Goal: Task Accomplishment & Management: Use online tool/utility

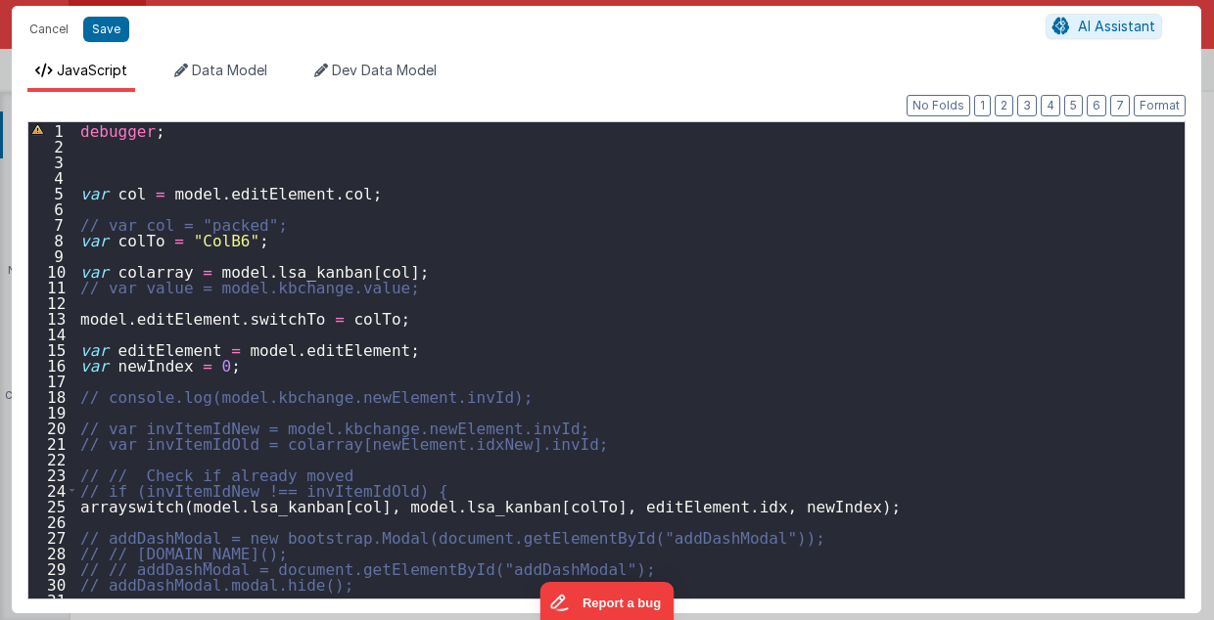
scroll to position [556, 0]
click at [40, 25] on button "Cancel" at bounding box center [49, 29] width 59 height 27
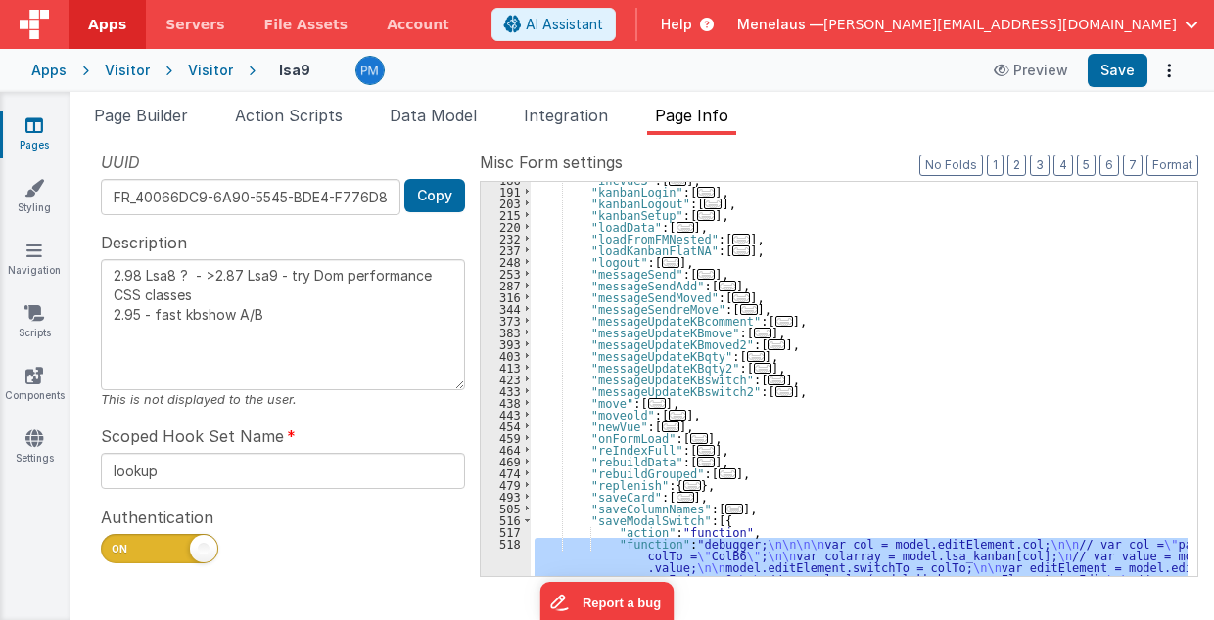
scroll to position [321, 0]
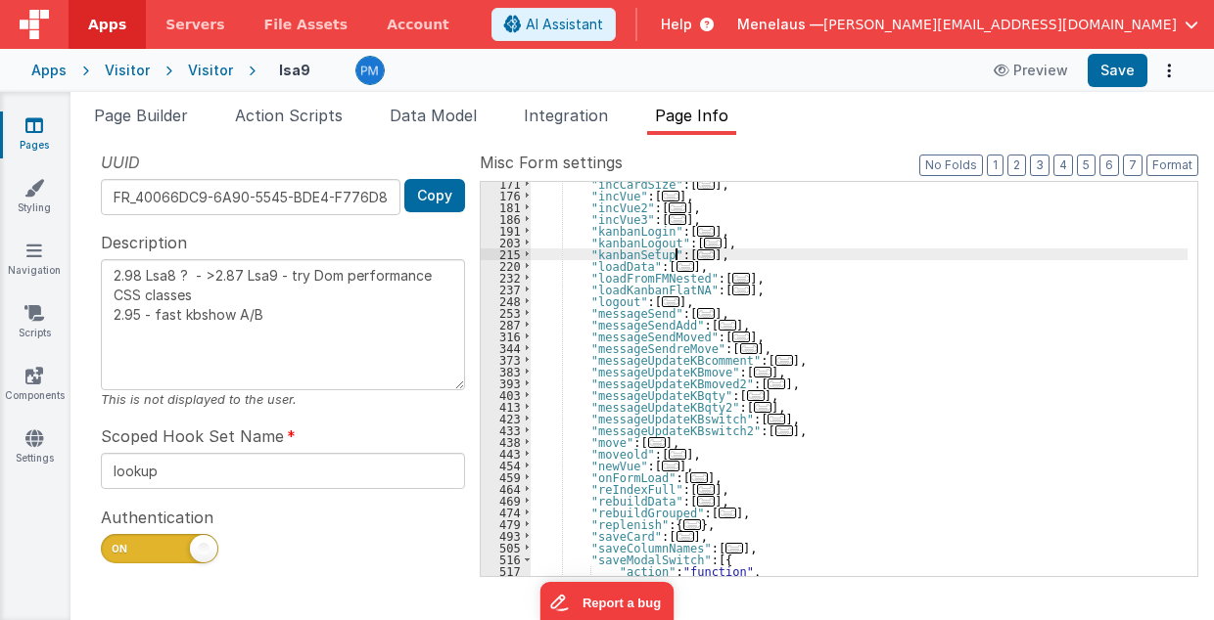
click at [697, 253] on span "..." at bounding box center [706, 255] width 18 height 11
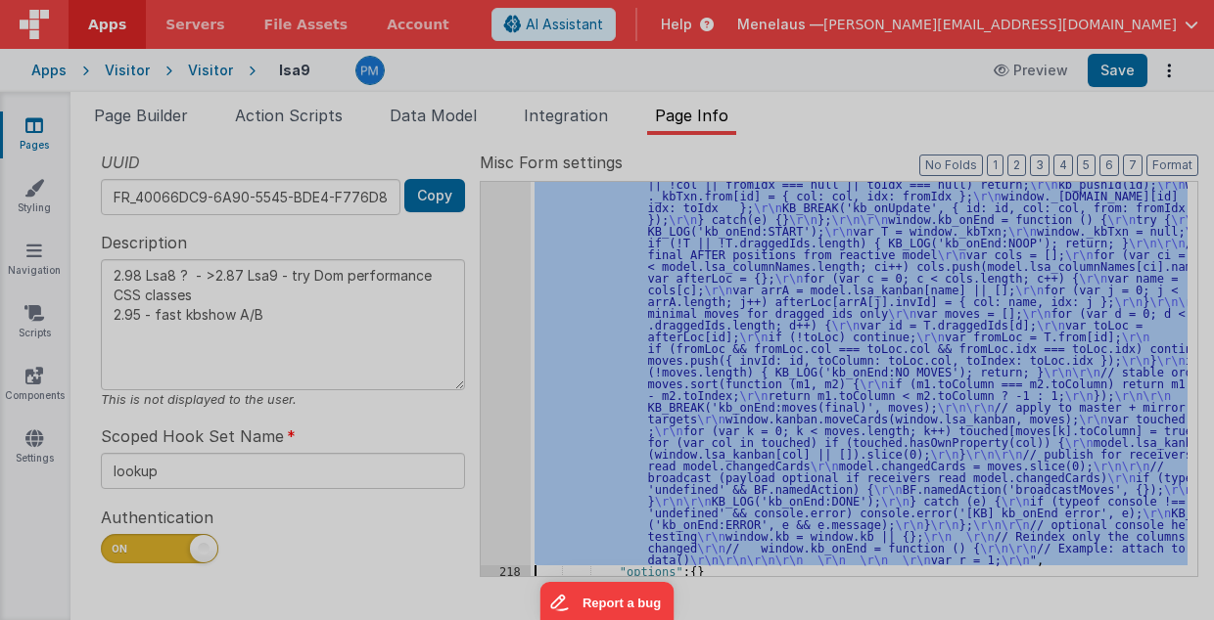
click at [497, 395] on div "// kanbanSetup (ES5/BF-safe with one debug switch for ALL functions) ( function…" at bounding box center [629, 357] width 1091 height 509
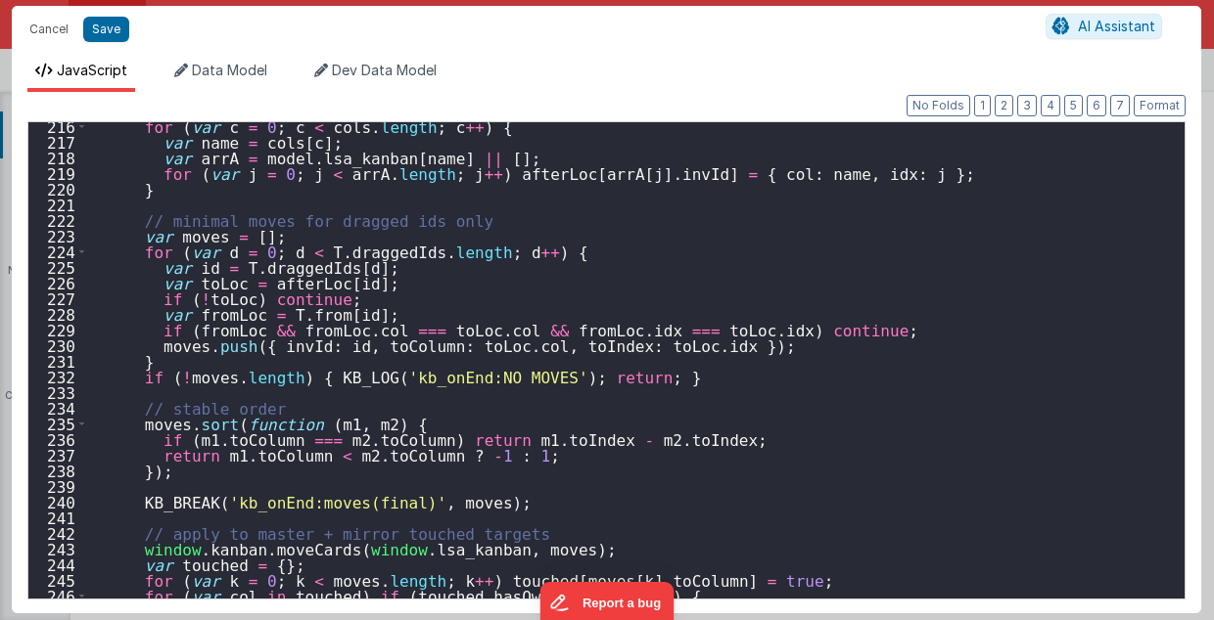
scroll to position [3891, 0]
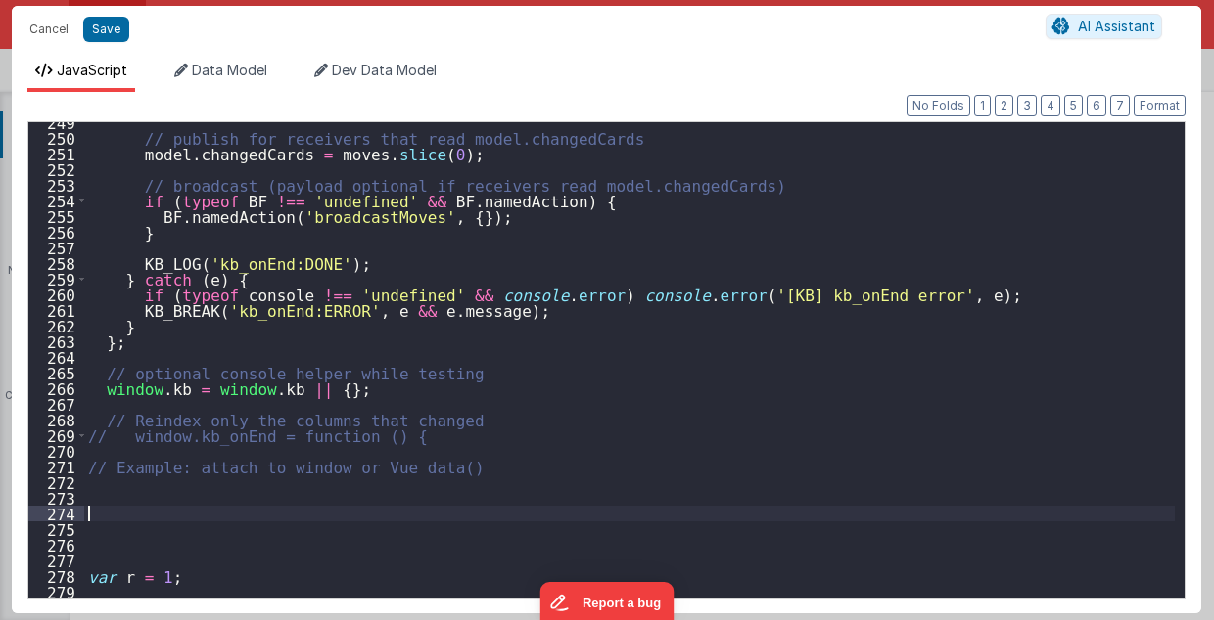
click at [102, 510] on div "// publish for receivers that read model.changedCards model . changedCards = mo…" at bounding box center [629, 369] width 1091 height 509
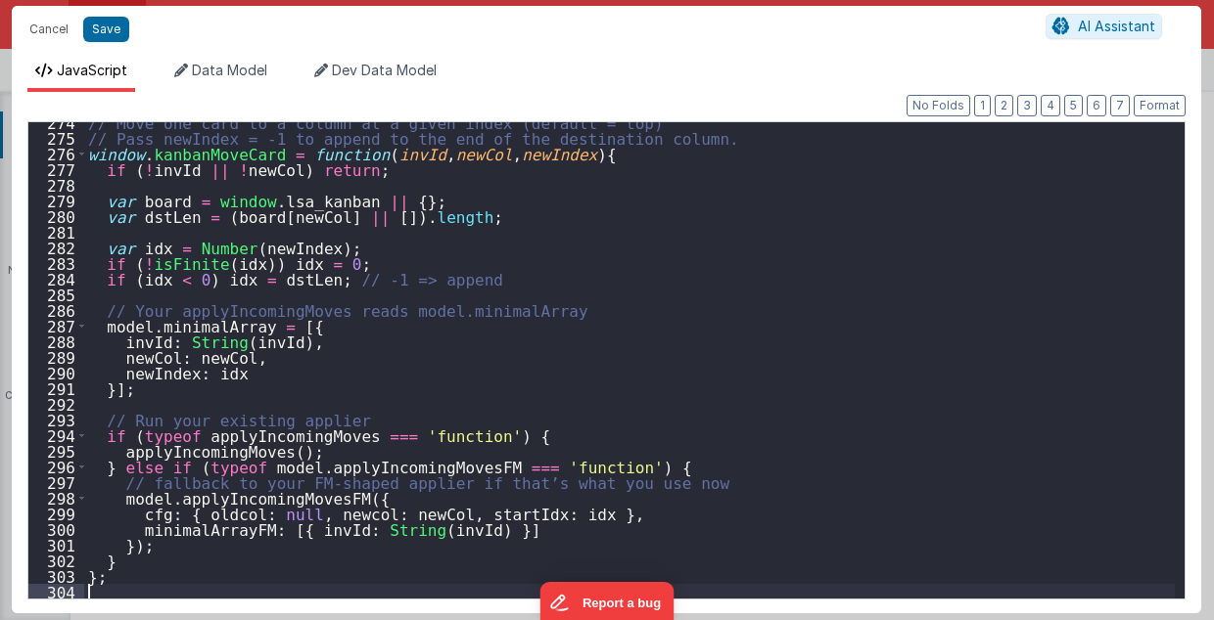
scroll to position [4165, 0]
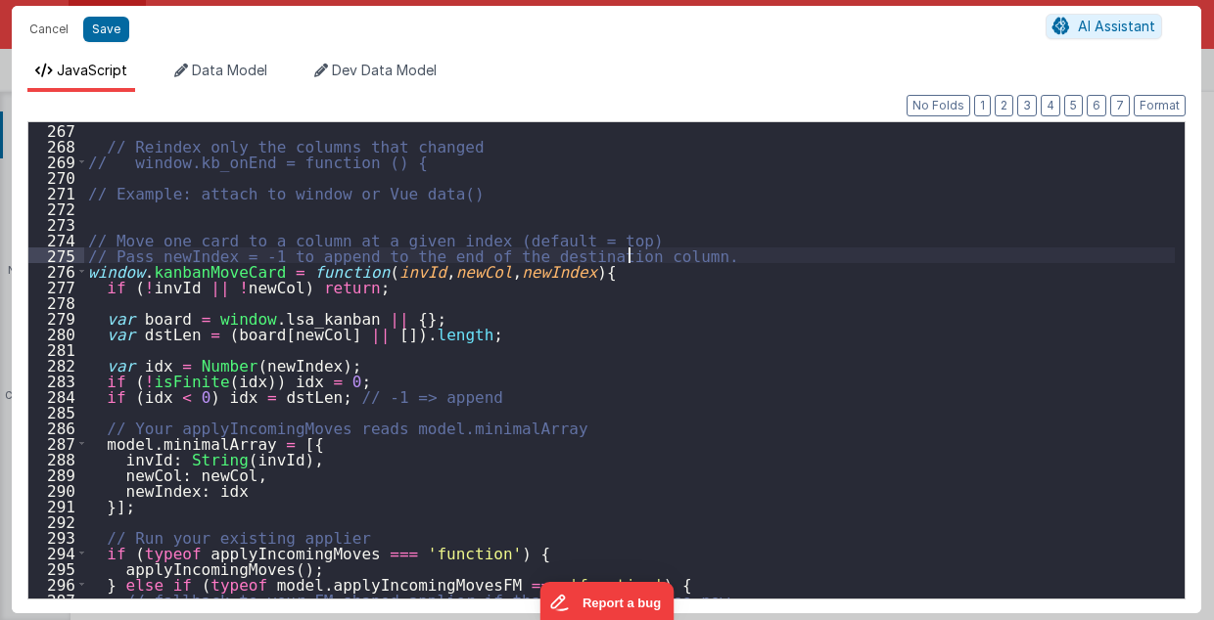
click at [654, 253] on div "// Reindex only the columns that changed // window.kb_onEnd = function () { // …" at bounding box center [629, 376] width 1091 height 509
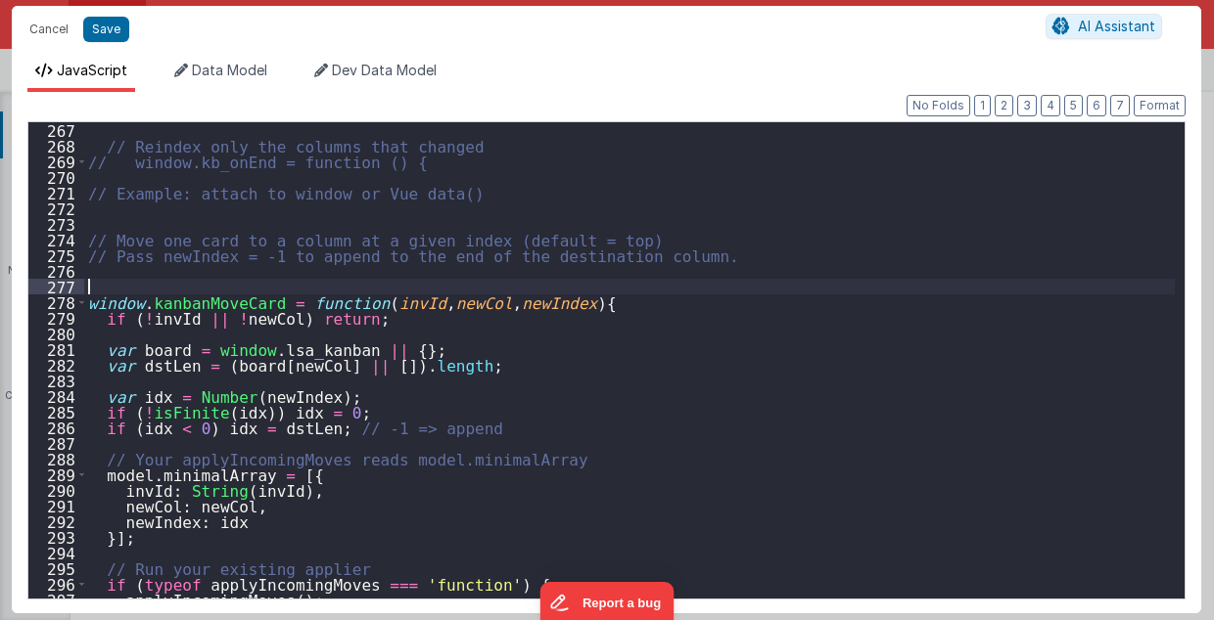
type textarea "2.98 Lsa8 ? - >2.87 Lsa9 - try Dom performance CSS classes 2.95 - fast kbshow A…"
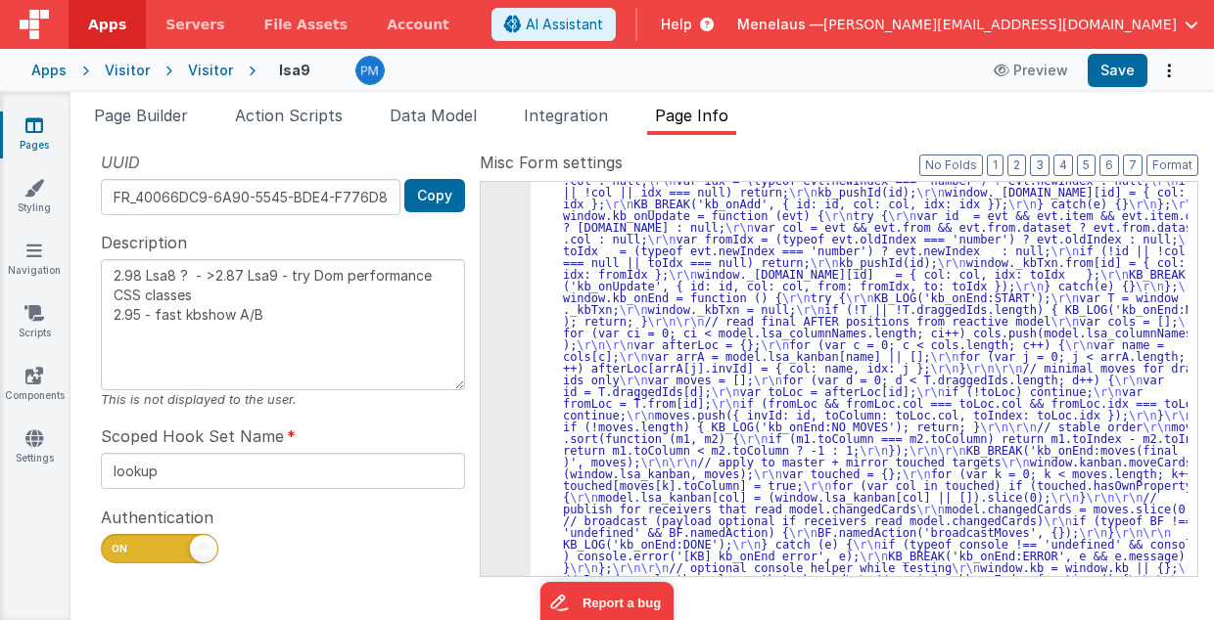
scroll to position [1190, 0]
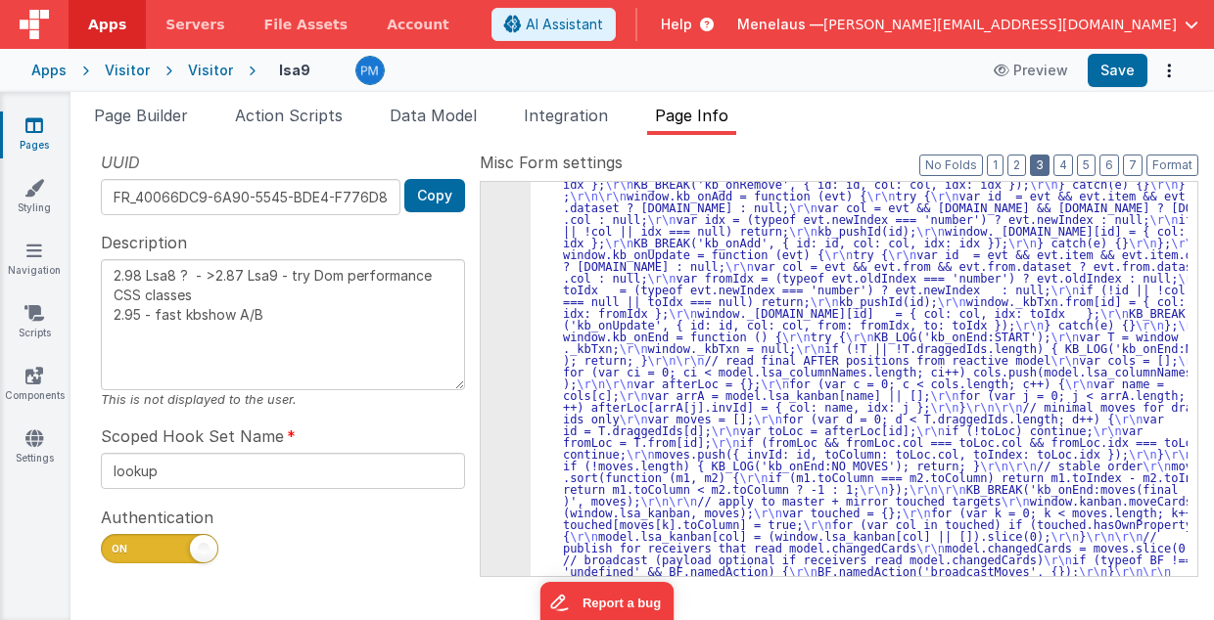
click at [1049, 164] on button "3" at bounding box center [1040, 166] width 20 height 22
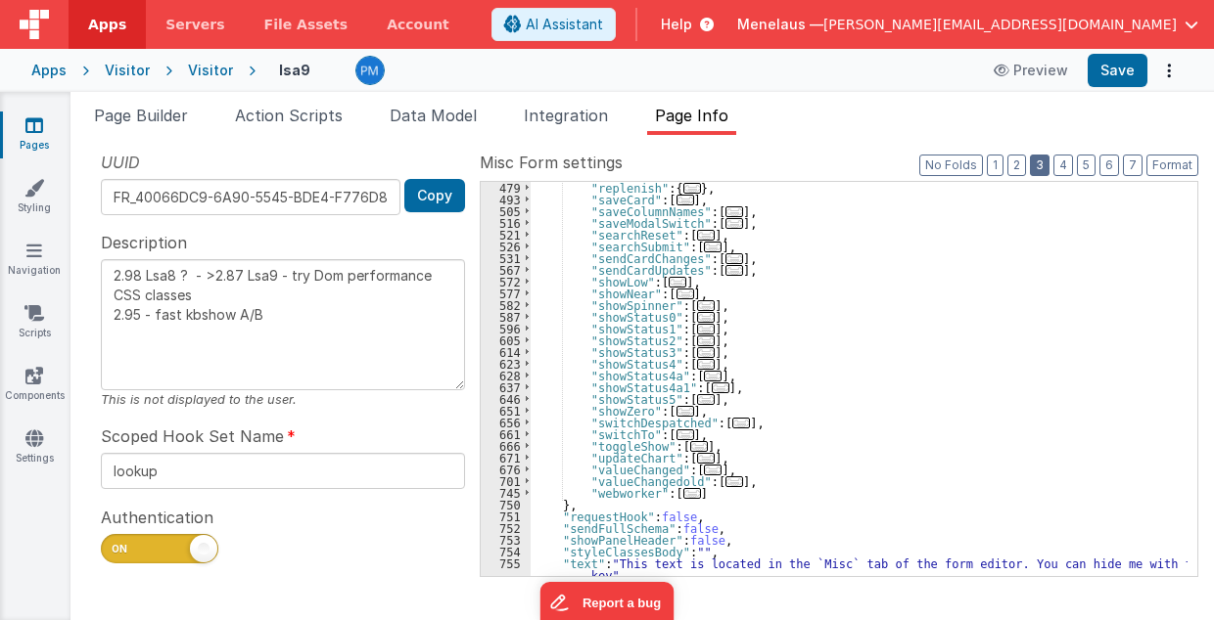
scroll to position [540, 0]
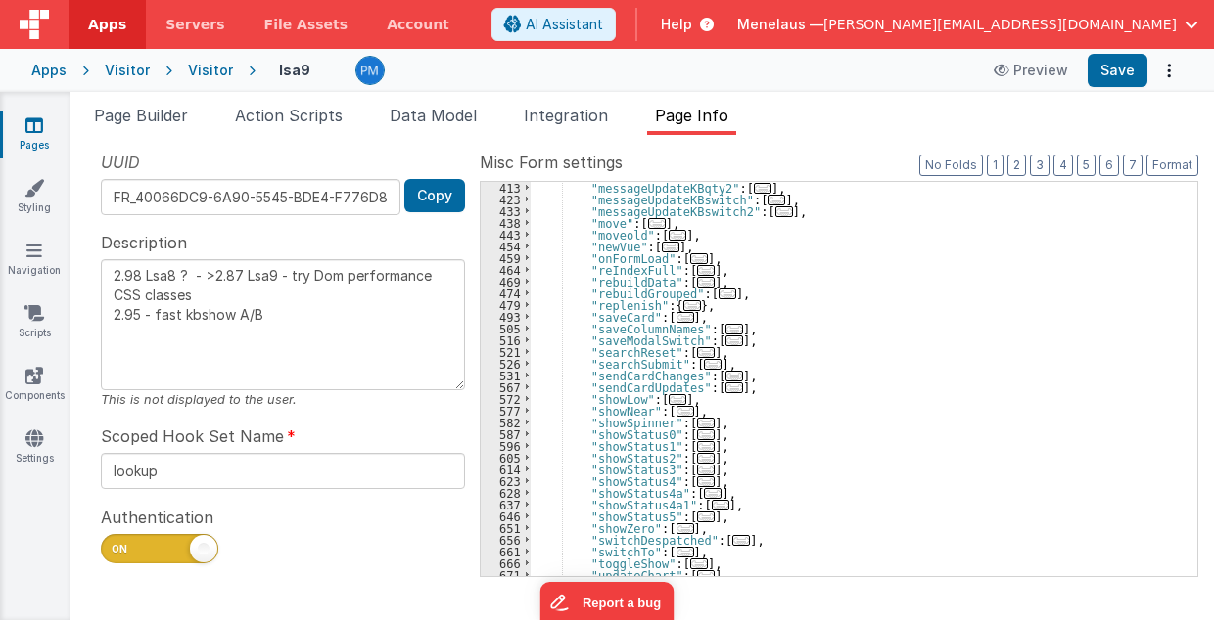
click at [725, 339] on span "..." at bounding box center [734, 341] width 18 height 11
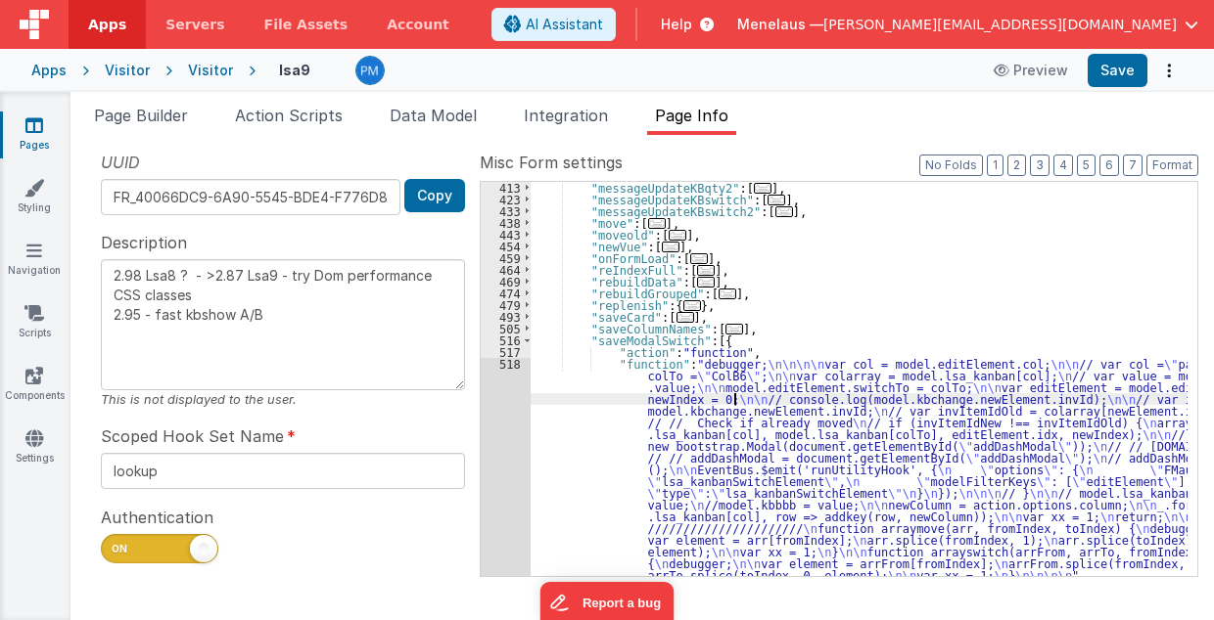
click at [735, 401] on div ""messageUpdateKBqty2" : [ ... ] , "messageUpdateKBswitch" : [ ... ] , "messageU…" at bounding box center [859, 391] width 658 height 419
click at [508, 449] on div "413 423 433 438 443 454 459 464 469 474 479 493 505 516 517 518 519" at bounding box center [506, 391] width 50 height 419
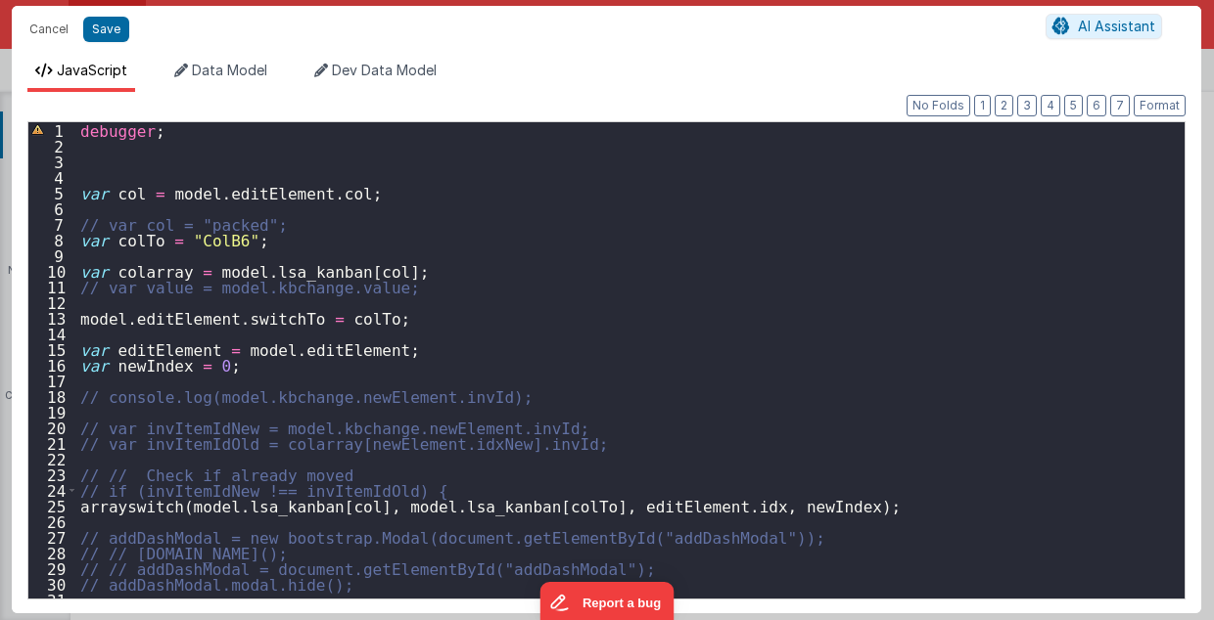
click at [288, 178] on div "debugger ; var col = model . editElement . col ; // var col = "packed"; var col…" at bounding box center [625, 376] width 1099 height 509
paste textarea
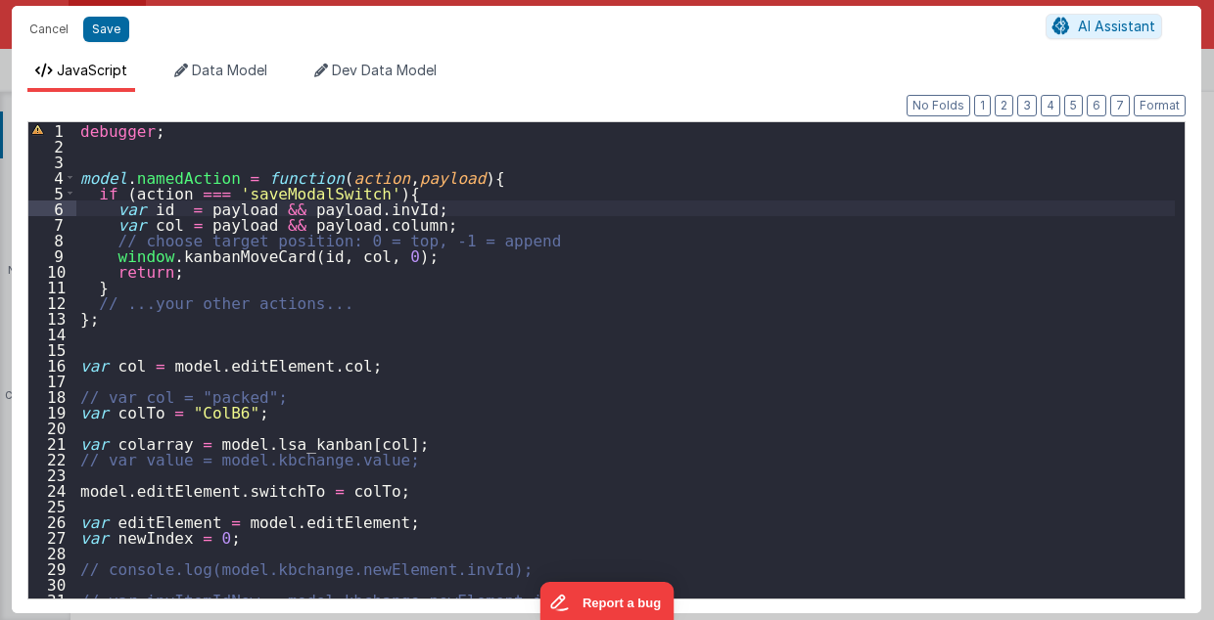
click at [112, 207] on div "debugger ; model . namedAction = function ( action , payload ) { if ( action ==…" at bounding box center [625, 376] width 1099 height 509
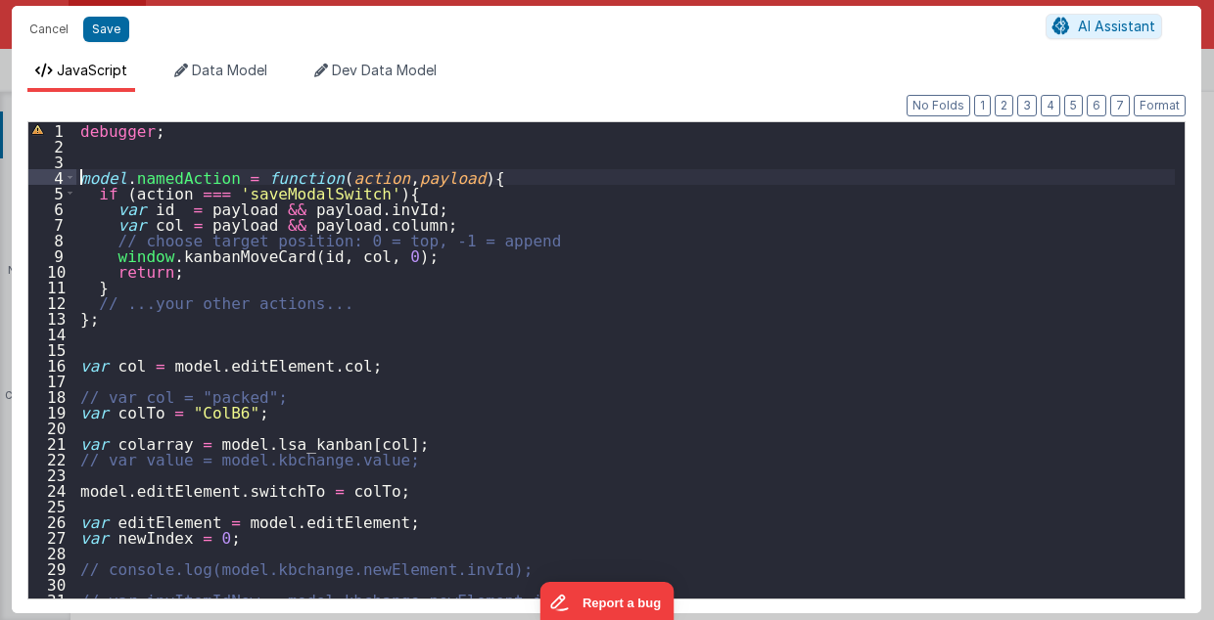
click at [80, 175] on div "debugger ; model . namedAction = function ( action , payload ) { if ( action ==…" at bounding box center [625, 376] width 1099 height 509
click at [78, 318] on div "debugger ; // model.namedAction = function(action, payload){ if ( action === 's…" at bounding box center [625, 376] width 1099 height 509
click at [75, 177] on div "4" at bounding box center [52, 177] width 48 height 16
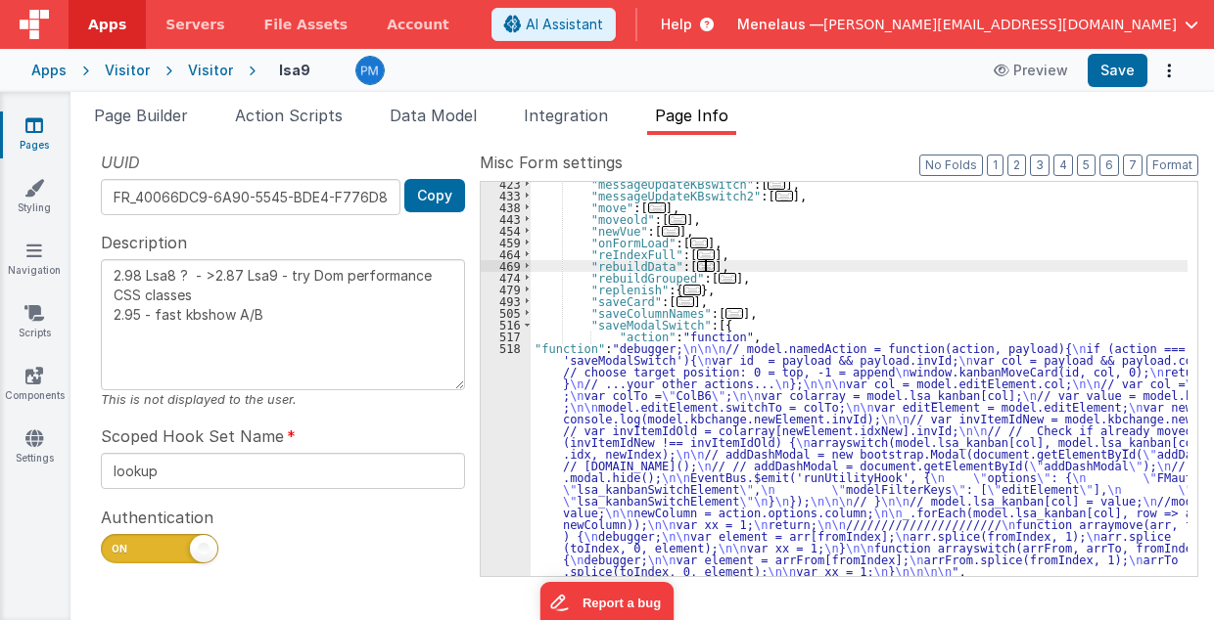
click at [1072, 264] on div ""messageUpdateKBswitch" : [ ... ] , "messageUpdateKBswitch2" : [ ... ] , "move"…" at bounding box center [859, 387] width 658 height 419
click at [168, 112] on span "Page Builder" at bounding box center [141, 116] width 94 height 20
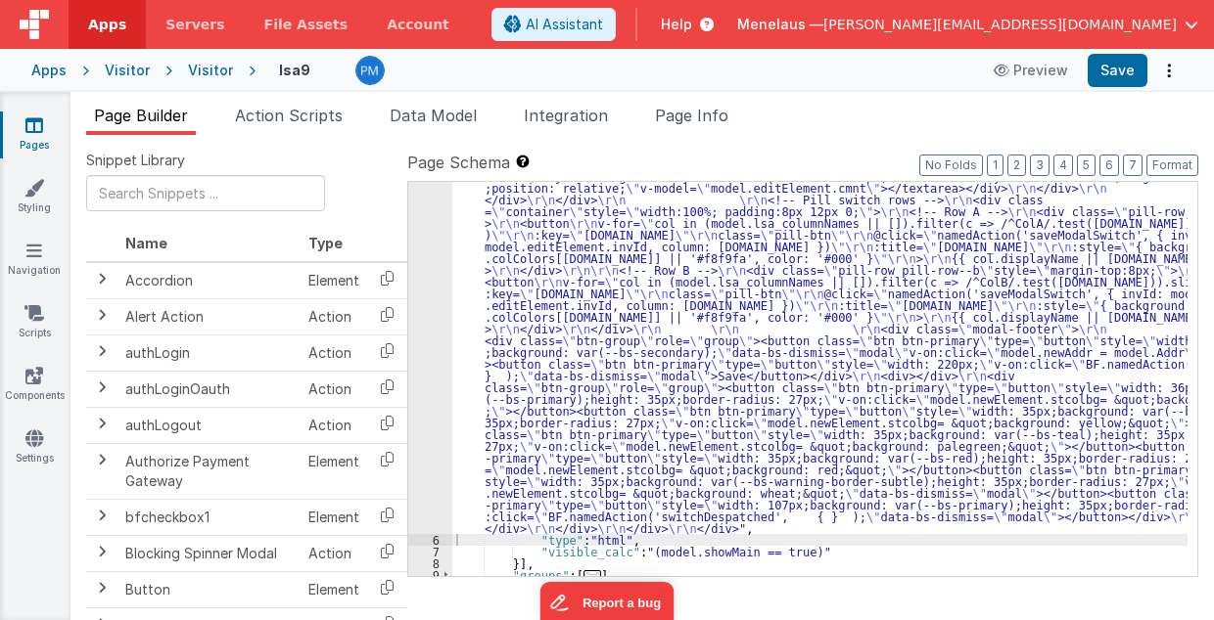
click at [697, 358] on div ""html" : "<div class= \" modal modal-xlg \" role= \" dialog \" tabindex= \" -1 …" at bounding box center [820, 414] width 736 height 1053
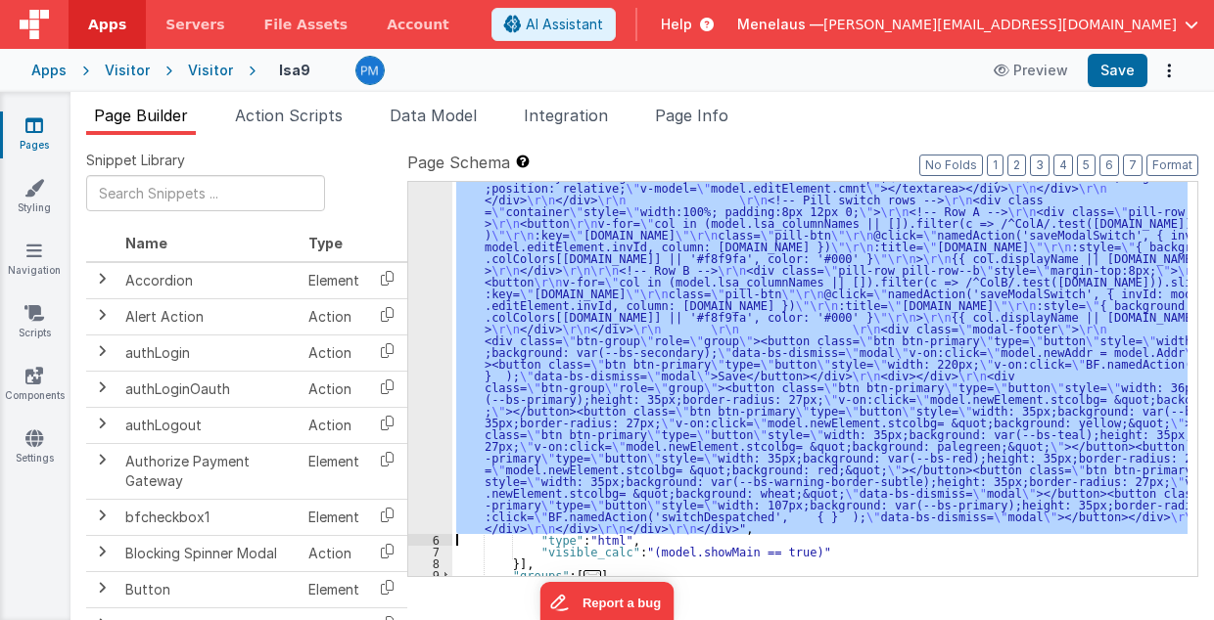
click at [423, 384] on div "5" at bounding box center [430, 211] width 44 height 646
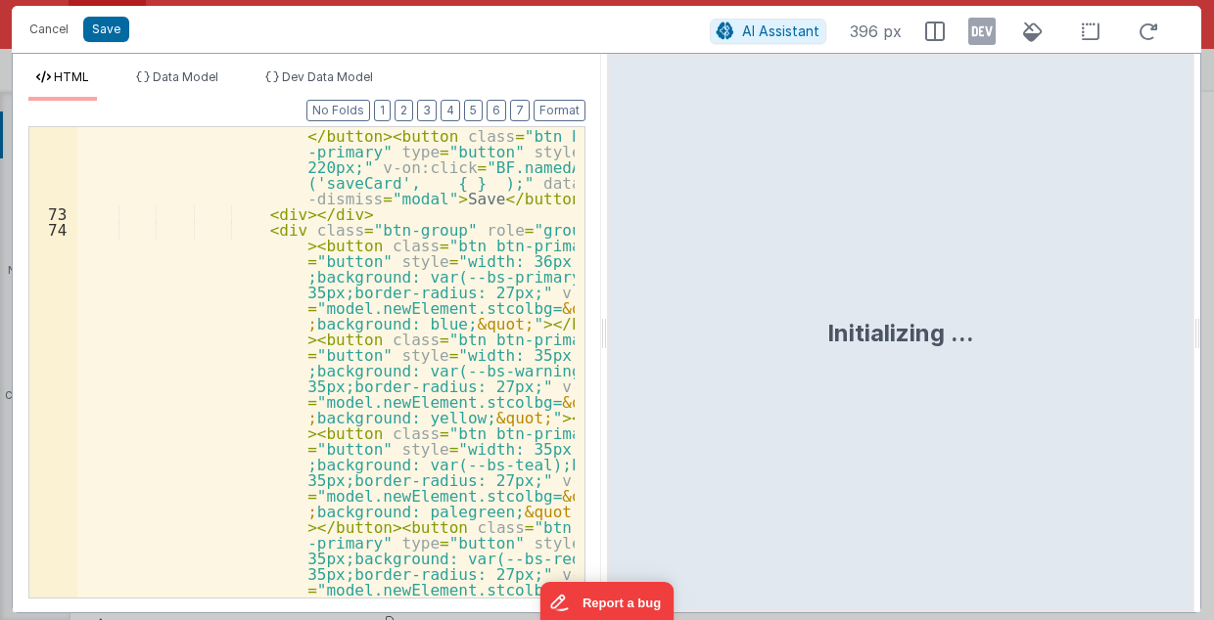
scroll to position [2130, 0]
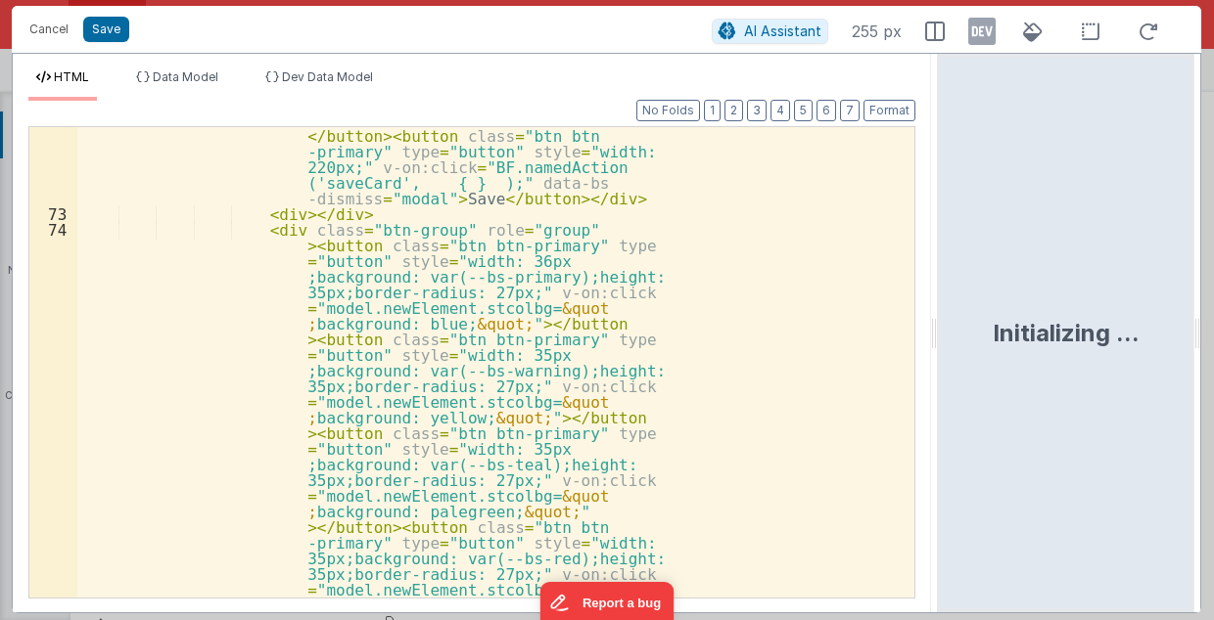
drag, startPoint x: 603, startPoint y: 337, endPoint x: 940, endPoint y: 337, distance: 336.7
click at [940, 337] on html "Cancel Save AI Assistant 255 px HTML Data Model Dev Data Model Format 7 6 5 4 3…" at bounding box center [607, 310] width 1214 height 620
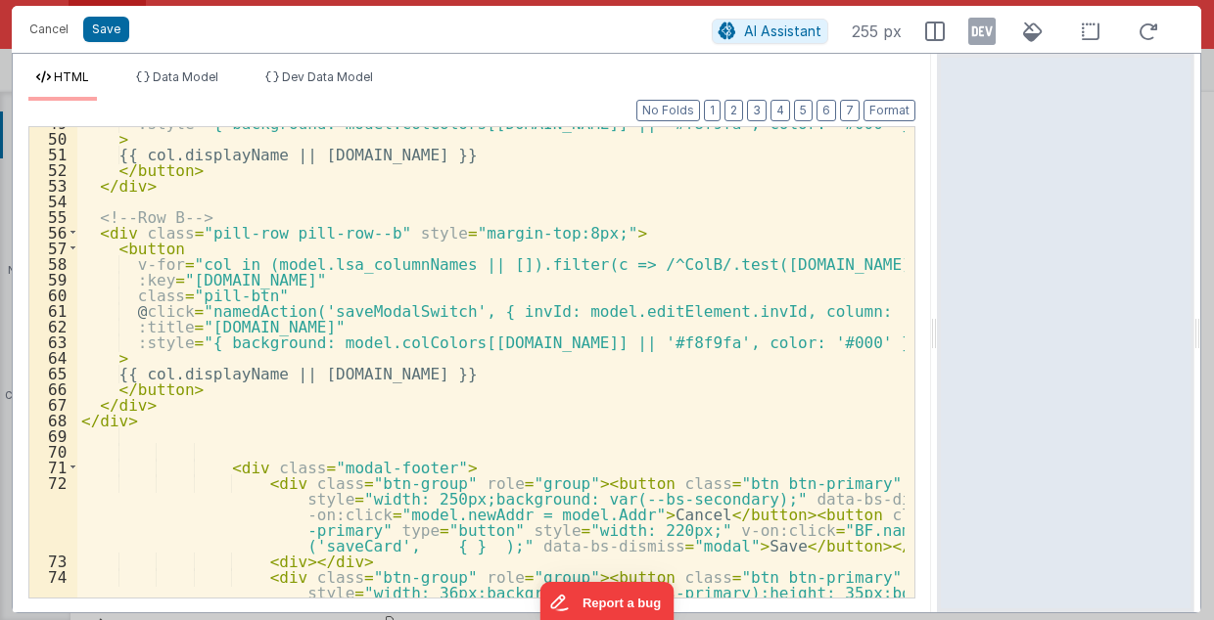
scroll to position [1015, 0]
click at [43, 29] on button "Cancel" at bounding box center [49, 29] width 59 height 27
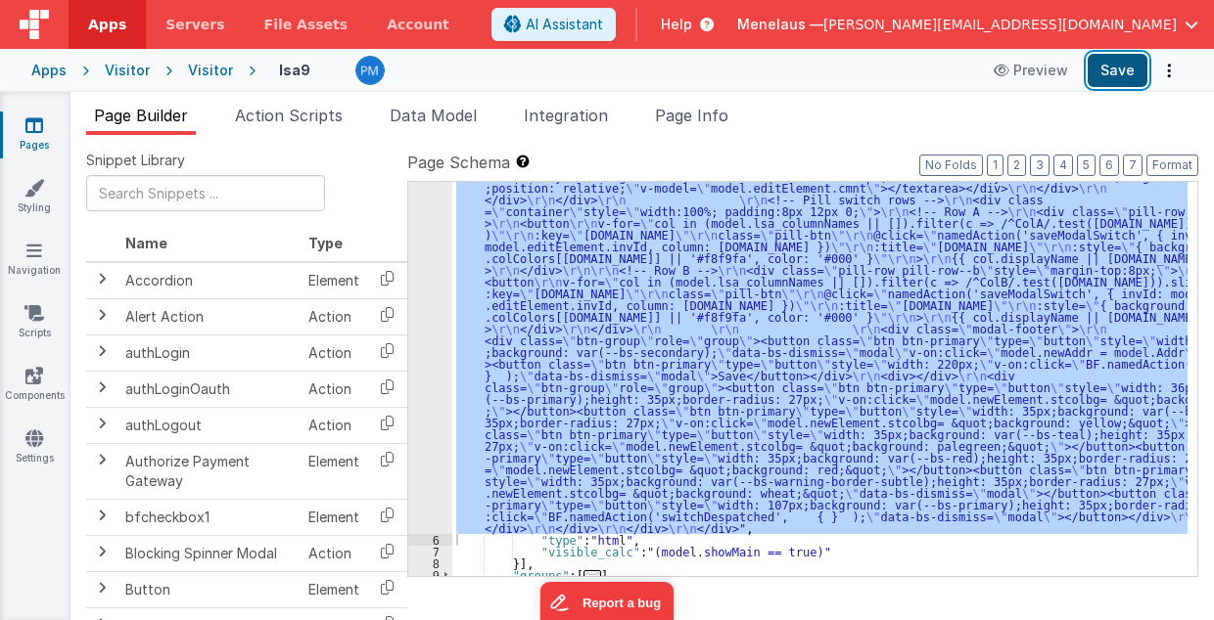
click at [1108, 66] on button "Save" at bounding box center [1117, 70] width 60 height 33
drag, startPoint x: 599, startPoint y: 276, endPoint x: 589, endPoint y: 278, distance: 10.0
click at [599, 276] on div ""html" : "<div class= \" modal modal-xlg \" role= \" dialog \" tabindex= \" -1 …" at bounding box center [819, 379] width 735 height 394
click at [433, 296] on div "5" at bounding box center [430, 211] width 44 height 646
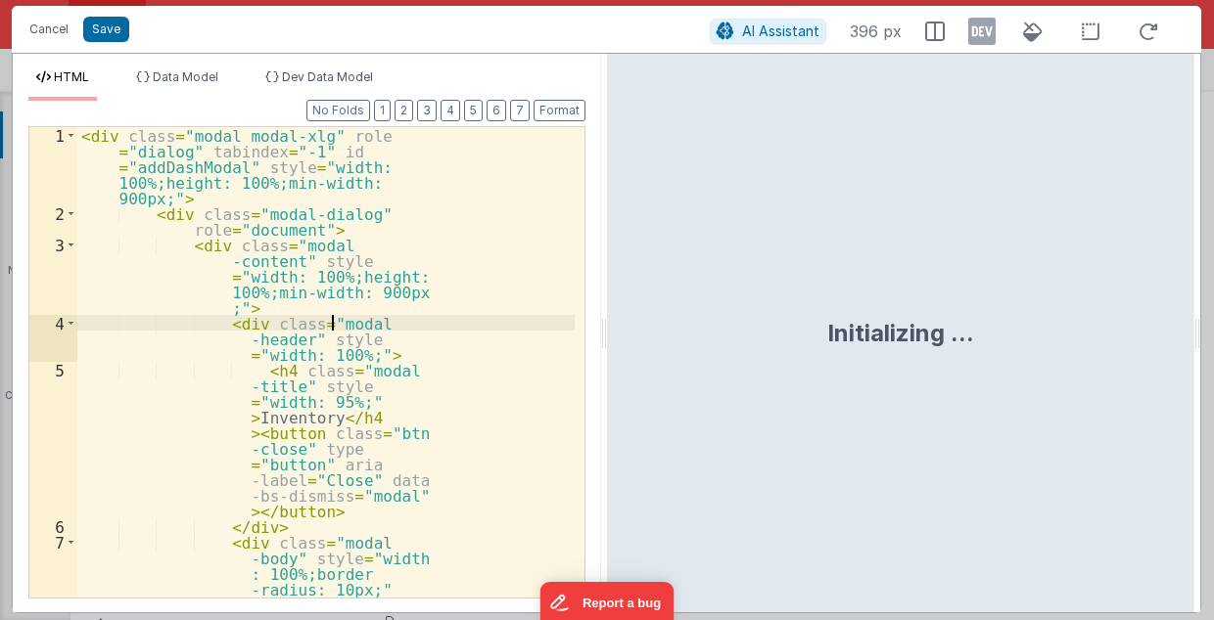
click at [427, 296] on div "< div class = "modal modal-xlg" role = "dialog" tabindex = "-1" id = "addDashMo…" at bounding box center [325, 457] width 497 height 661
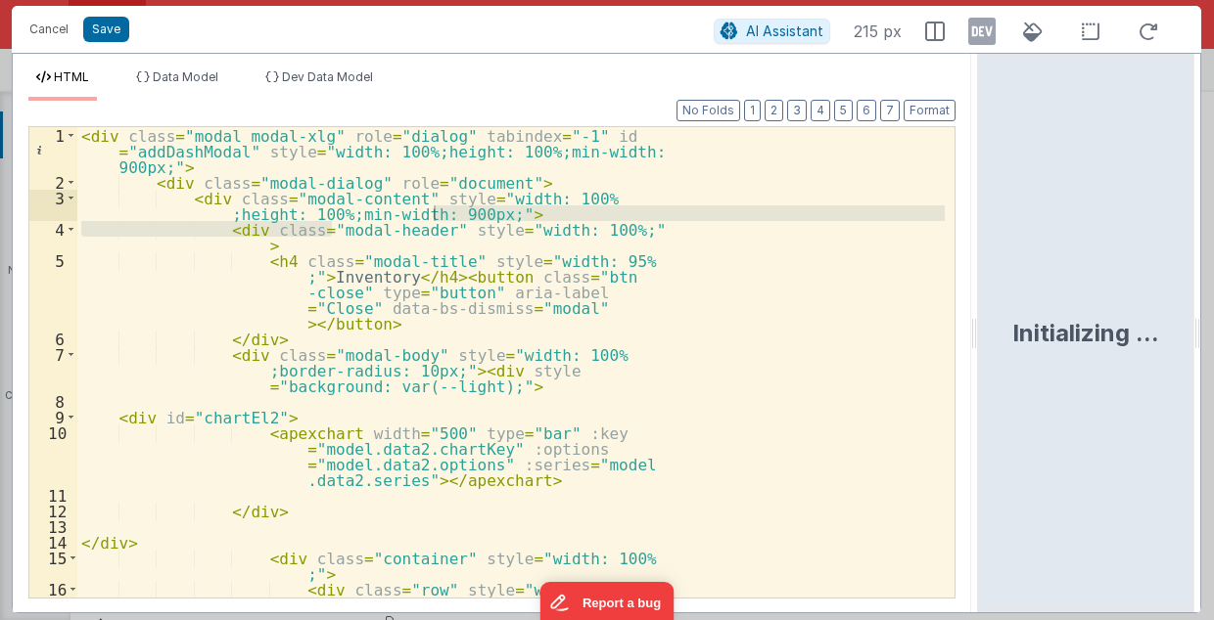
drag, startPoint x: 603, startPoint y: 337, endPoint x: 980, endPoint y: 337, distance: 376.8
click at [980, 337] on html "Cancel Save AI Assistant 215 px HTML Data Model Dev Data Model Format 7 6 5 4 3…" at bounding box center [607, 310] width 1214 height 620
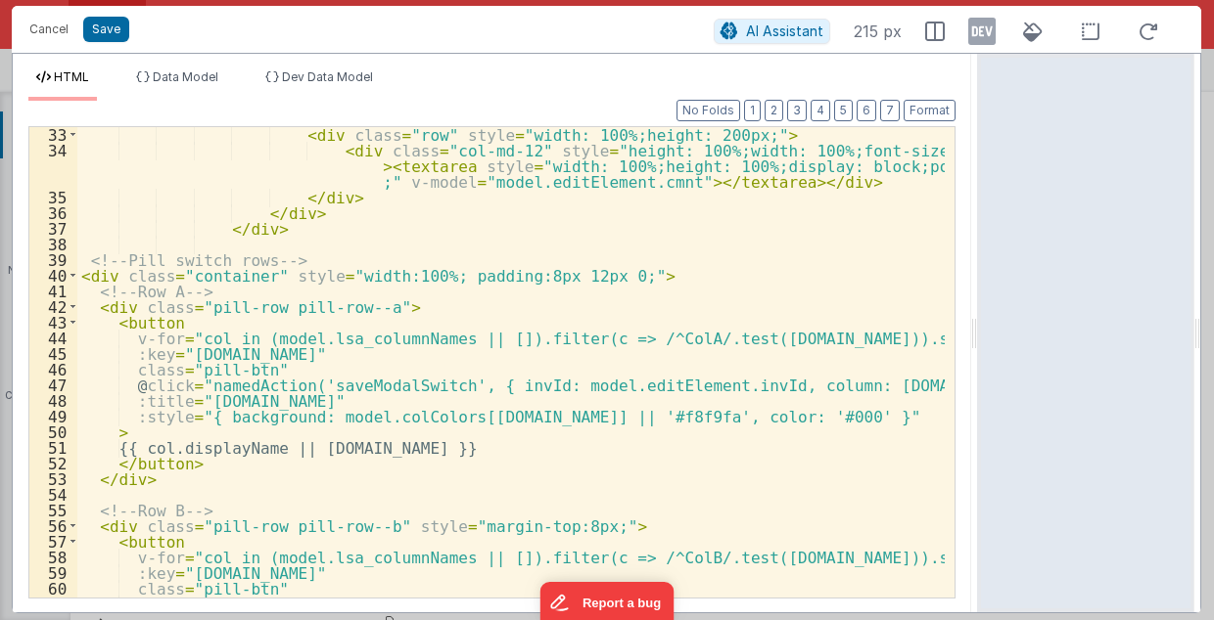
scroll to position [895, 0]
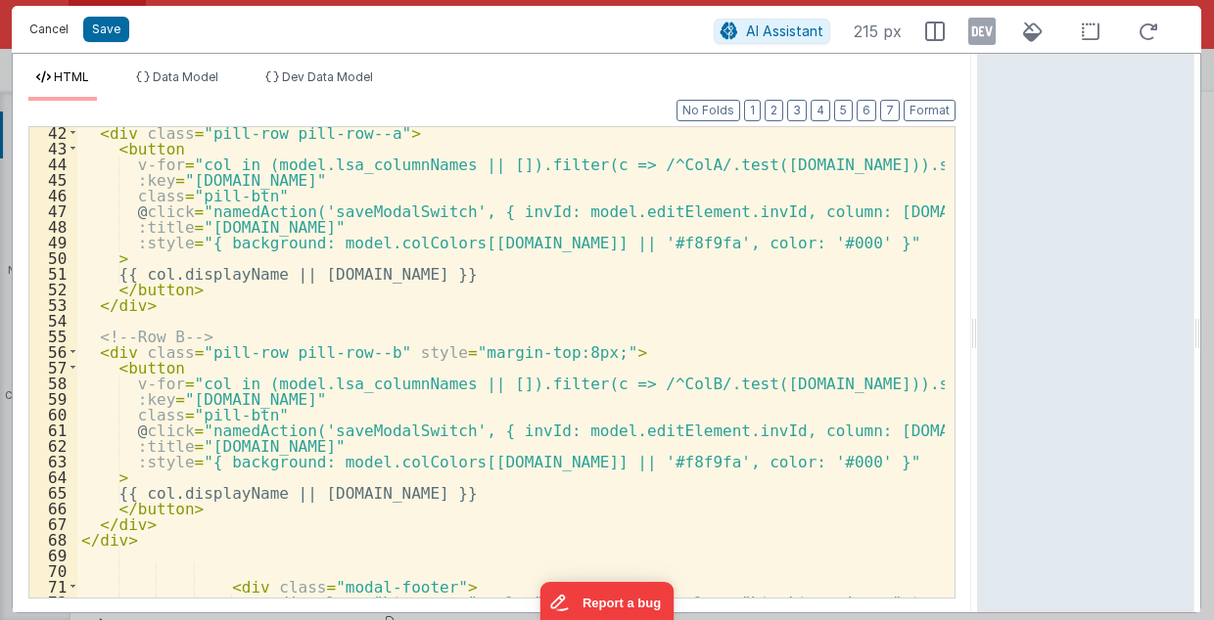
click at [49, 21] on button "Cancel" at bounding box center [49, 29] width 59 height 27
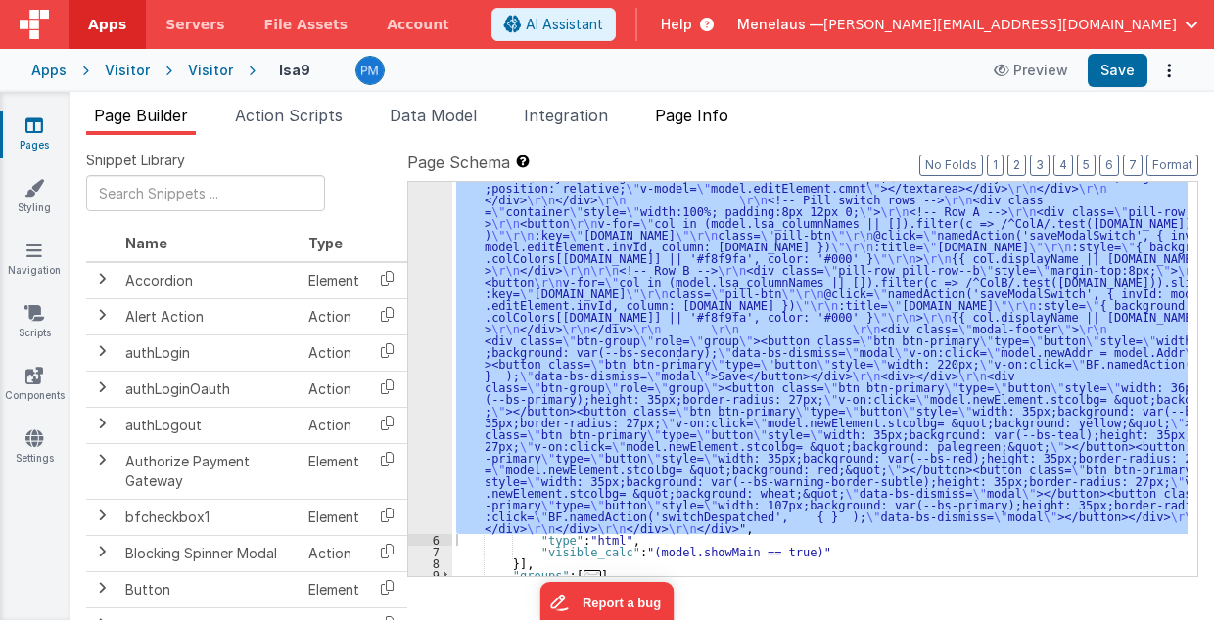
click at [685, 112] on span "Page Info" at bounding box center [691, 116] width 73 height 20
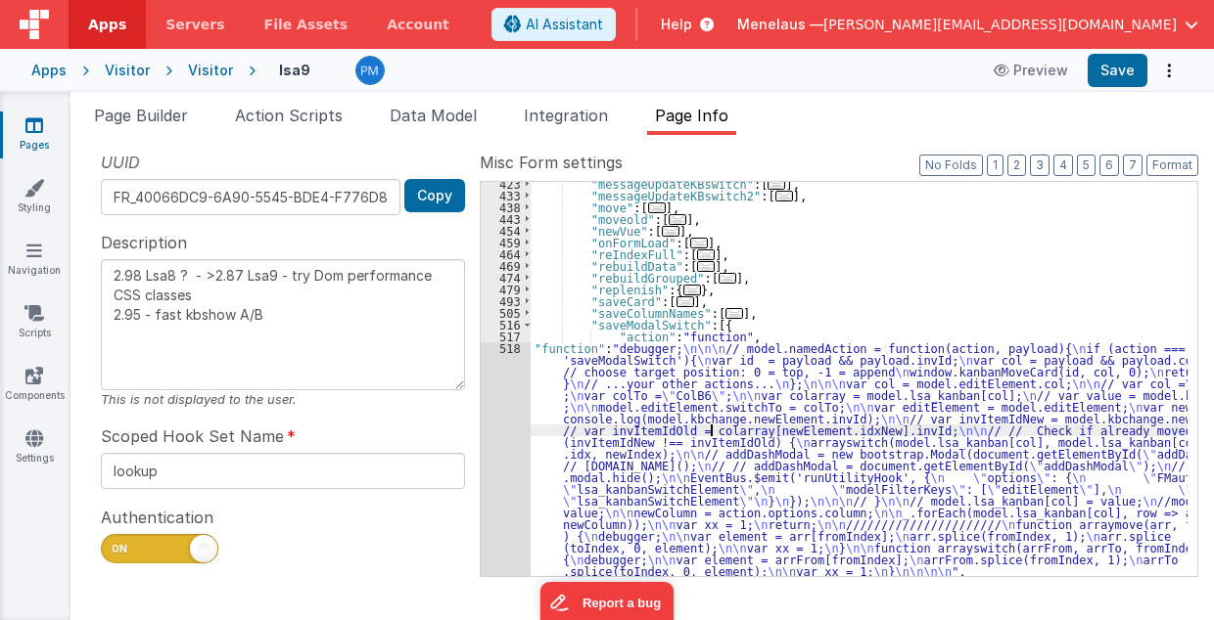
click at [710, 434] on div ""messageUpdateKBswitch" : [ ... ] , "messageUpdateKBswitch2" : [ ... ] , "move"…" at bounding box center [859, 387] width 658 height 419
click at [499, 436] on div "423 433 438 443 454 459 464 469 474 479 493 505 516 517 518 519 520" at bounding box center [506, 387] width 50 height 419
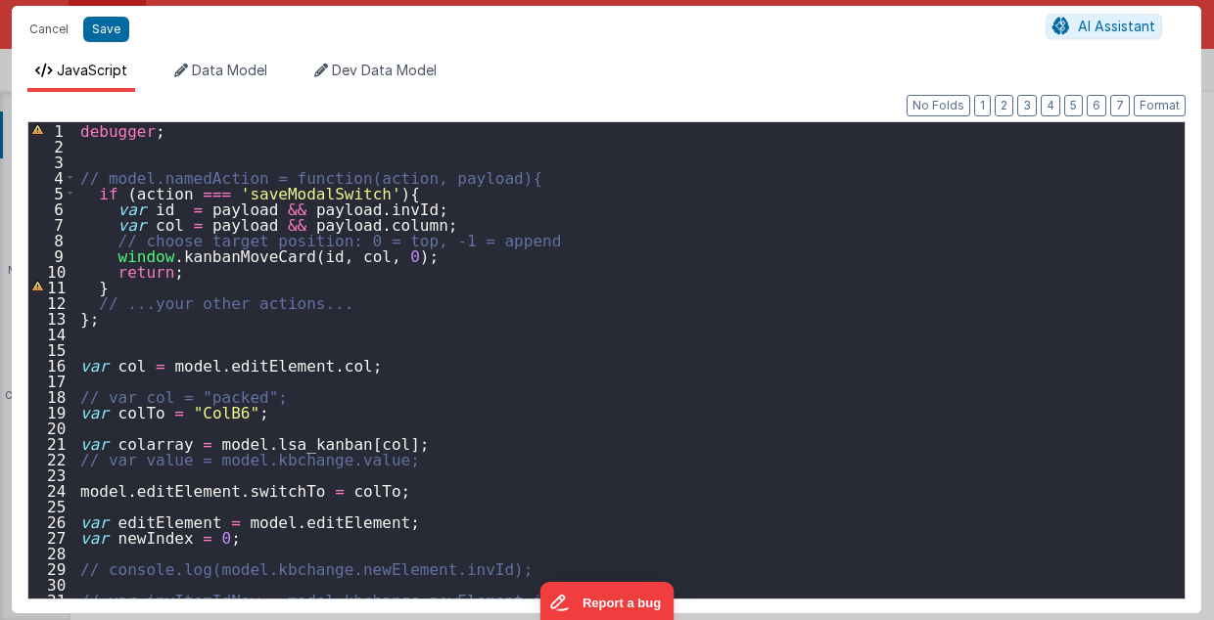
scroll to position [0, 0]
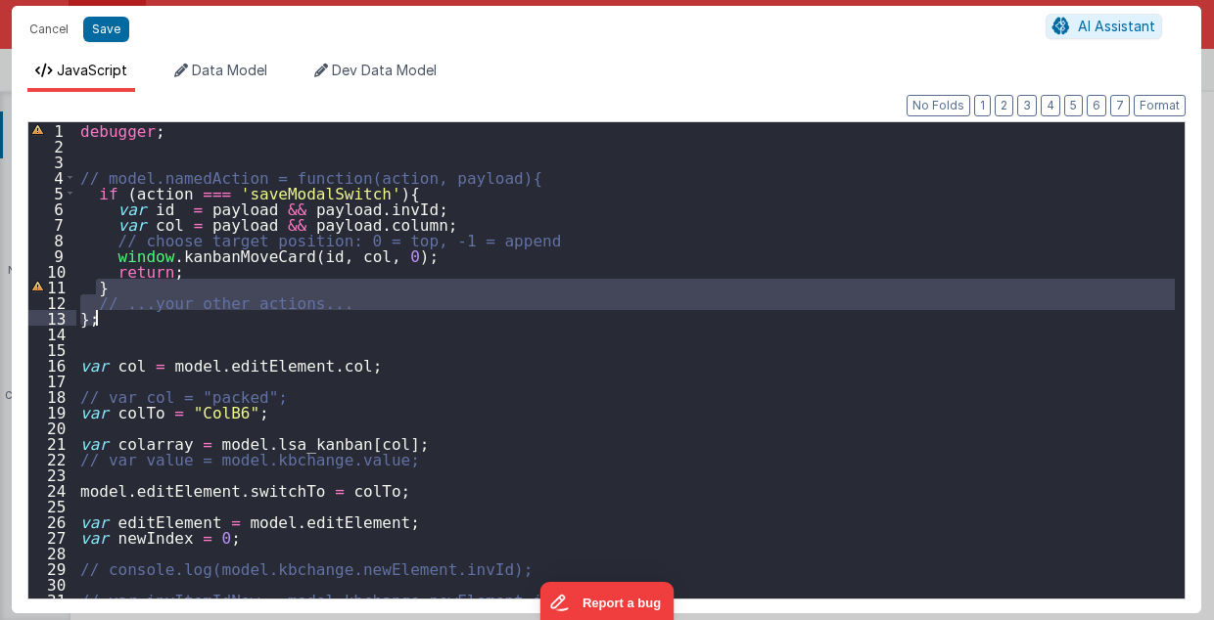
drag, startPoint x: 92, startPoint y: 284, endPoint x: 117, endPoint y: 315, distance: 40.4
click at [117, 315] on div "debugger ; // model.namedAction = function(action, payload){ if ( action === 's…" at bounding box center [625, 376] width 1099 height 509
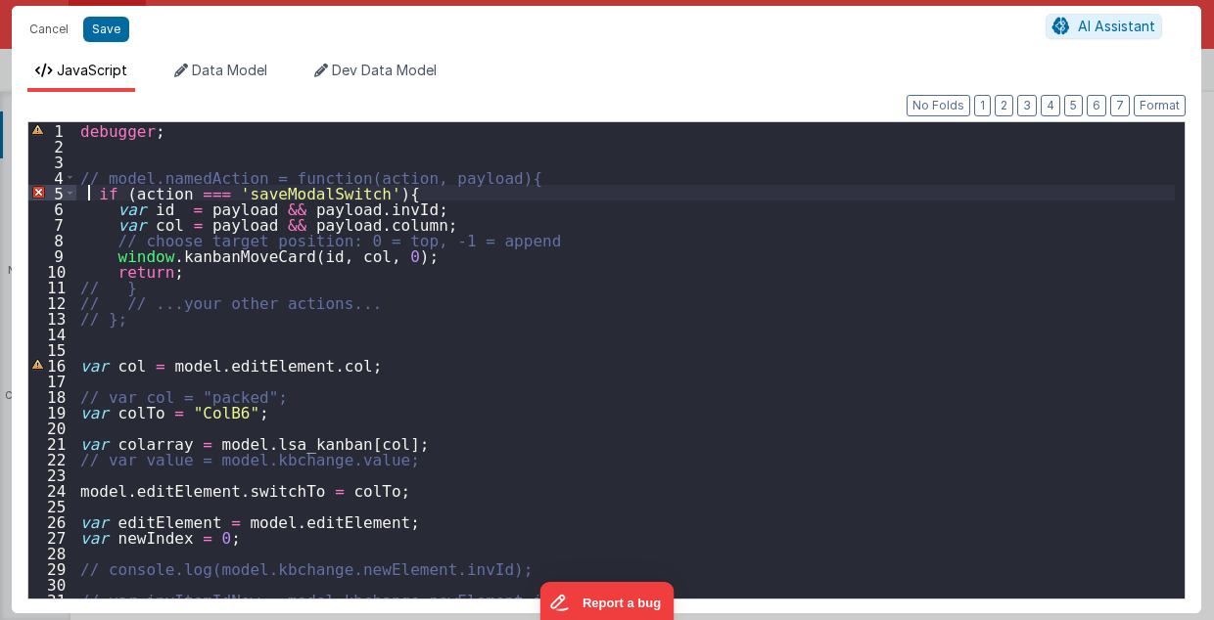
click at [86, 193] on div "debugger ; // model.namedAction = function(action, payload){ if ( action === 's…" at bounding box center [625, 376] width 1099 height 509
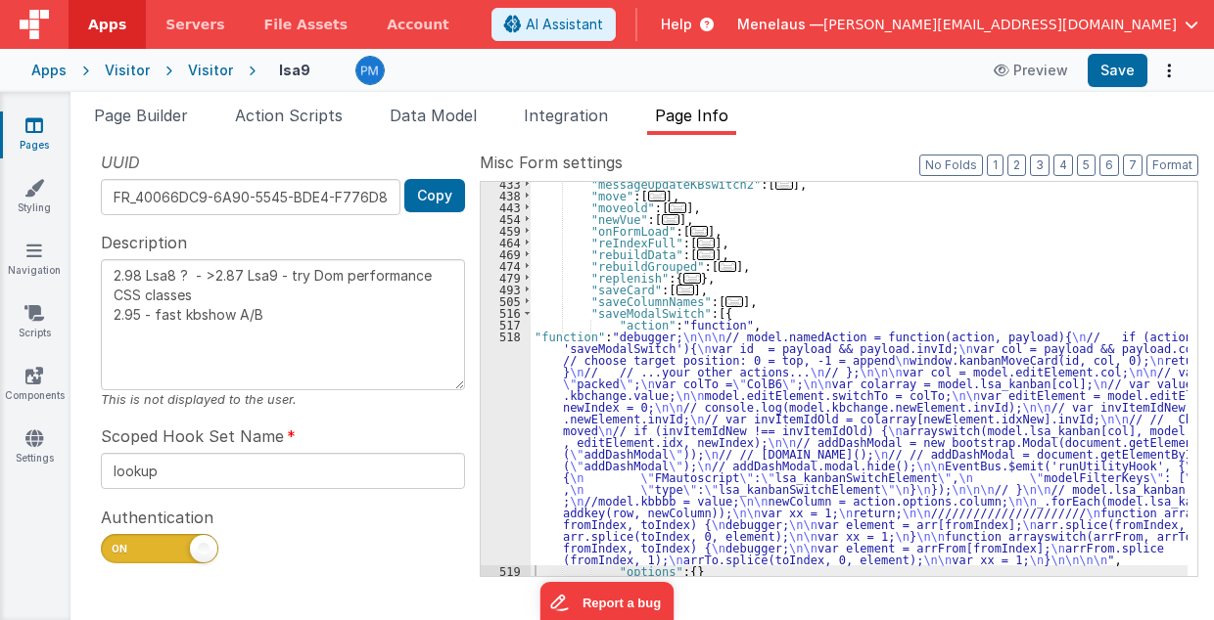
click at [507, 460] on div "518" at bounding box center [506, 448] width 50 height 235
click at [613, 473] on div ""messageUpdateKBswitch2" : [ ... ] , "move" : [ ... ] , "moveold" : [ ... ] , "…" at bounding box center [859, 387] width 658 height 419
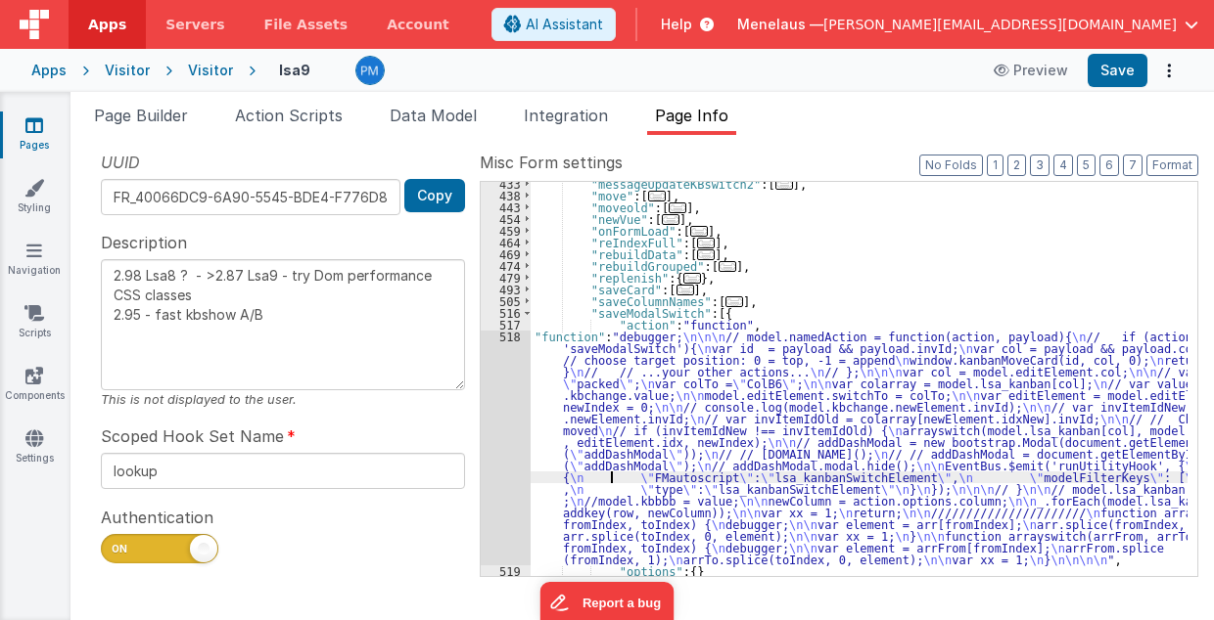
click at [485, 464] on div "518" at bounding box center [506, 448] width 50 height 235
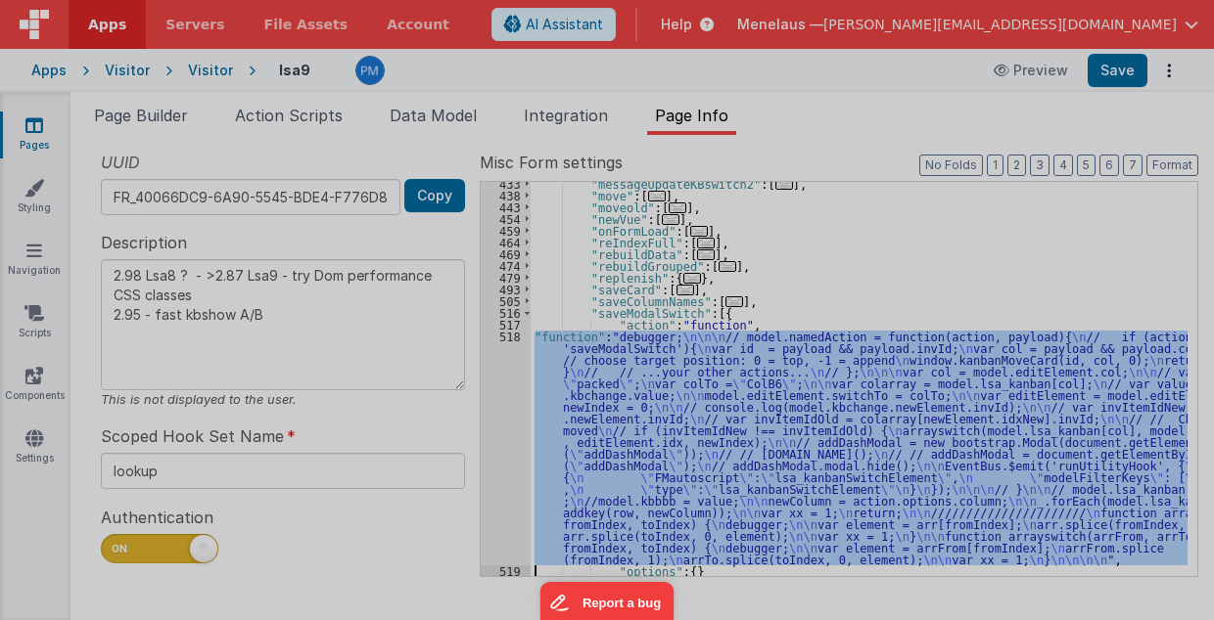
click at [494, 464] on div "debugger ; // model.namedAction = function(action, payload){ // if (action === …" at bounding box center [625, 357] width 1099 height 509
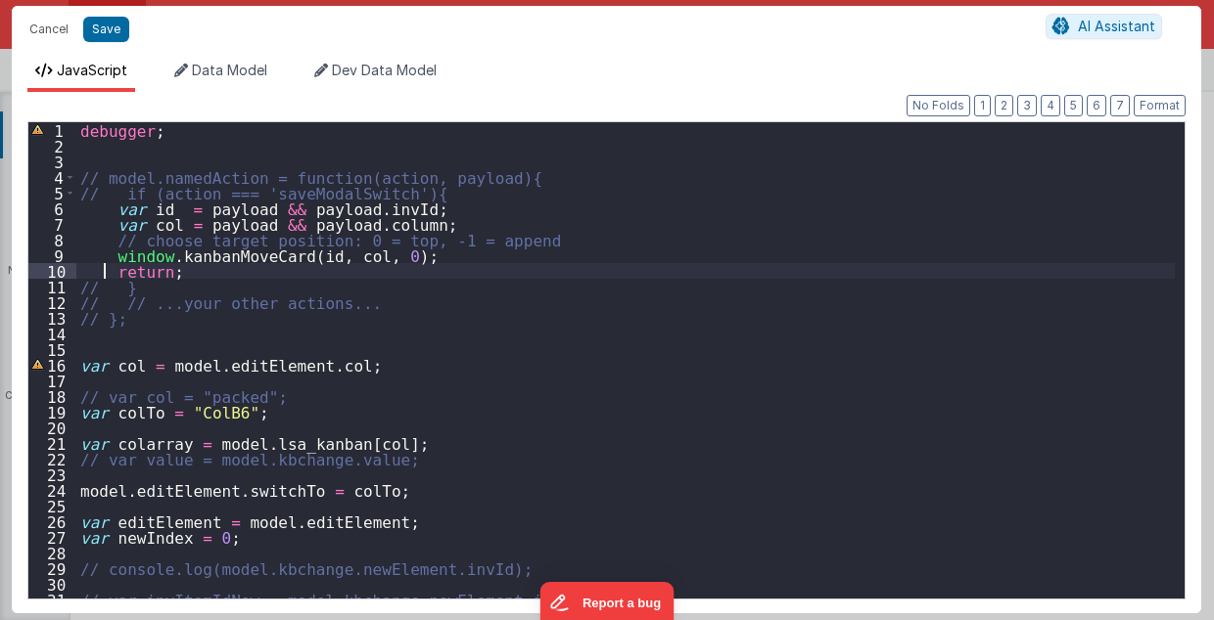
click at [105, 272] on div "debugger ; // model.namedAction = function(action, payload){ // if (action === …" at bounding box center [625, 376] width 1099 height 509
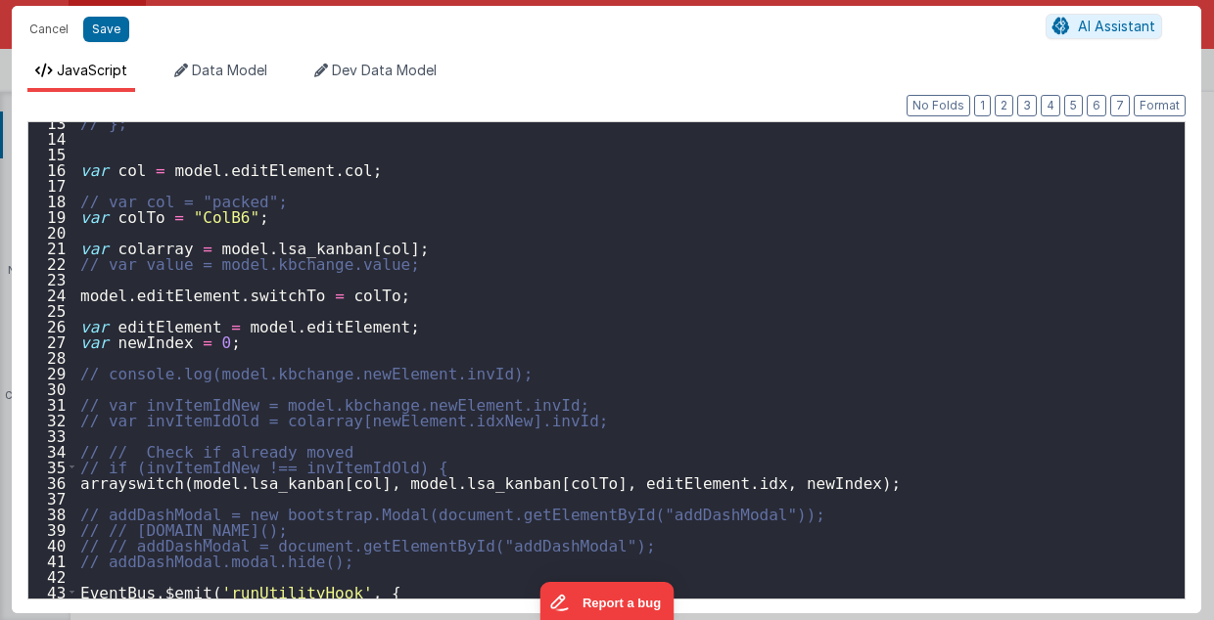
scroll to position [352, 0]
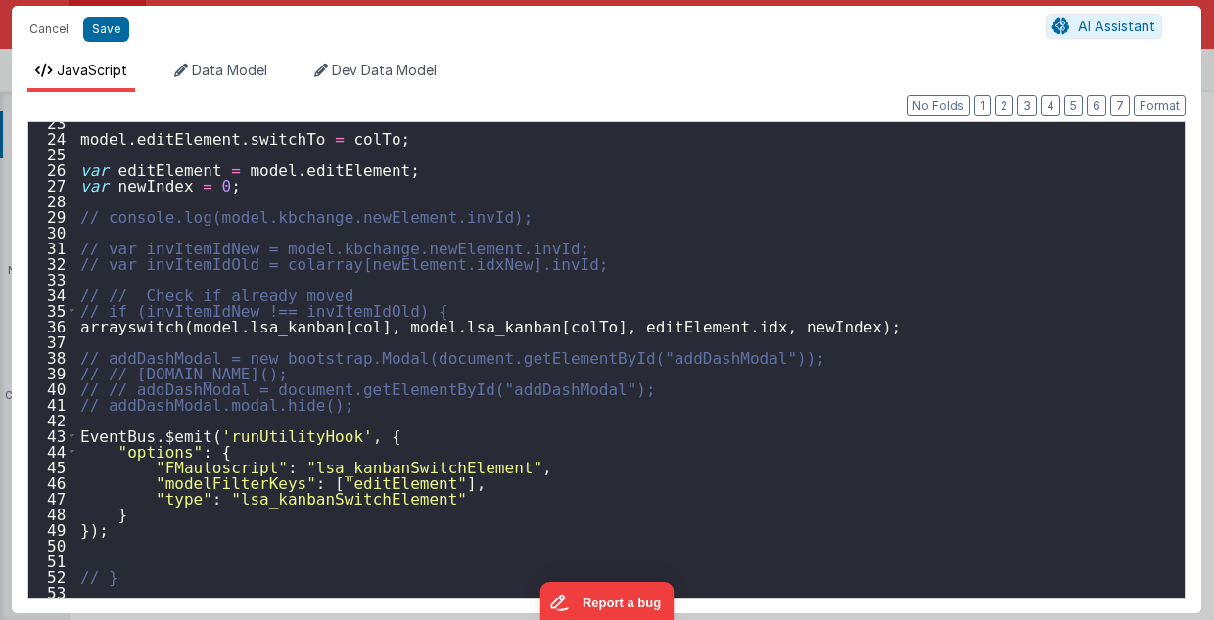
type textarea "2.98 Lsa8 ? - >2.87 Lsa9 - try Dom performance CSS classes 2.95 - fast kbshow A…"
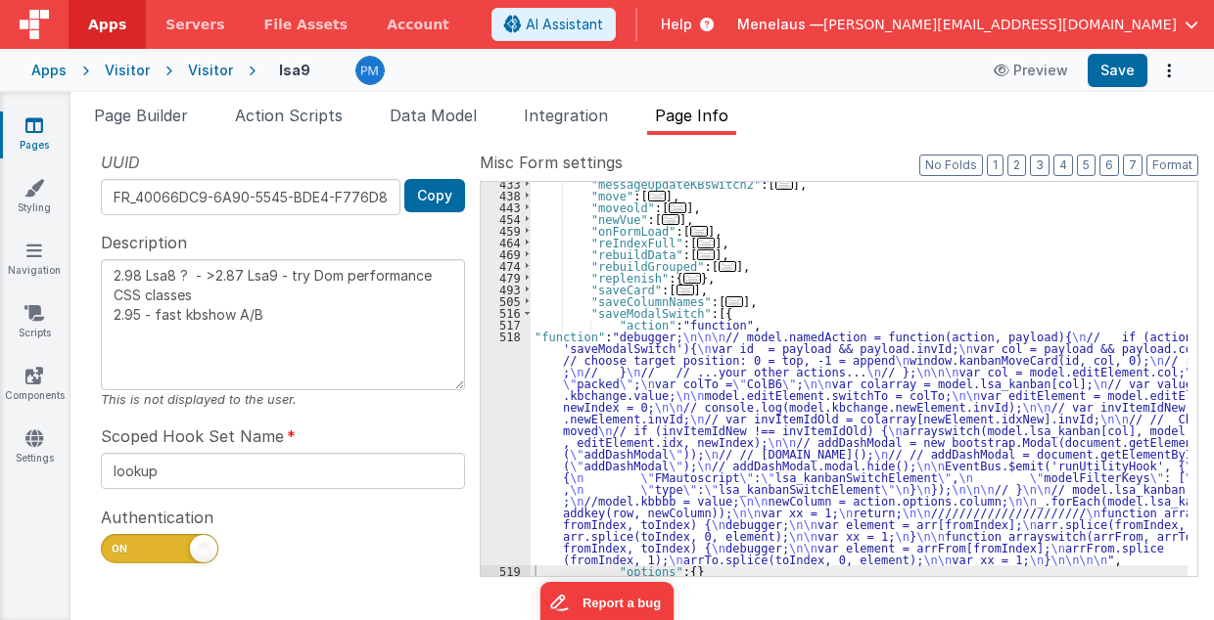
click at [775, 448] on div ""messageUpdateKBswitch2" : [ ... ] , "move" : [ ... ] , "moveold" : [ ... ] , "…" at bounding box center [859, 387] width 658 height 419
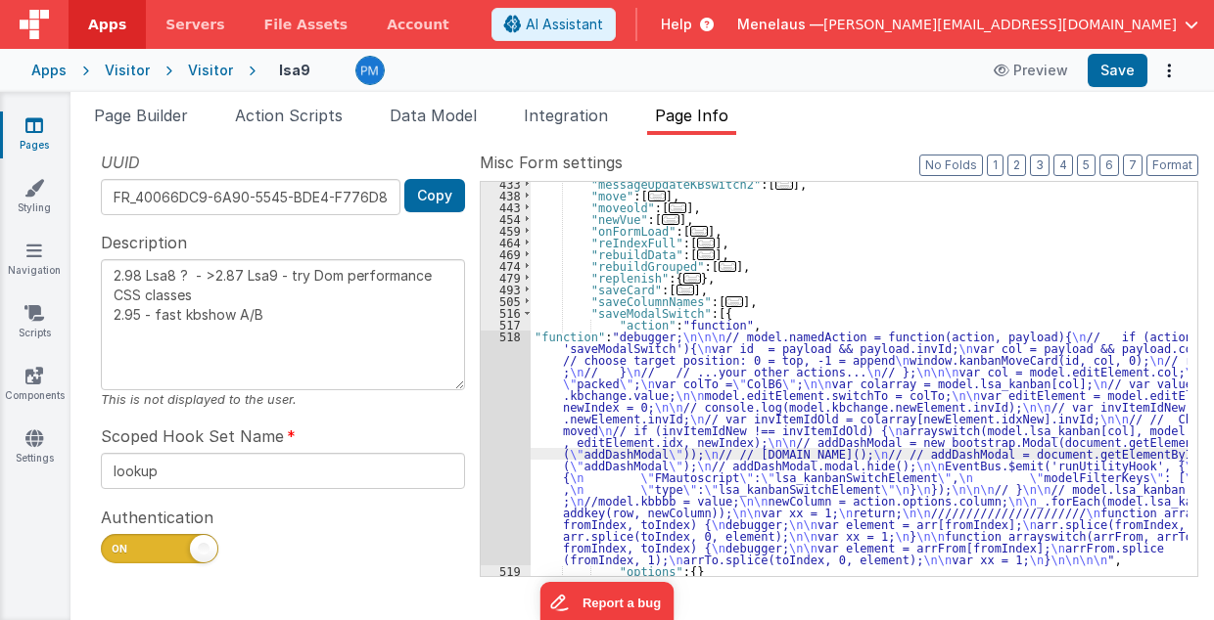
click at [503, 438] on div "518" at bounding box center [506, 448] width 50 height 235
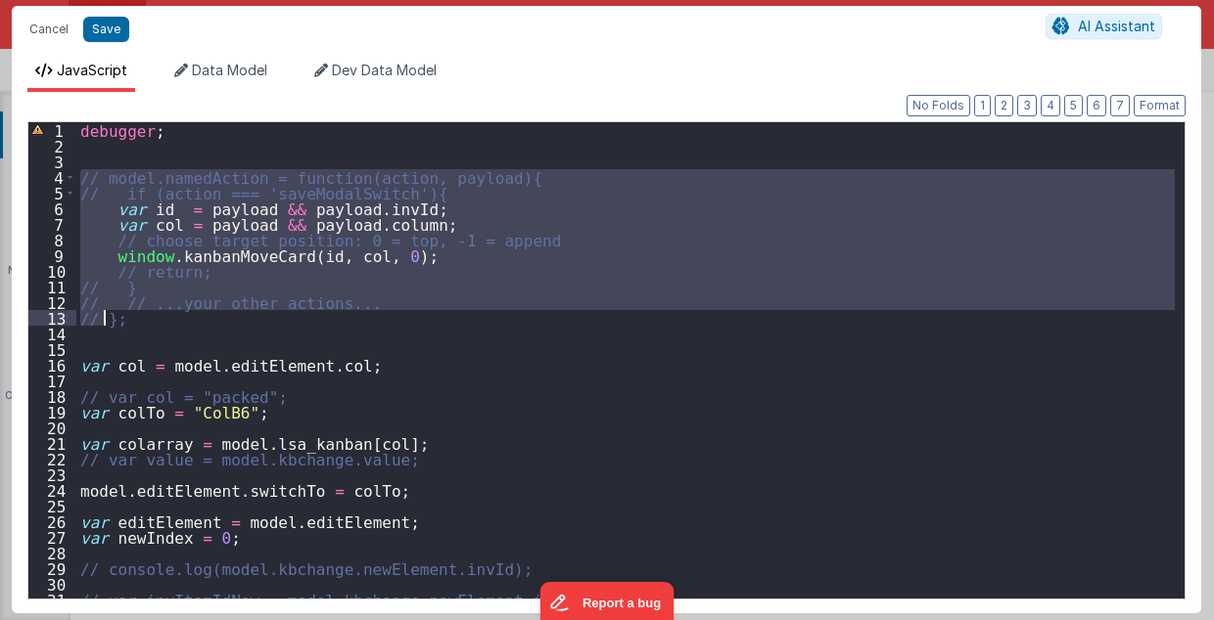
drag, startPoint x: 80, startPoint y: 175, endPoint x: 100, endPoint y: 323, distance: 149.1
click at [100, 323] on div "debugger ; // model.namedAction = function(action, payload){ // if (action === …" at bounding box center [625, 376] width 1099 height 509
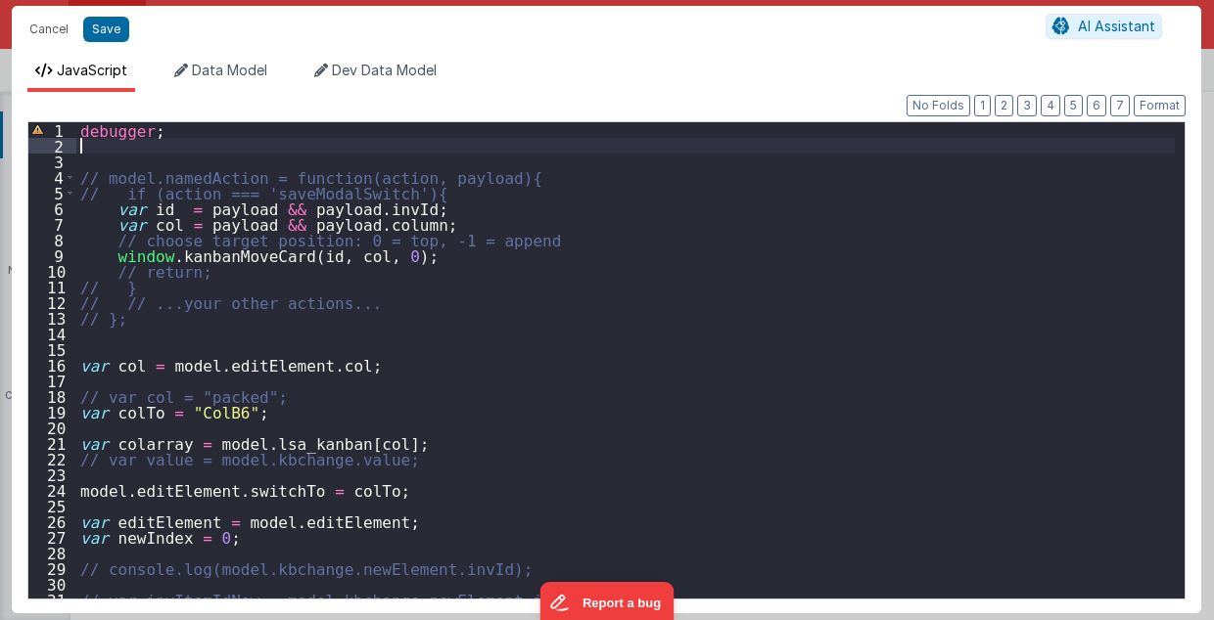
click at [246, 147] on div "debugger ; // model.namedAction = function(action, payload){ // if (action === …" at bounding box center [625, 376] width 1099 height 509
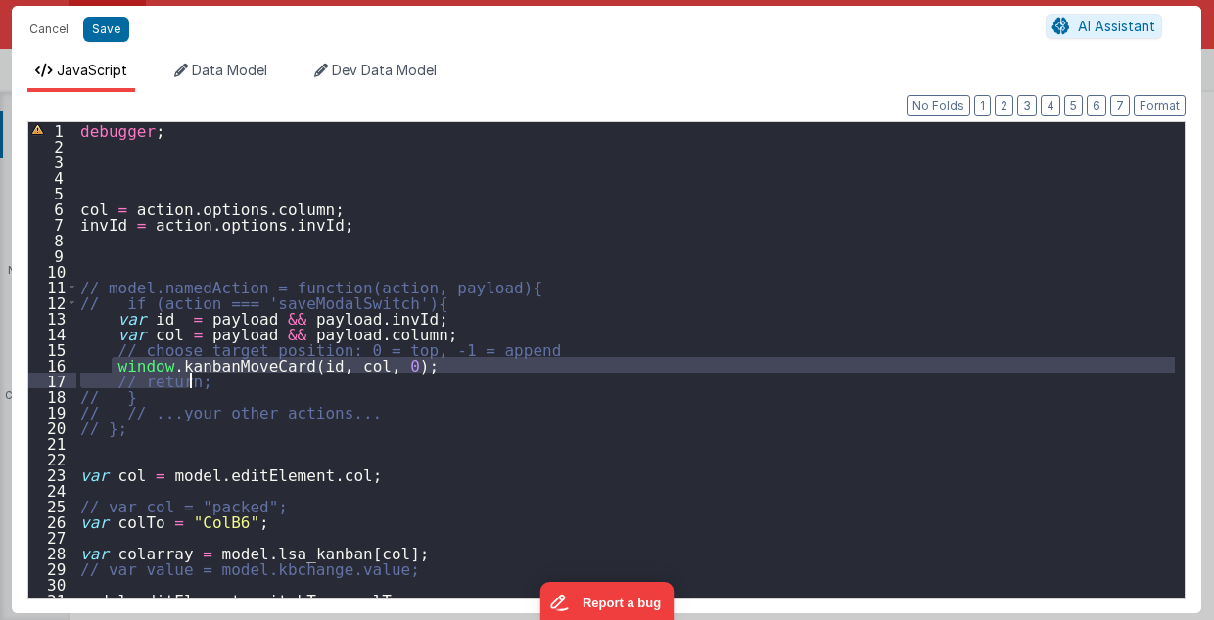
drag, startPoint x: 112, startPoint y: 365, endPoint x: 413, endPoint y: 375, distance: 301.6
click at [413, 375] on div "debugger ; col = action . options . column ; invId = action . options . invId ;…" at bounding box center [625, 376] width 1099 height 509
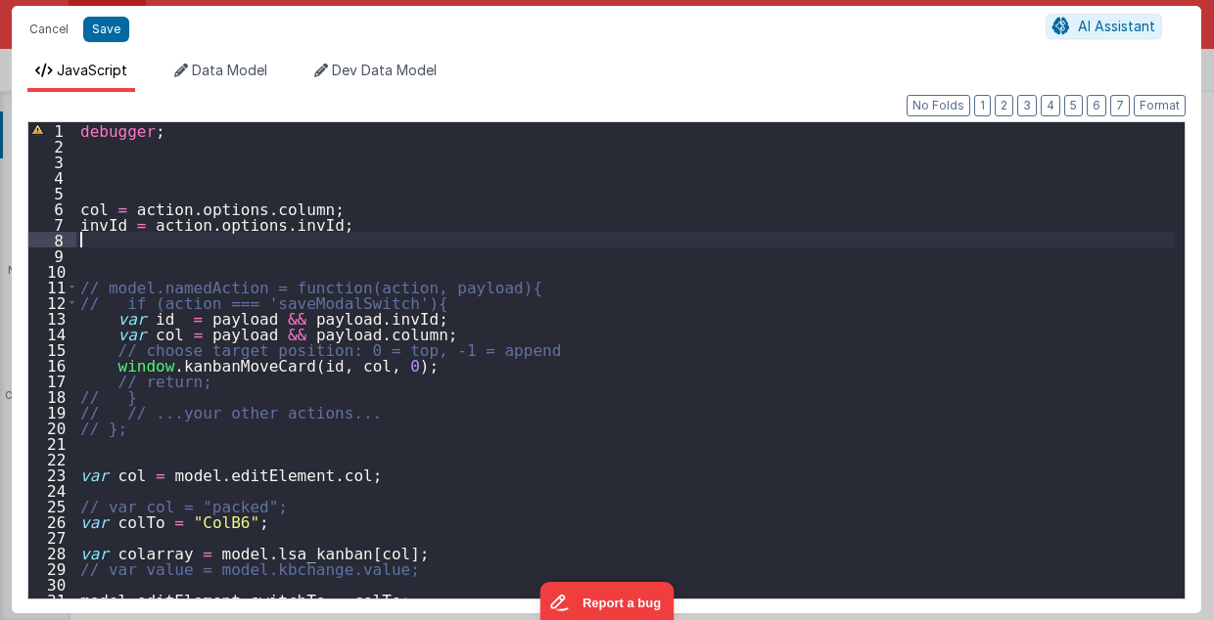
click at [110, 240] on div "debugger ; col = action . options . column ; invId = action . options . invId ;…" at bounding box center [625, 376] width 1099 height 509
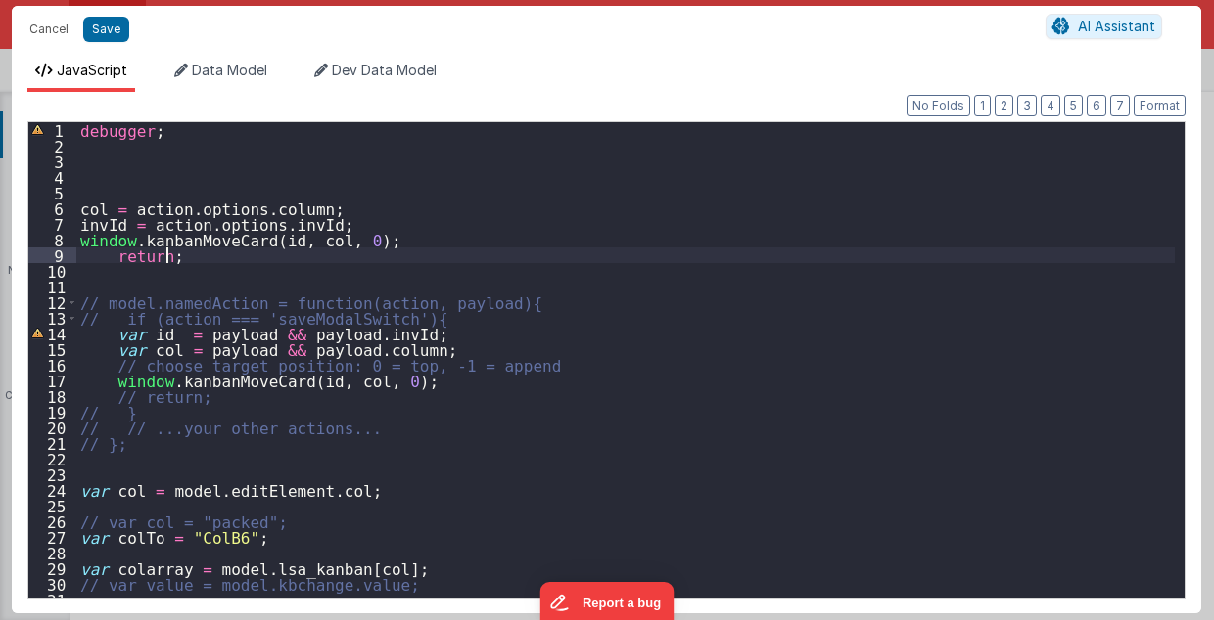
click at [389, 235] on div "debugger ; col = action . options . column ; invId = action . options . invId ;…" at bounding box center [625, 376] width 1099 height 509
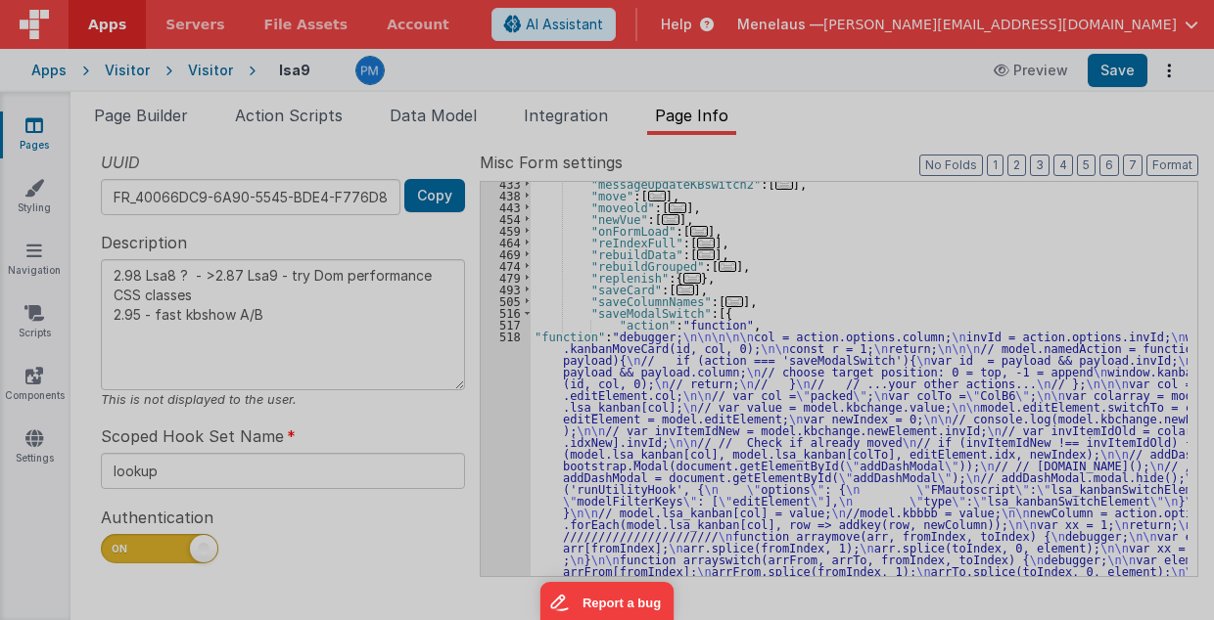
type textarea "2.98 Lsa8 ? - >2.87 Lsa9 - try Dom performance CSS classes 2.95 - fast kbshow A…"
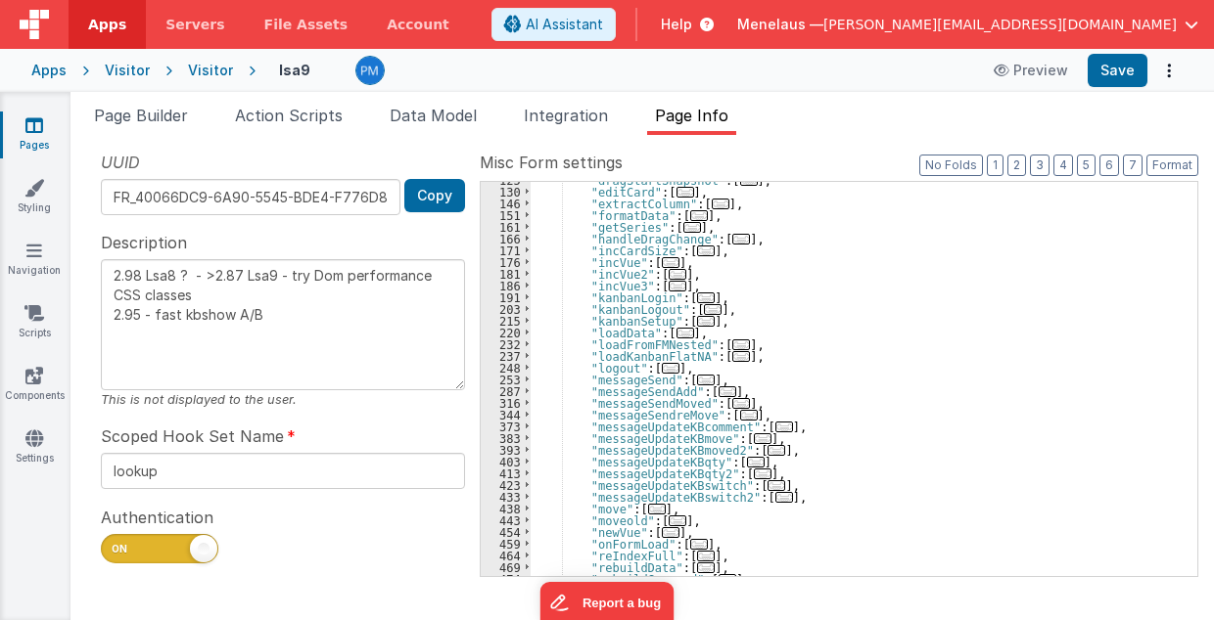
scroll to position [254, 0]
click at [697, 319] on span "..." at bounding box center [706, 321] width 18 height 11
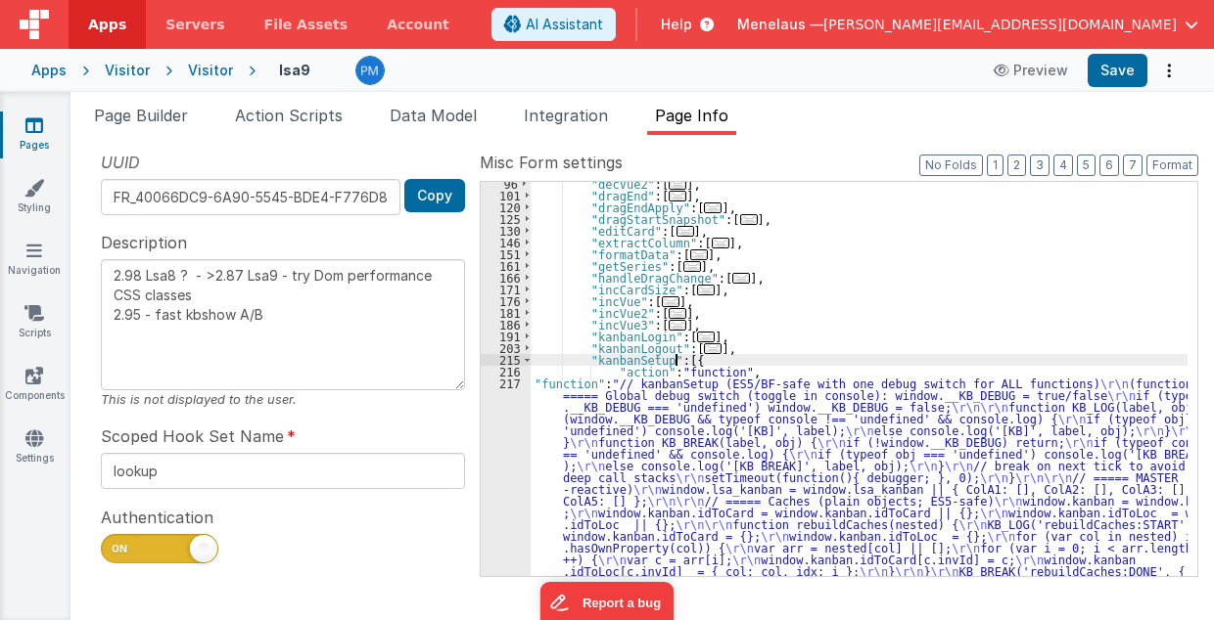
scroll to position [215, 0]
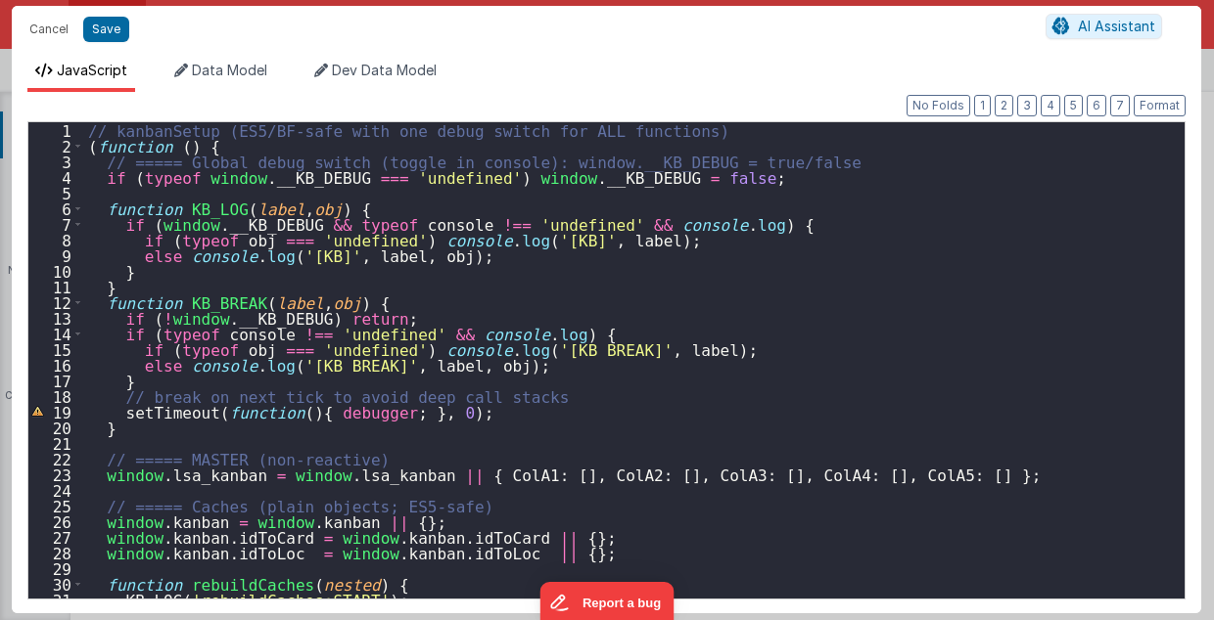
click at [679, 136] on div "// kanbanSetup (ES5/BF-safe with one debug switch for ALL functions) ( function…" at bounding box center [629, 376] width 1091 height 509
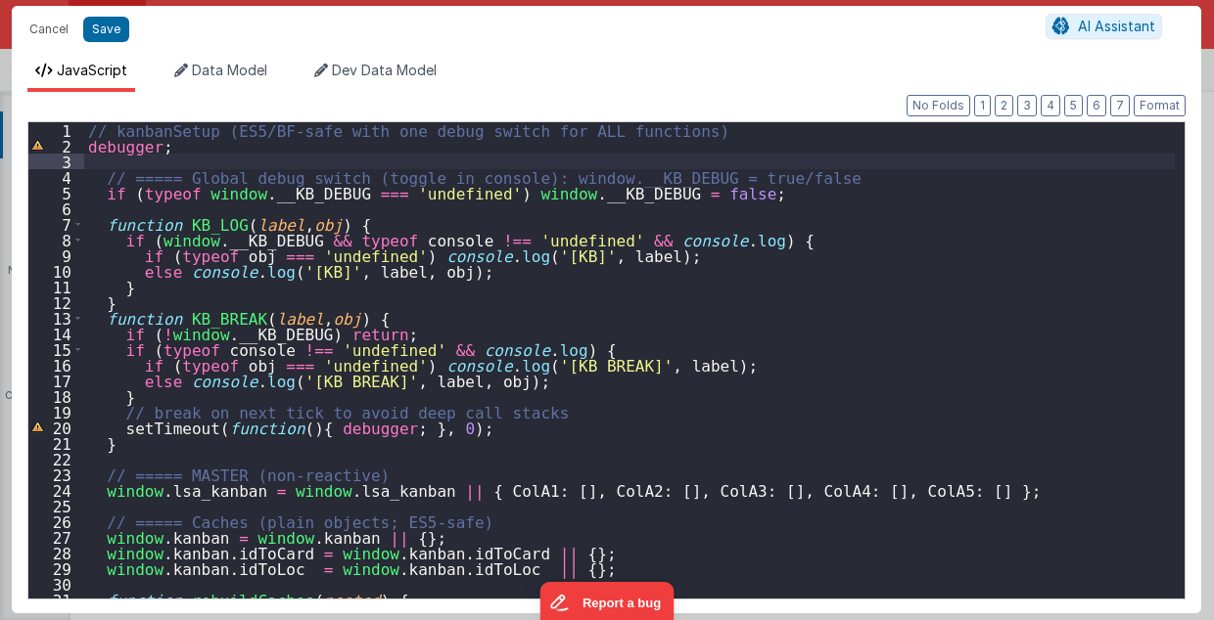
type textarea "2.98 Lsa8 ? - >2.87 Lsa9 - try Dom performance CSS classes 2.95 - fast kbshow A…"
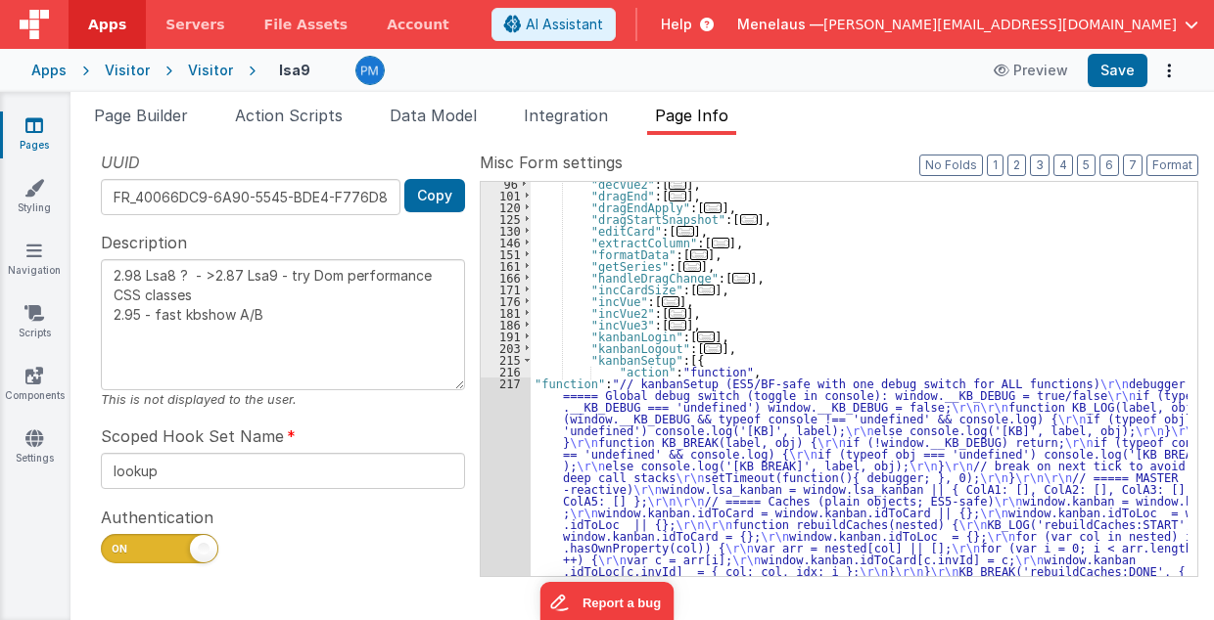
scroll to position [215, 0]
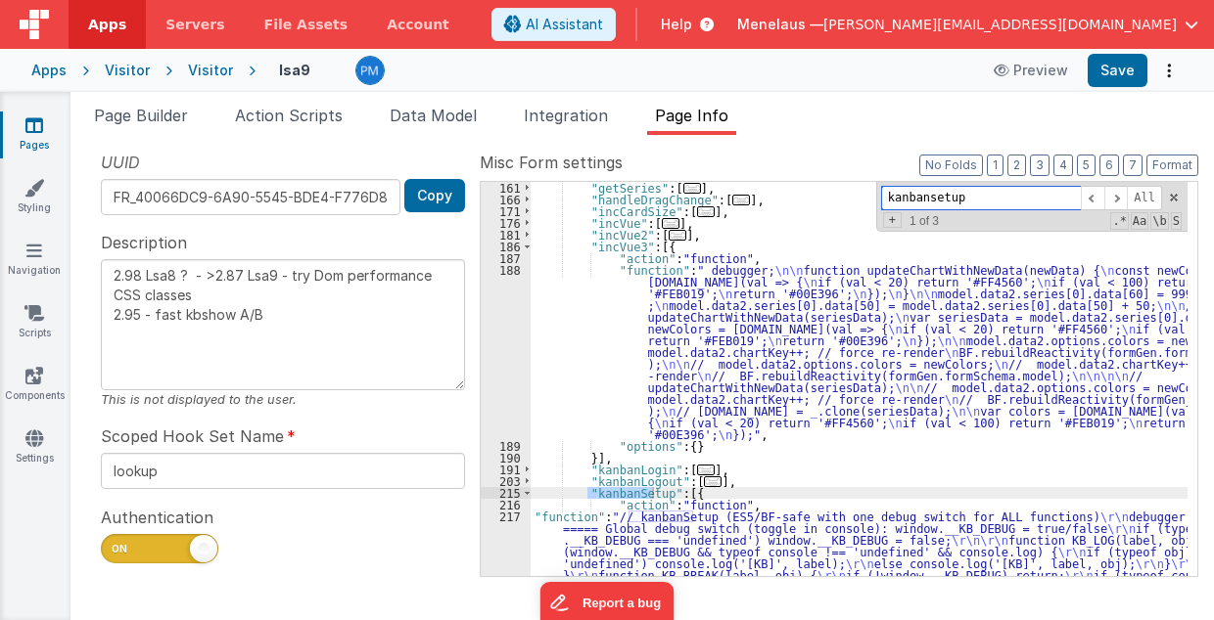
scroll to position [333, 0]
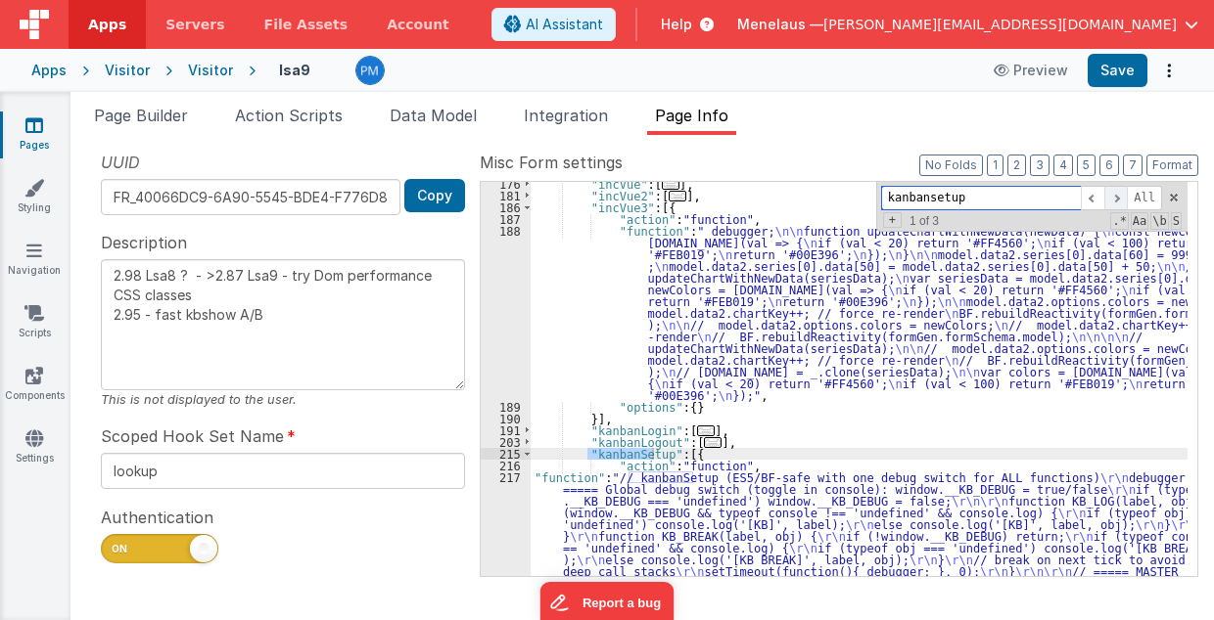
click at [1122, 194] on span at bounding box center [1115, 198] width 23 height 24
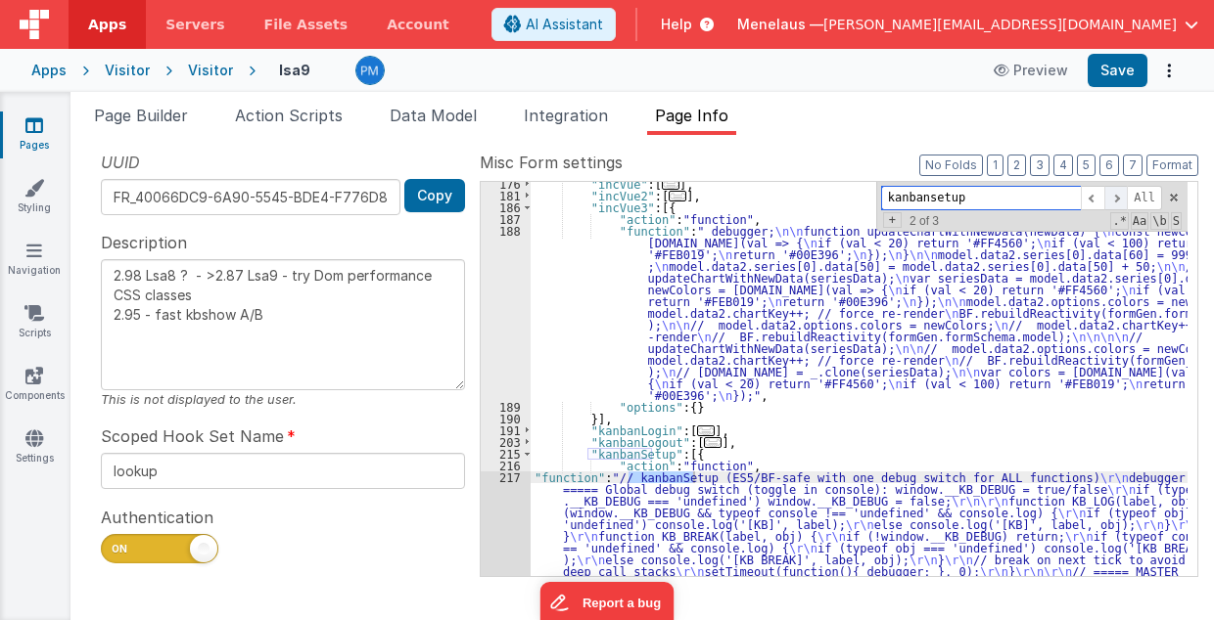
click at [1122, 194] on span at bounding box center [1115, 198] width 23 height 24
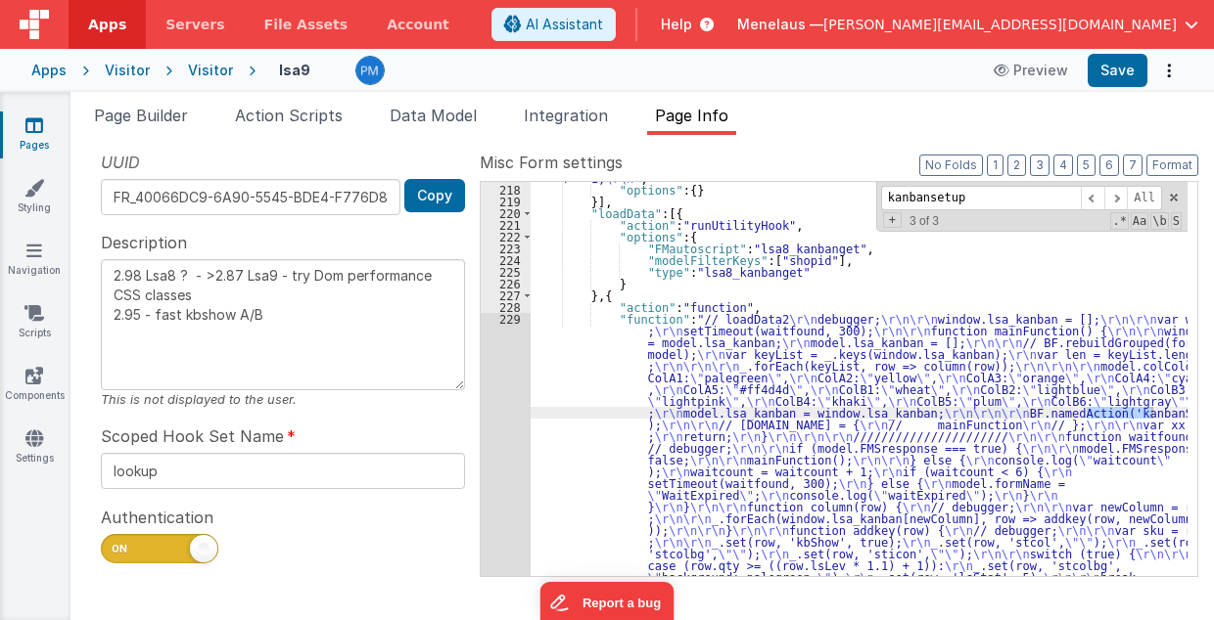
scroll to position [1905, 0]
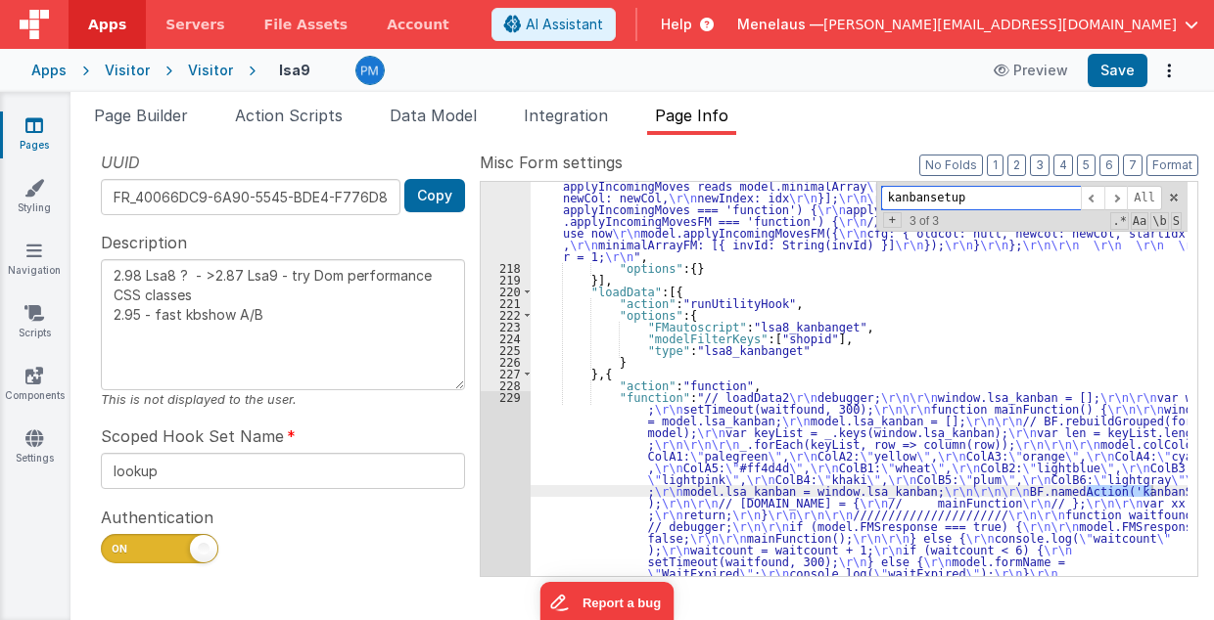
drag, startPoint x: 962, startPoint y: 196, endPoint x: 882, endPoint y: 196, distance: 80.3
click at [882, 196] on div "kanbansetup All Replace All + 3 of 3 .* Aa \b S" at bounding box center [1031, 207] width 311 height 50
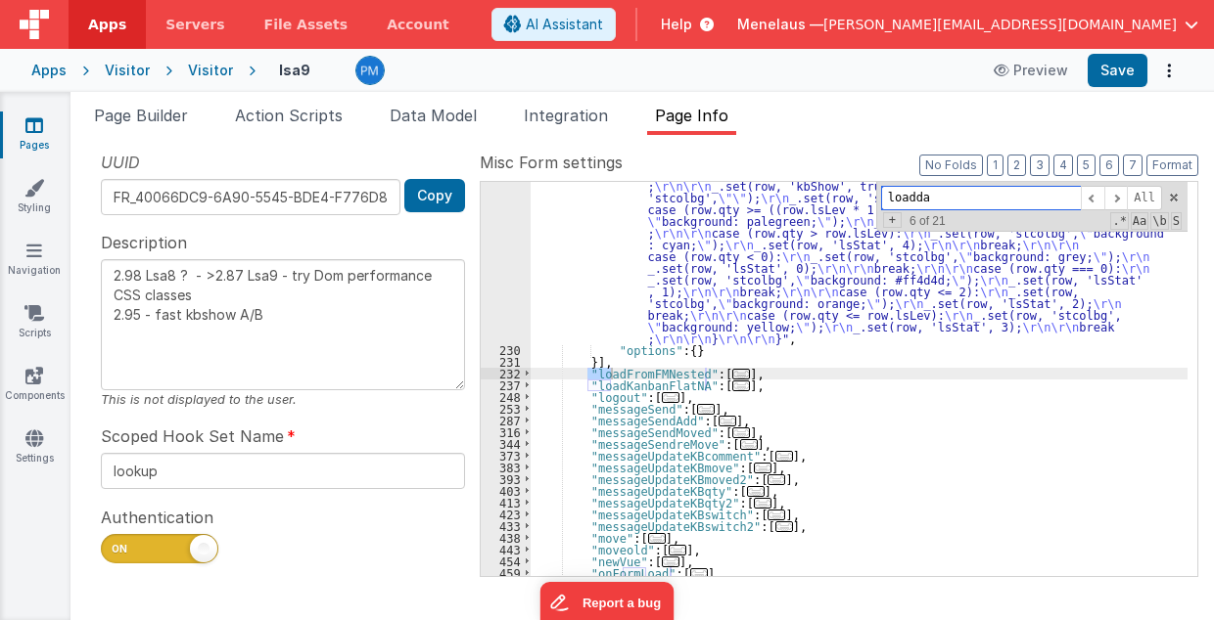
scroll to position [2562, 0]
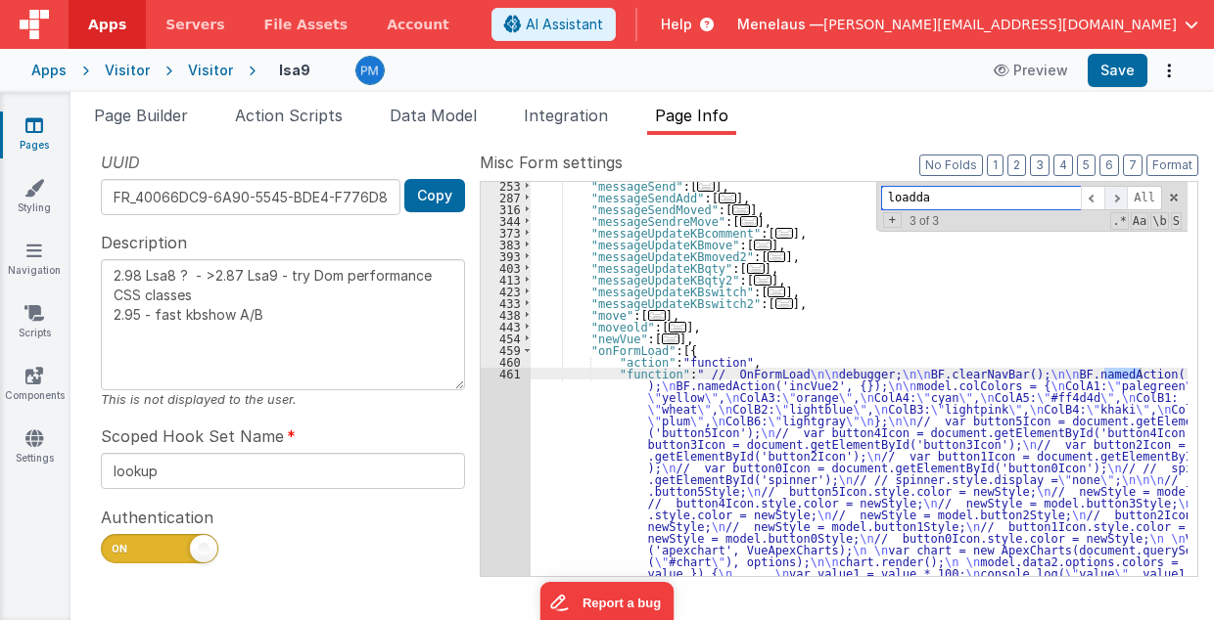
type input "loadda"
click at [1122, 200] on span at bounding box center [1115, 198] width 23 height 24
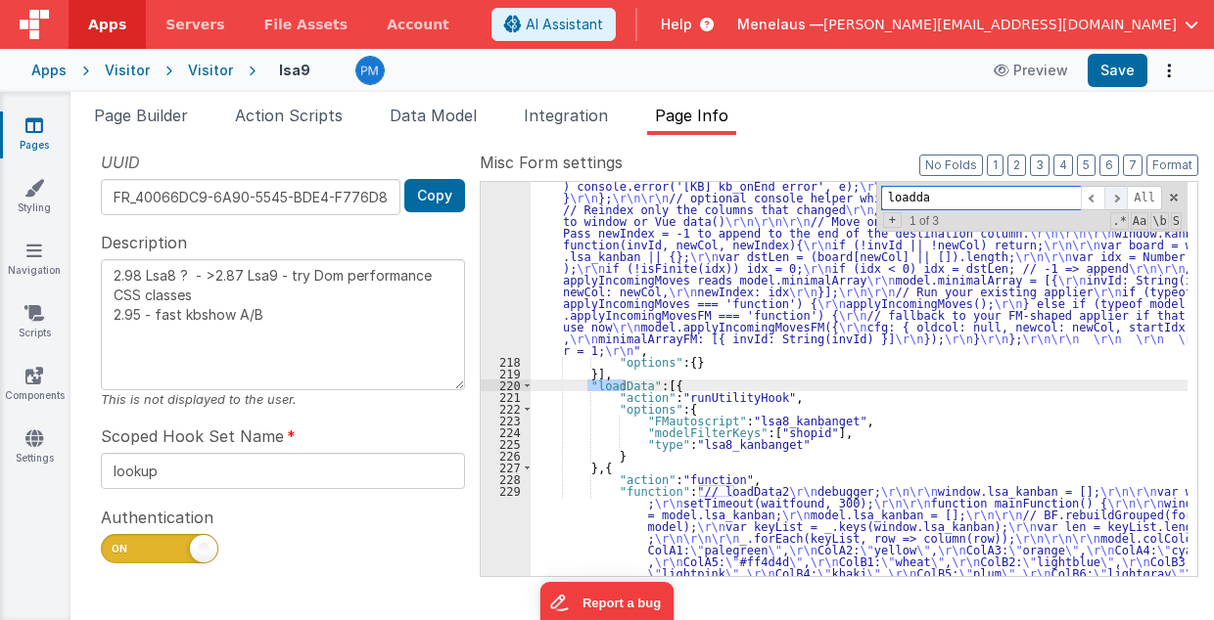
scroll to position [1811, 0]
click at [1122, 200] on span at bounding box center [1115, 198] width 23 height 24
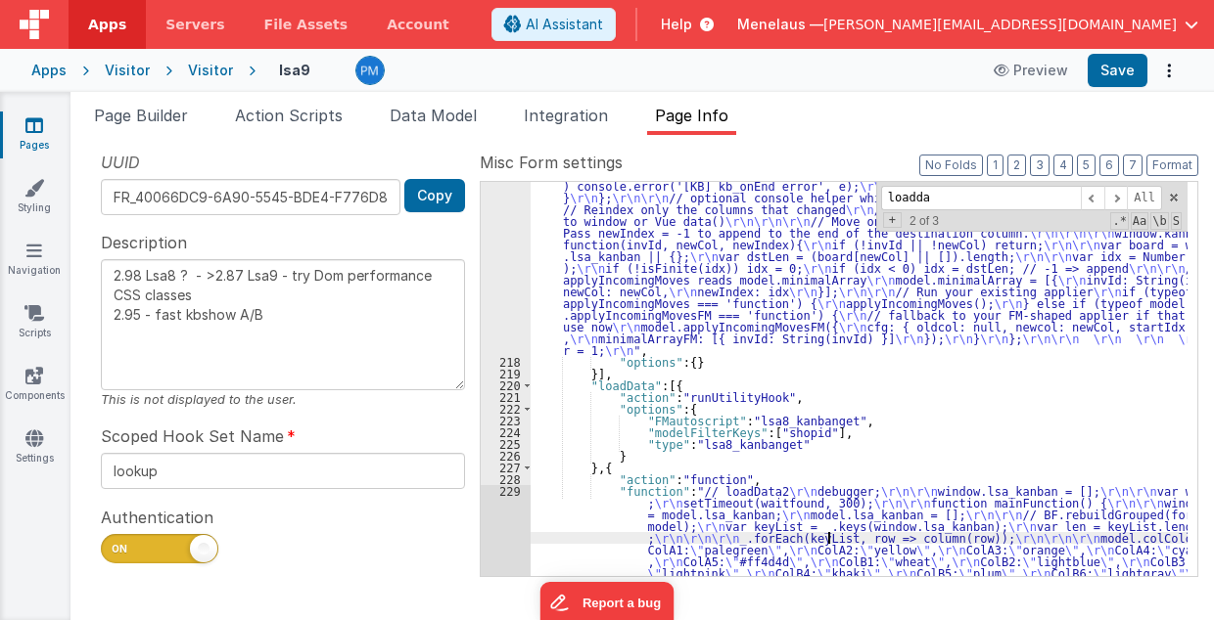
click at [830, 532] on div ""function" : "// kanbanSetup (ES5/BF-safe with one debug switch for ALL functio…" at bounding box center [859, 66] width 658 height 2145
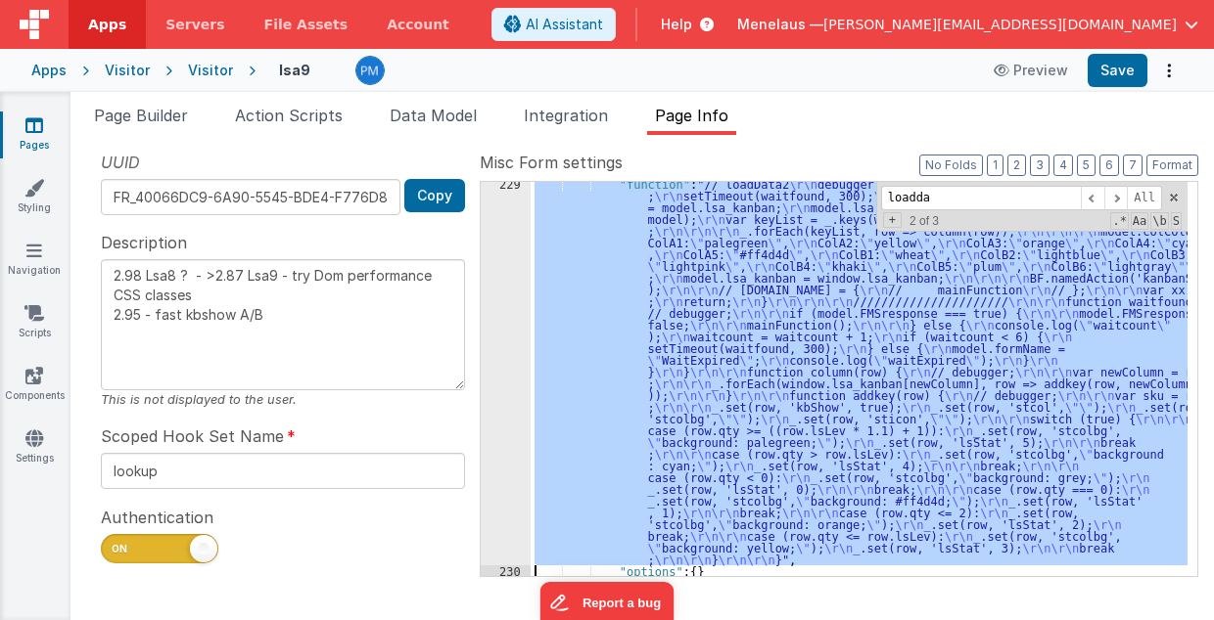
click at [527, 445] on div "229" at bounding box center [506, 372] width 50 height 388
click at [499, 440] on div "229" at bounding box center [506, 372] width 50 height 388
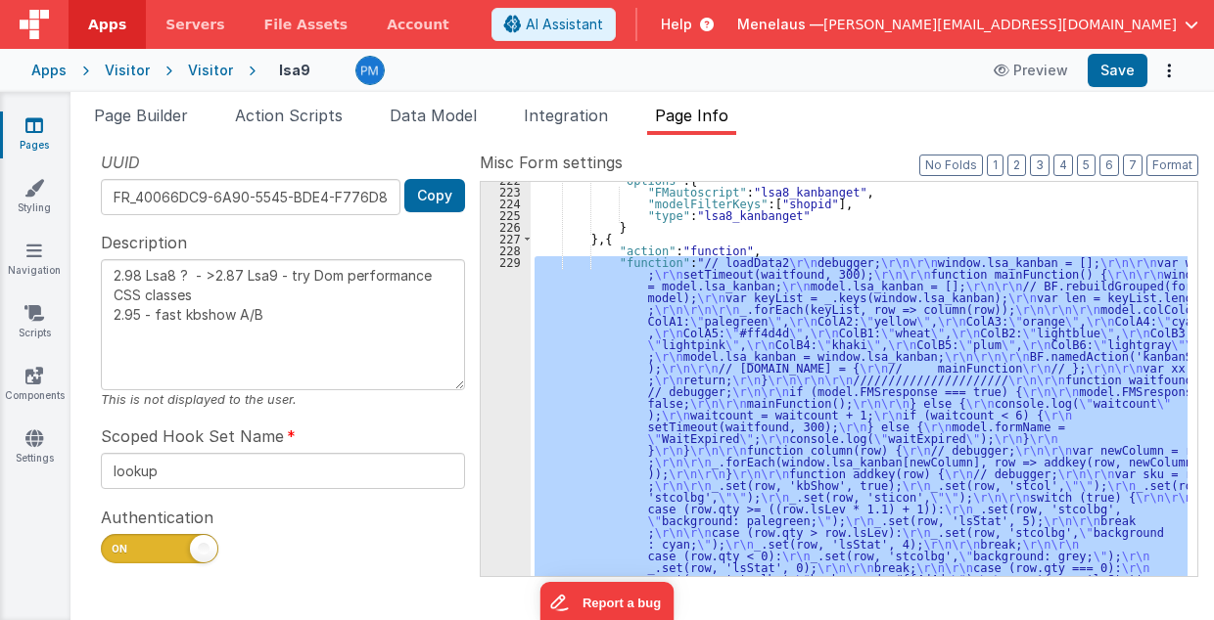
scroll to position [1961, 0]
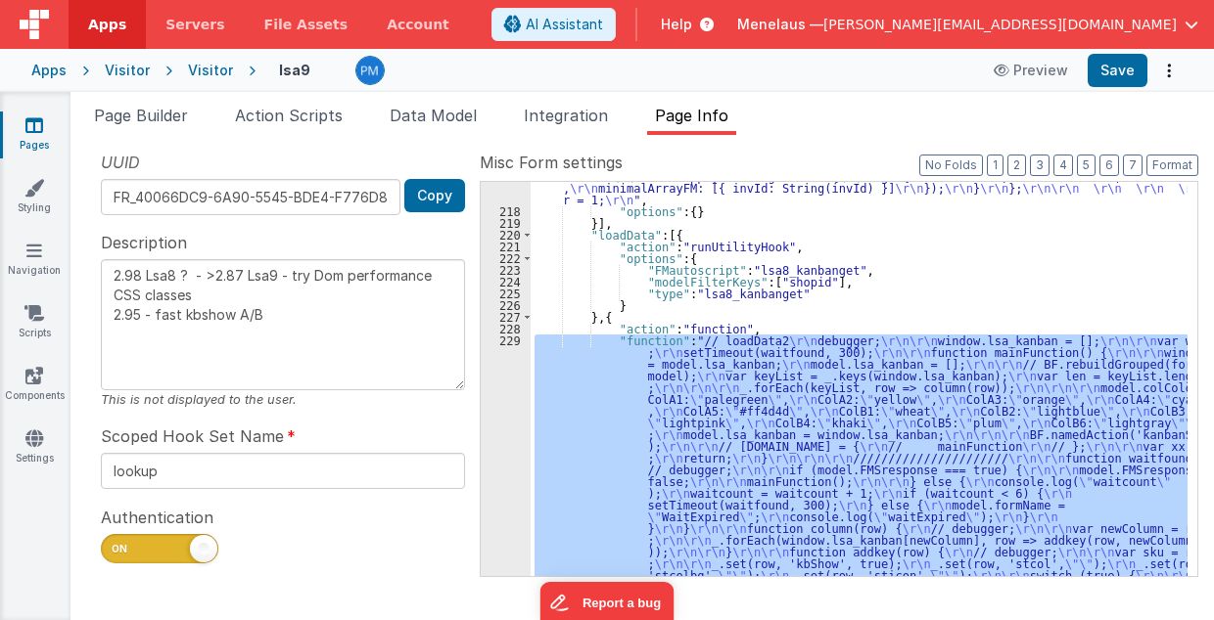
click at [730, 409] on div ""function" : "// kanbanSetup (ES5/BF-safe with one debug switch for ALL functio…" at bounding box center [858, 379] width 657 height 394
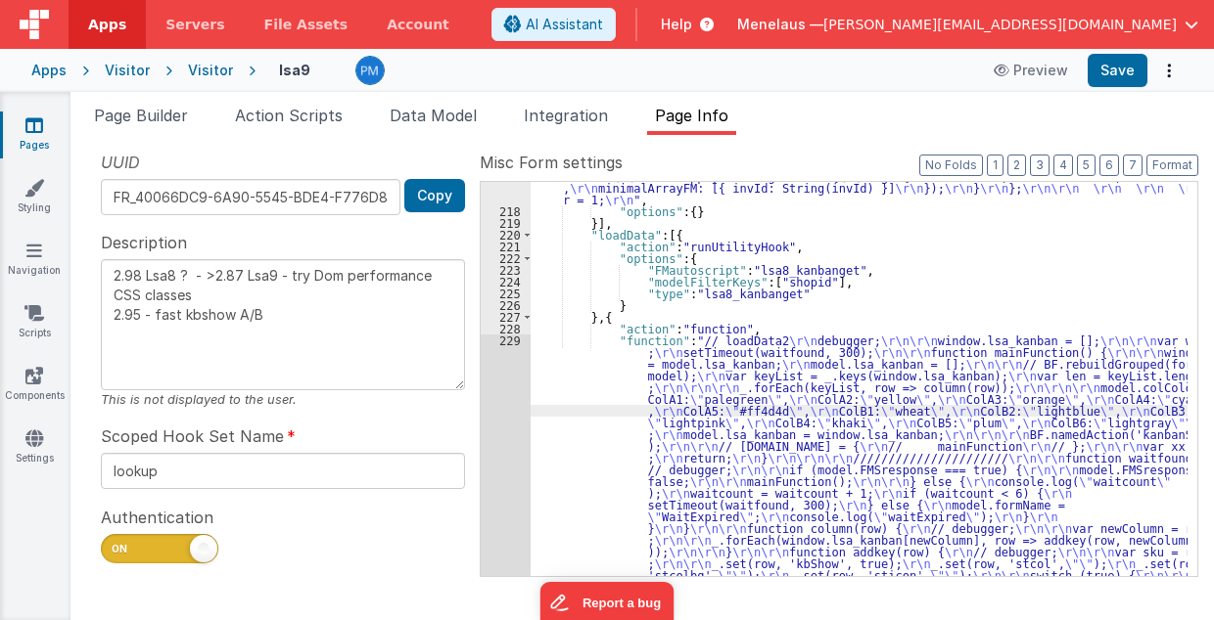
scroll to position [2118, 0]
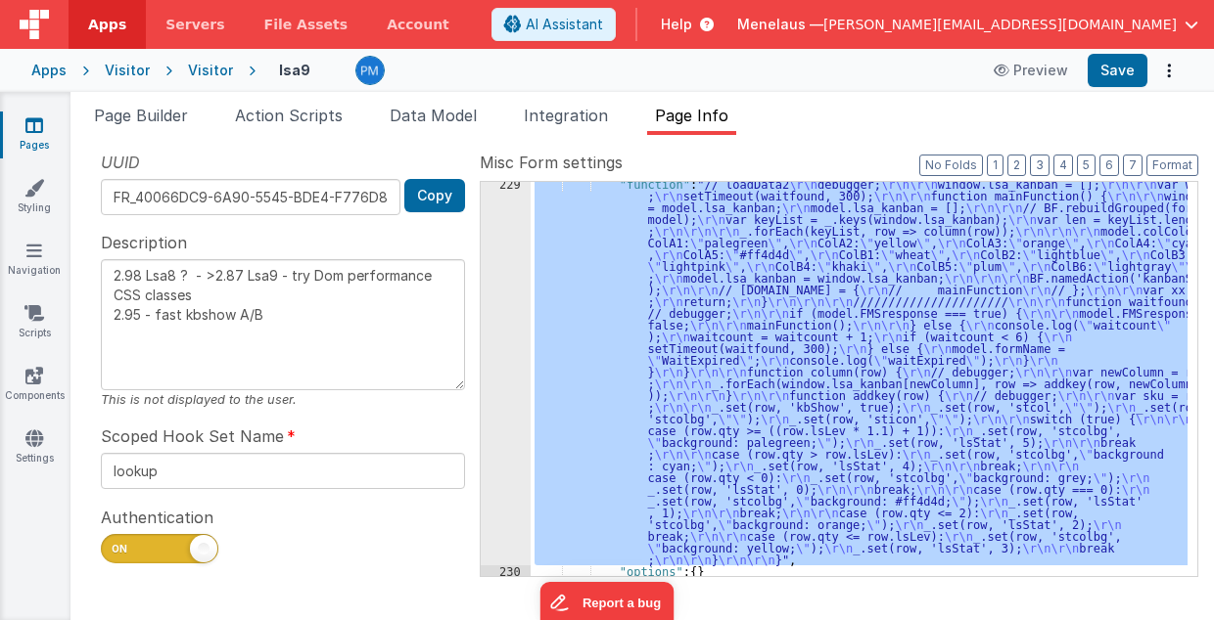
click at [508, 431] on div "229" at bounding box center [506, 372] width 50 height 388
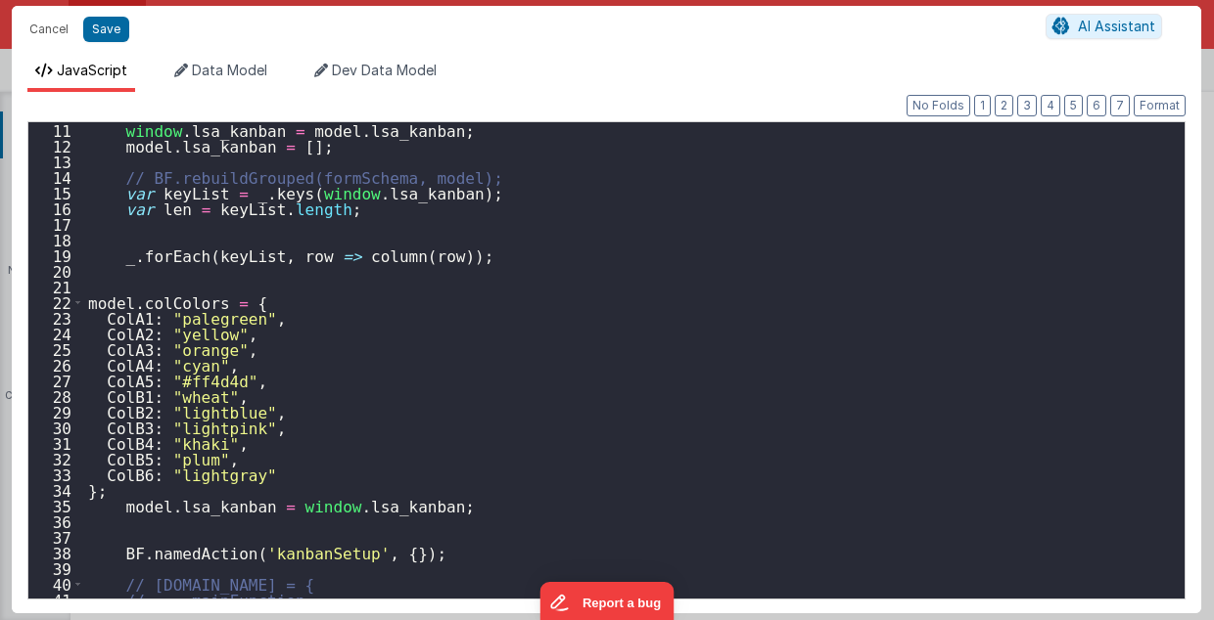
scroll to position [157, 0]
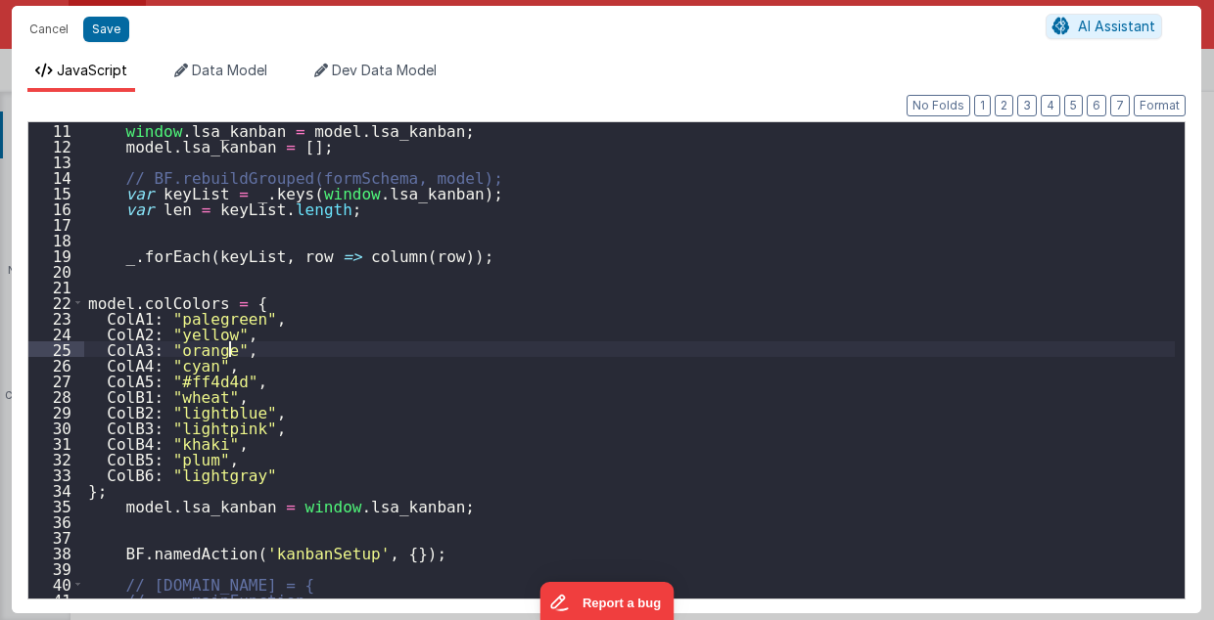
click at [713, 352] on div "window . lsa_kanban = model . lsa_kanban ; model . lsa_kanban = [ ] ; // BF.reb…" at bounding box center [629, 376] width 1091 height 509
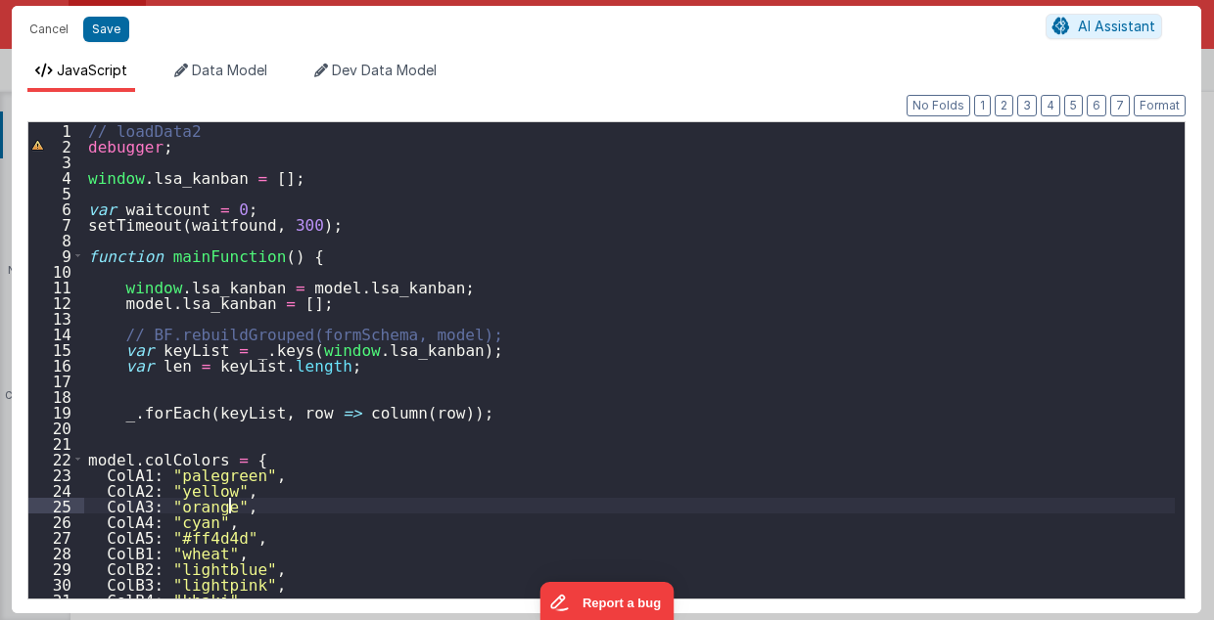
scroll to position [0, 0]
click at [634, 493] on div "// loadData2 debugger ; window . lsa_kanban = [ ] ; var waitcount = 0 ; setTime…" at bounding box center [629, 376] width 1091 height 509
click at [45, 31] on button "Cancel" at bounding box center [49, 29] width 59 height 27
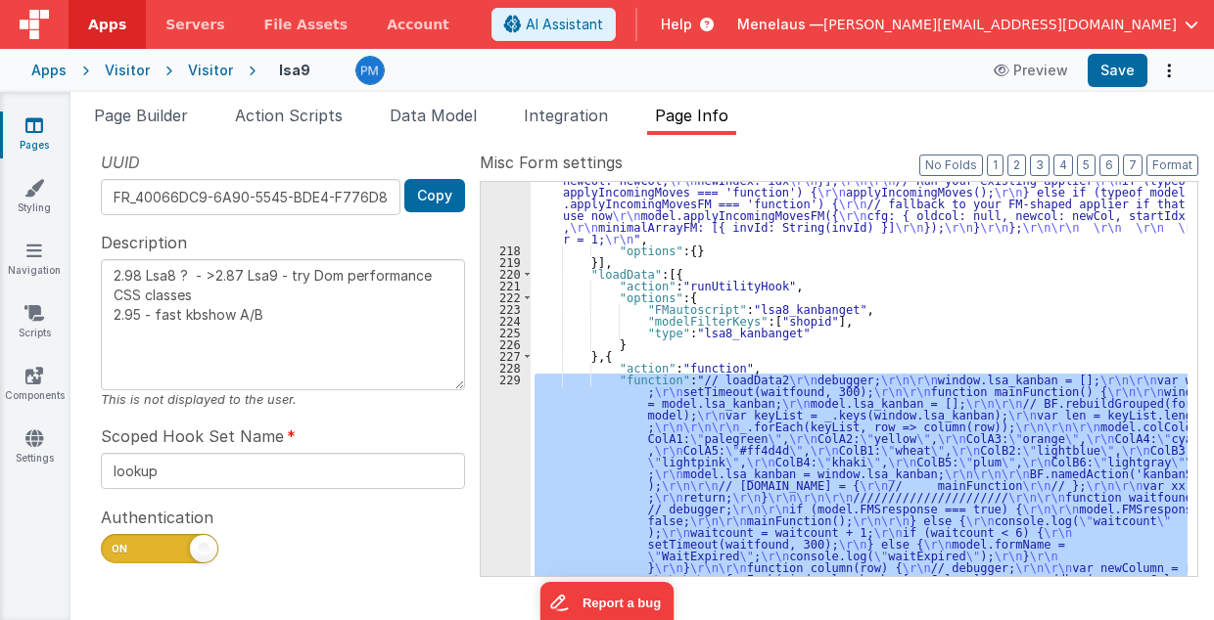
scroll to position [1961, 0]
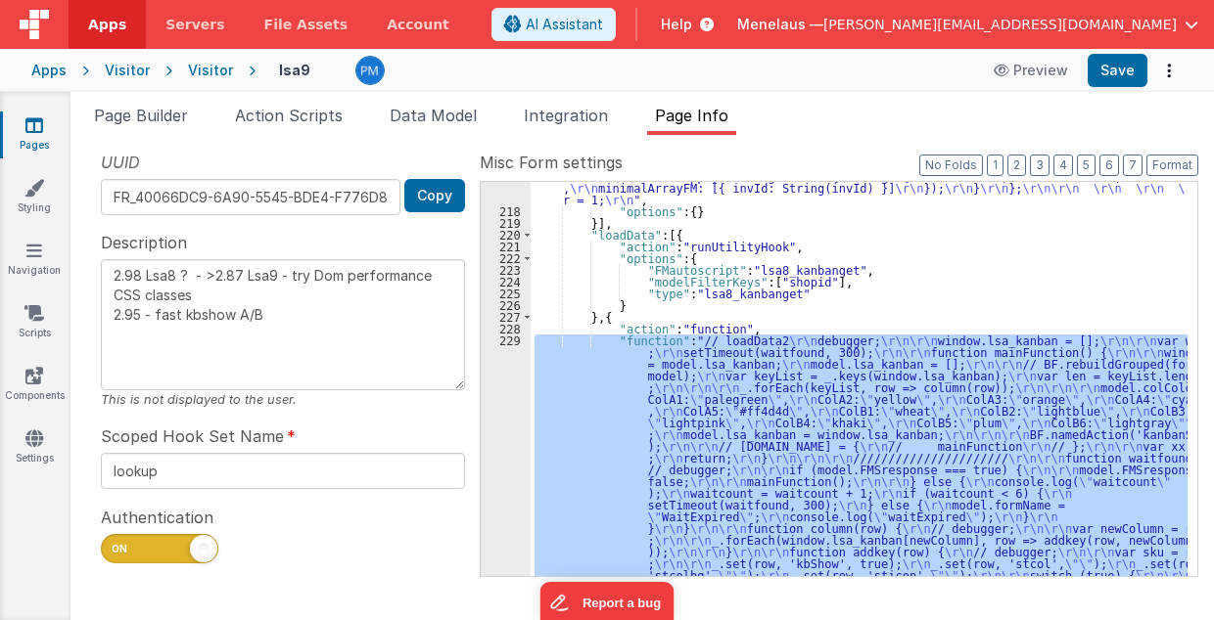
click at [742, 482] on div ""function" : "// kanbanSetup (ES5/BF-safe with one debug switch for ALL functio…" at bounding box center [858, 379] width 657 height 394
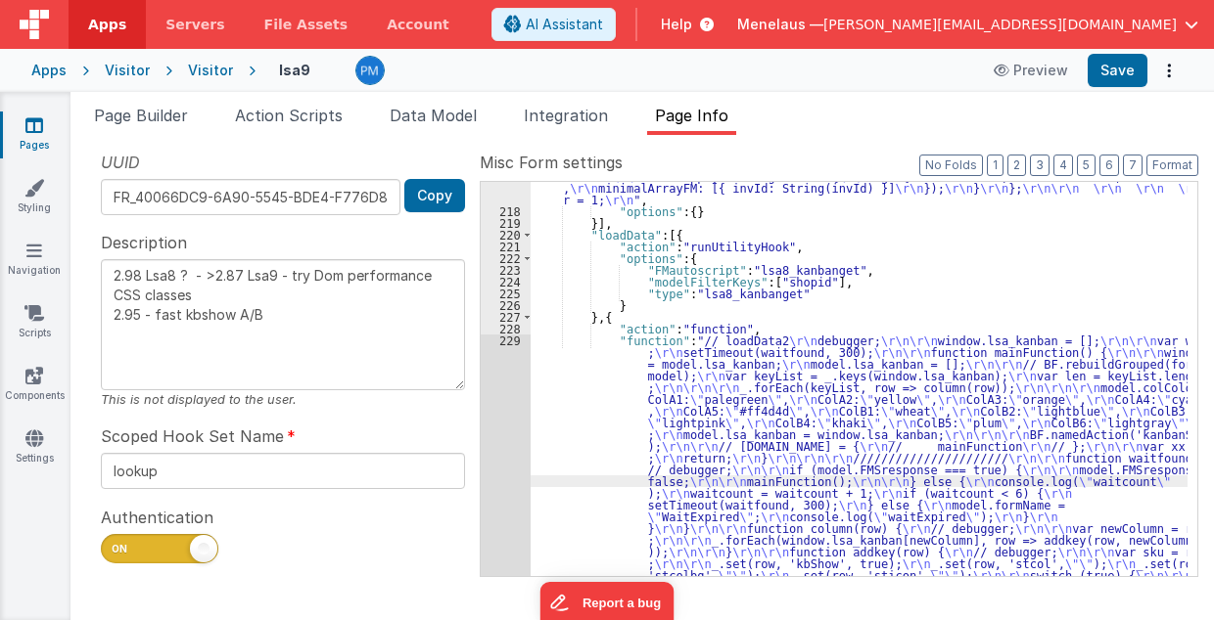
scroll to position [2118, 0]
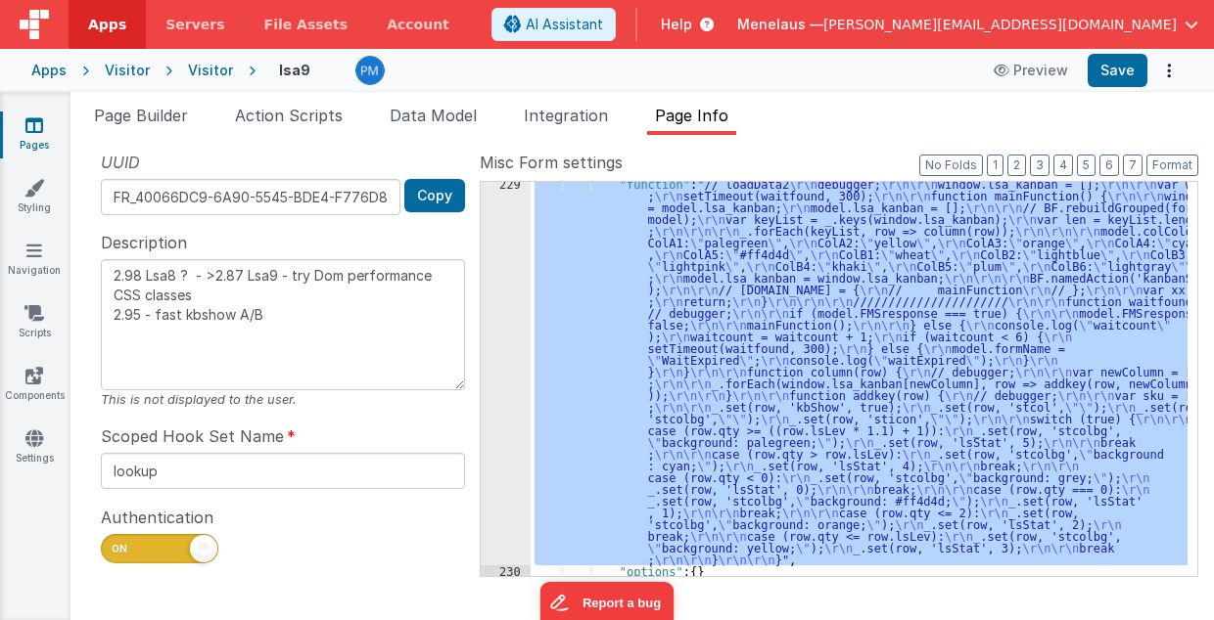
click at [509, 487] on div "229" at bounding box center [506, 372] width 50 height 388
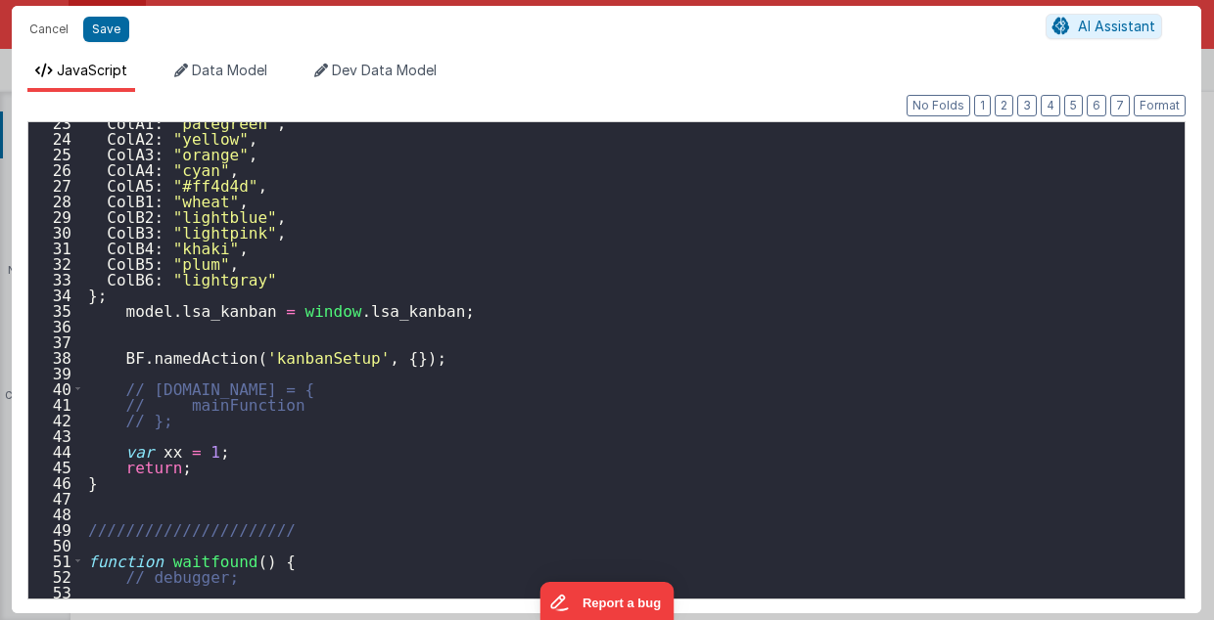
scroll to position [352, 0]
click at [622, 464] on div "ColA1 : "palegreen" , ColA2 : "yellow" , ColA3 : "orange" , ColA4 : "cyan" , Co…" at bounding box center [629, 369] width 1091 height 509
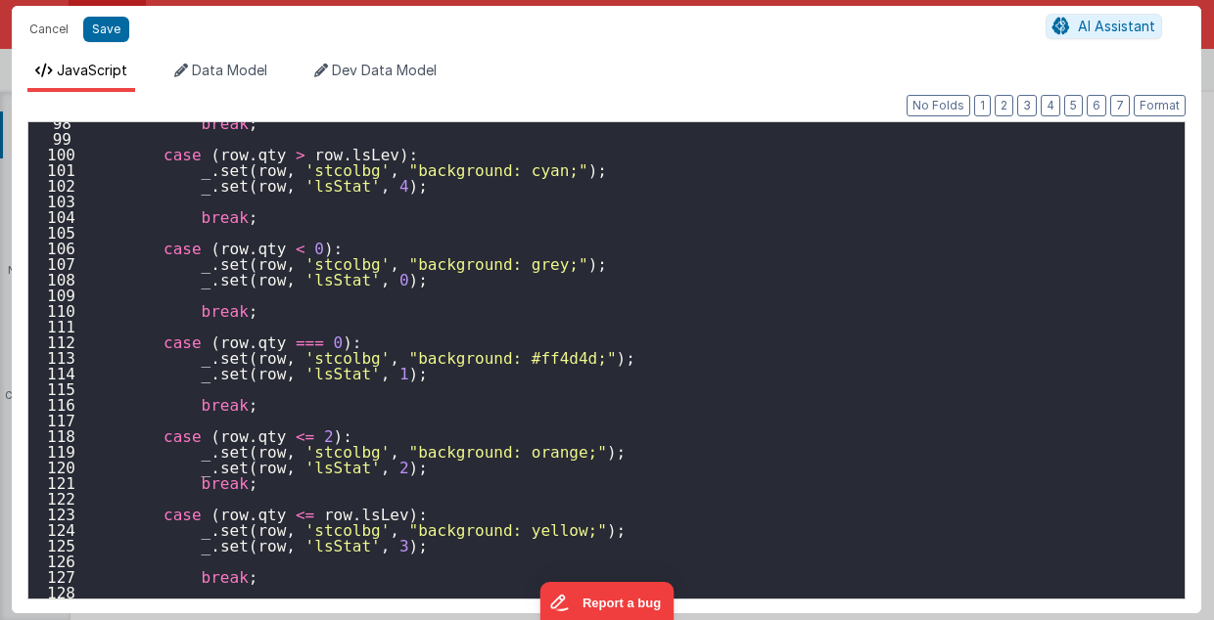
scroll to position [1574, 0]
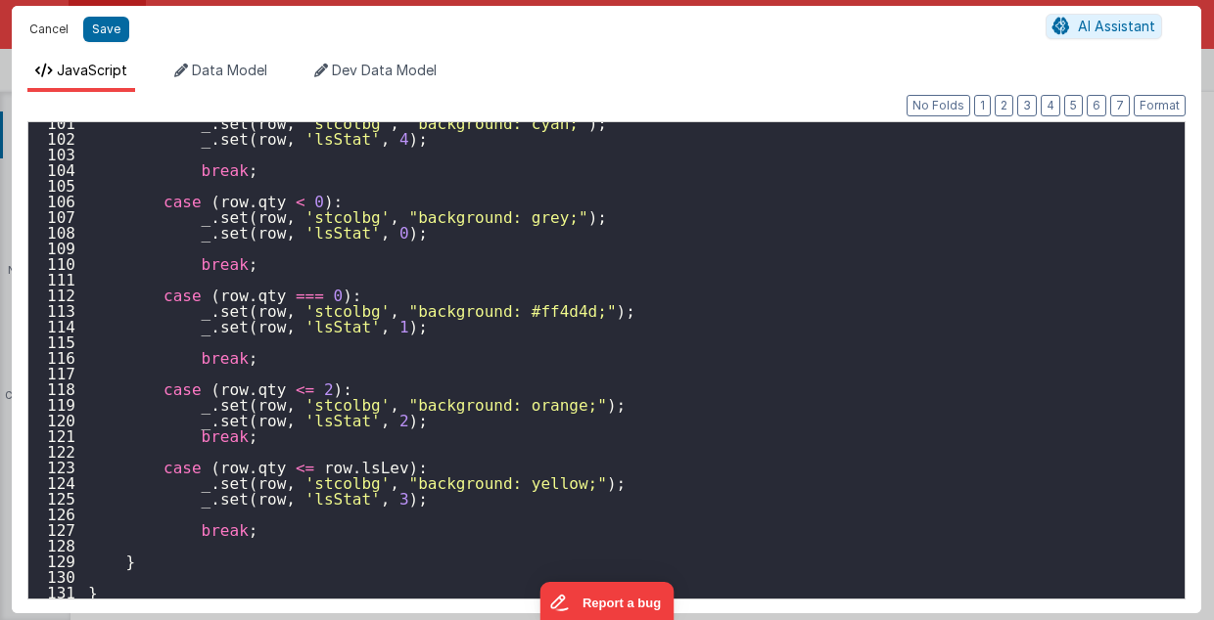
click at [33, 34] on button "Cancel" at bounding box center [49, 29] width 59 height 27
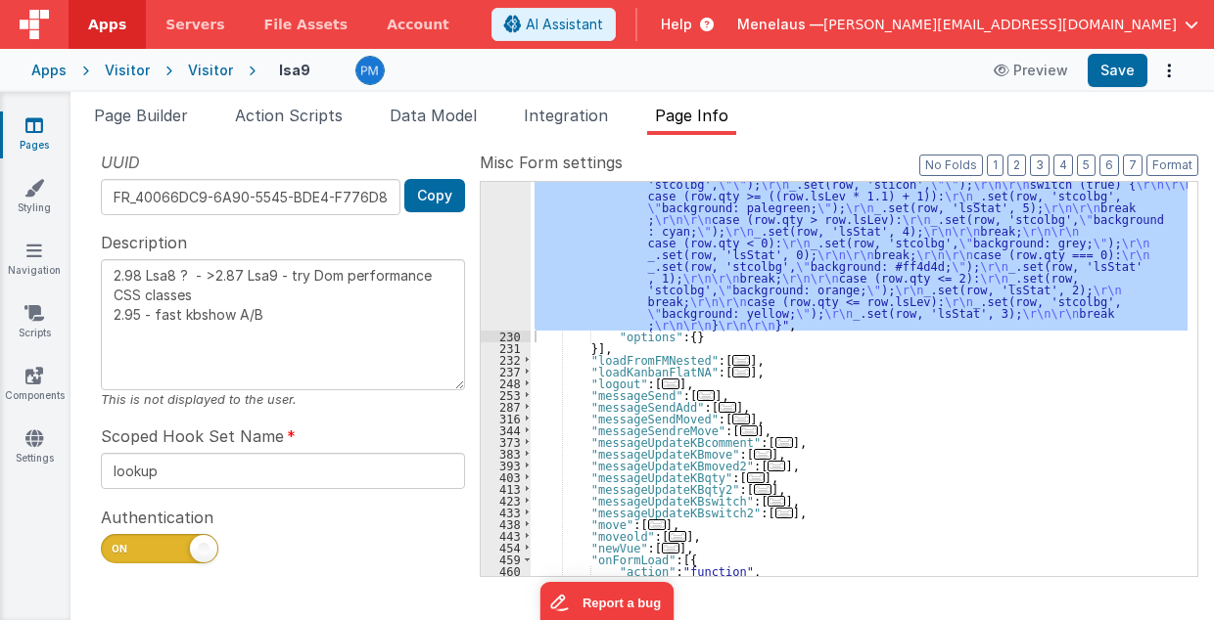
scroll to position [2548, 0]
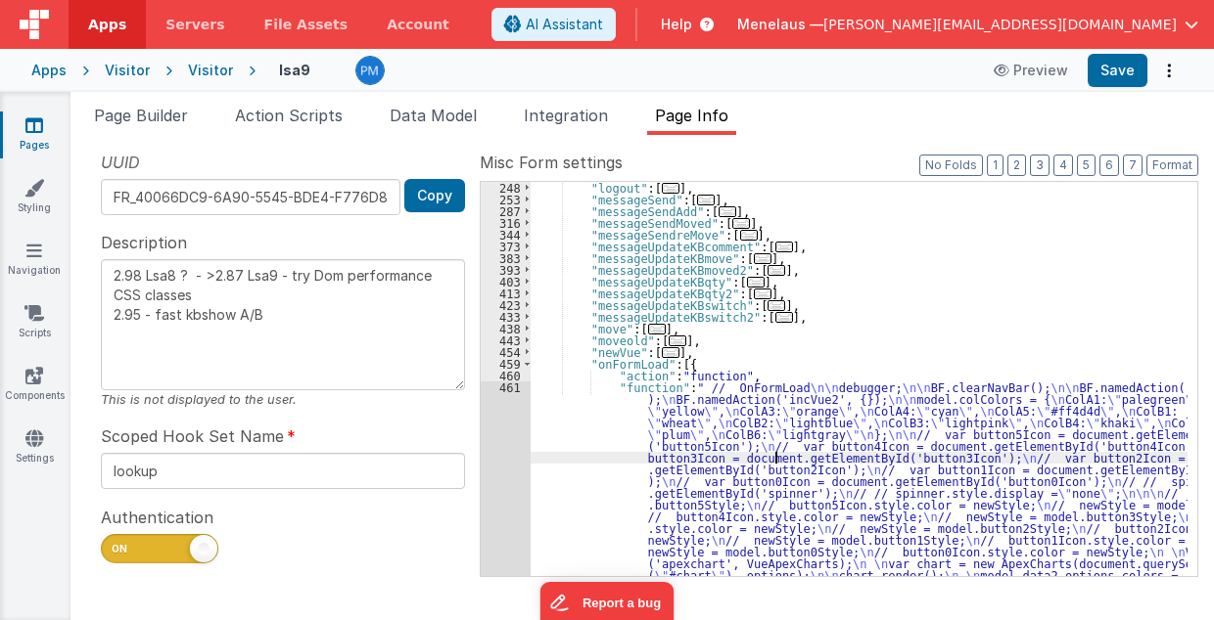
click at [772, 458] on div ""logout" : [ ... ] , "messageSend" : [ ... ] , "messageSendAdd" : [ ... ] , "me…" at bounding box center [859, 509] width 658 height 654
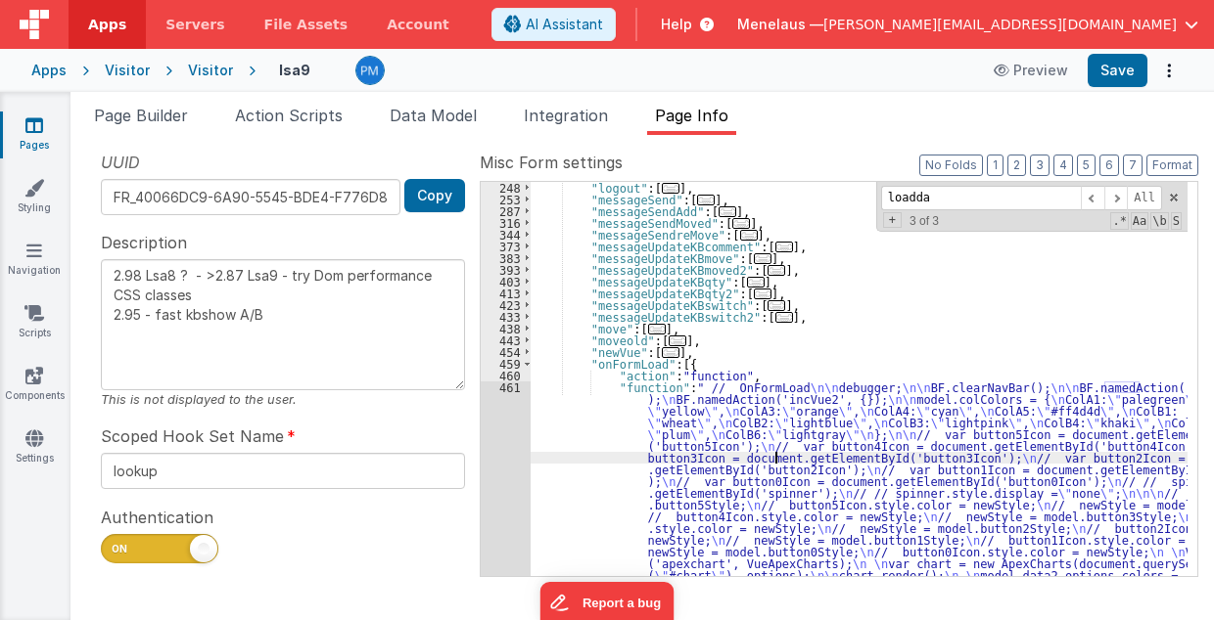
click at [508, 488] on div "461" at bounding box center [506, 505] width 50 height 247
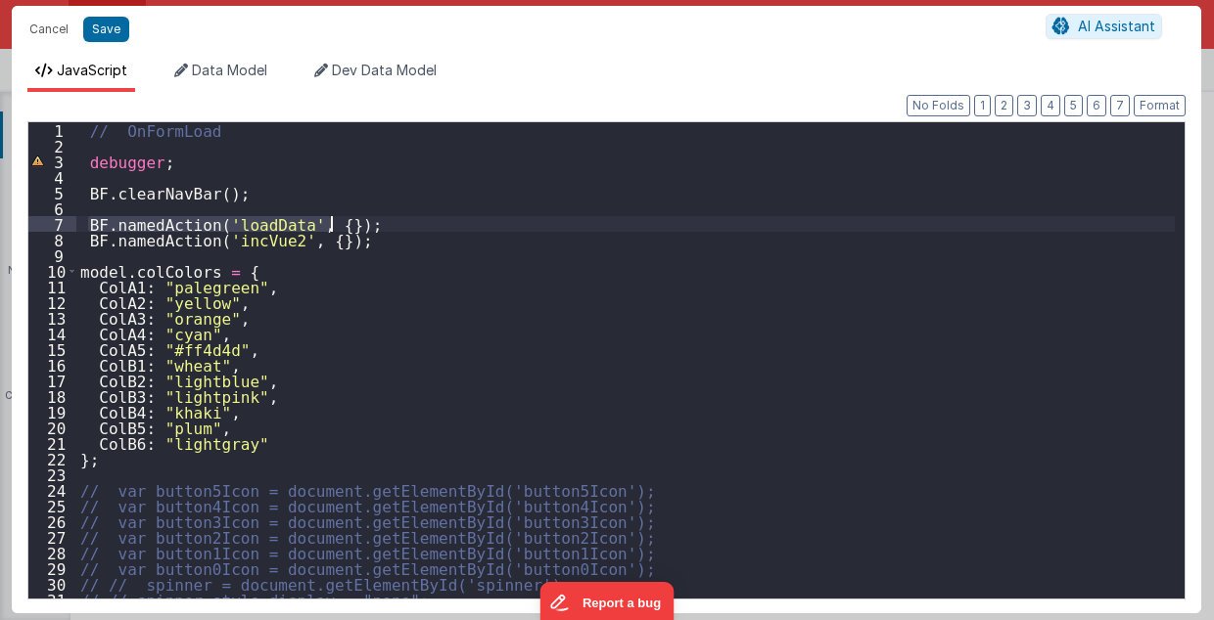
drag, startPoint x: 88, startPoint y: 219, endPoint x: 331, endPoint y: 225, distance: 242.8
click at [331, 225] on div "// OnFormLoad debugger ; BF . clearNavBar ( ) ; BF . namedAction ( 'loadData' ,…" at bounding box center [625, 376] width 1099 height 509
click at [57, 31] on button "Cancel" at bounding box center [49, 29] width 59 height 27
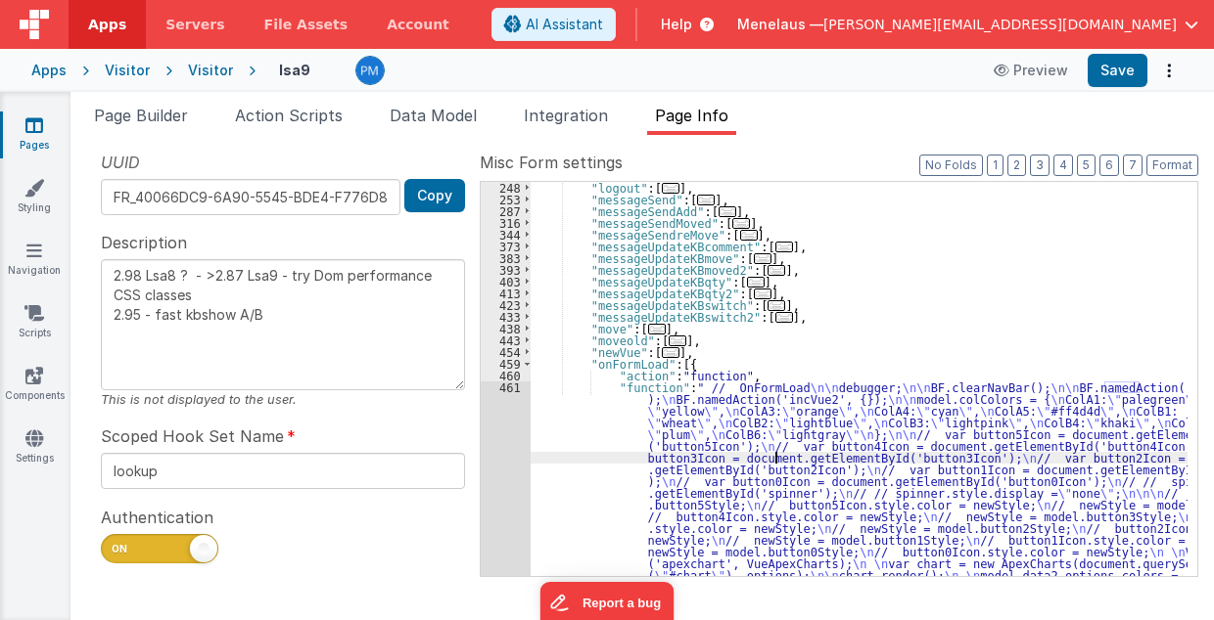
click at [510, 444] on div "461" at bounding box center [506, 505] width 50 height 247
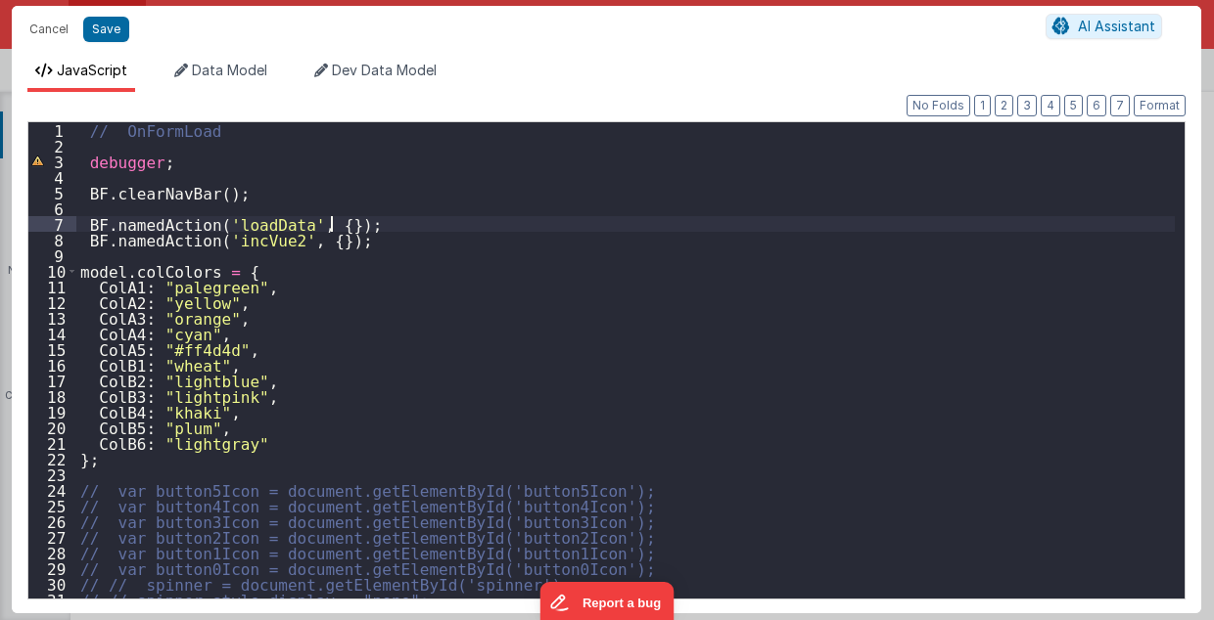
click at [335, 225] on div "// OnFormLoad debugger ; BF . clearNavBar ( ) ; BF . namedAction ( 'loadData' ,…" at bounding box center [625, 376] width 1099 height 509
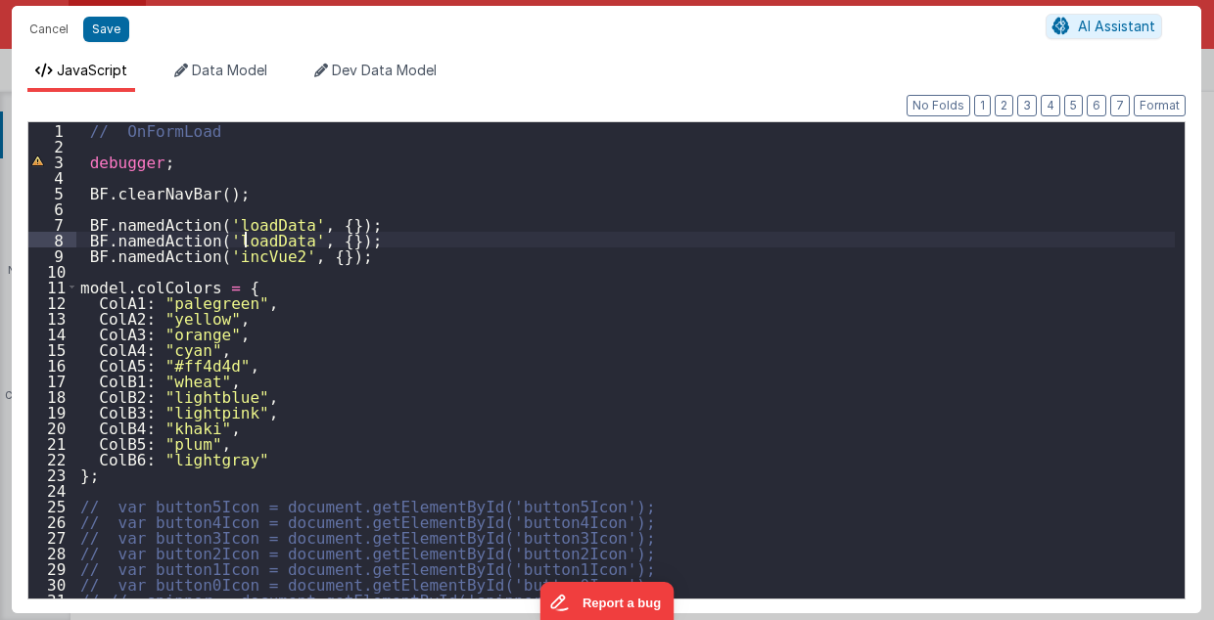
click at [246, 237] on div "// OnFormLoad debugger ; BF . clearNavBar ( ) ; BF . namedAction ( 'loadData' ,…" at bounding box center [625, 376] width 1099 height 509
click at [107, 19] on button "Save" at bounding box center [106, 29] width 46 height 25
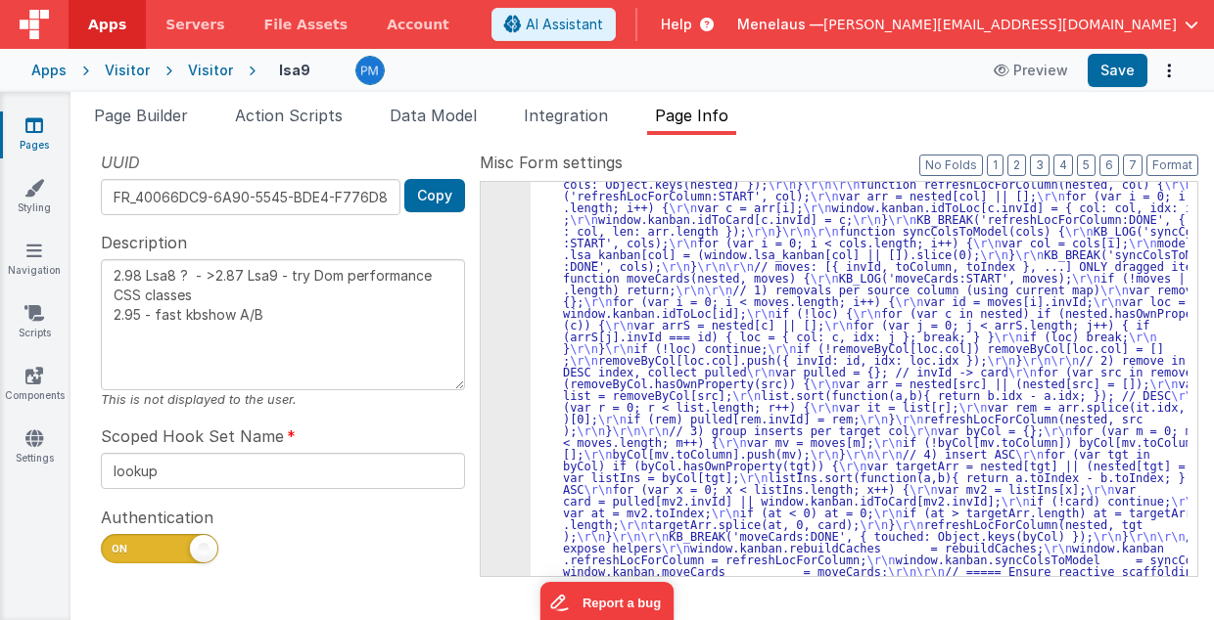
scroll to position [826, 0]
click at [1043, 164] on button "3" at bounding box center [1040, 166] width 20 height 22
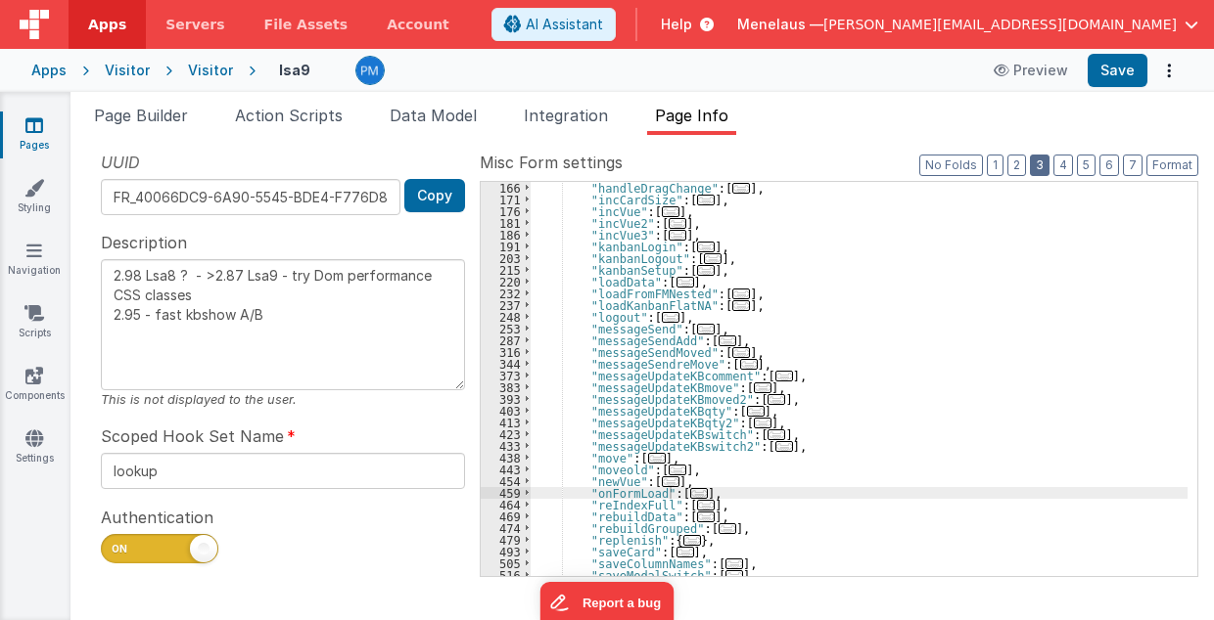
scroll to position [305, 0]
click at [926, 422] on div ""handleDragChange" : [ ... ] , "incCardSize" : [ ... ] , "incVue" : [ ... ] , "…" at bounding box center [859, 391] width 658 height 419
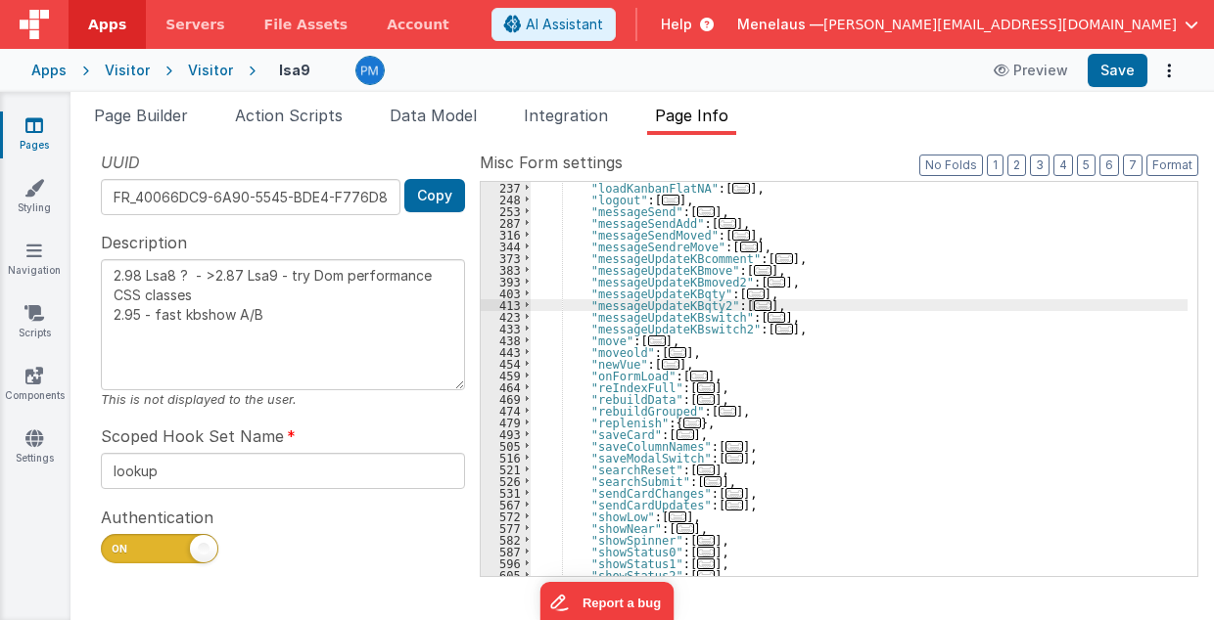
scroll to position [540, 0]
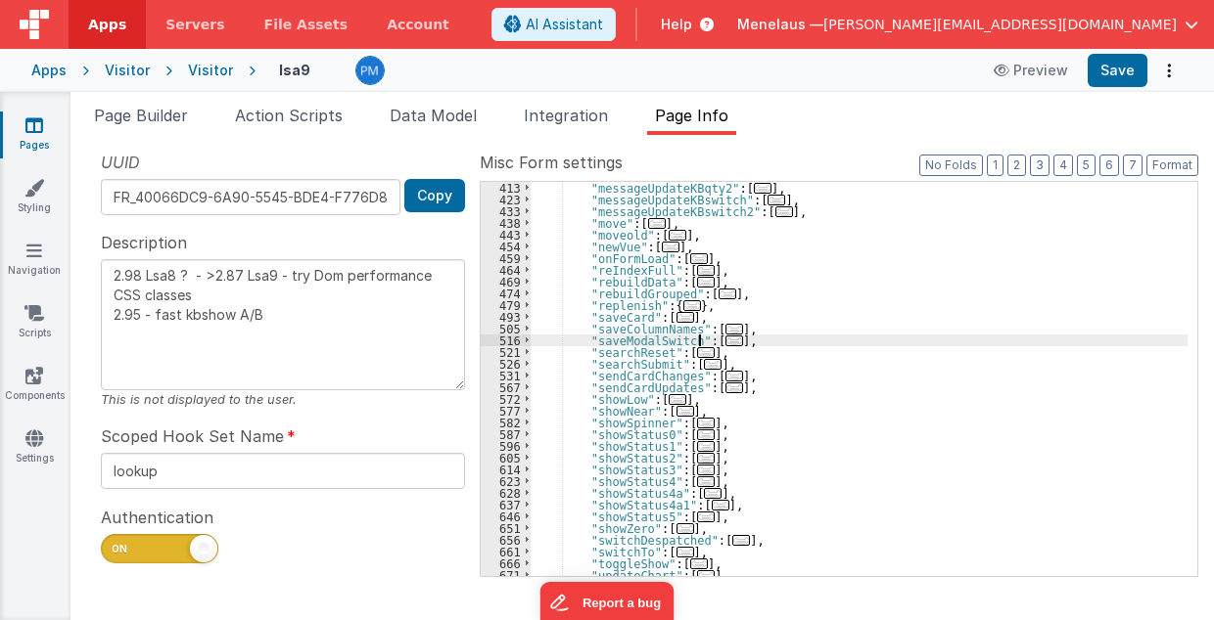
click at [725, 340] on span "..." at bounding box center [734, 341] width 18 height 11
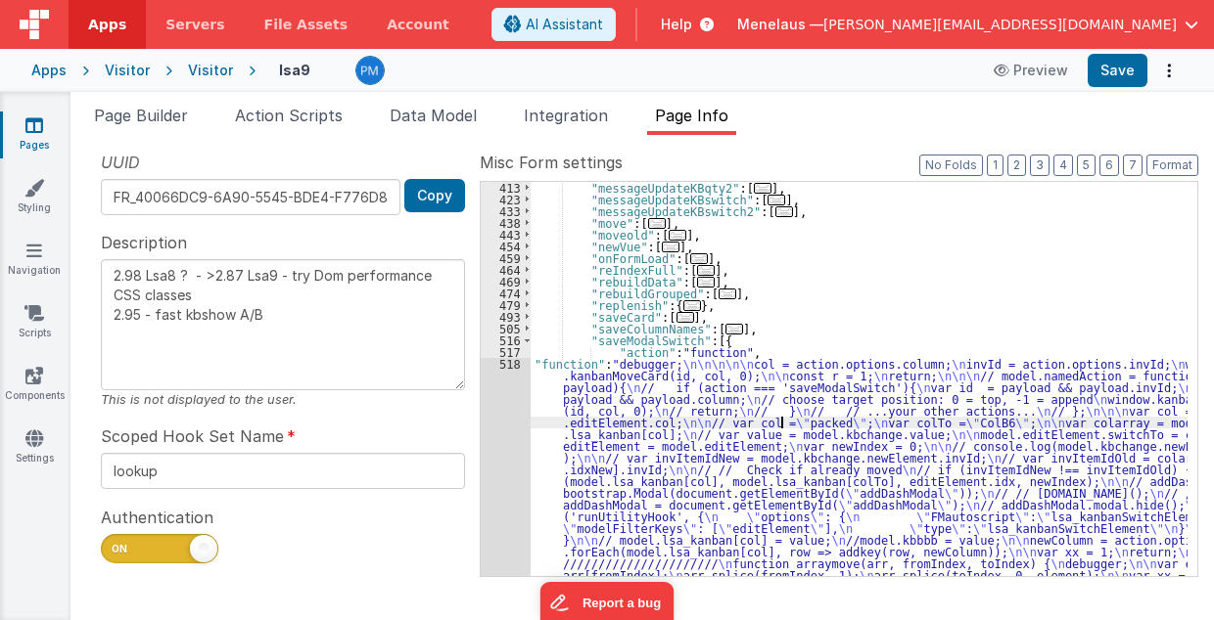
click at [781, 421] on div ""messageUpdateKBqty2" : [ ... ] , "messageUpdateKBswitch" : [ ... ] , "messageU…" at bounding box center [859, 515] width 658 height 666
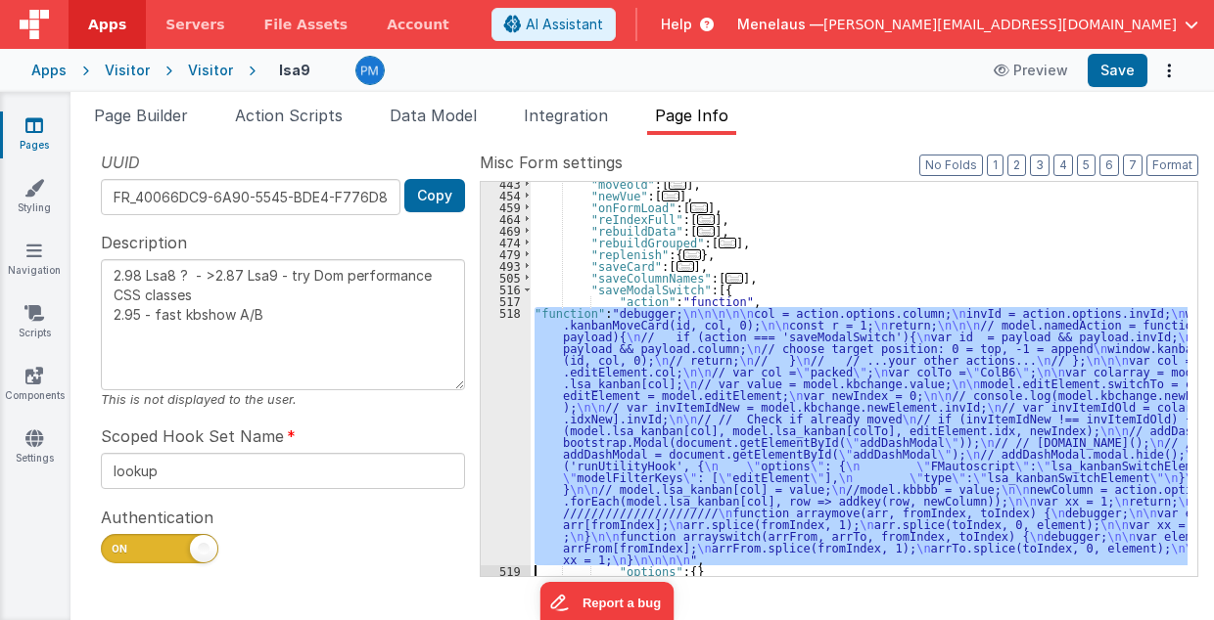
scroll to position [591, 0]
click at [502, 439] on div "518" at bounding box center [506, 436] width 50 height 258
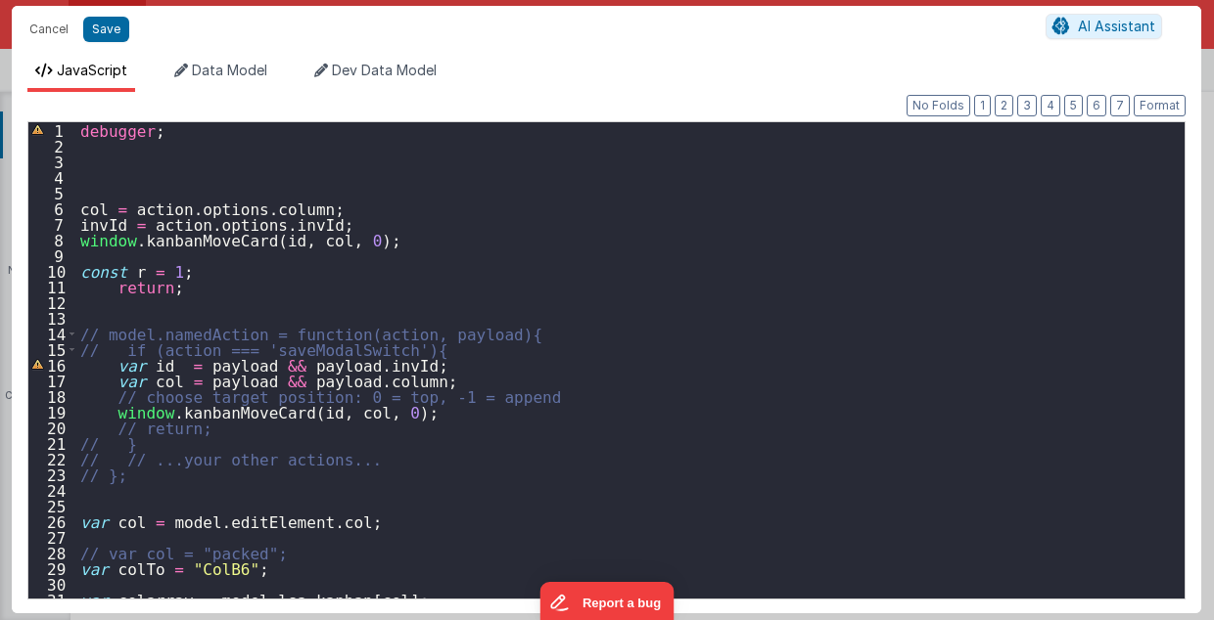
click at [100, 225] on div "debugger ; col = action . options . column ; invId = action . options . invId ;…" at bounding box center [625, 376] width 1099 height 509
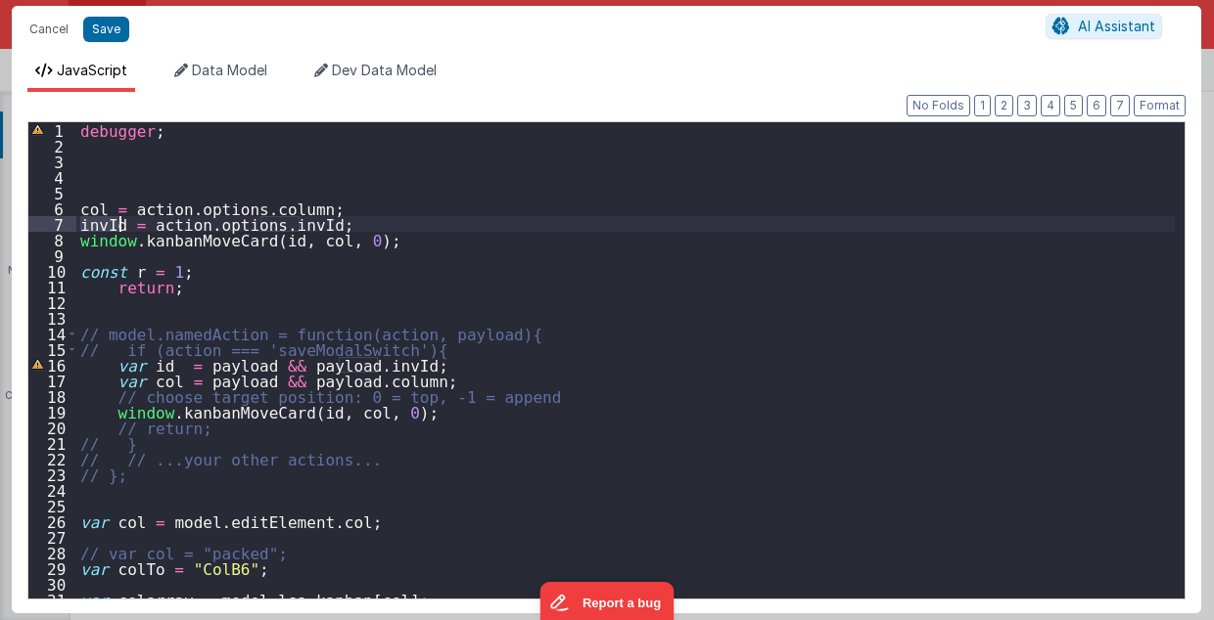
click at [100, 225] on div "debugger ; col = action . options . column ; invId = action . options . invId ;…" at bounding box center [625, 376] width 1099 height 509
click at [261, 241] on div "debugger ; col = action . options . column ; invId = action . options . invId ;…" at bounding box center [625, 376] width 1099 height 509
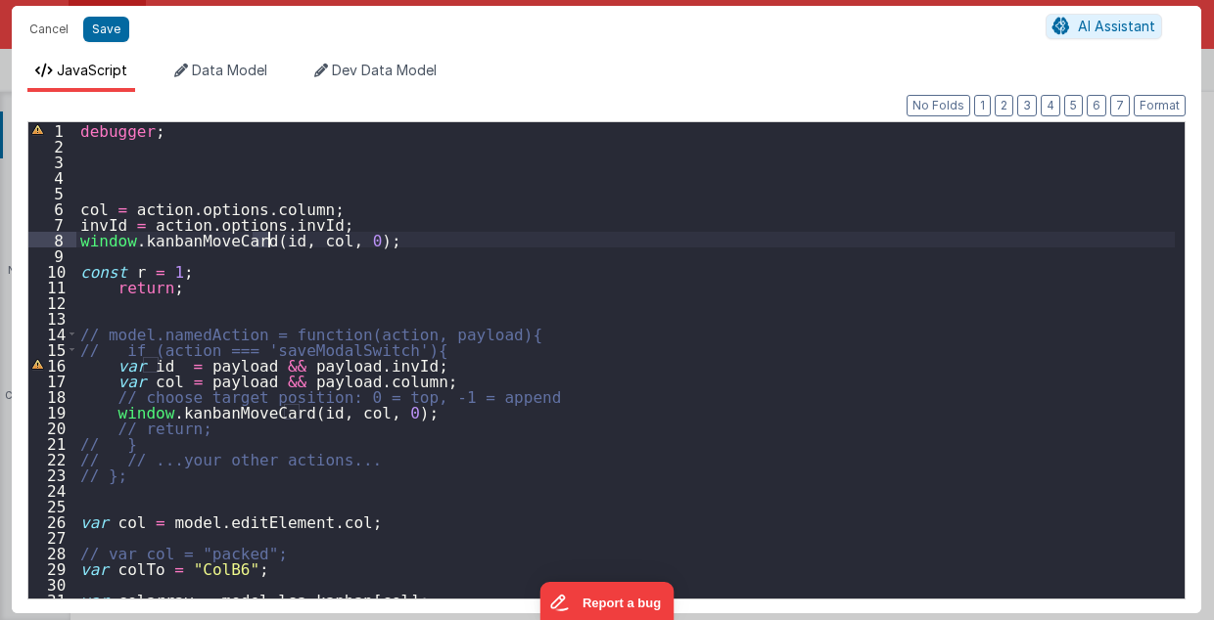
click at [261, 241] on div "debugger ; col = action . options . column ; invId = action . options . invId ;…" at bounding box center [625, 376] width 1099 height 509
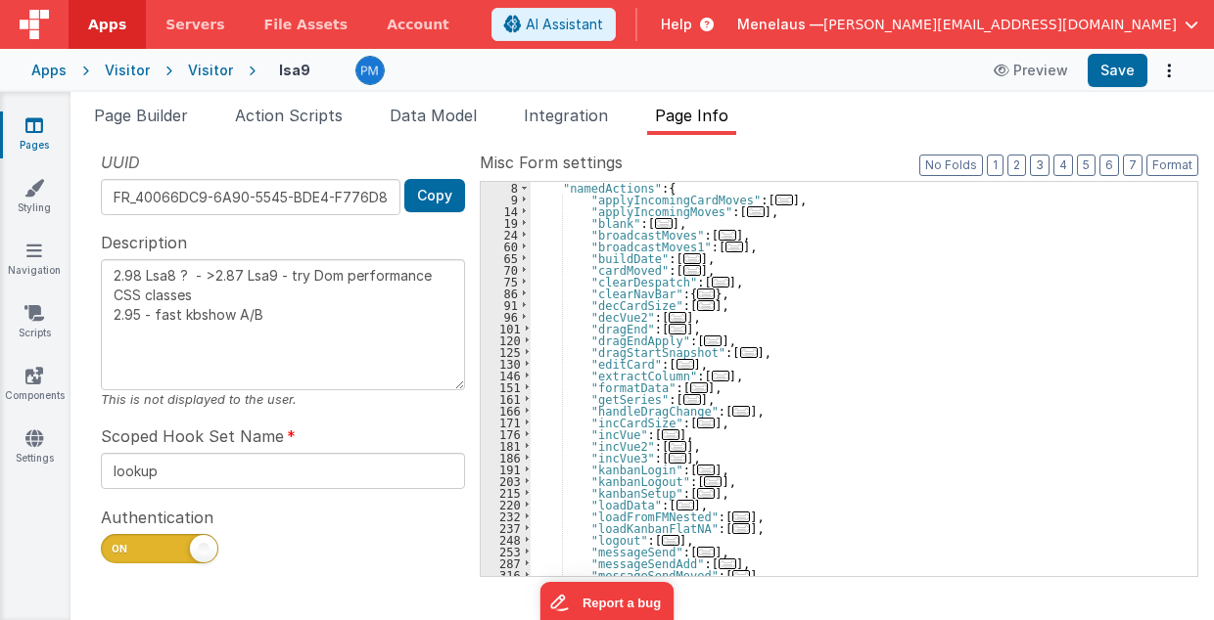
scroll to position [43, 0]
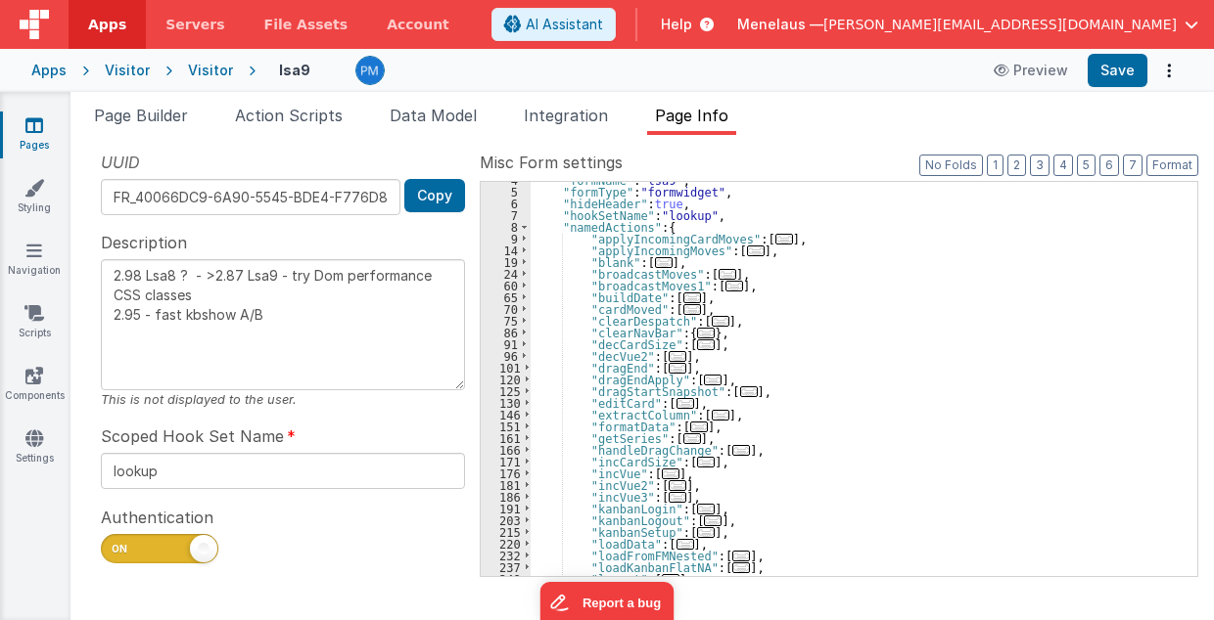
click at [747, 250] on span "..." at bounding box center [756, 251] width 18 height 11
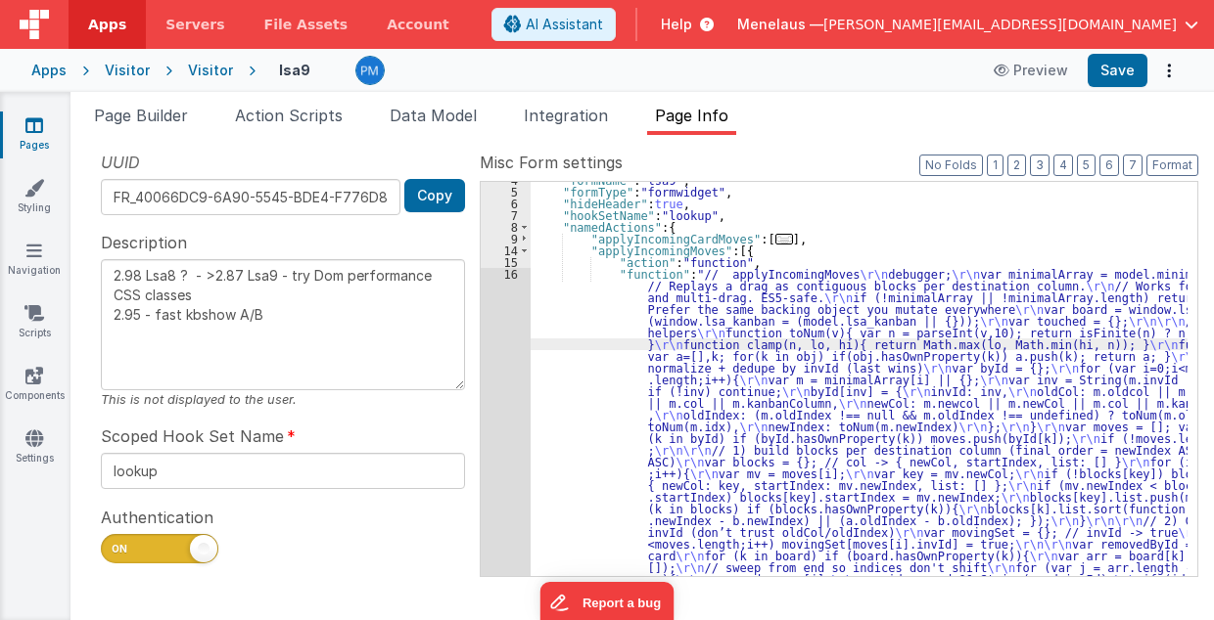
scroll to position [309, 0]
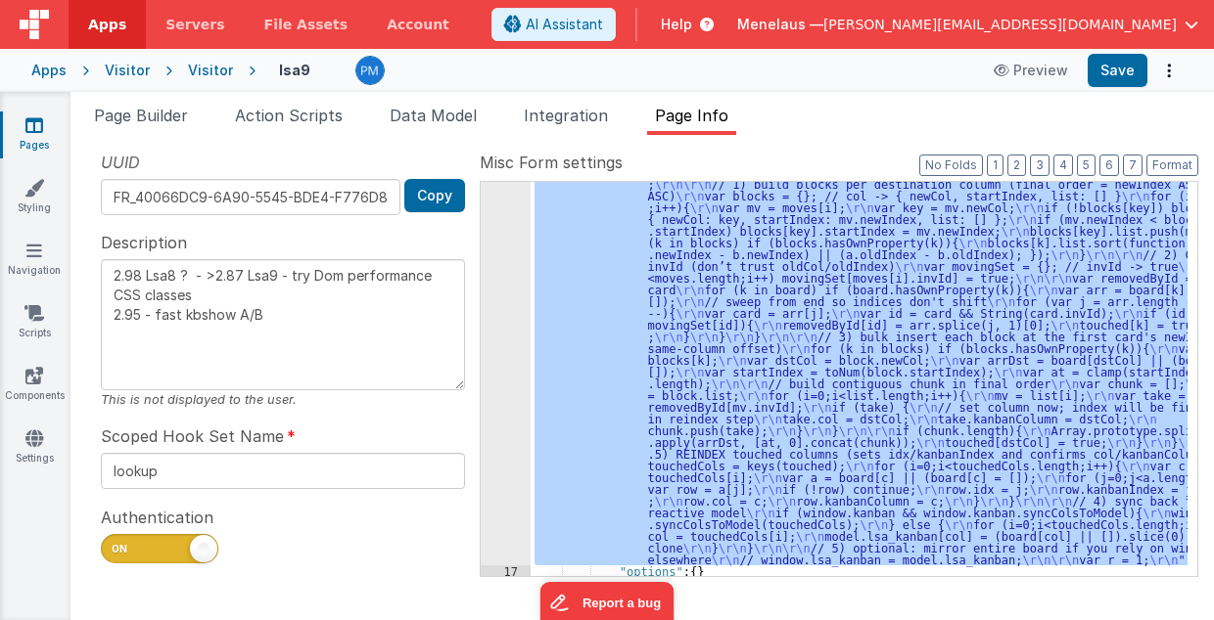
click at [495, 400] on div "16" at bounding box center [506, 284] width 50 height 564
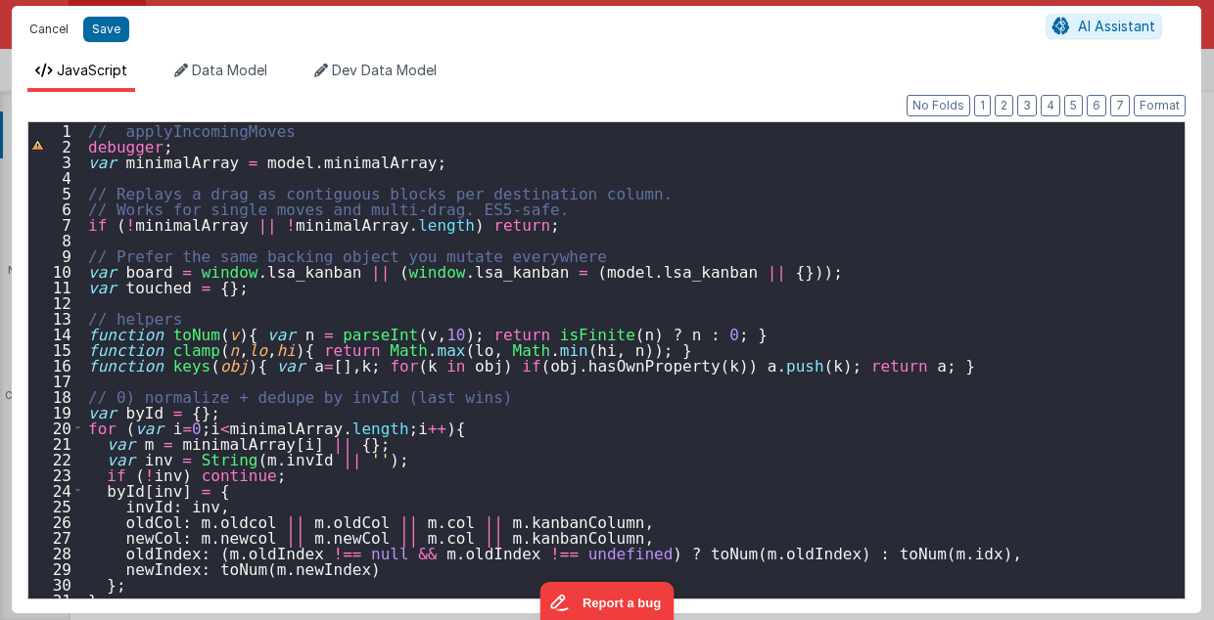
click at [38, 26] on button "Cancel" at bounding box center [49, 29] width 59 height 27
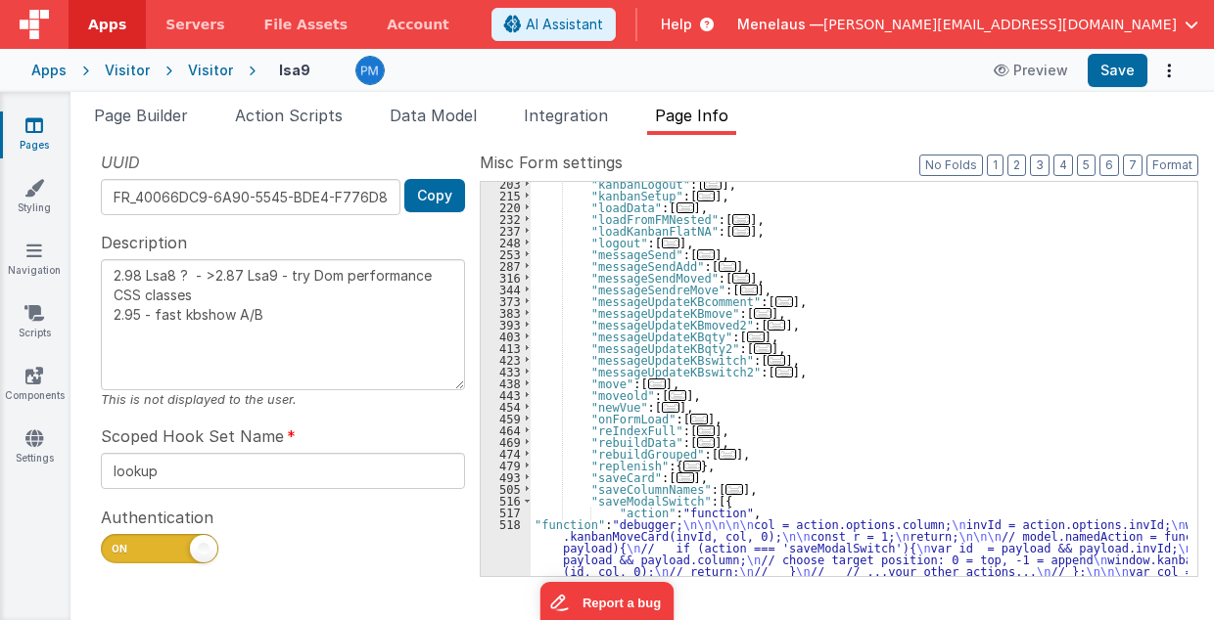
scroll to position [940, 0]
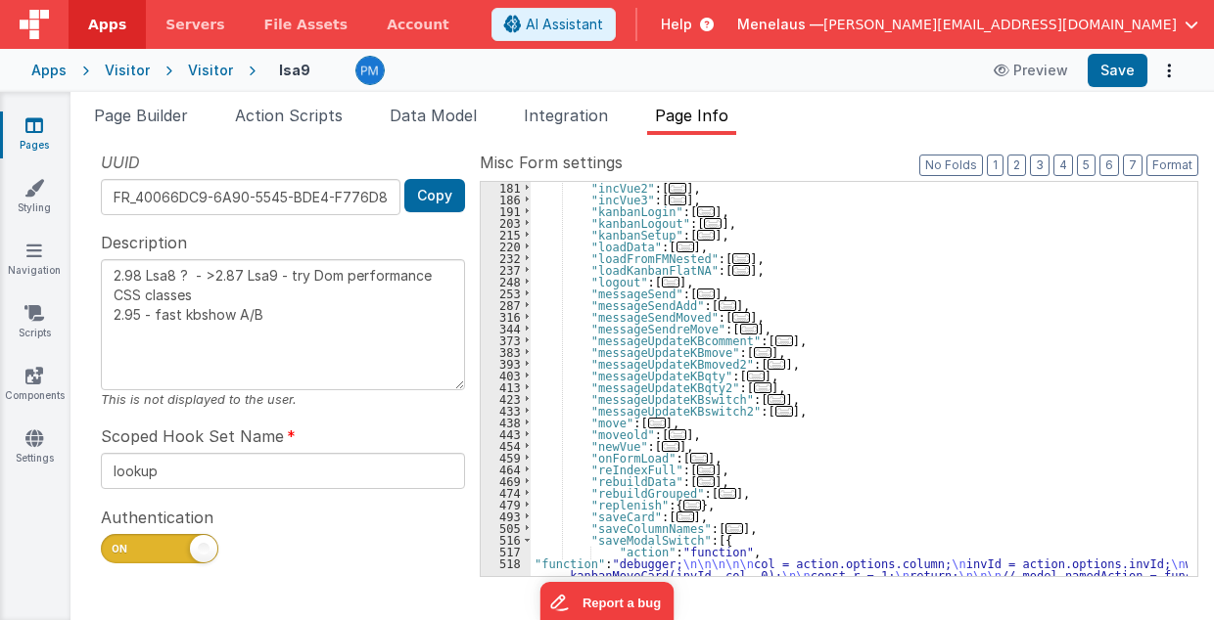
click at [697, 236] on span "..." at bounding box center [706, 235] width 18 height 11
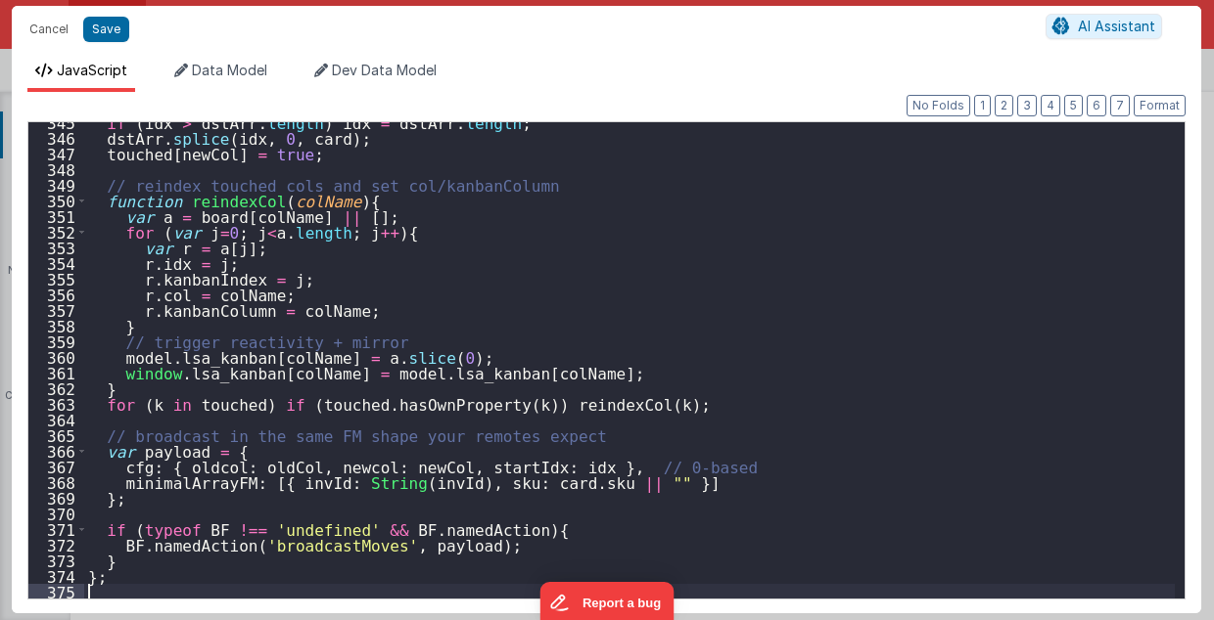
scroll to position [5395, 0]
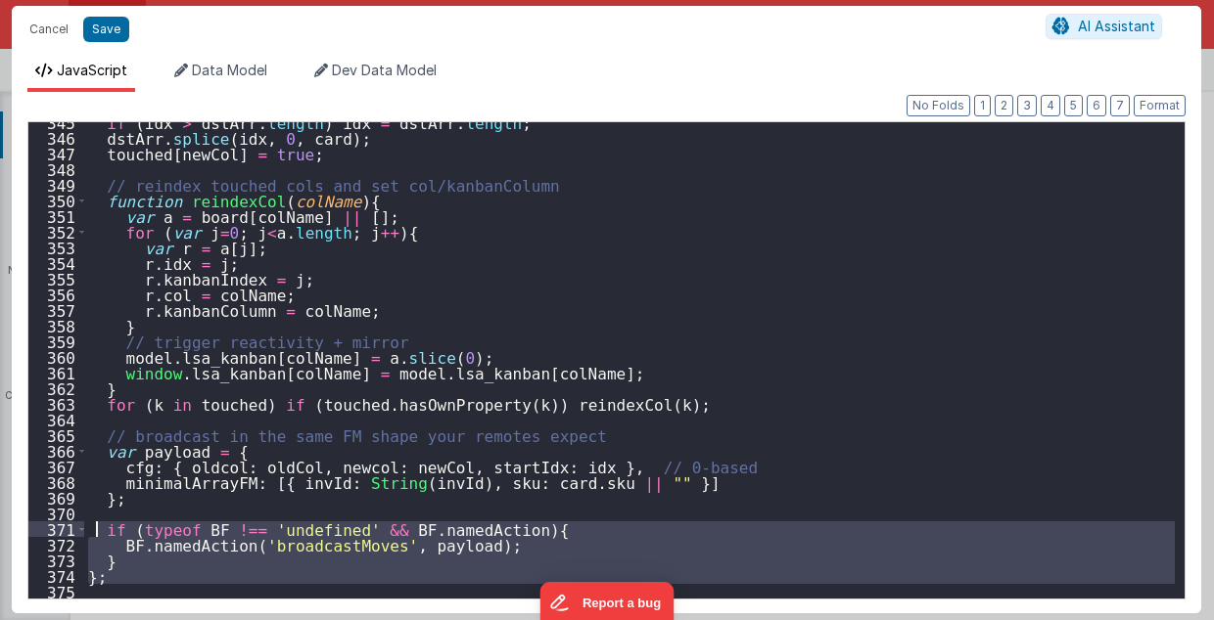
click at [92, 528] on div "if ( idx > dstArr . length ) idx = dstArr . length ; dstArr . splice ( idx , 0 …" at bounding box center [629, 369] width 1091 height 509
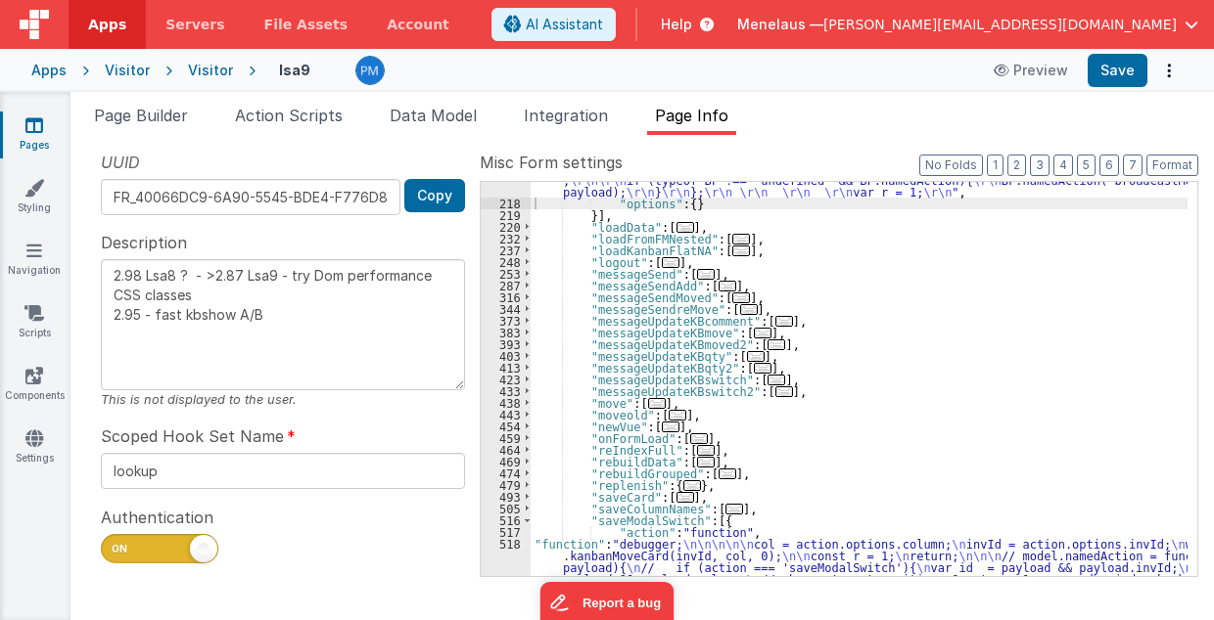
scroll to position [2772, 0]
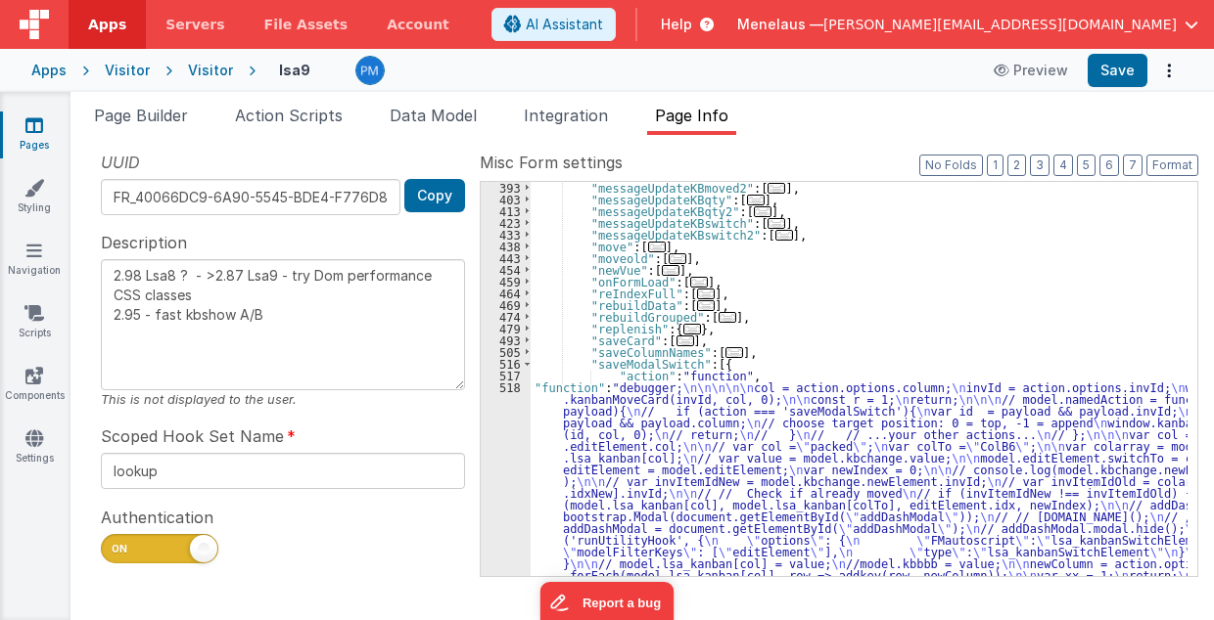
click at [681, 483] on div ""messageUpdateKBmoved2" : [ ... ] , "messageUpdateKBqty" : [ ... ] , "messageUp…" at bounding box center [859, 515] width 658 height 666
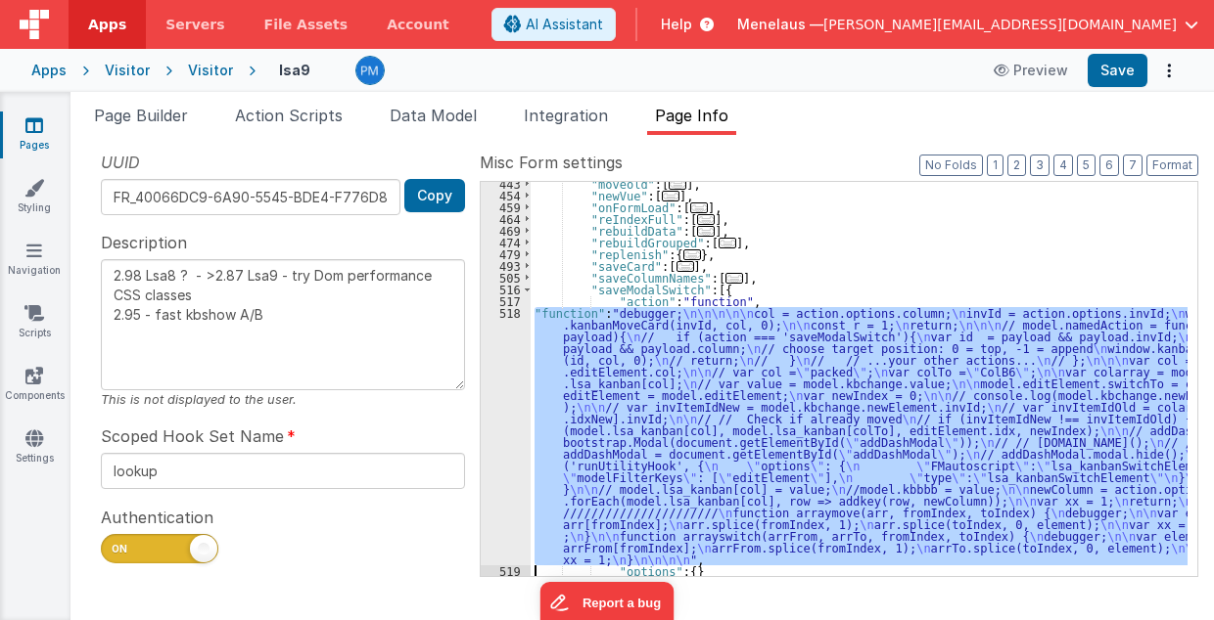
click at [489, 441] on div "518" at bounding box center [506, 436] width 50 height 258
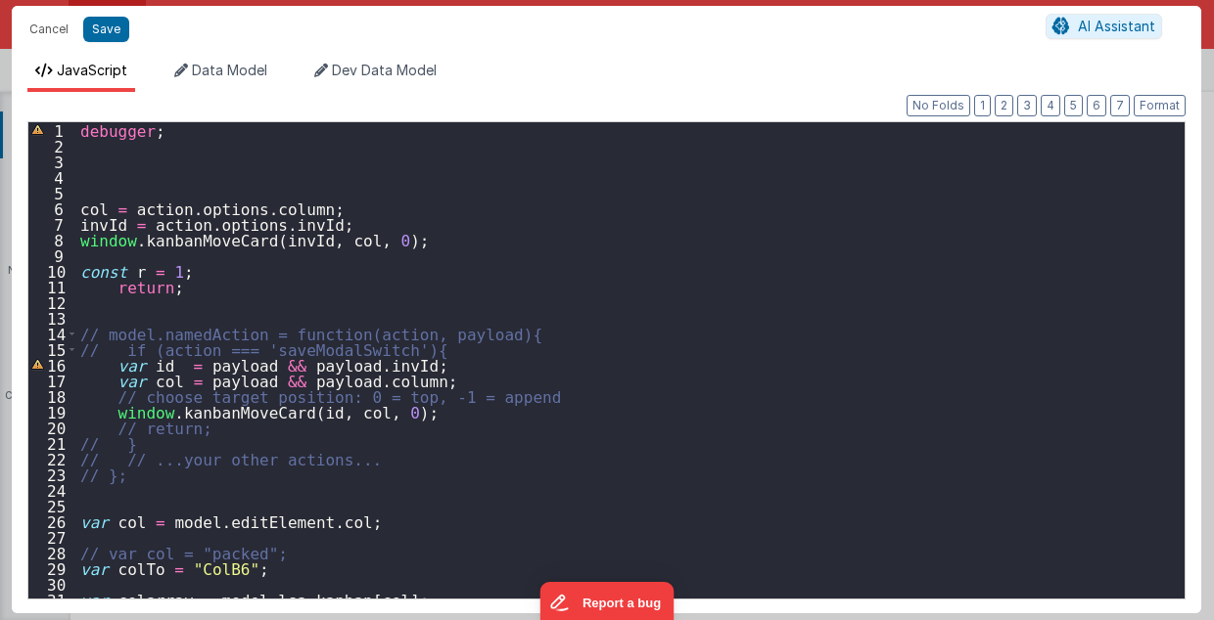
click at [82, 251] on div "debugger ; col = action . options . column ; invId = action . options . invId ;…" at bounding box center [625, 376] width 1099 height 509
click at [78, 238] on div "debugger ; col = action . options . column ; invId = action . options . invId ;…" at bounding box center [625, 376] width 1099 height 509
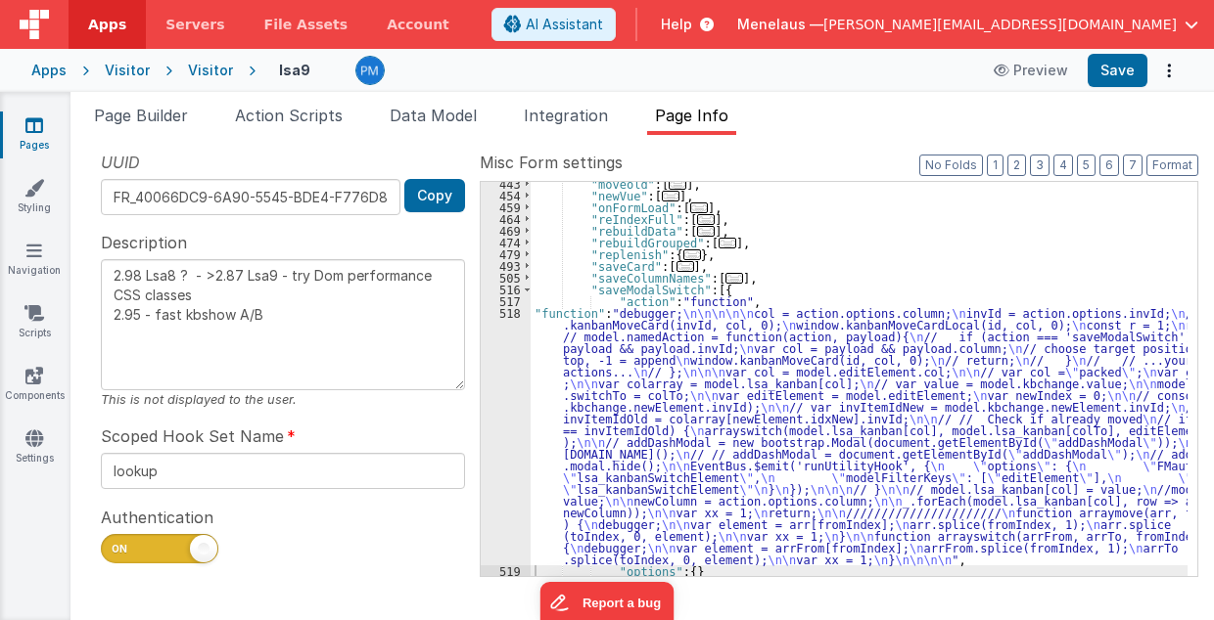
click at [628, 391] on div ""moveold" : [ ... ] , "newVue" : [ ... ] , "onFormLoad" : [ ... ] , "reIndexFul…" at bounding box center [859, 387] width 658 height 419
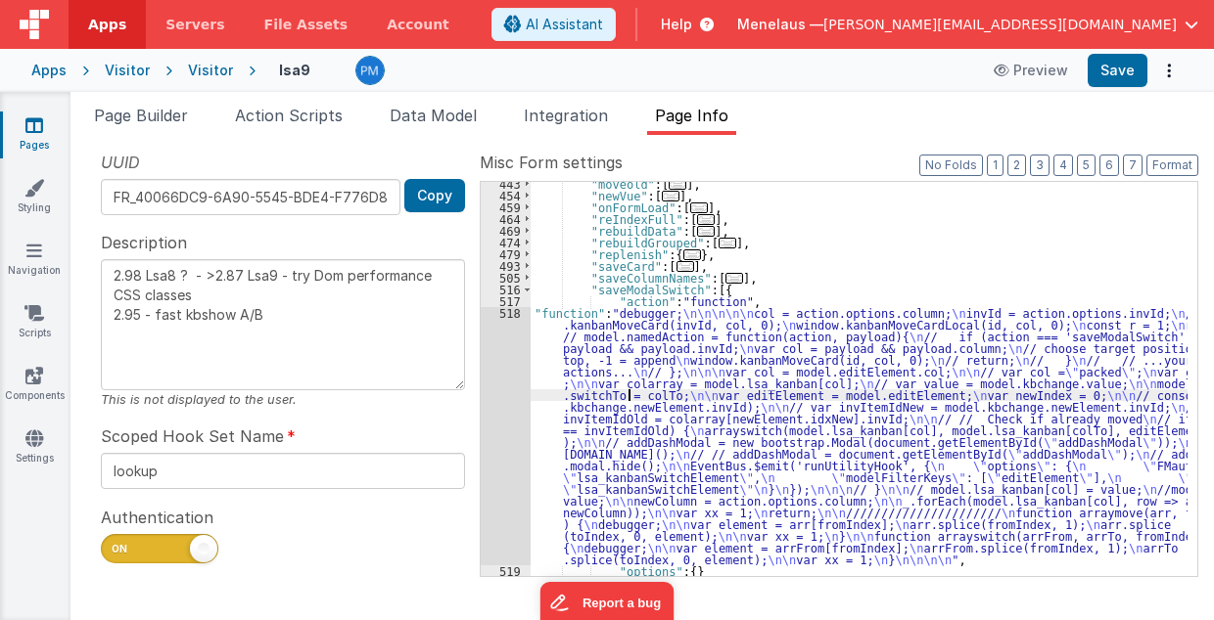
click at [507, 414] on div "518" at bounding box center [506, 436] width 50 height 258
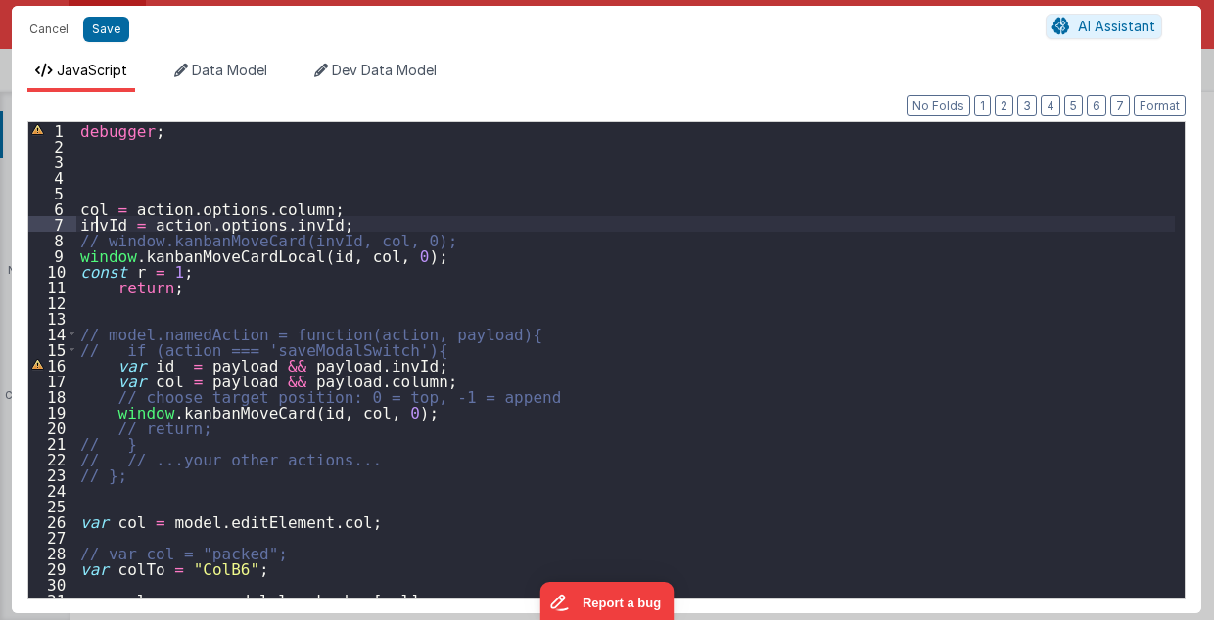
click at [97, 225] on div "debugger ; col = action . options . column ; invId = action . options . invId ;…" at bounding box center [625, 376] width 1099 height 509
click at [299, 252] on div "debugger ; col = action . options . column ; invId = action . options . invId ;…" at bounding box center [625, 376] width 1099 height 509
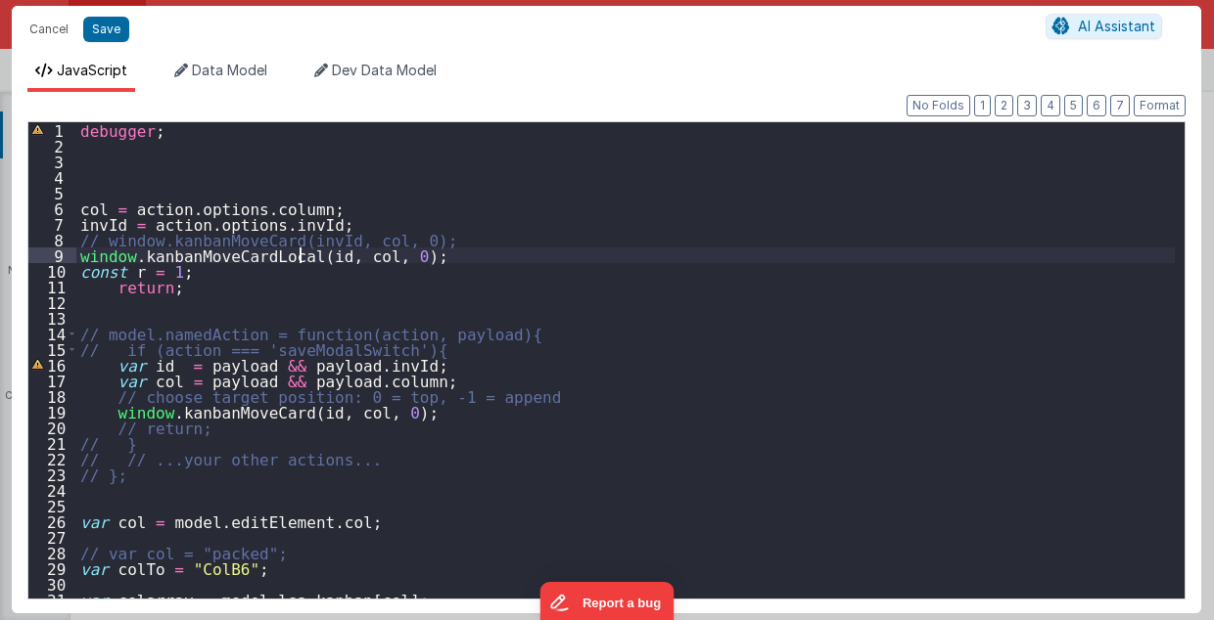
click at [299, 252] on div "debugger ; col = action . options . column ; invId = action . options . invId ;…" at bounding box center [625, 376] width 1099 height 509
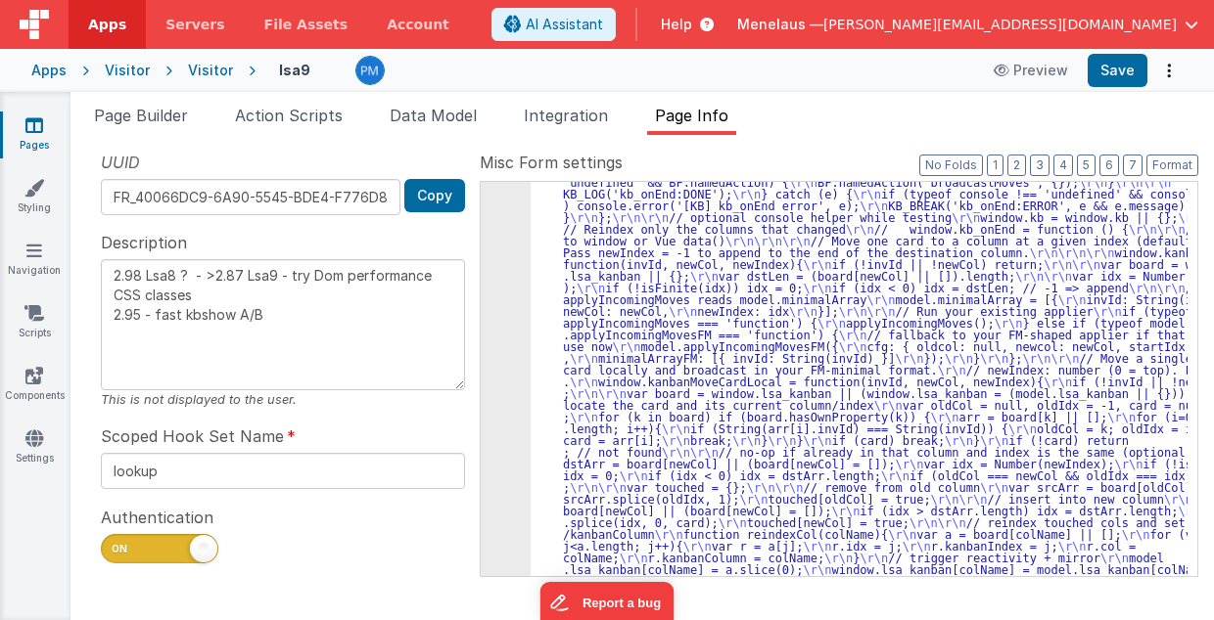
scroll to position [2148, 0]
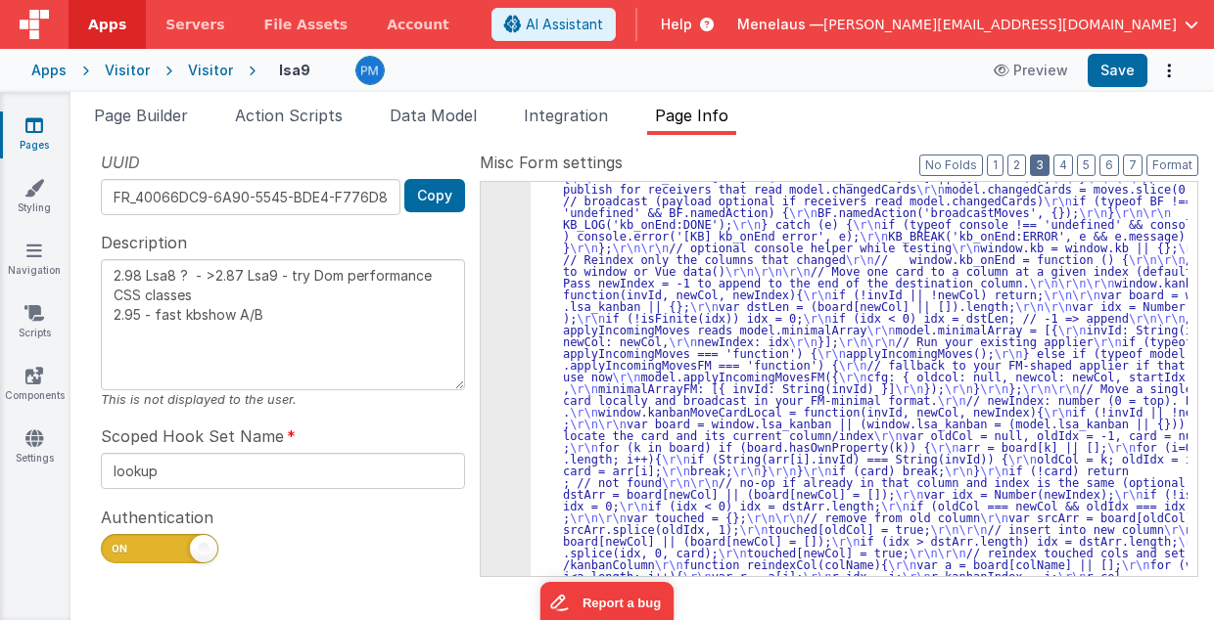
click at [1049, 166] on button "3" at bounding box center [1040, 166] width 20 height 22
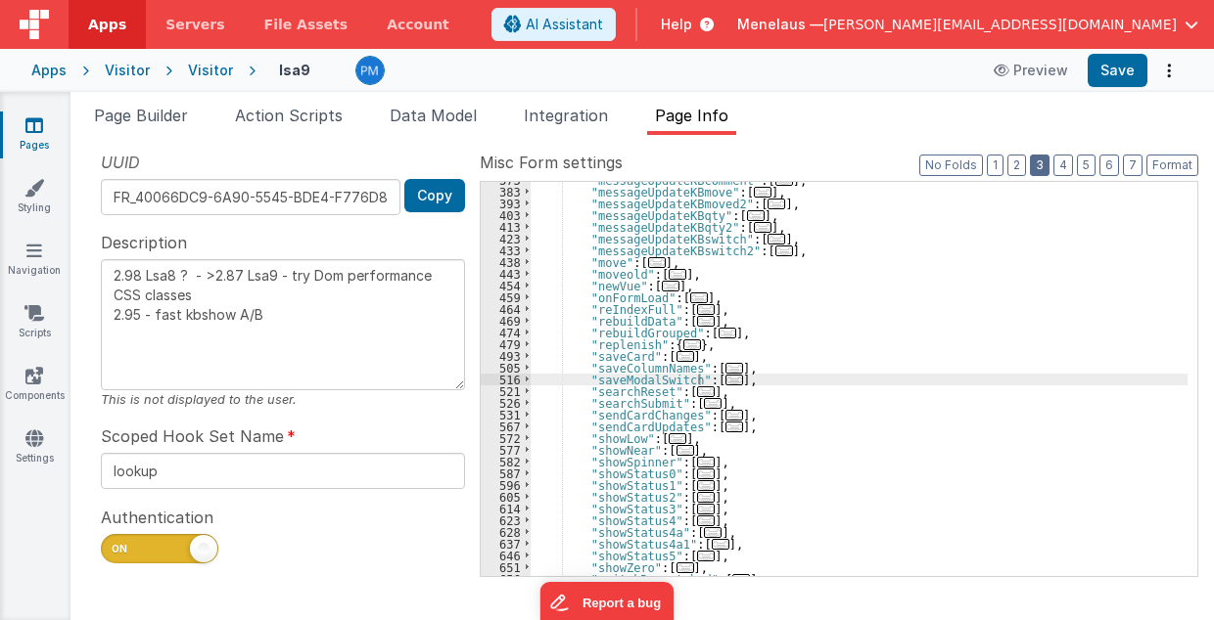
scroll to position [501, 0]
click at [648, 260] on span "..." at bounding box center [657, 262] width 18 height 11
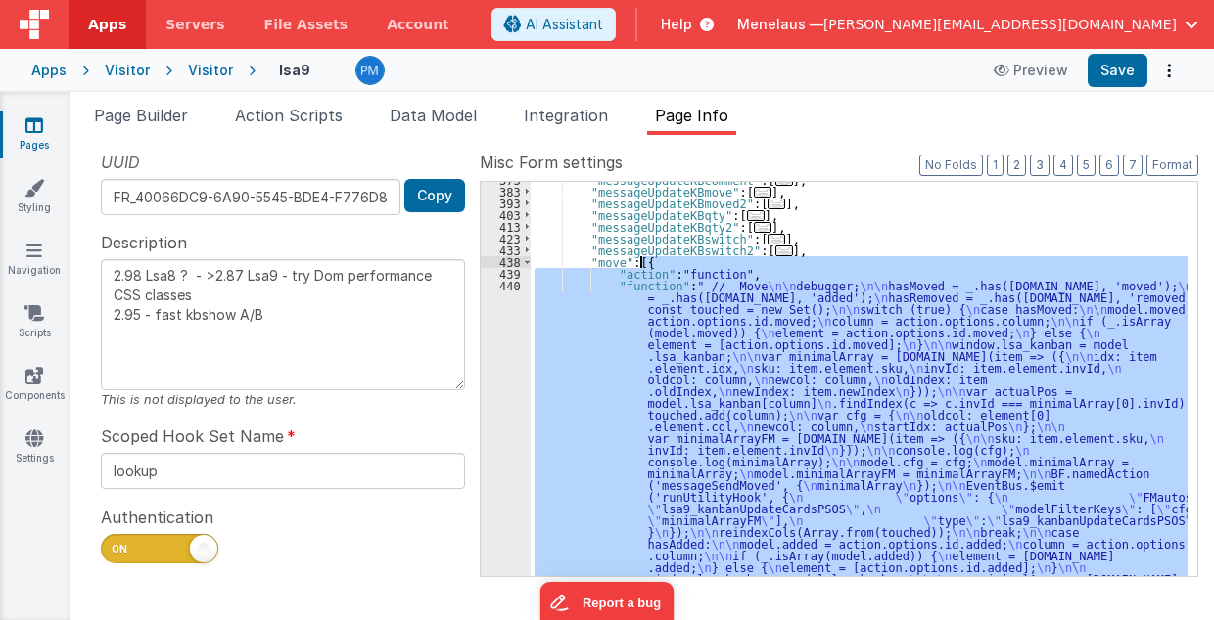
click at [687, 365] on div ""messageUpdateKBcomment" : [ ... ] , "messageUpdateKBmove" : [ ... ] , "message…" at bounding box center [858, 379] width 657 height 394
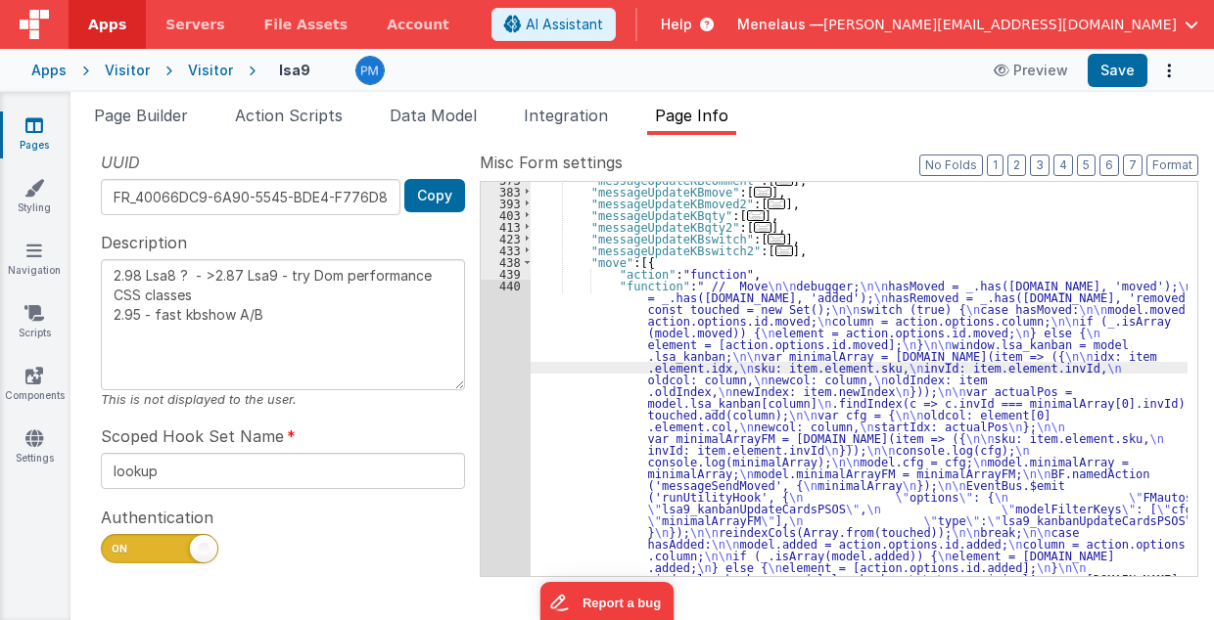
scroll to position [1014, 0]
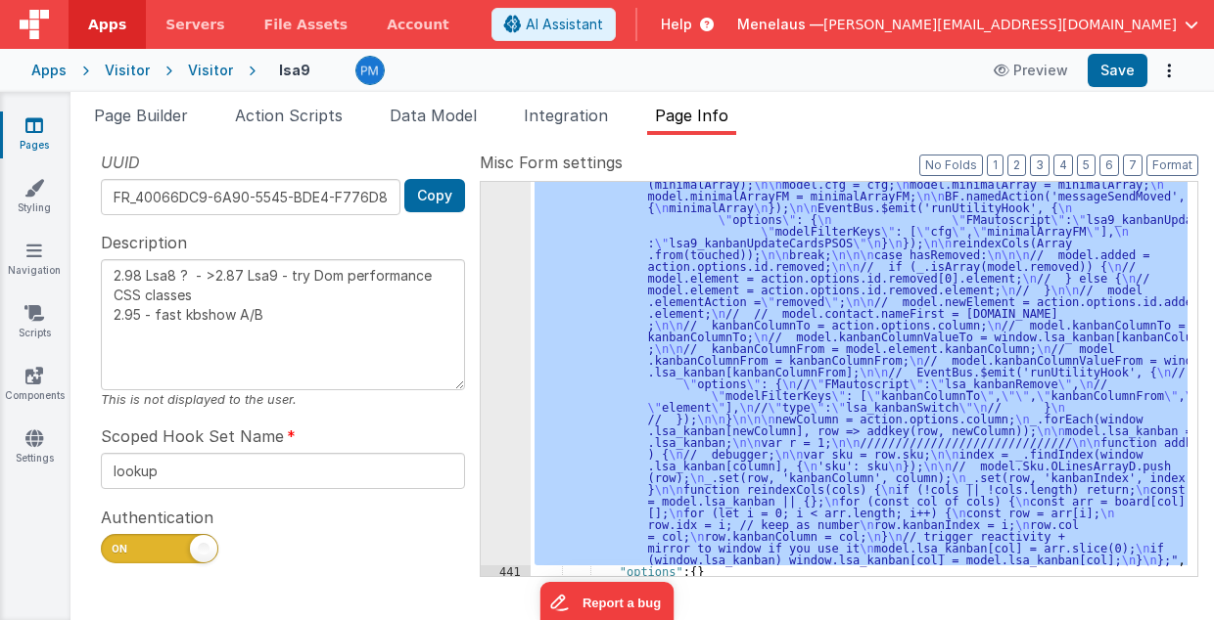
click at [502, 431] on div "440" at bounding box center [506, 166] width 50 height 799
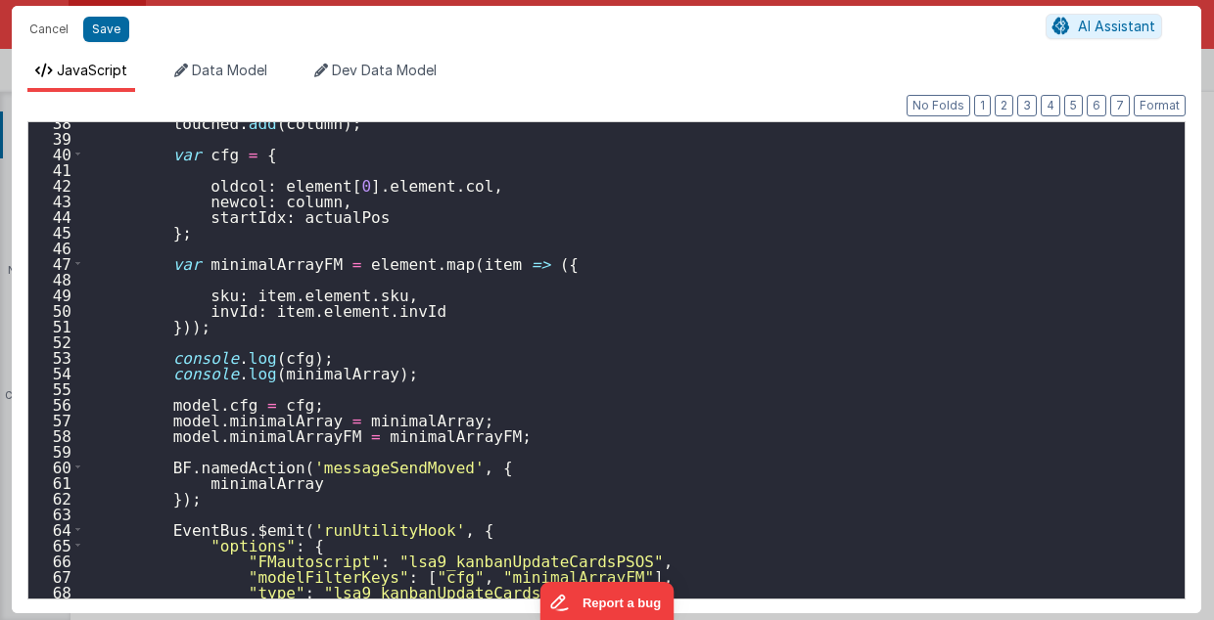
scroll to position [587, 0]
click at [335, 465] on div "touched . add ( column ) ; var cfg = { oldcol : element [ 0 ] . element . col ,…" at bounding box center [629, 369] width 1091 height 509
click at [45, 35] on button "Cancel" at bounding box center [49, 29] width 59 height 27
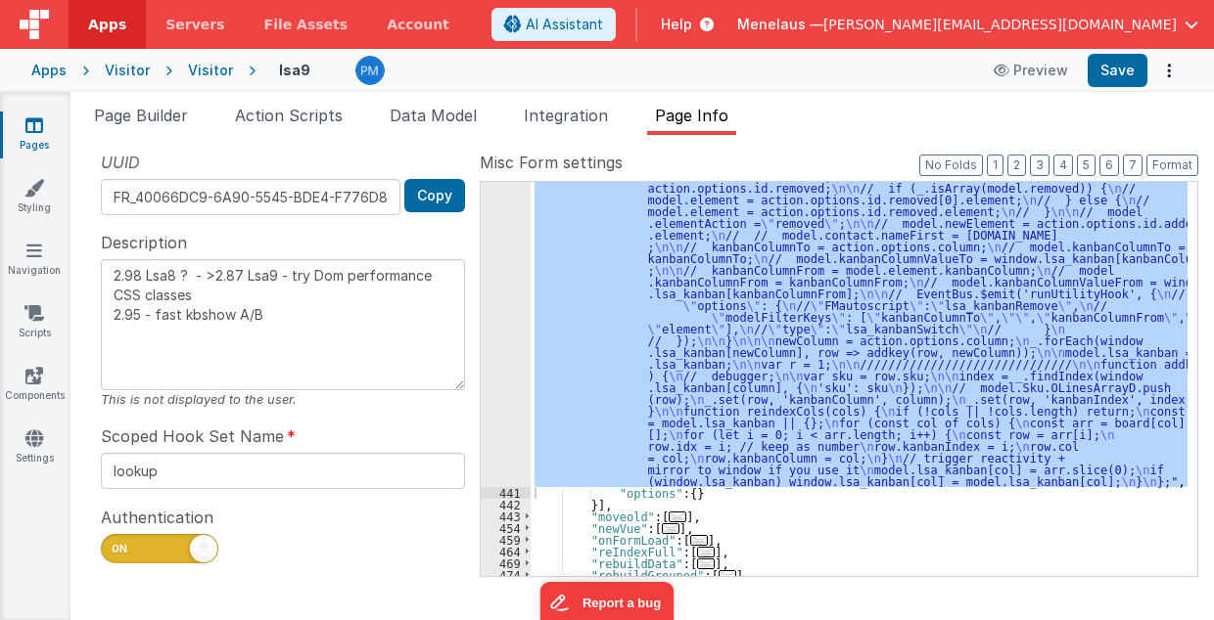
scroll to position [1249, 0]
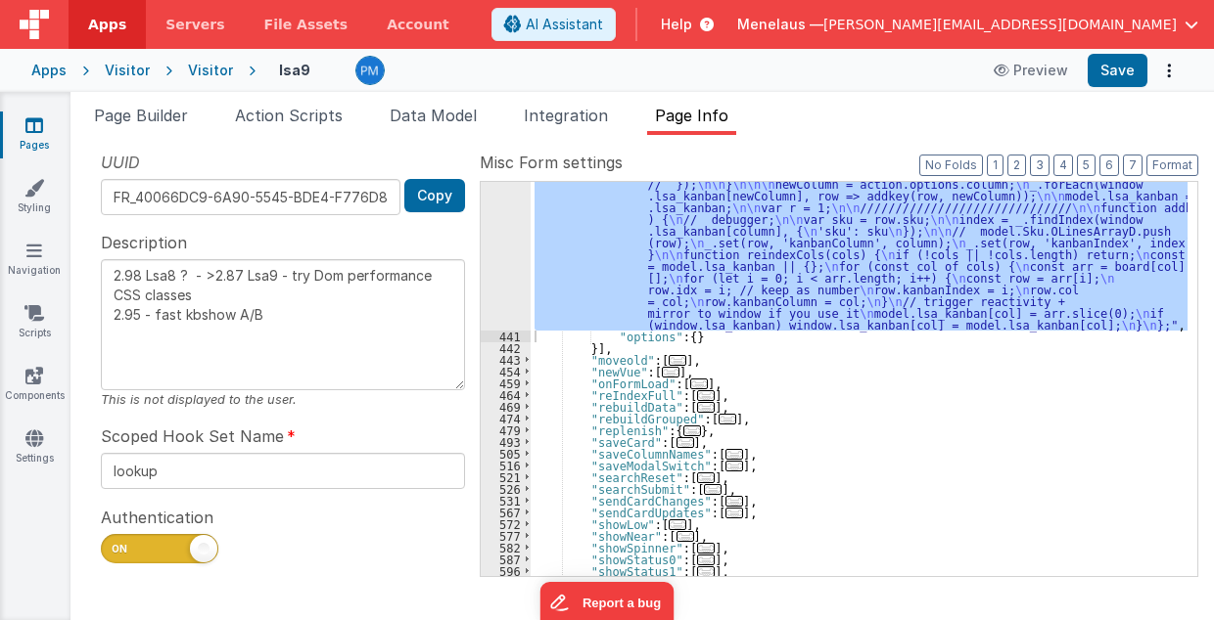
click at [725, 463] on span "..." at bounding box center [734, 466] width 18 height 11
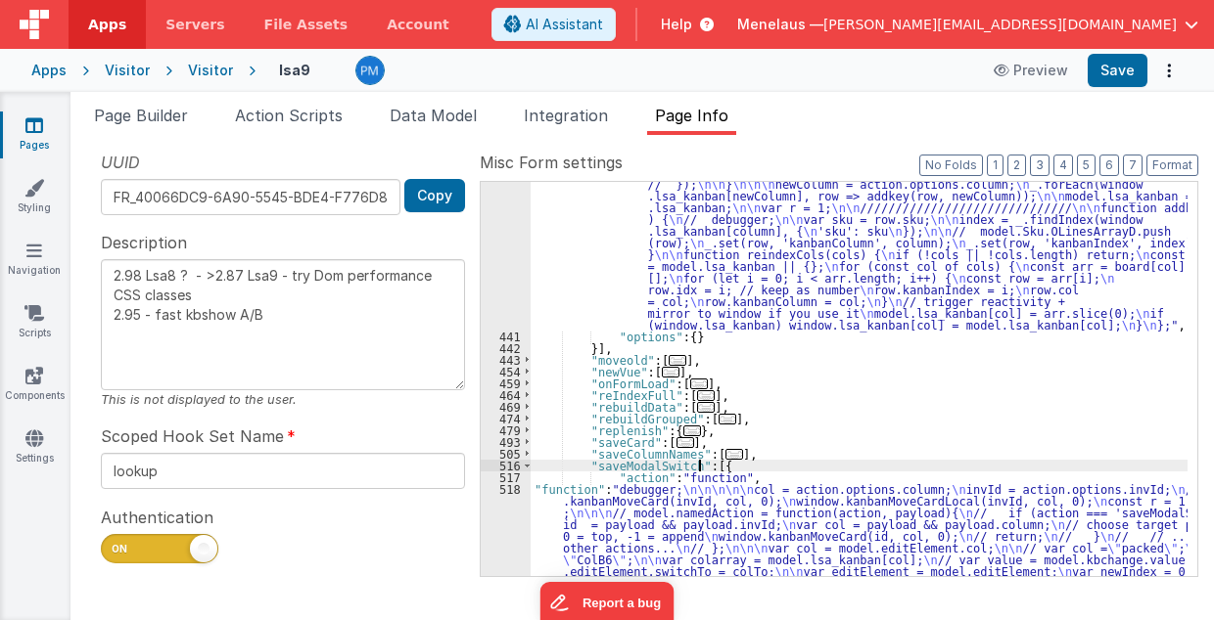
click at [703, 463] on div ""function" : " // Move \n\n debugger; \n\n hasMoved = _.has(action.options.id, …" at bounding box center [859, 258] width 658 height 1452
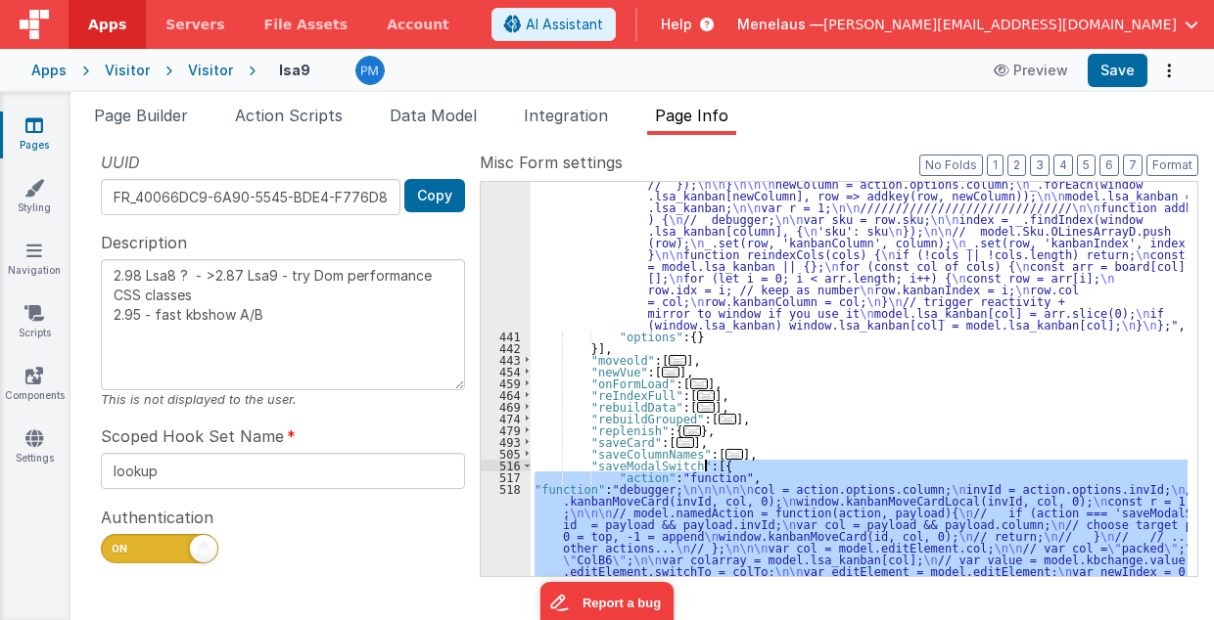
click at [730, 512] on div ""function" : " // Move \n\n debugger; \n\n hasMoved = _.has(action.options.id, …" at bounding box center [858, 379] width 657 height 394
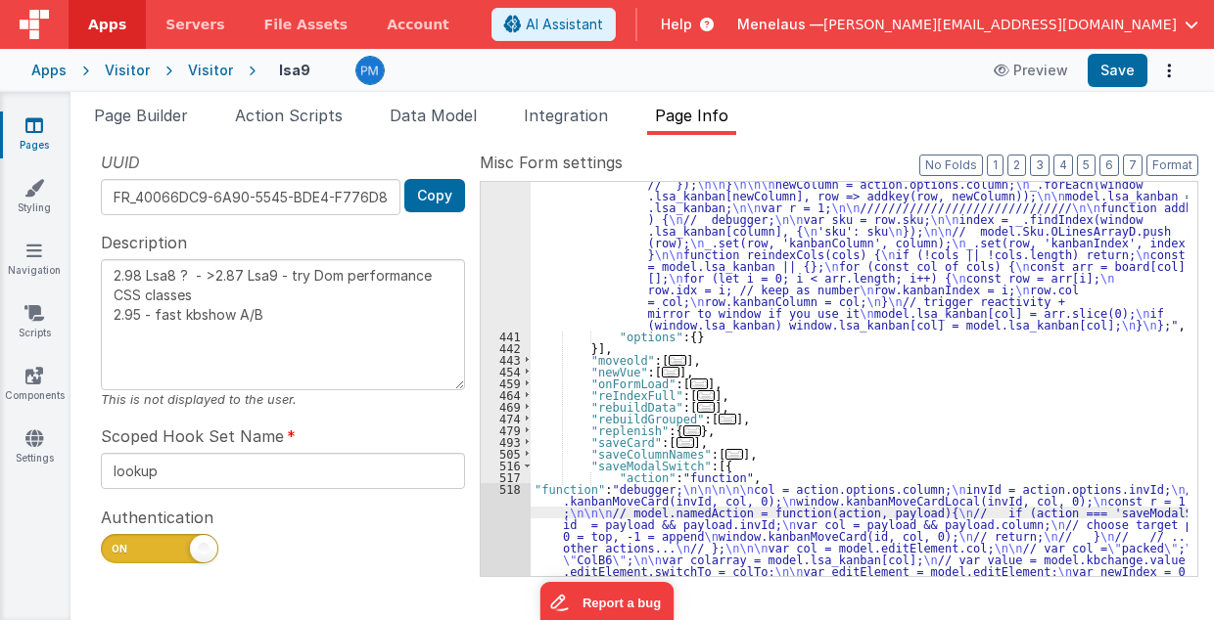
click at [632, 544] on div ""function" : " // Move \n\n debugger; \n\n hasMoved = _.has(action.options.id, …" at bounding box center [859, 258] width 658 height 1452
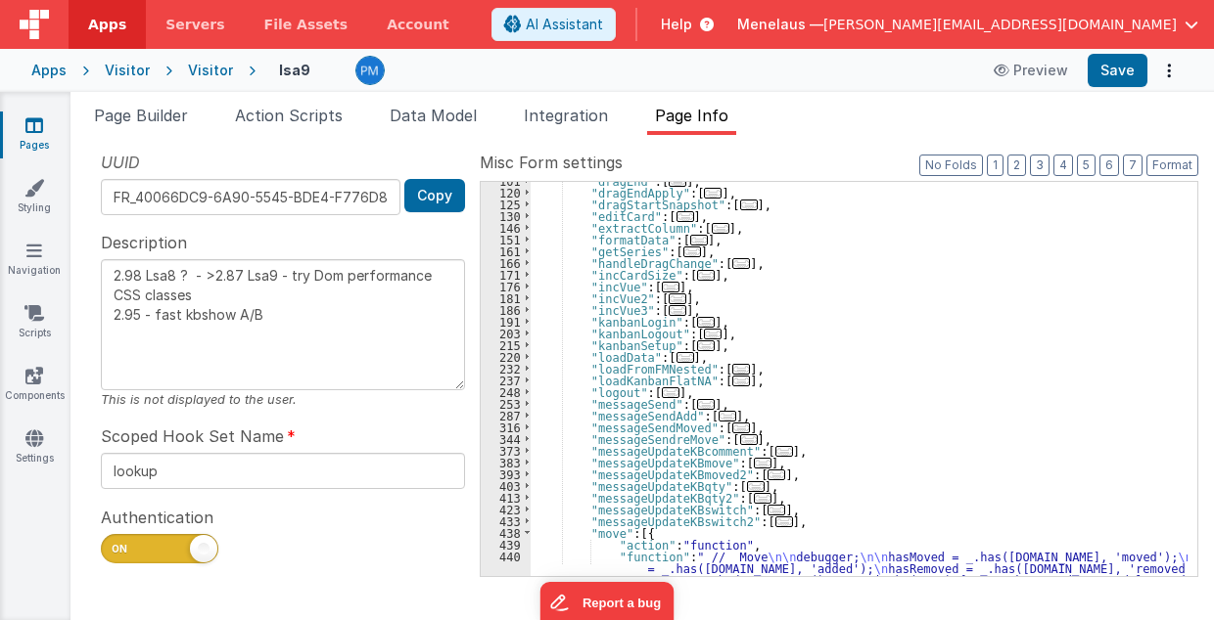
scroll to position [230, 0]
click at [697, 346] on span "..." at bounding box center [706, 346] width 18 height 11
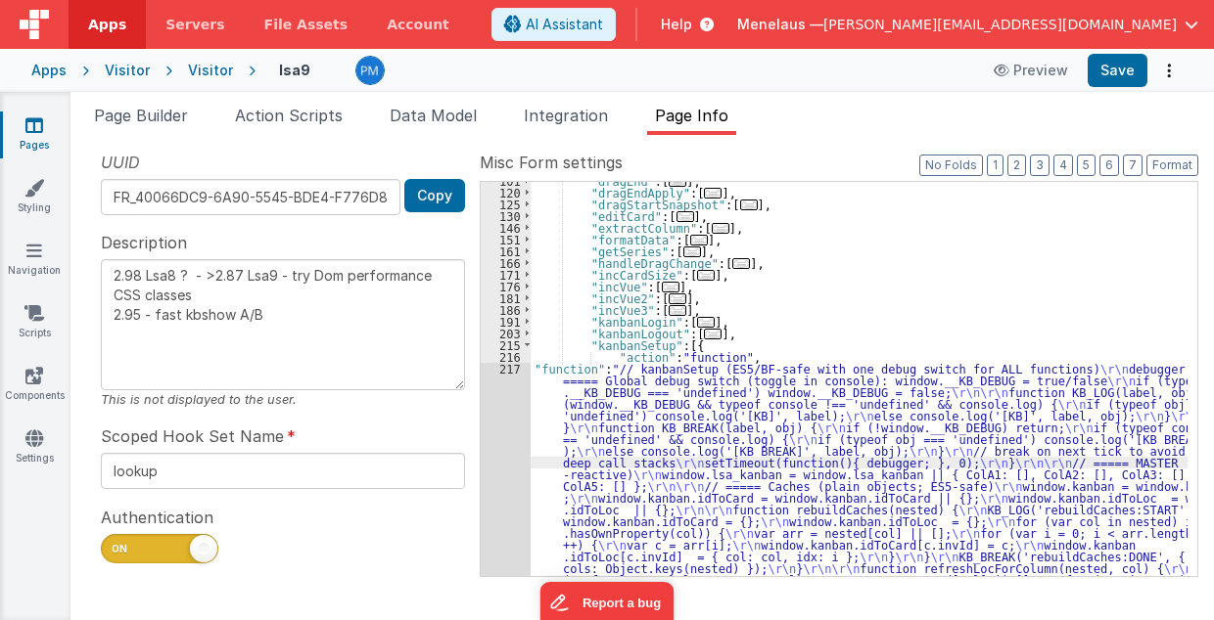
scroll to position [1648, 0]
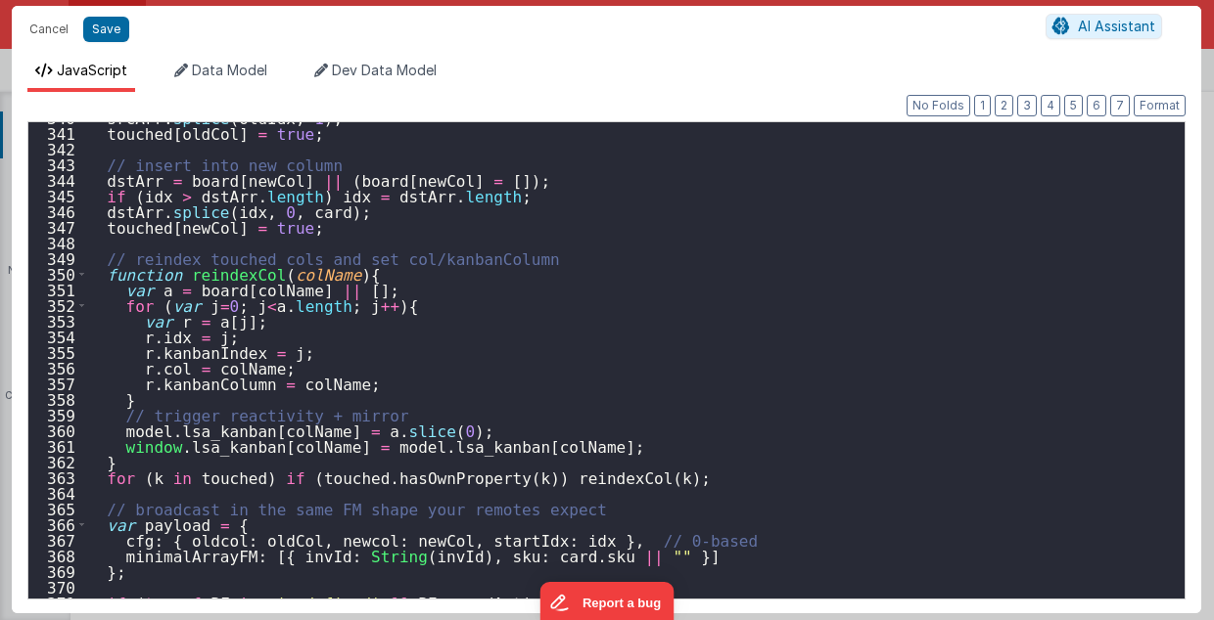
scroll to position [5457, 0]
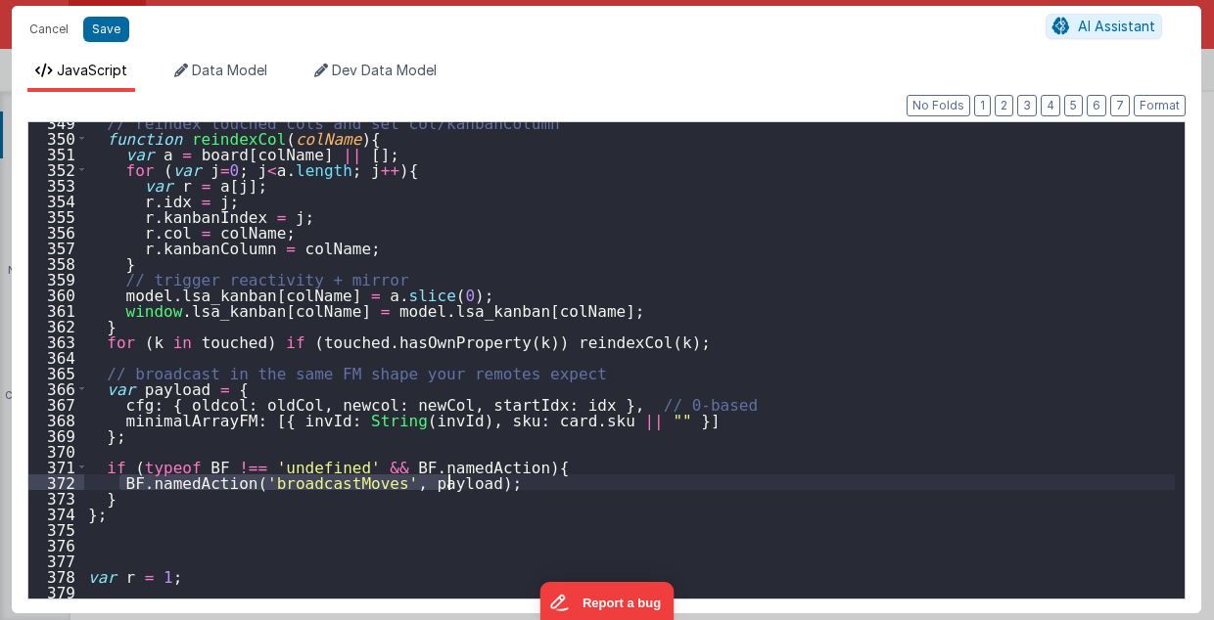
drag, startPoint x: 117, startPoint y: 482, endPoint x: 462, endPoint y: 482, distance: 344.5
click at [462, 482] on div "// reindex touched cols and set col/kanbanColumn function reindexCol ( colName …" at bounding box center [629, 369] width 1091 height 509
click at [323, 479] on div "// reindex touched cols and set col/kanbanColumn function reindexCol ( colName …" at bounding box center [629, 360] width 1090 height 477
click at [323, 479] on div "// reindex touched cols and set col/kanbanColumn function reindexCol ( colName …" at bounding box center [629, 369] width 1091 height 509
type textarea "2.98 Lsa8 ? - >2.87 Lsa9 - try Dom performance CSS classes 2.95 - fast kbshow A…"
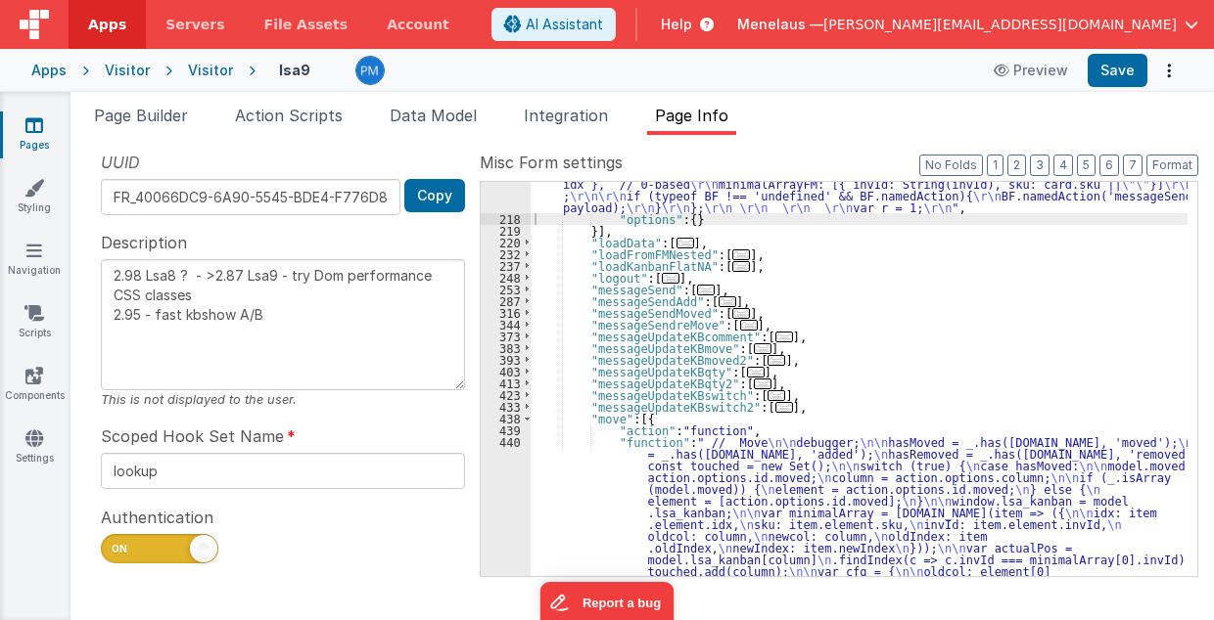
scroll to position [2040, 0]
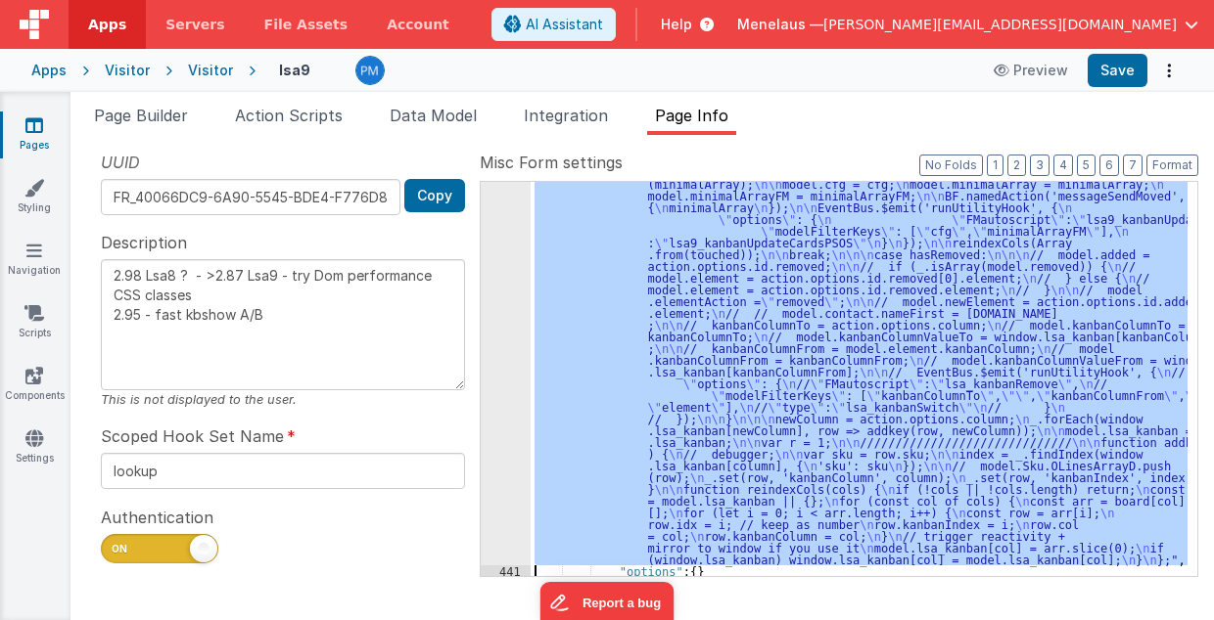
scroll to position [2670, 0]
click at [495, 491] on div "440" at bounding box center [506, 166] width 50 height 799
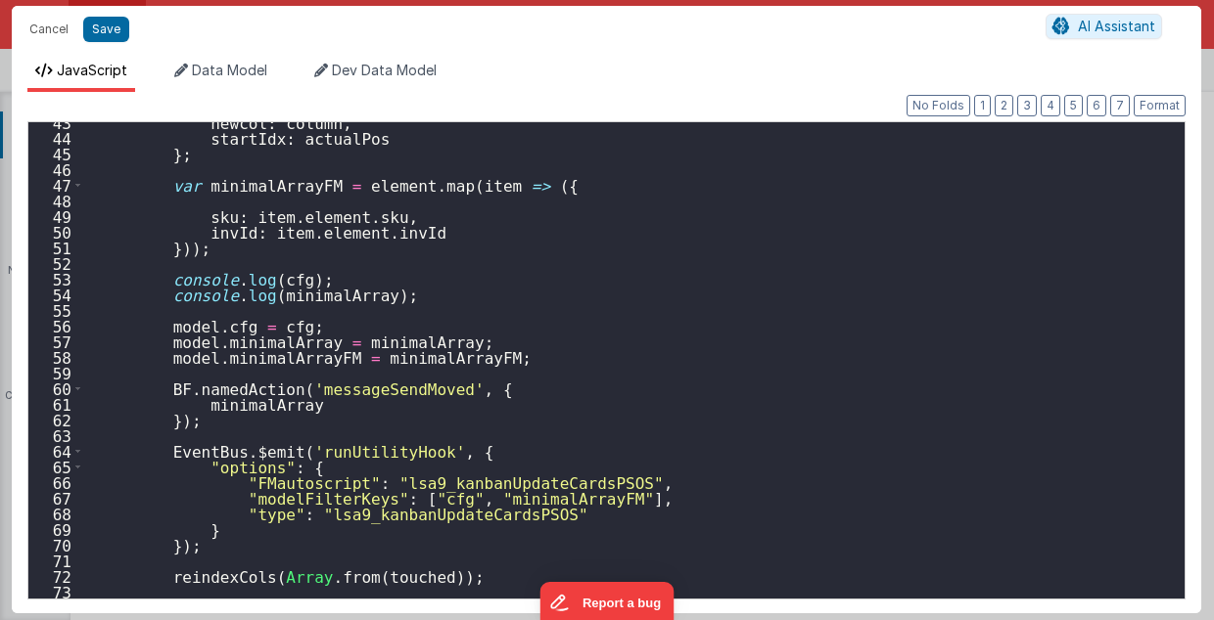
scroll to position [705, 0]
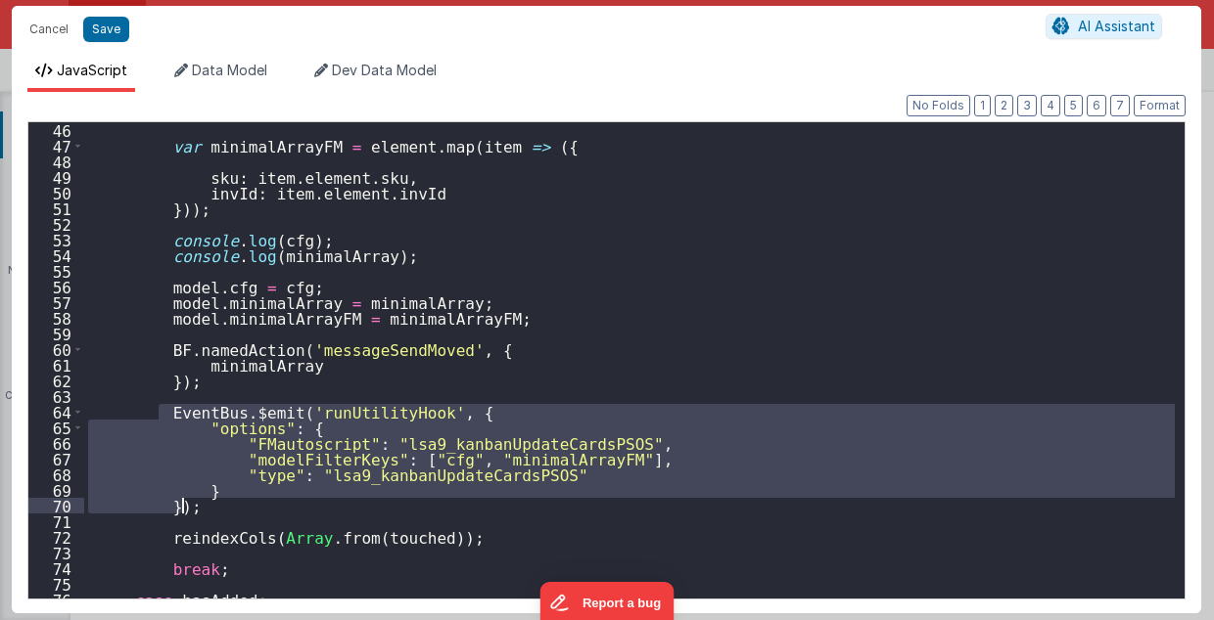
drag, startPoint x: 159, startPoint y: 408, endPoint x: 190, endPoint y: 509, distance: 105.6
click at [190, 509] on div "var minimalArrayFM = element . map ( item => ({ sku : item . element . sku , in…" at bounding box center [629, 376] width 1091 height 509
click at [49, 27] on button "Cancel" at bounding box center [49, 29] width 59 height 27
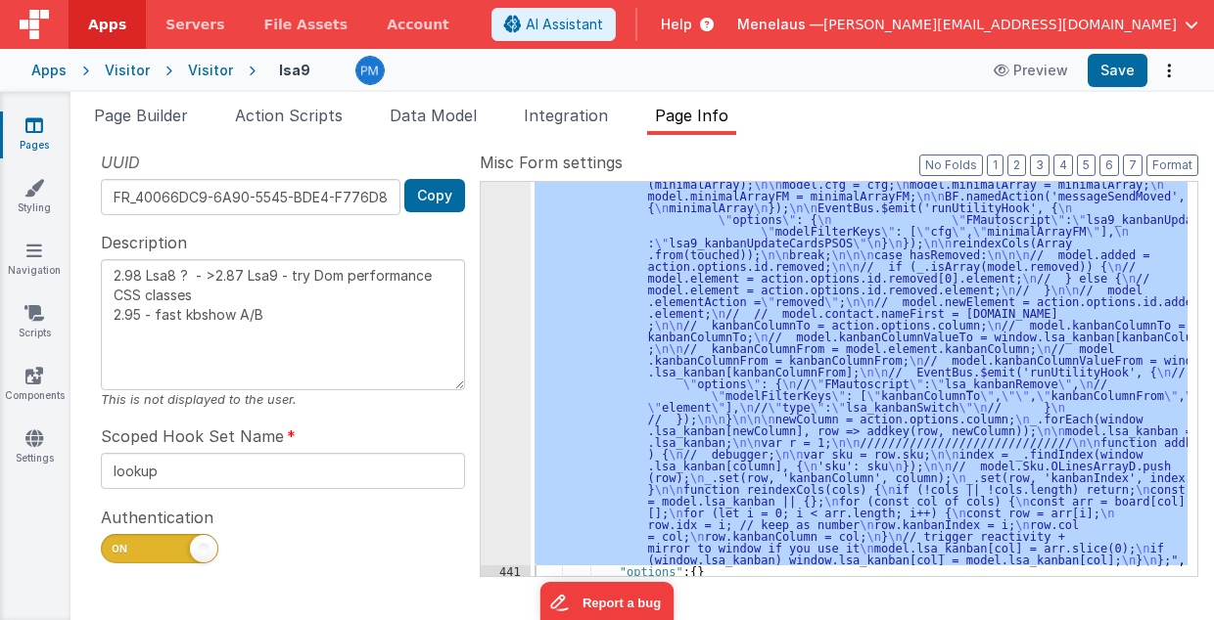
scroll to position [2936, 0]
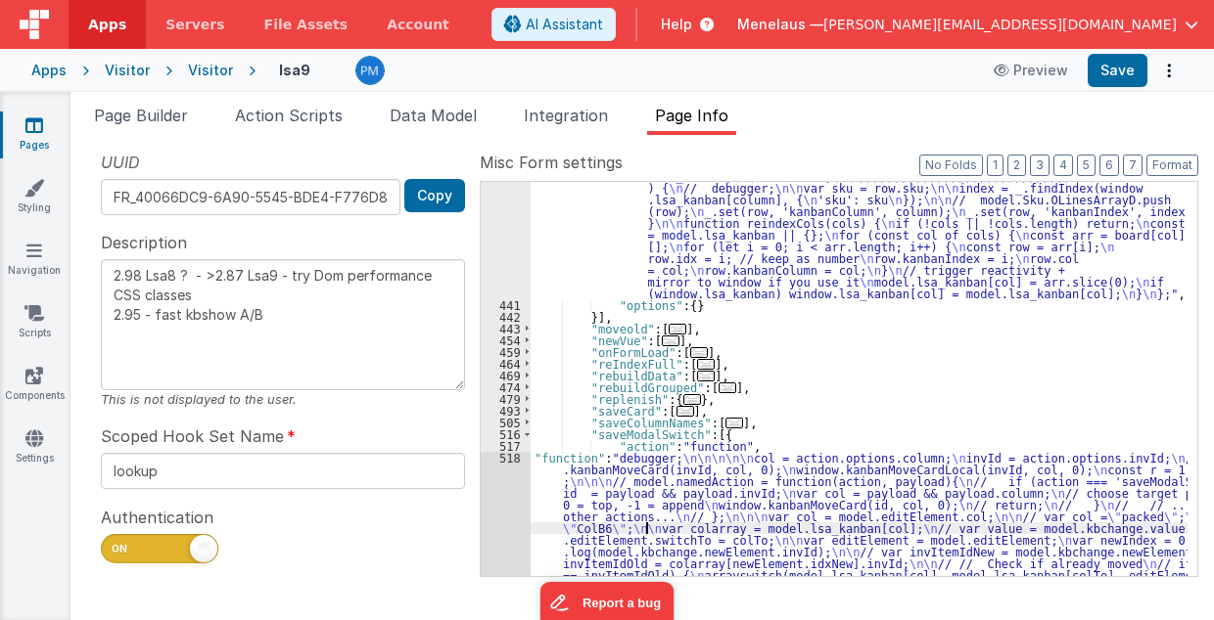
click at [644, 525] on div ""function" : " // Move \n\n debugger; \n\n hasMoved = _.has(action.options.id, …" at bounding box center [859, 227] width 658 height 1452
click at [509, 517] on div "440 441 442 443 454 459 464 469 474 479 493 505 516 517 518 519 520 521 526 531…" at bounding box center [506, 227] width 50 height 1452
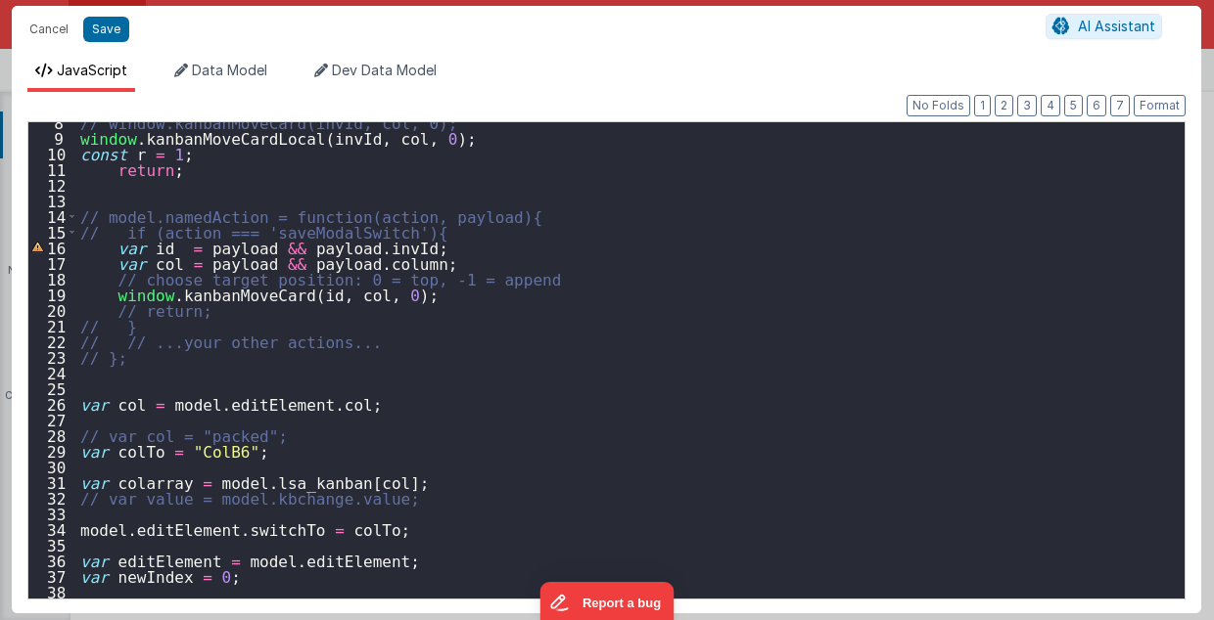
scroll to position [78, 0]
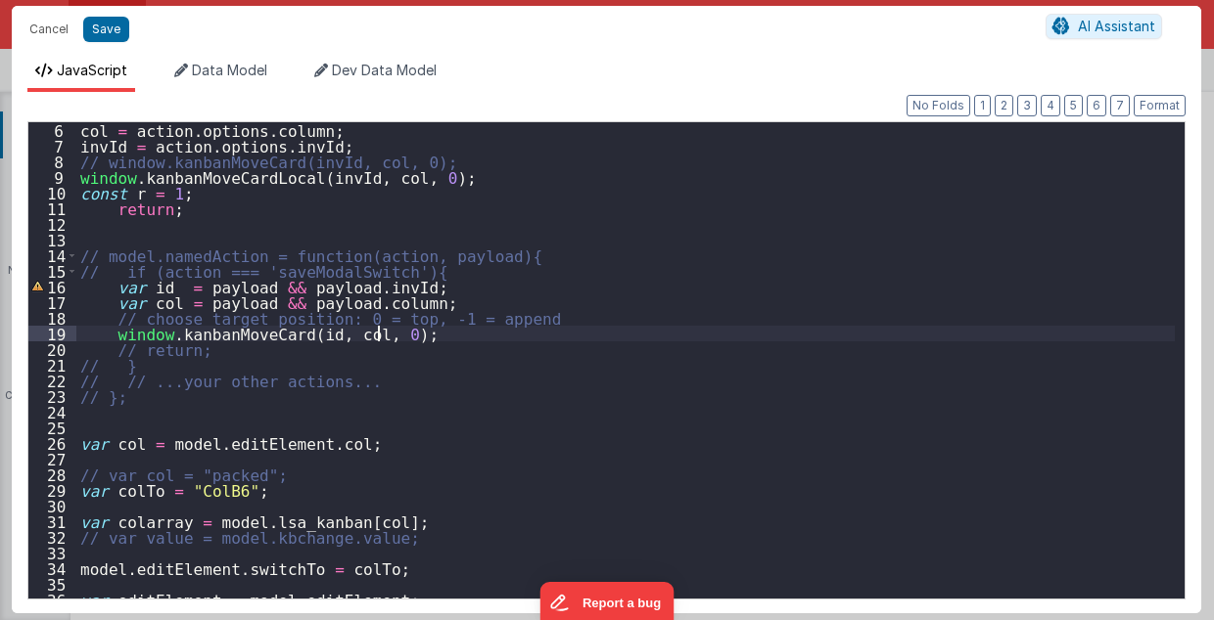
click at [452, 333] on div "col = action . options . column ; invId = action . options . invId ; // window.…" at bounding box center [625, 376] width 1099 height 509
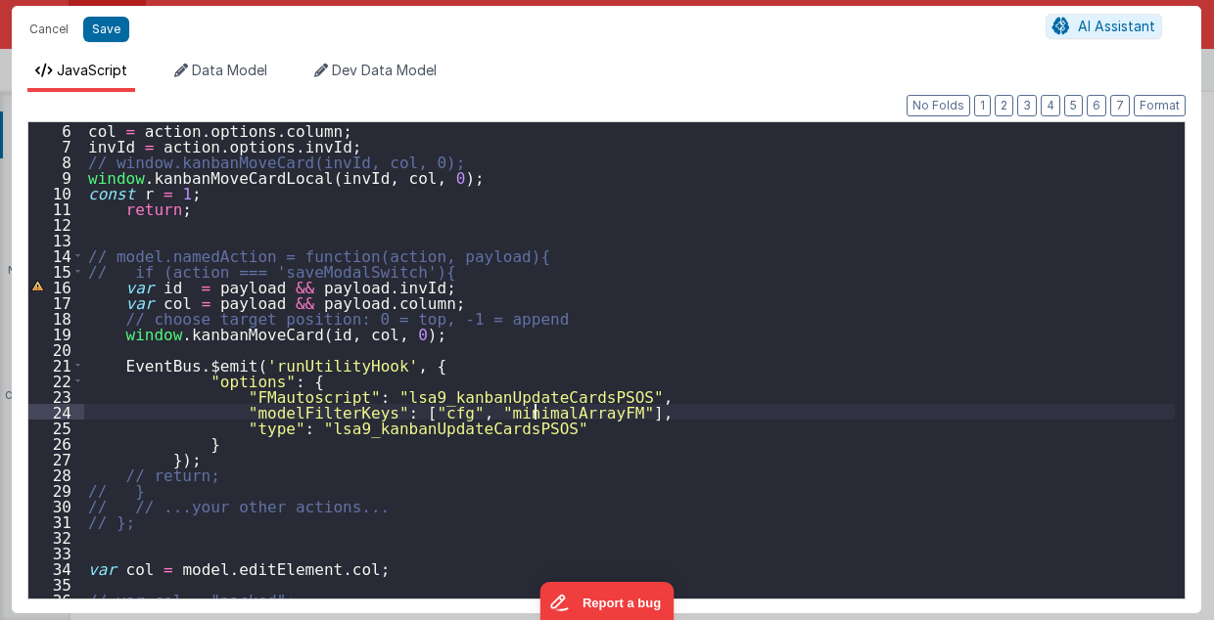
click at [535, 413] on div "col = action . options . column ; invId = action . options . invId ; // window.…" at bounding box center [629, 376] width 1091 height 509
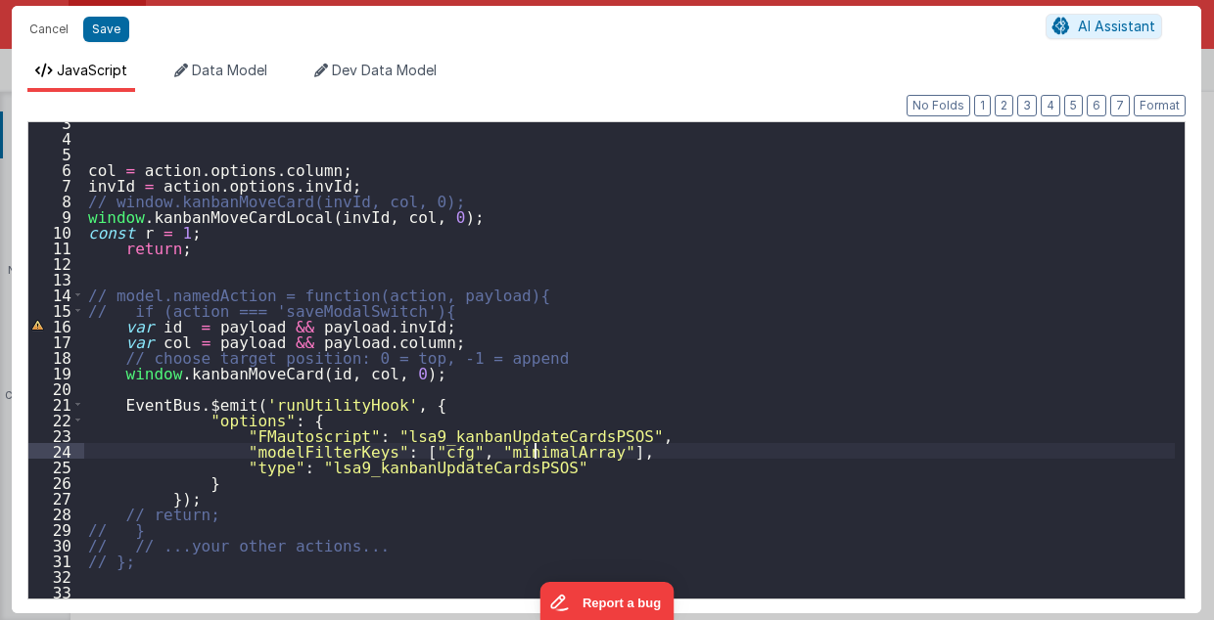
scroll to position [0, 0]
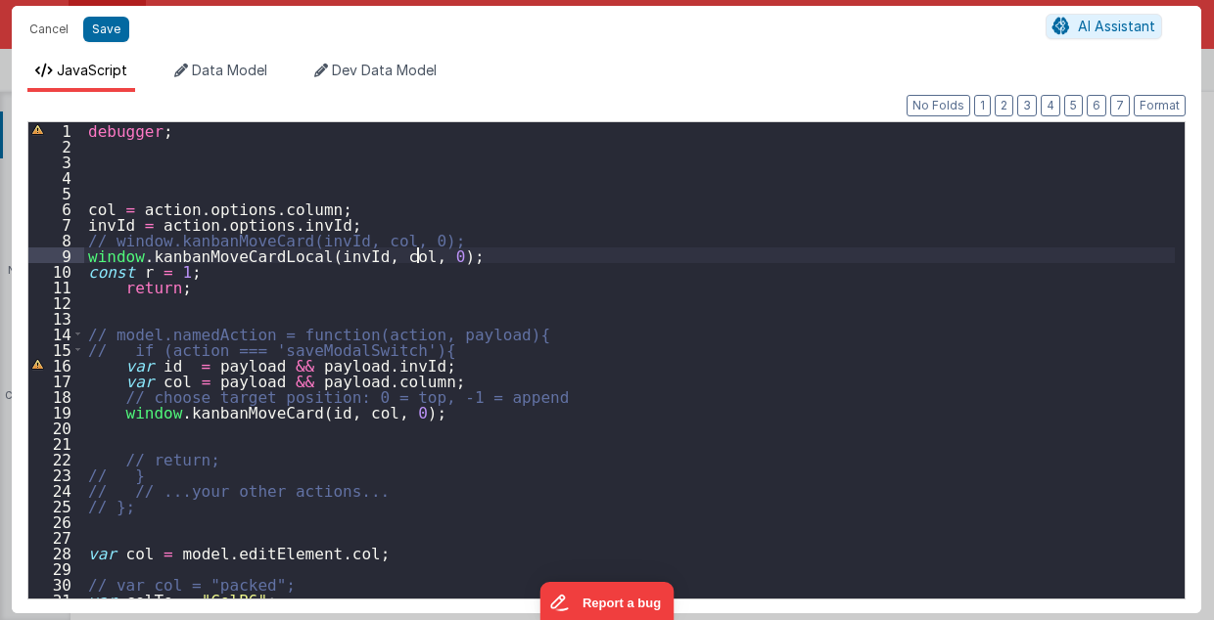
click at [440, 256] on div "debugger ; col = action . options . column ; invId = action . options . invId ;…" at bounding box center [629, 376] width 1091 height 509
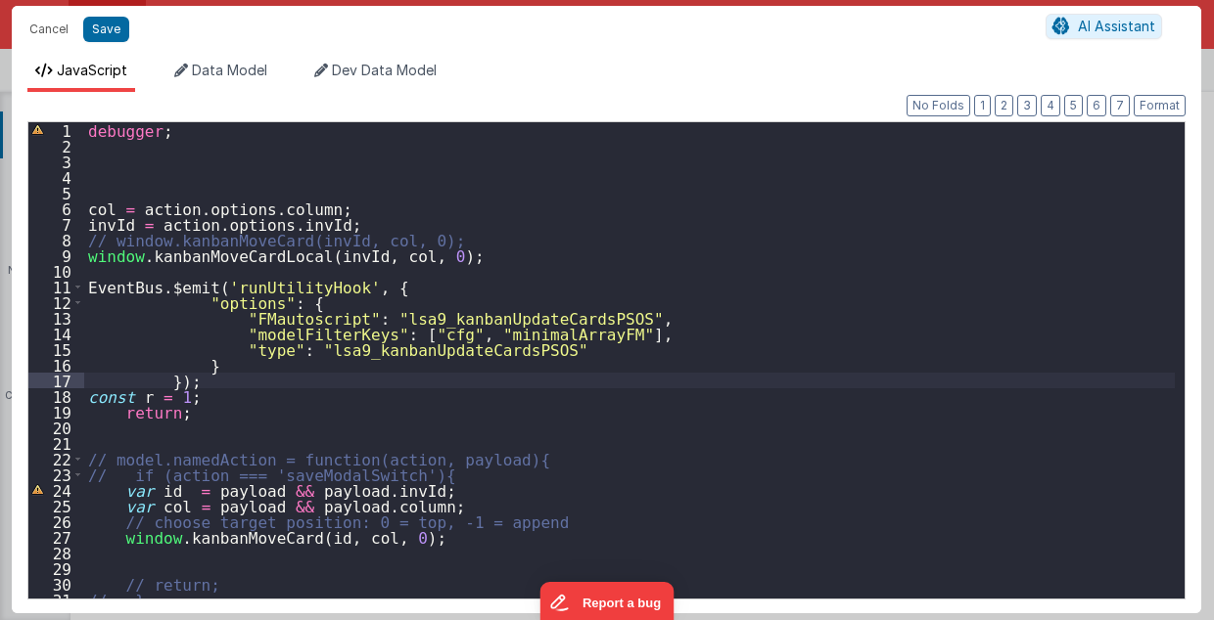
click at [203, 383] on div "debugger ; col = action . options . column ; invId = action . options . invId ;…" at bounding box center [629, 376] width 1091 height 509
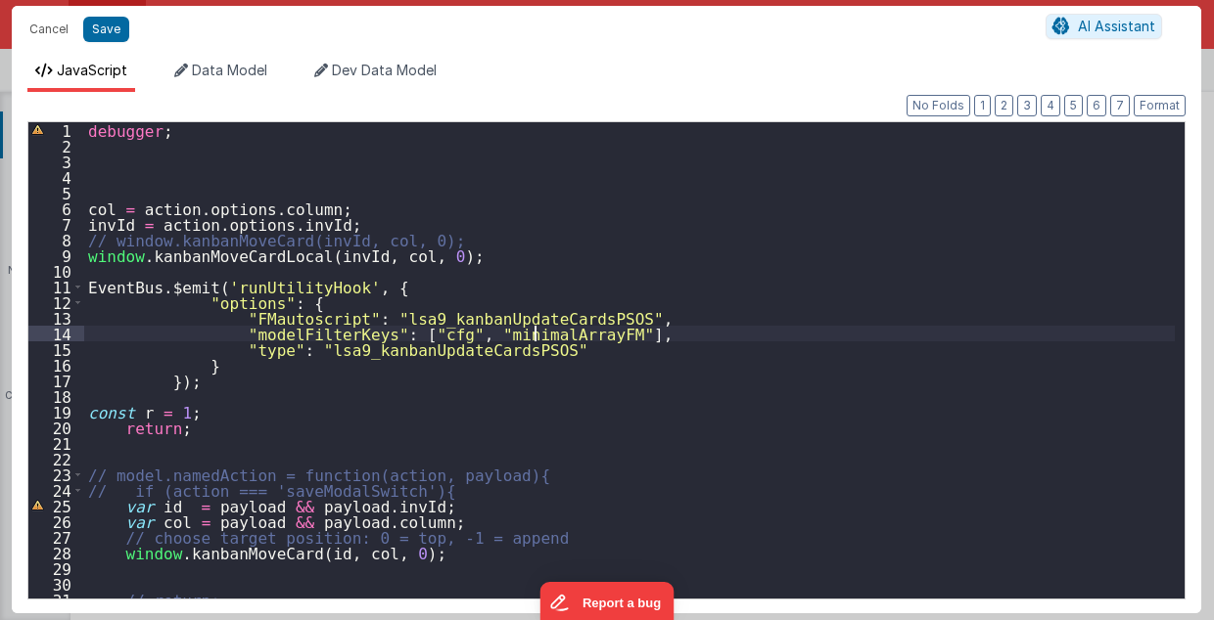
click at [534, 334] on div "debugger ; col = action . options . column ; invId = action . options . invId ;…" at bounding box center [629, 376] width 1091 height 509
click at [1163, 107] on button "Format" at bounding box center [1159, 106] width 52 height 22
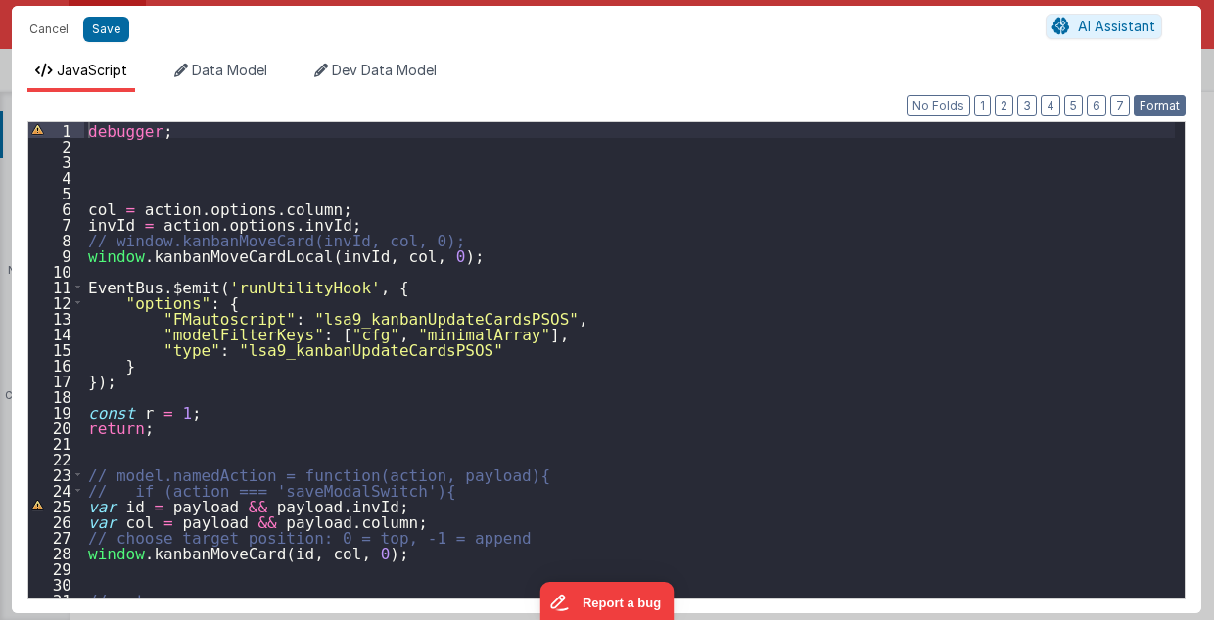
type textarea "2.98 Lsa8 ? - >2.87 Lsa9 - try Dom performance CSS classes 2.95 - fast kbshow A…"
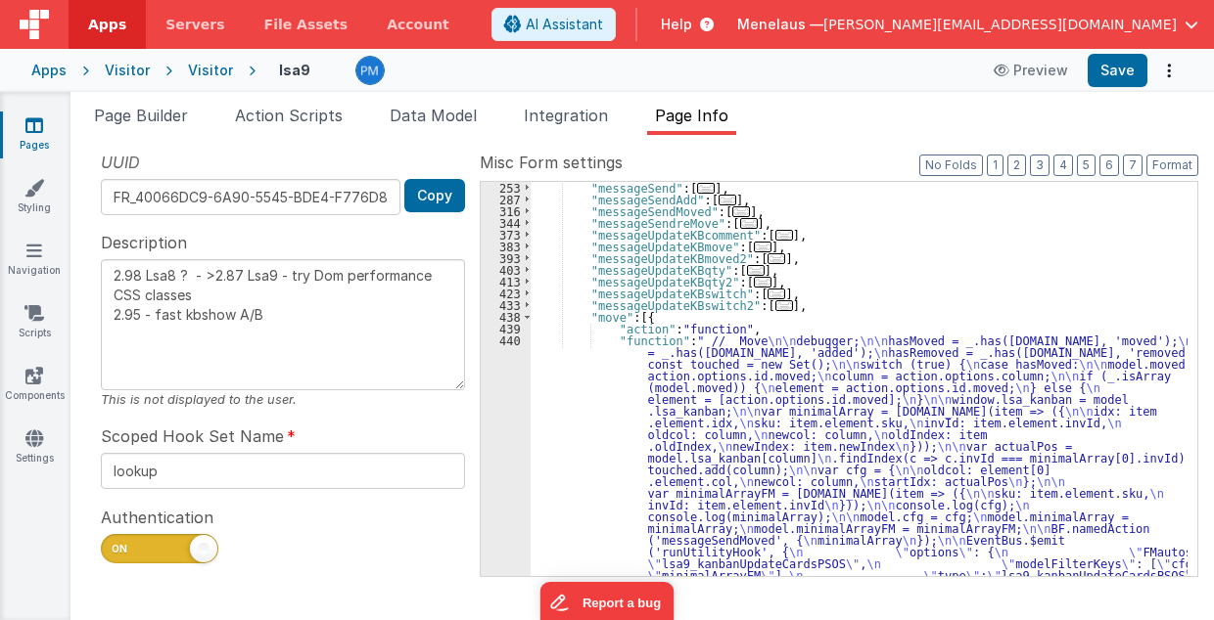
scroll to position [2102, 0]
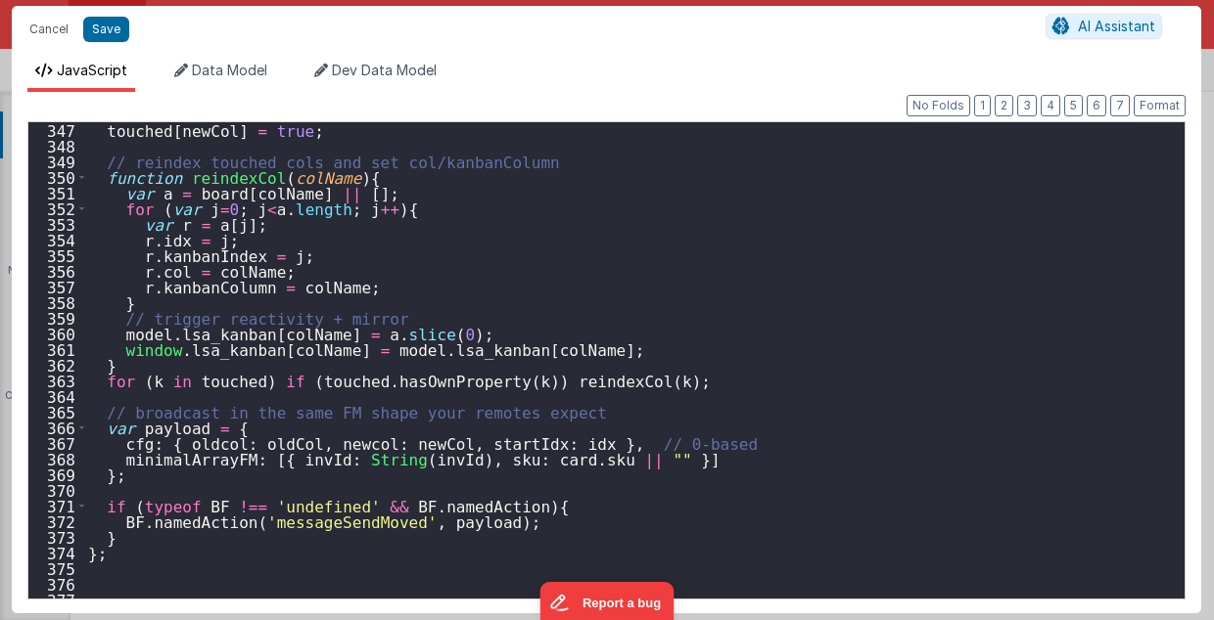
scroll to position [5418, 0]
click at [155, 489] on div "touched [ newCol ] = true ; // reindex touched cols and set col/kanbanColumn fu…" at bounding box center [629, 376] width 1091 height 509
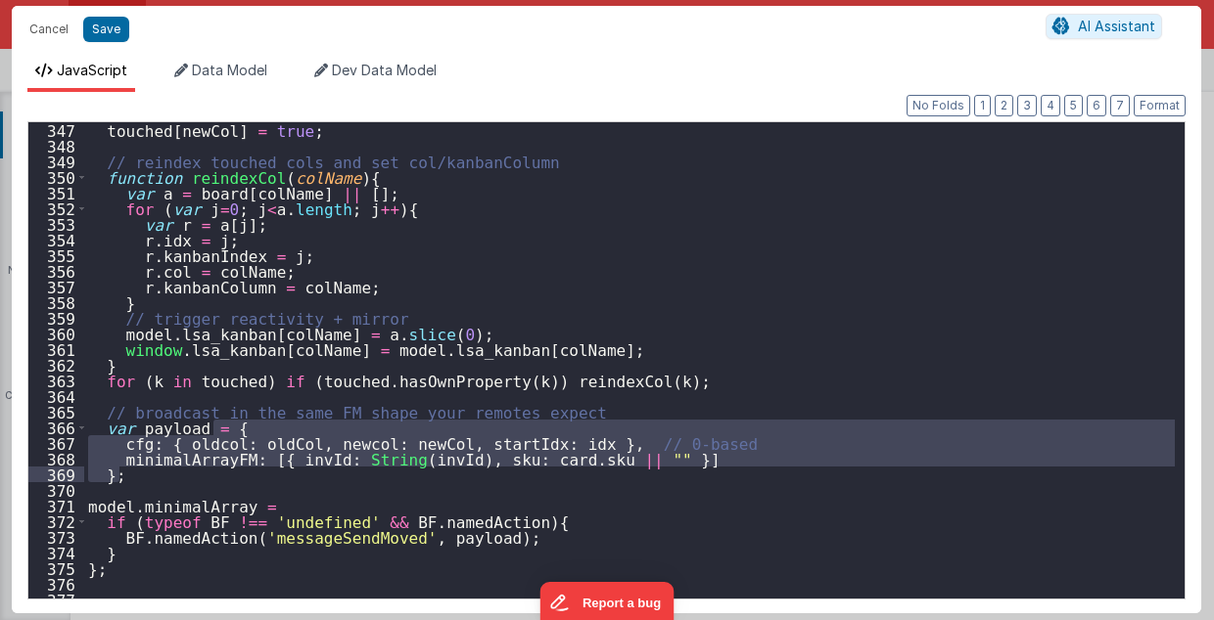
drag, startPoint x: 213, startPoint y: 427, endPoint x: 130, endPoint y: 478, distance: 97.5
click at [130, 478] on div "touched [ newCol ] = true ; // reindex touched cols and set col/kanbanColumn fu…" at bounding box center [629, 376] width 1091 height 509
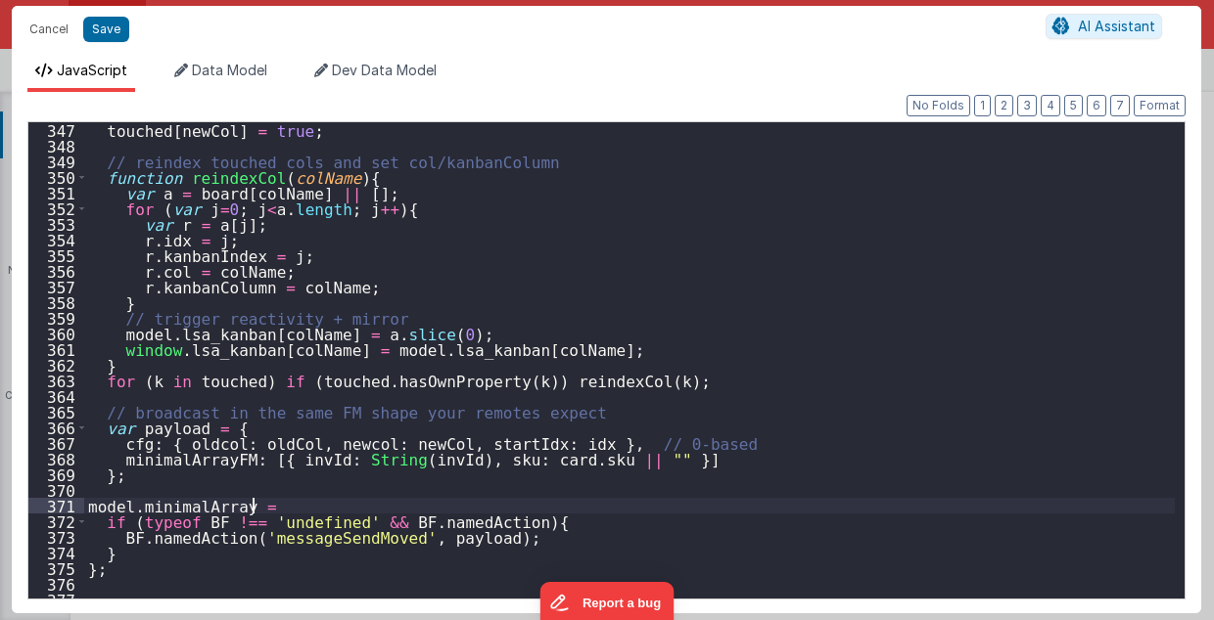
click at [261, 502] on div "touched [ newCol ] = true ; // reindex touched cols and set col/kanbanColumn fu…" at bounding box center [629, 376] width 1091 height 509
paste textarea
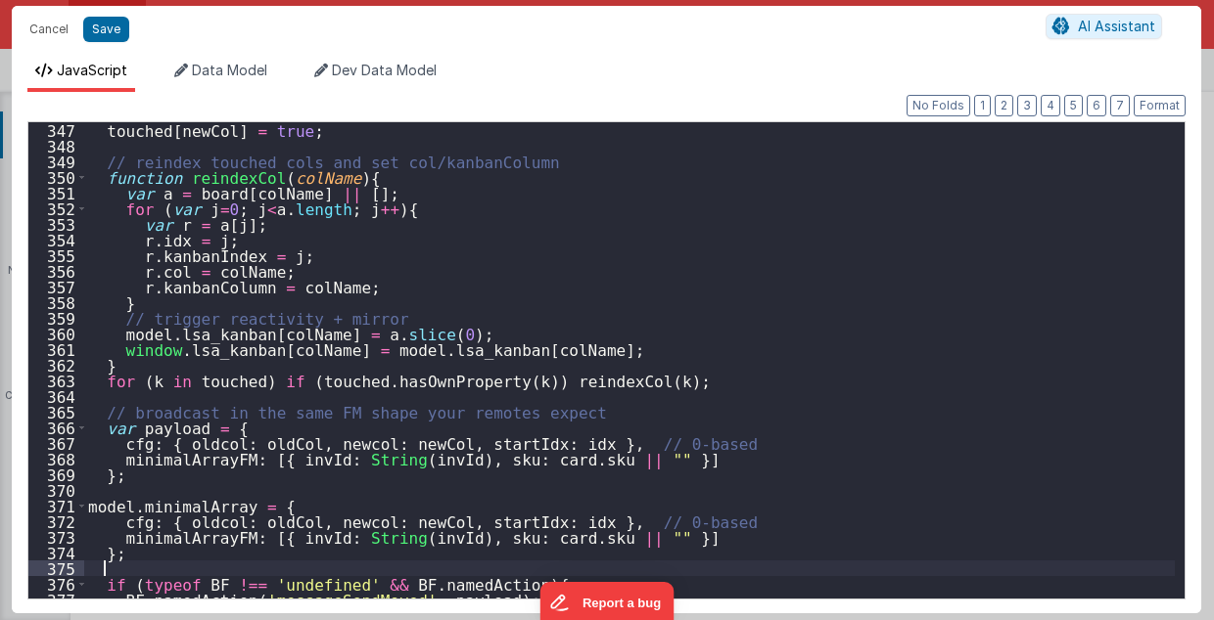
click at [214, 536] on div "touched [ newCol ] = true ; // reindex touched cols and set col/kanbanColumn fu…" at bounding box center [629, 376] width 1091 height 509
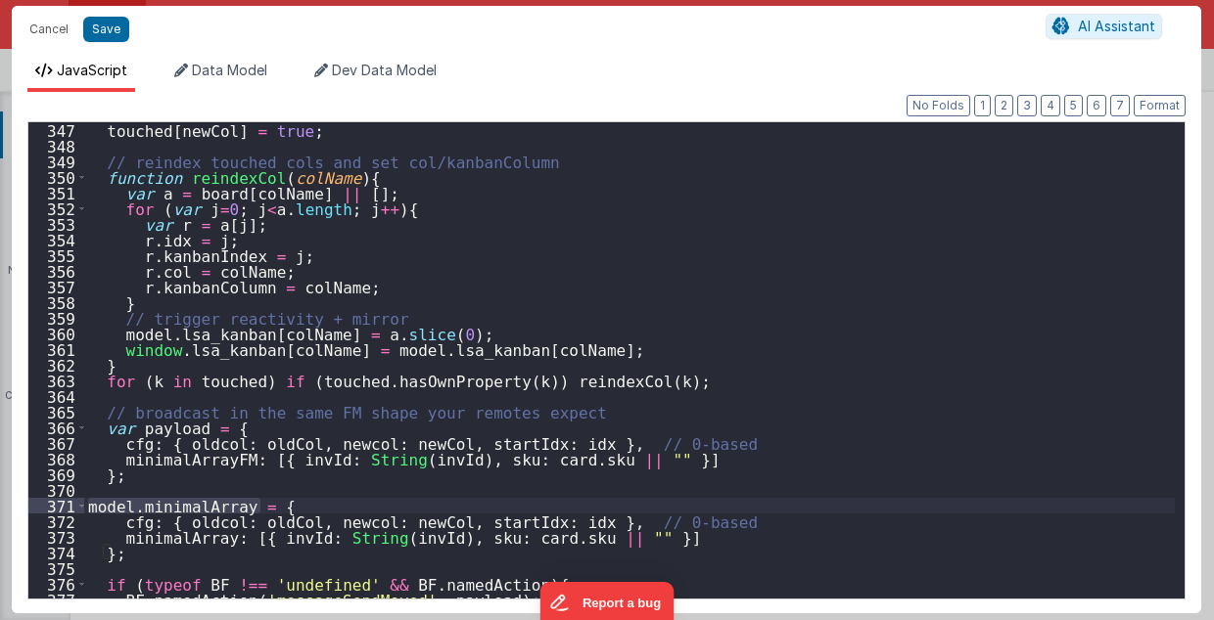
drag, startPoint x: 87, startPoint y: 504, endPoint x: 263, endPoint y: 507, distance: 176.2
click at [263, 507] on div "touched [ newCol ] = true ; // reindex touched cols and set col/kanbanColumn fu…" at bounding box center [629, 376] width 1091 height 509
click at [512, 557] on div "touched [ newCol ] = true ; // reindex touched cols and set col/kanbanColumn fu…" at bounding box center [629, 376] width 1091 height 509
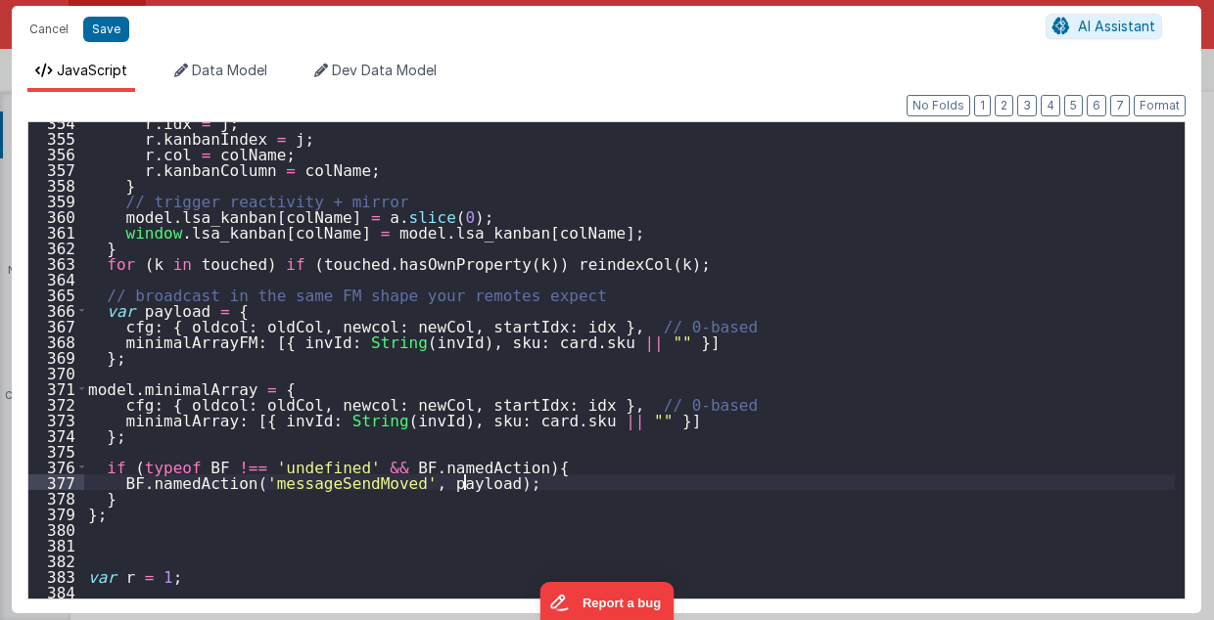
scroll to position [5535, 0]
click at [212, 340] on div "r . idx = j ; r . kanbanIndex = j ; r . col = colName ; r . kanbanColumn = colN…" at bounding box center [629, 369] width 1091 height 509
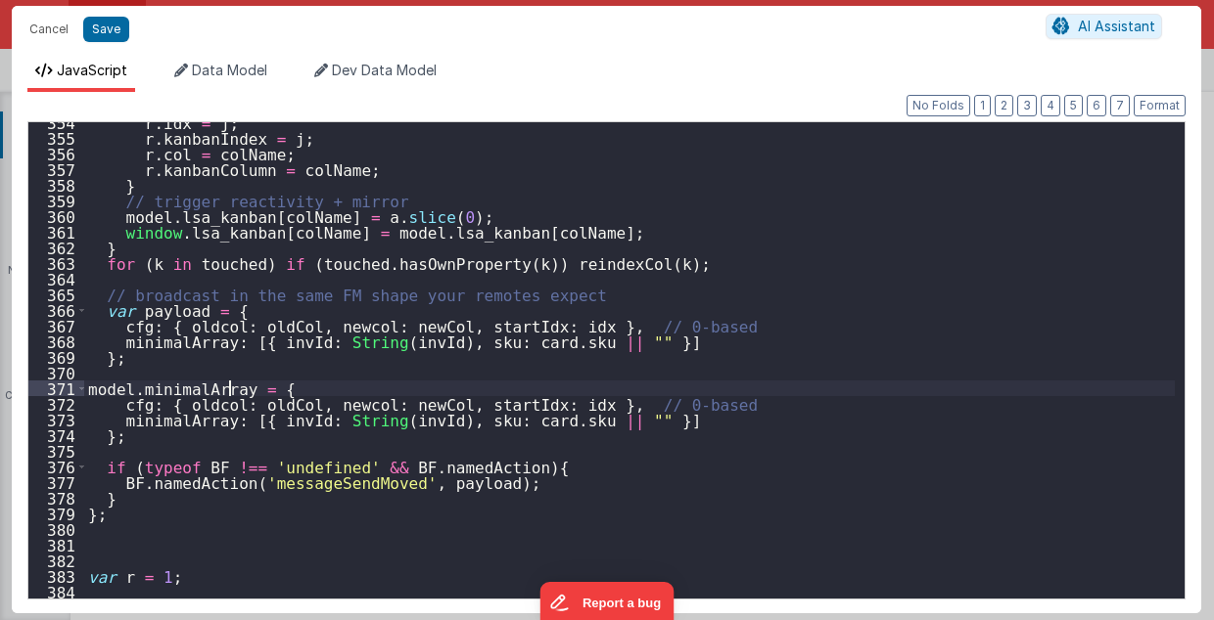
click at [227, 390] on div "r . idx = j ; r . kanbanIndex = j ; r . col = colName ; r . kanbanColumn = colN…" at bounding box center [629, 369] width 1091 height 509
type textarea "2.98 Lsa8 ? - >2.87 Lsa9 - try Dom performance CSS classes 2.95 - fast kbshow A…"
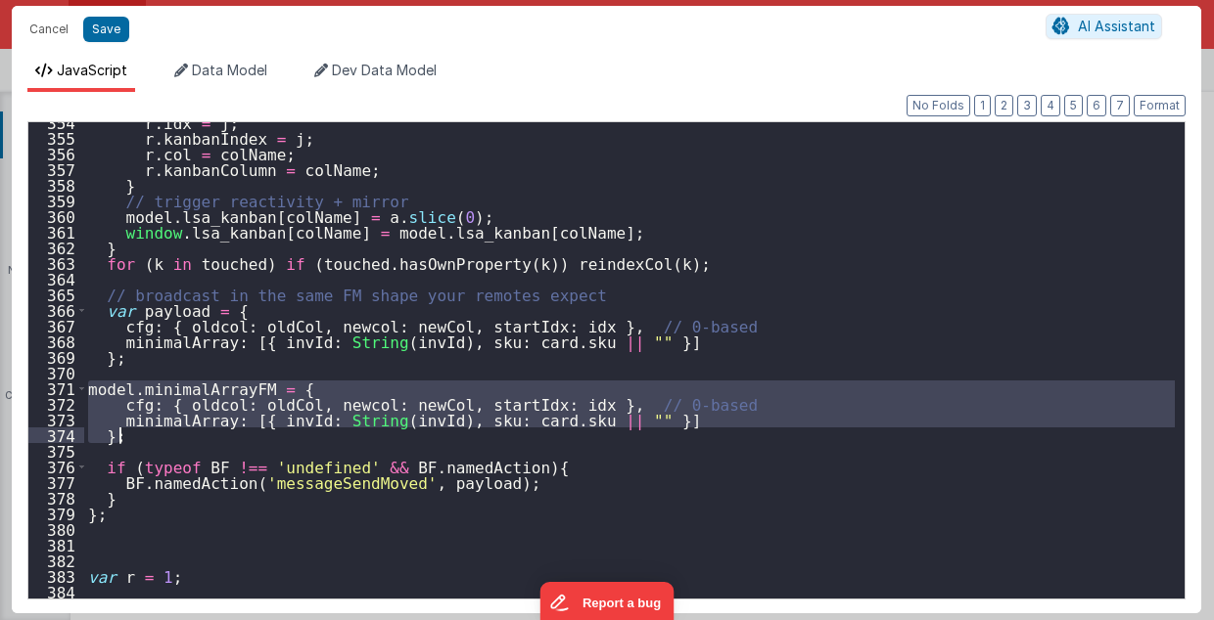
drag, startPoint x: 87, startPoint y: 385, endPoint x: 130, endPoint y: 433, distance: 64.5
click at [130, 433] on div "r . idx = j ; r . kanbanIndex = j ; r . col = colName ; r . kanbanColumn = colN…" at bounding box center [629, 369] width 1091 height 509
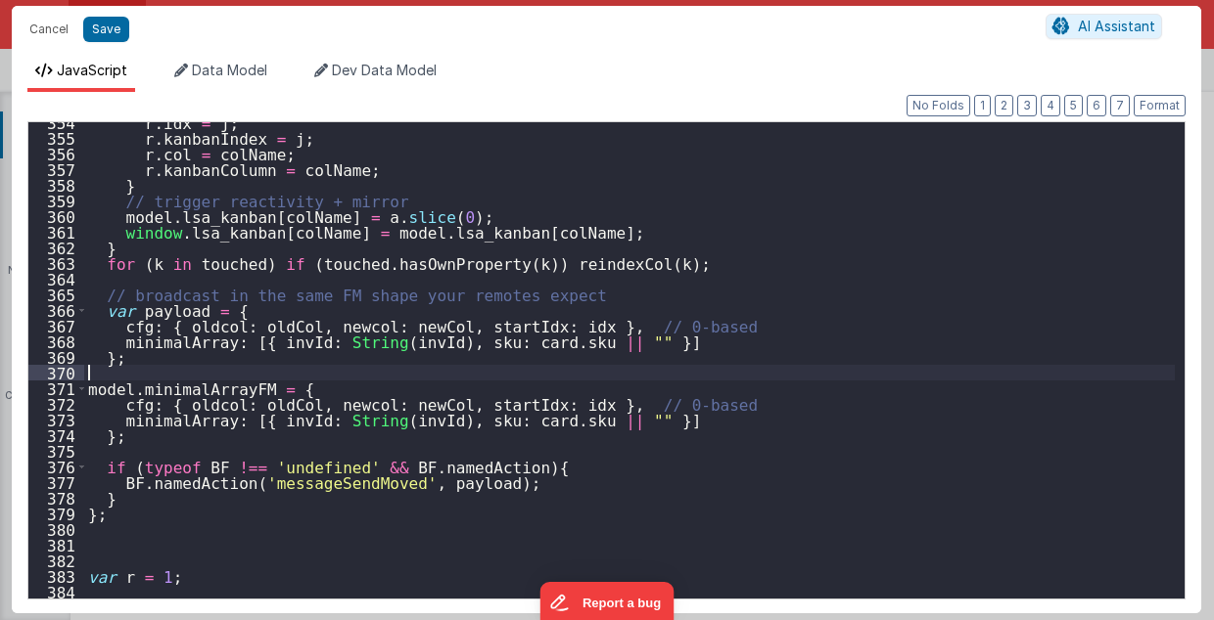
click at [197, 374] on div "r . idx = j ; r . kanbanIndex = j ; r . col = colName ; r . kanbanColumn = colN…" at bounding box center [629, 369] width 1091 height 509
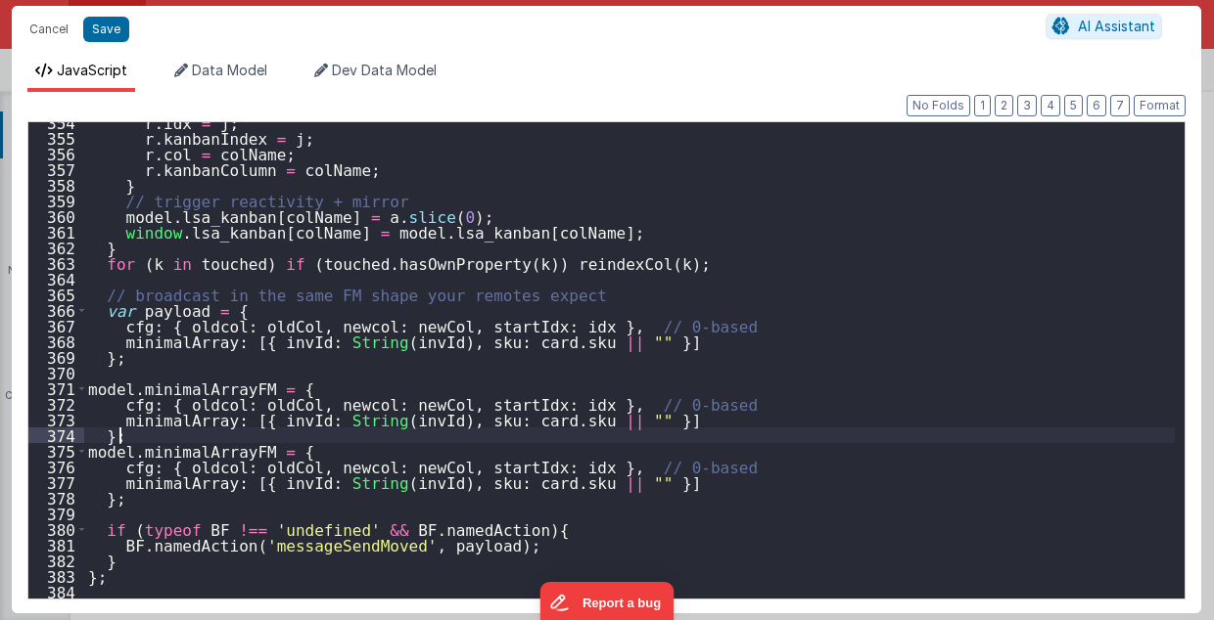
click at [246, 386] on div "r . idx = j ; r . kanbanIndex = j ; r . col = colName ; r . kanbanColumn = colN…" at bounding box center [629, 369] width 1091 height 509
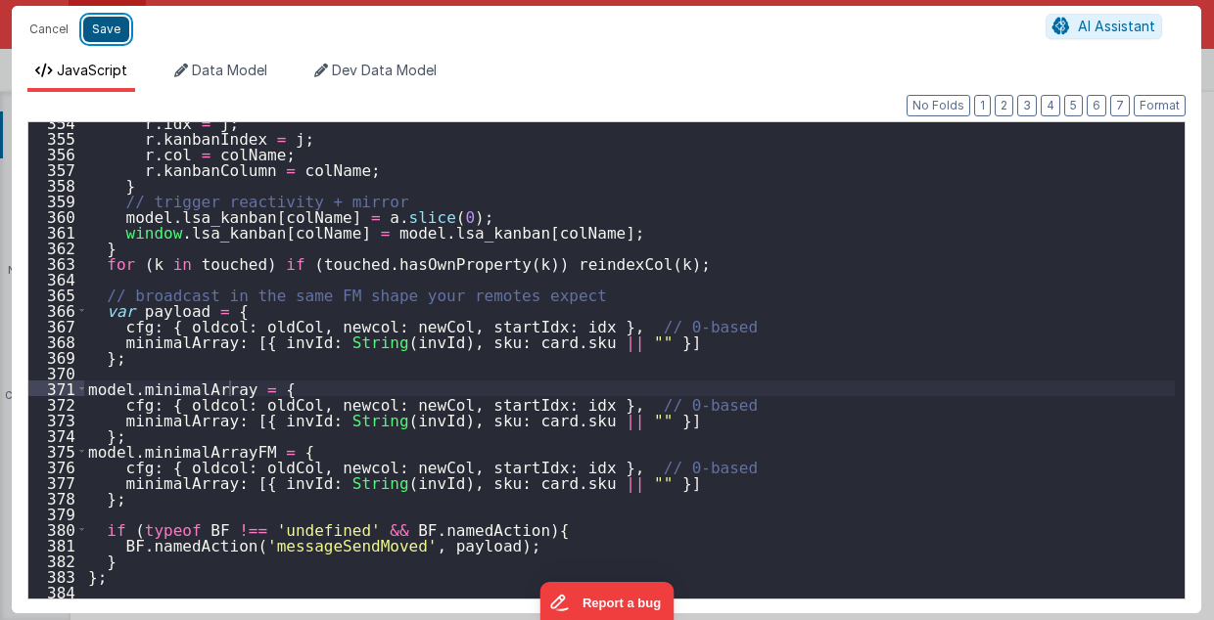
click at [101, 37] on button "Save" at bounding box center [106, 29] width 46 height 25
type textarea "2.98 Lsa8 ? - >2.87 Lsa9 - try Dom performance CSS classes 2.95 - fast kbshow A…"
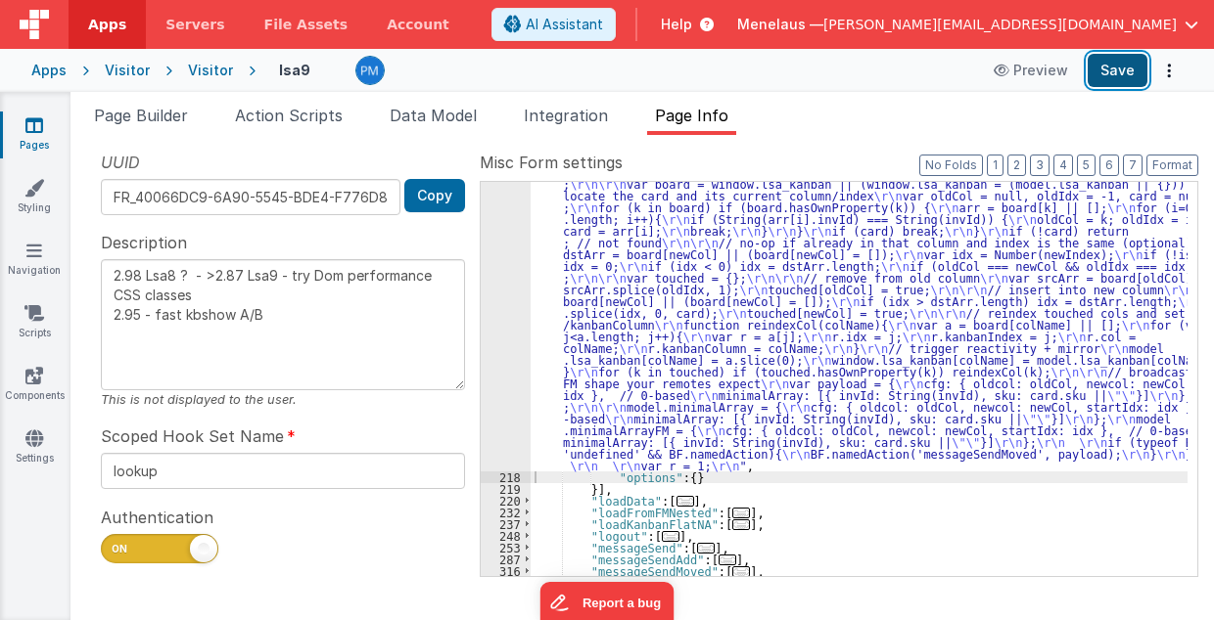
click at [1117, 69] on button "Save" at bounding box center [1117, 70] width 60 height 33
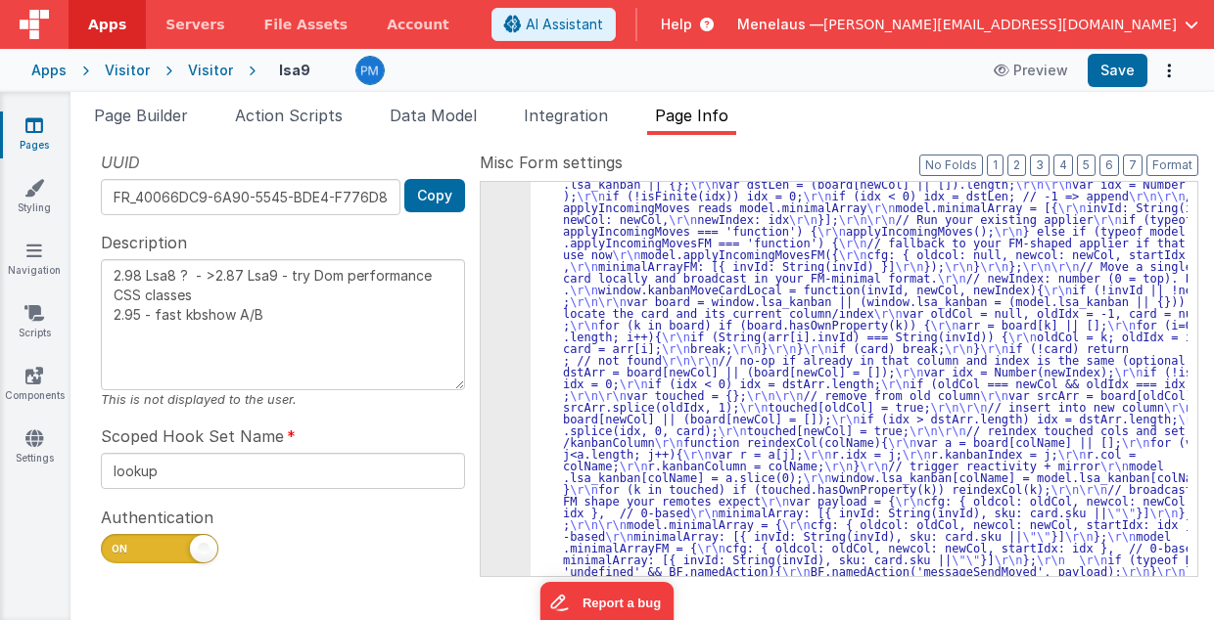
scroll to position [2024, 0]
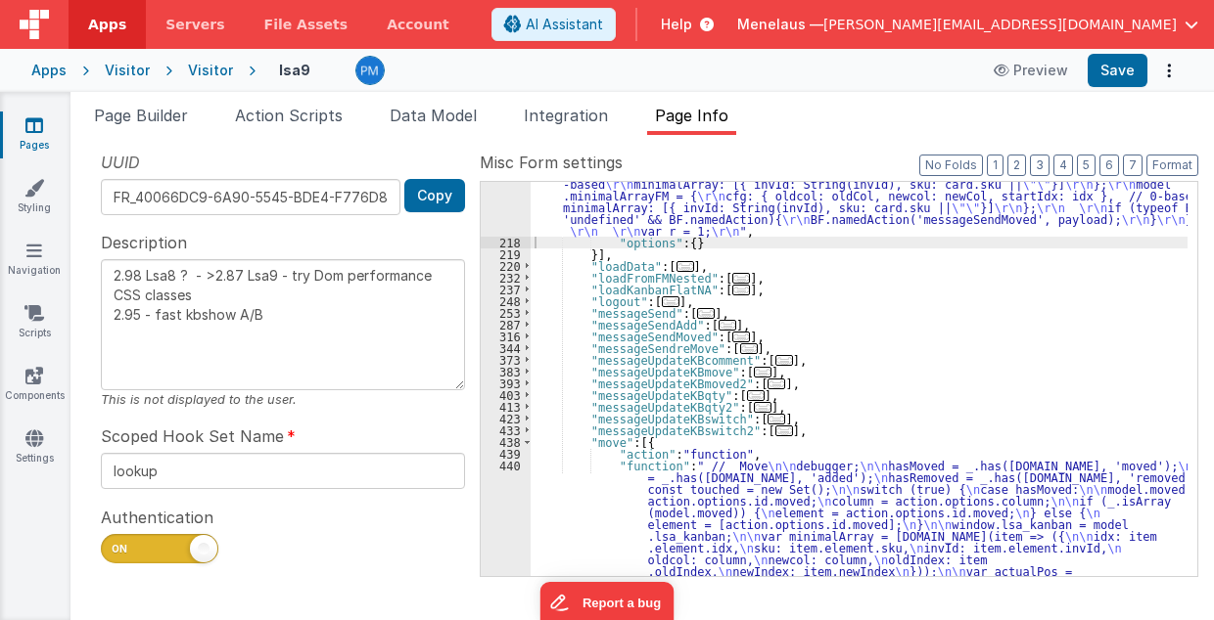
click at [759, 497] on div ""function" : "// kanbanSetup (ES5/BF-safe with one debug switch for ALL functio…" at bounding box center [859, 0] width 658 height 2862
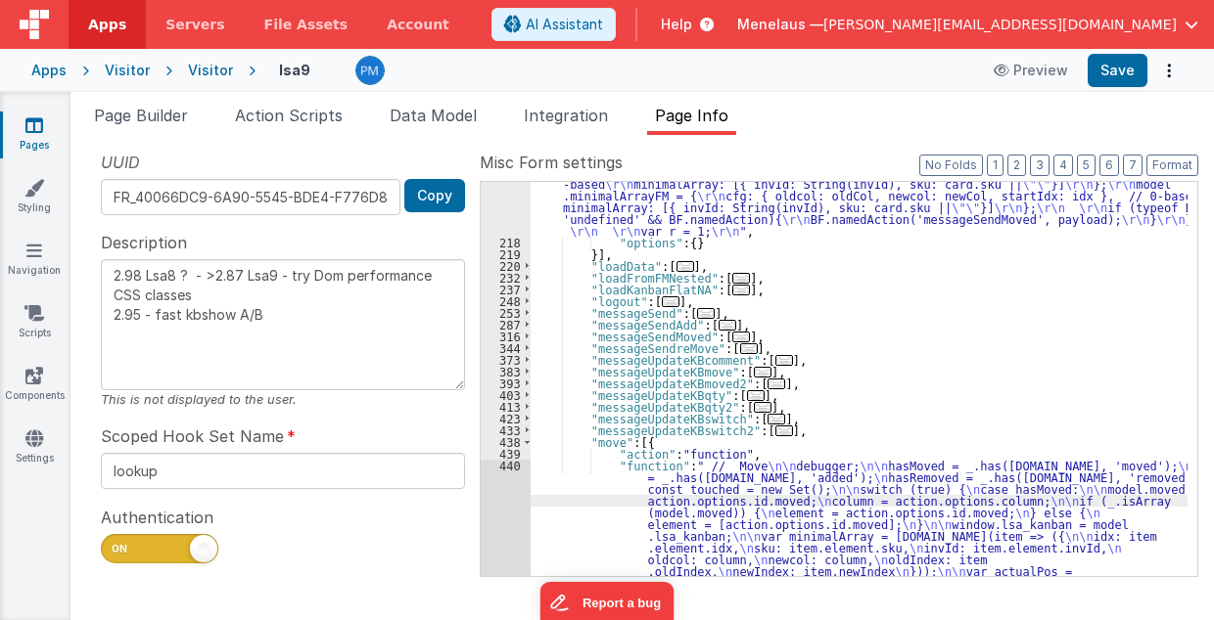
scroll to position [2717, 0]
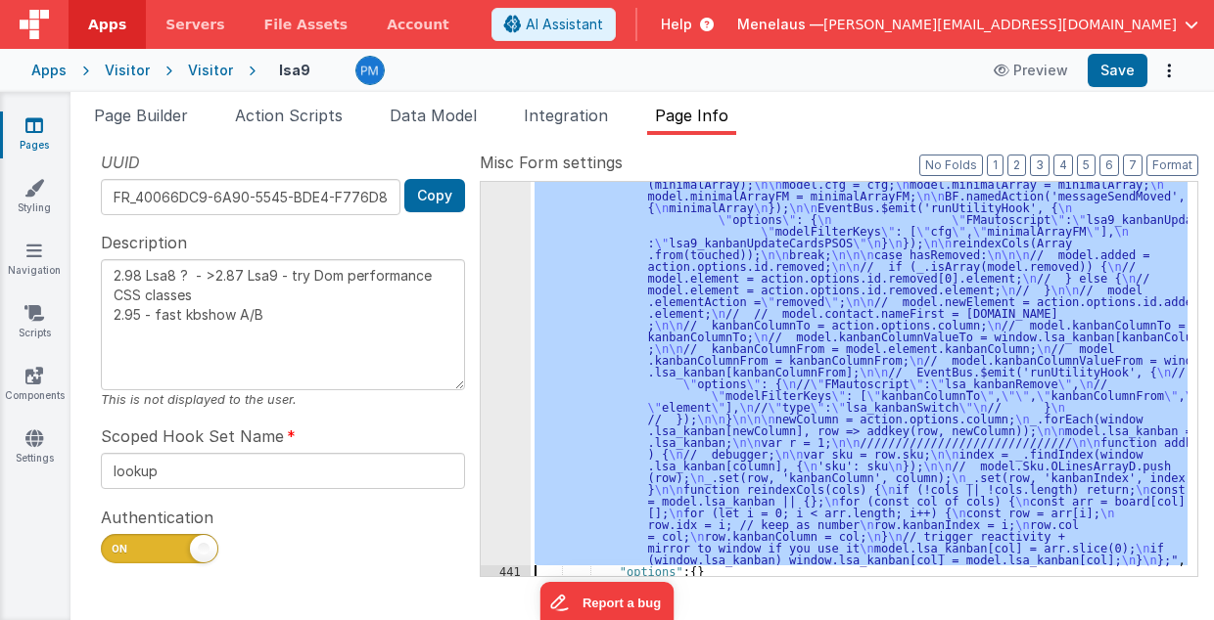
click at [487, 462] on div "440" at bounding box center [506, 166] width 50 height 799
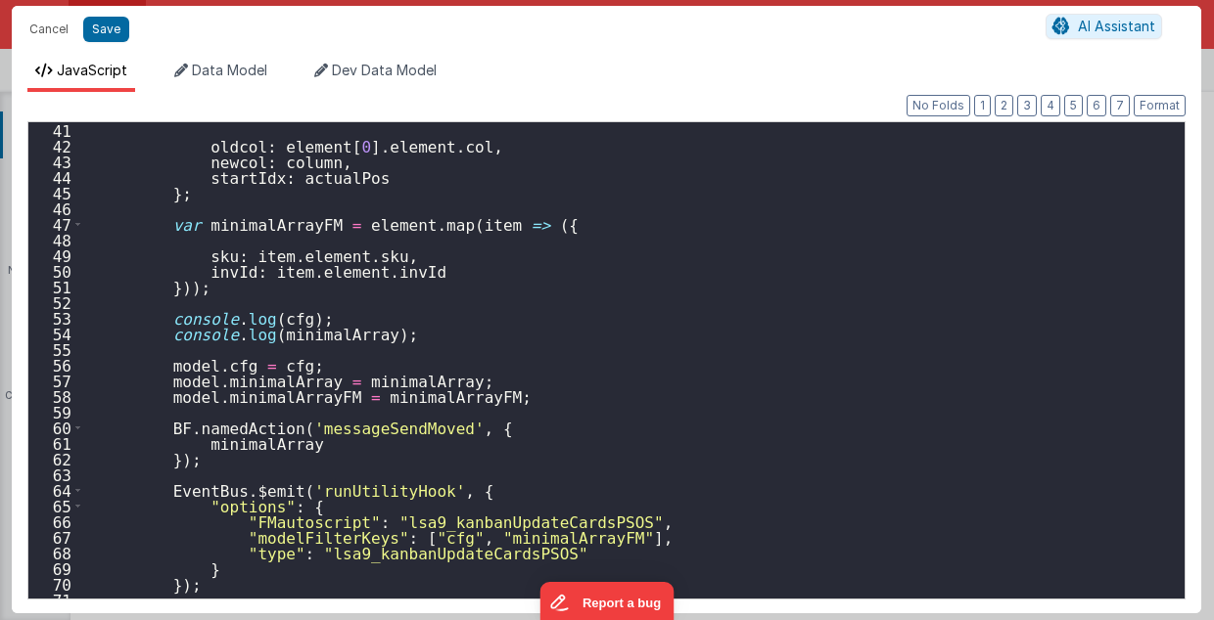
scroll to position [626, 0]
click at [55, 29] on button "Cancel" at bounding box center [49, 29] width 59 height 27
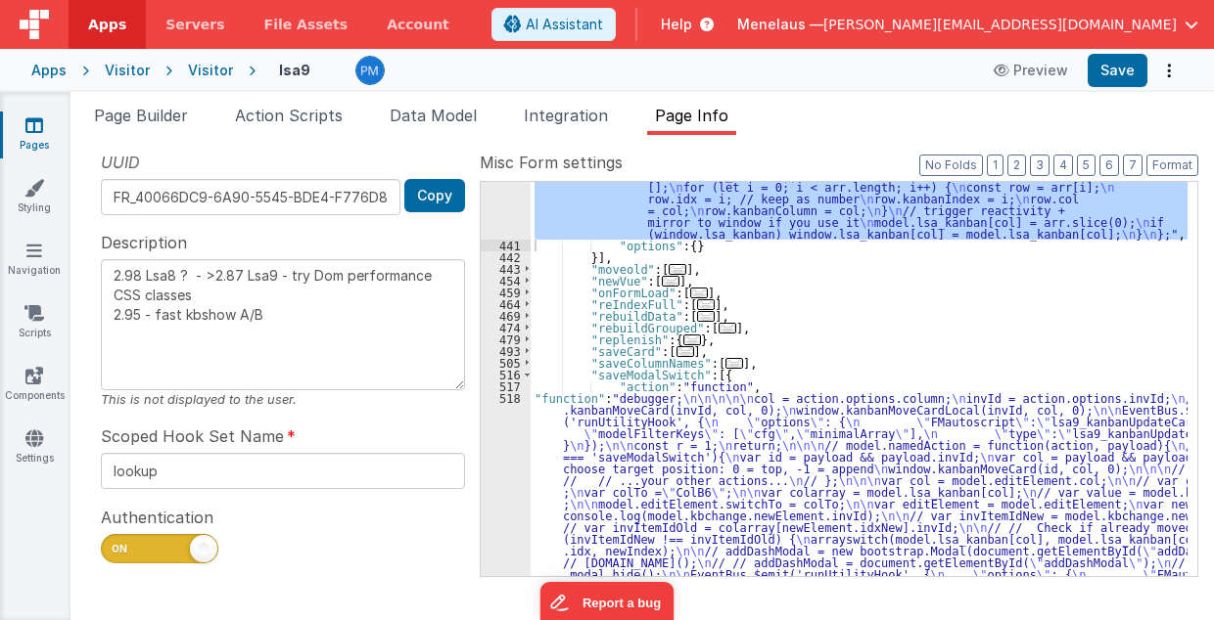
scroll to position [3104, 0]
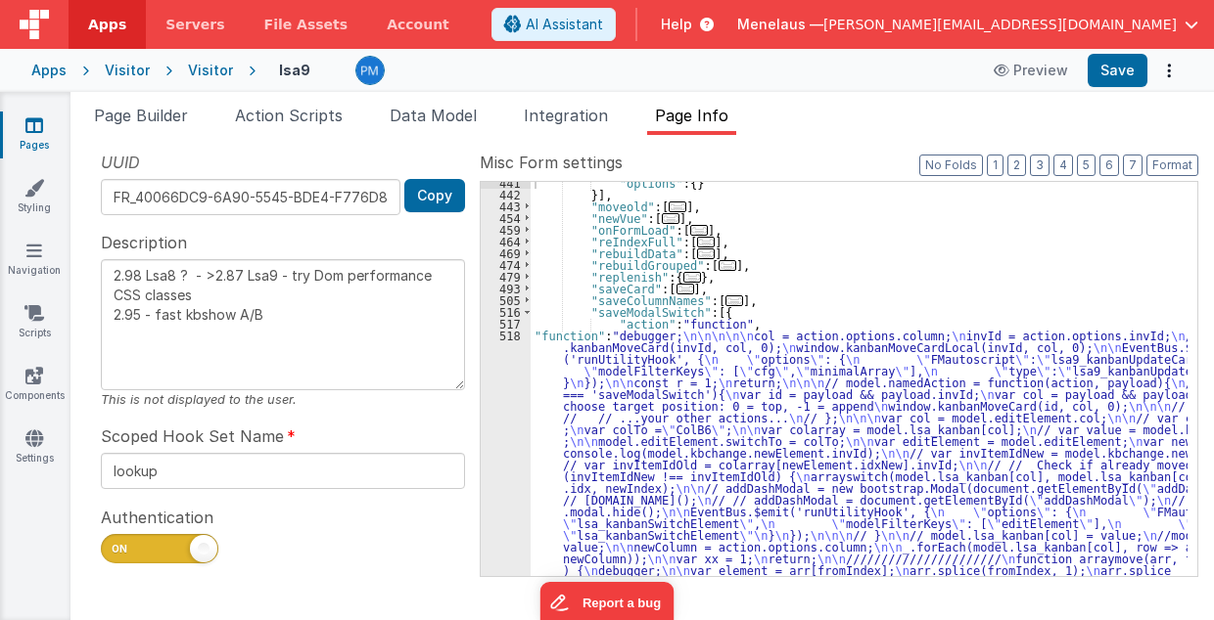
click at [827, 509] on div ""options" : { } }] , "moveold" : [ ... ] , "newVue" : [ ... ] , "onFormLoad" : …" at bounding box center [859, 521] width 658 height 689
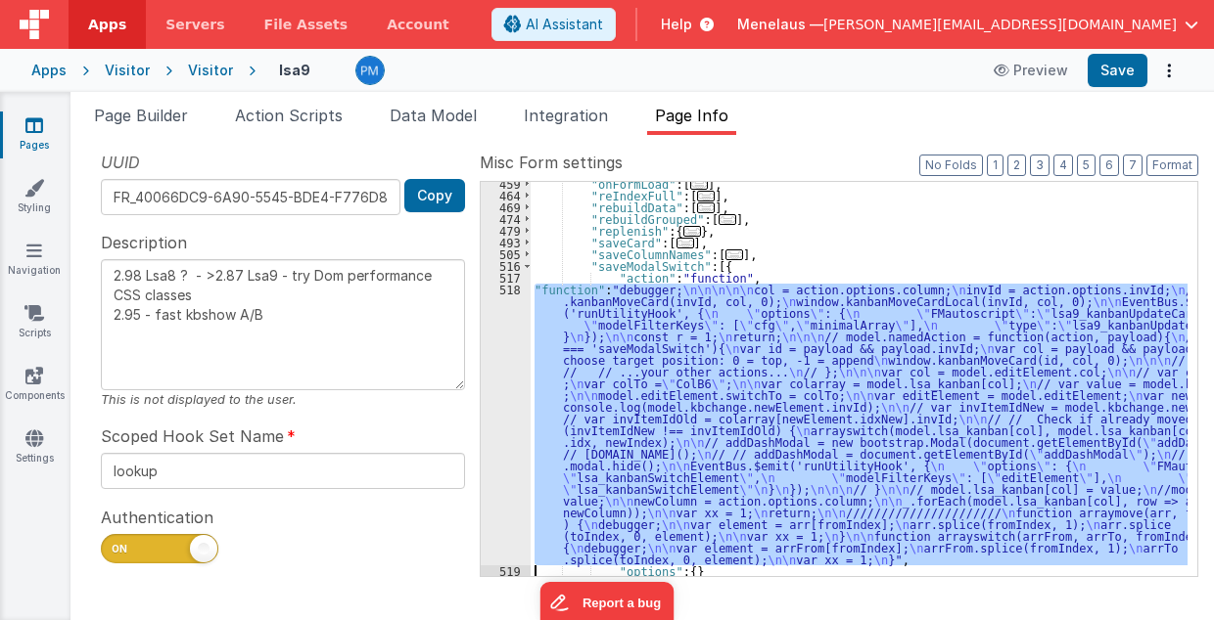
scroll to position [3151, 0]
click at [506, 461] on div "518" at bounding box center [506, 425] width 50 height 282
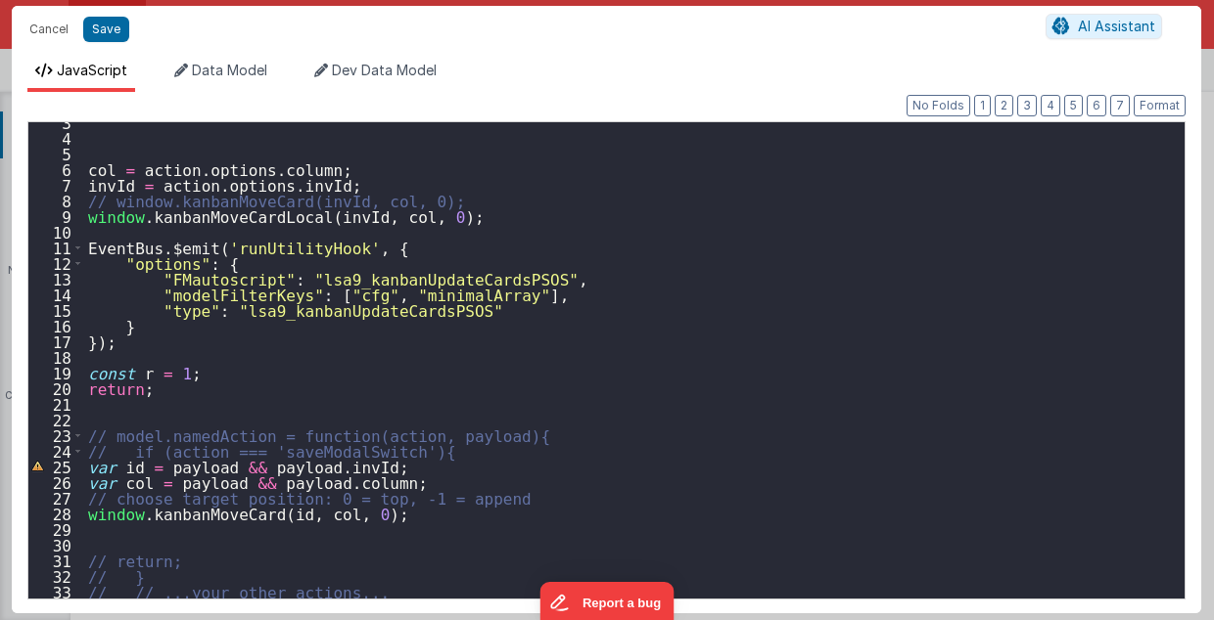
scroll to position [0, 0]
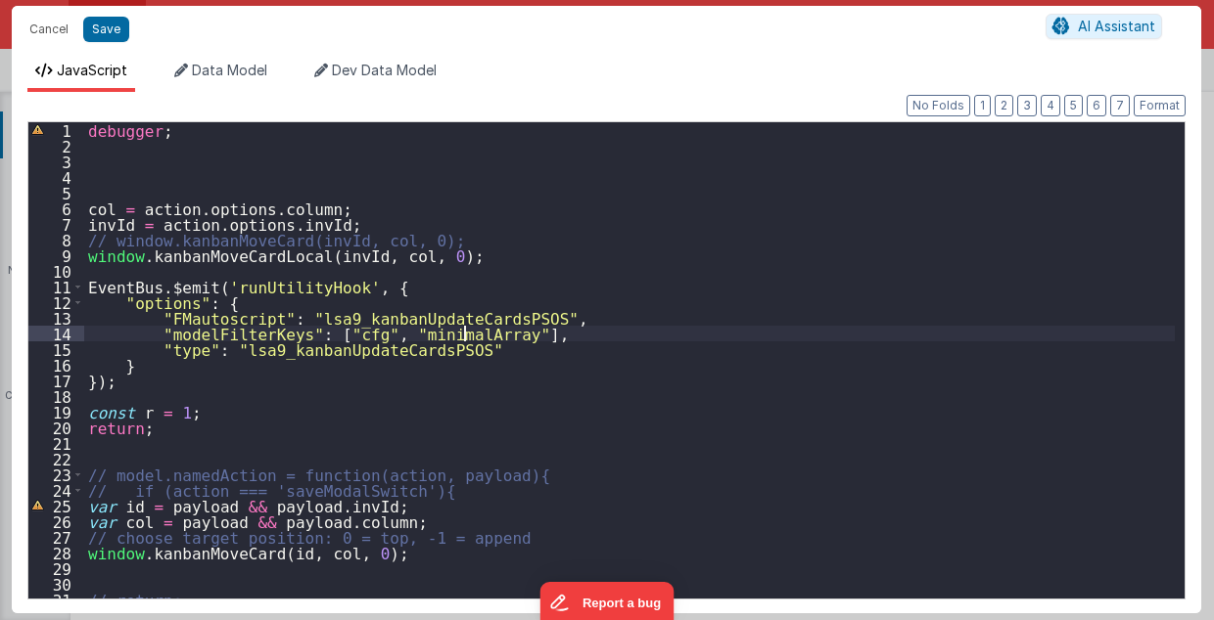
click at [464, 331] on div "debugger ; col = action . options . column ; invId = action . options . invId ;…" at bounding box center [629, 376] width 1091 height 509
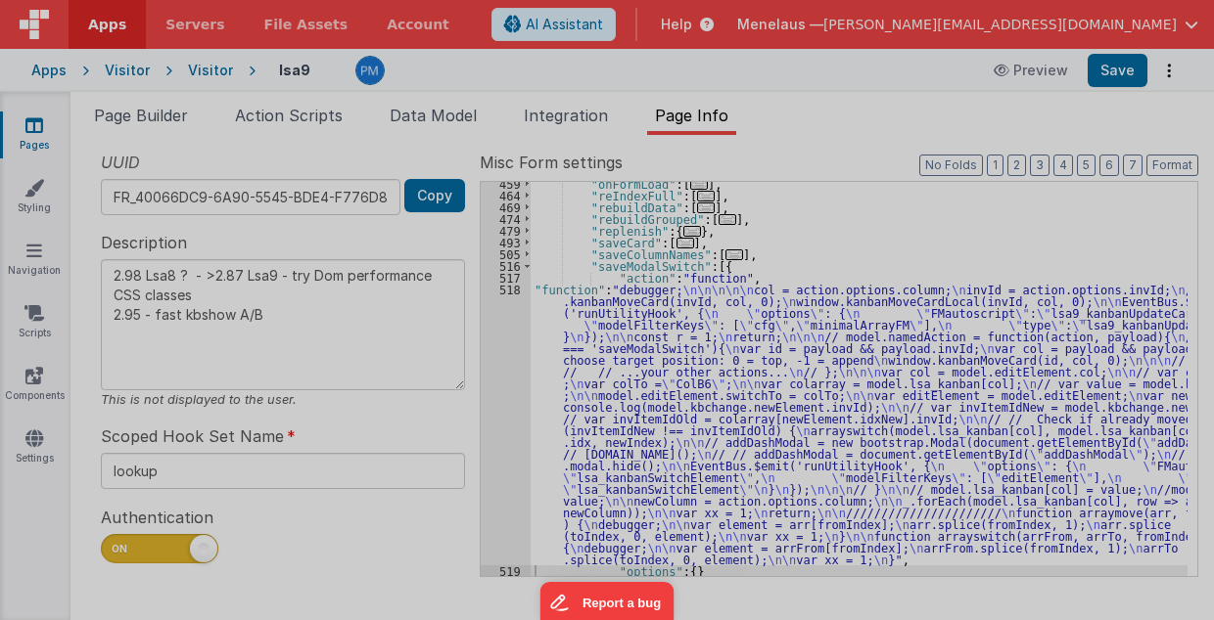
type textarea "2.98 Lsa8 ? - >2.87 Lsa9 - try Dom performance CSS classes 2.95 - fast kbshow A…"
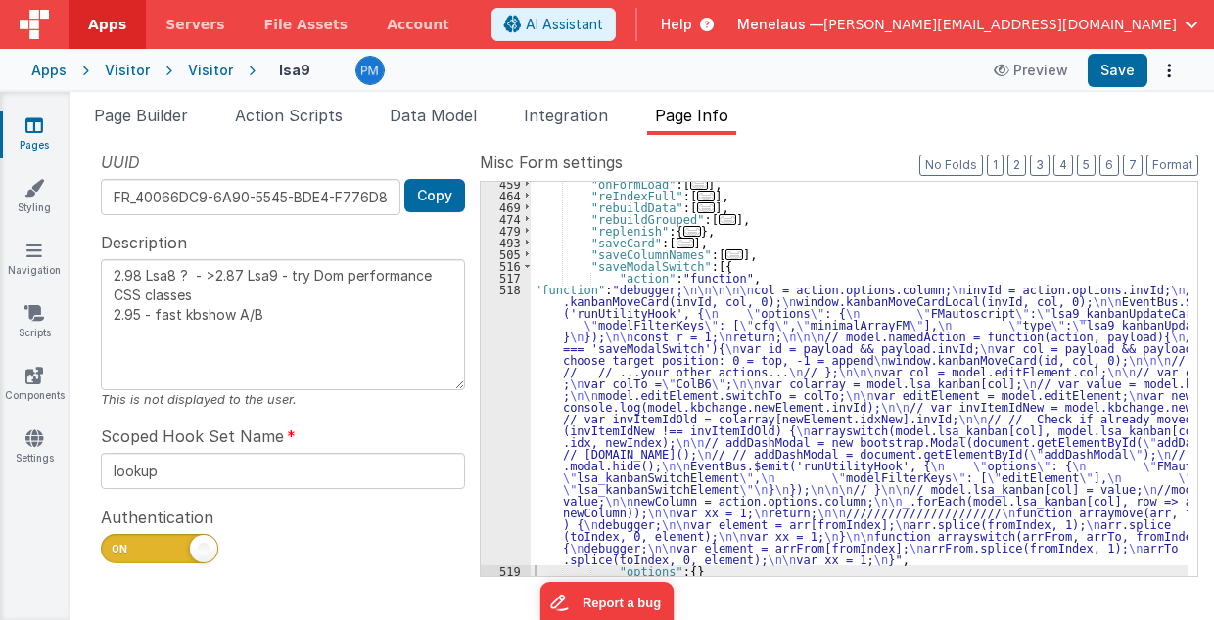
click at [884, 108] on ul "Page Builder Action Scripts Data Model Integration Page Info" at bounding box center [641, 119] width 1143 height 31
click at [822, 164] on label "Misc Form settings" at bounding box center [839, 162] width 718 height 23
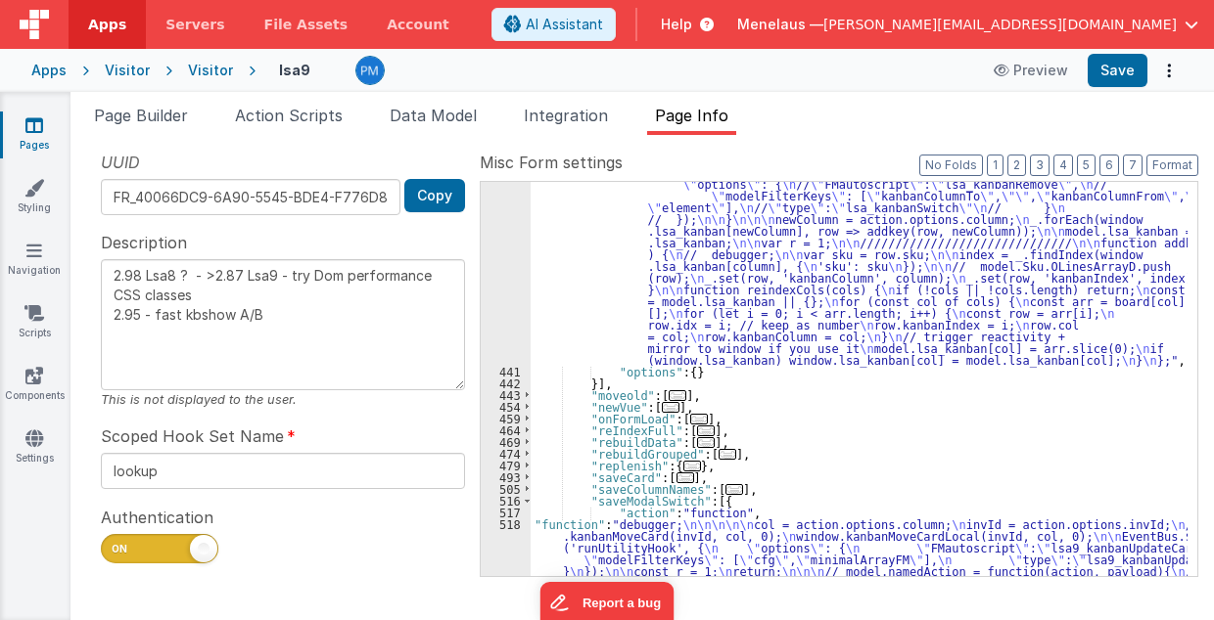
scroll to position [2916, 0]
click at [733, 245] on div ""function" : " // Move \n\n debugger; \n\n hasMoved = _.has(action.options.id, …" at bounding box center [859, 305] width 658 height 1476
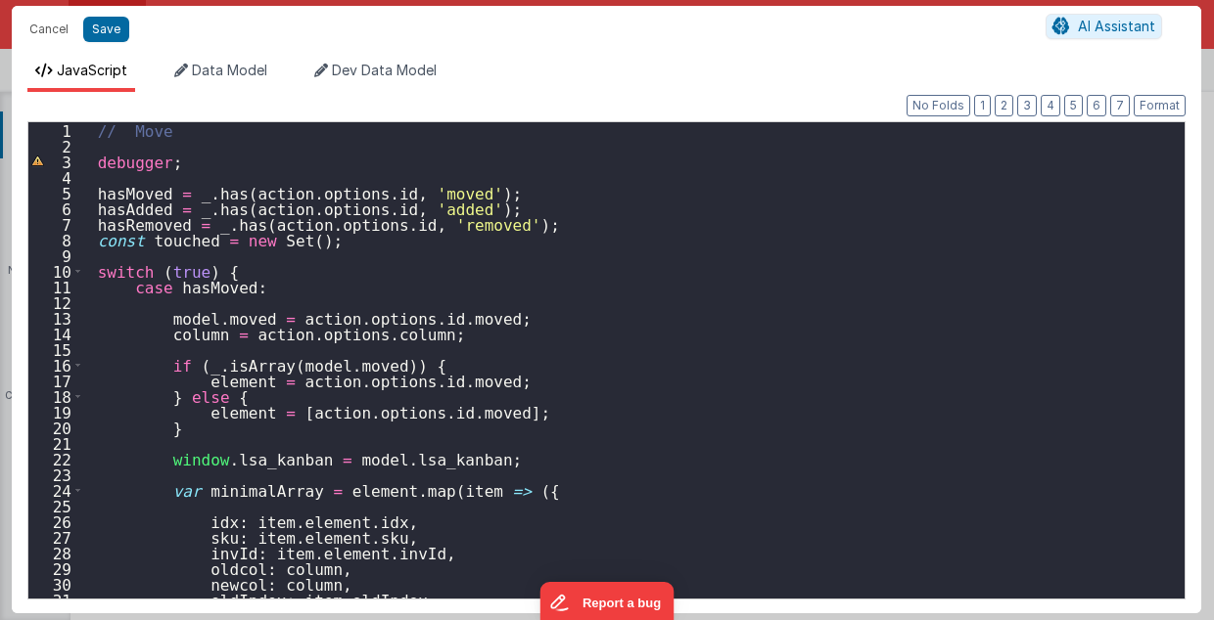
scroll to position [117, 0]
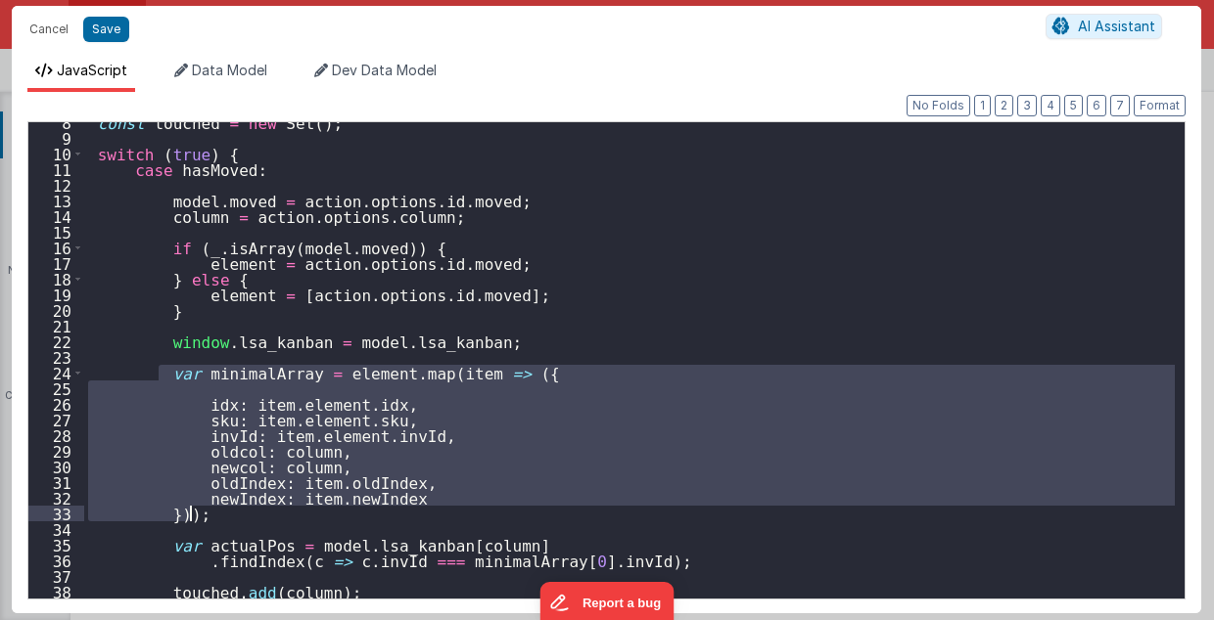
drag, startPoint x: 161, startPoint y: 370, endPoint x: 190, endPoint y: 517, distance: 149.7
click at [190, 517] on div "const touched = new Set ( ) ; switch ( true ) { case hasMoved : model . moved =…" at bounding box center [629, 369] width 1091 height 509
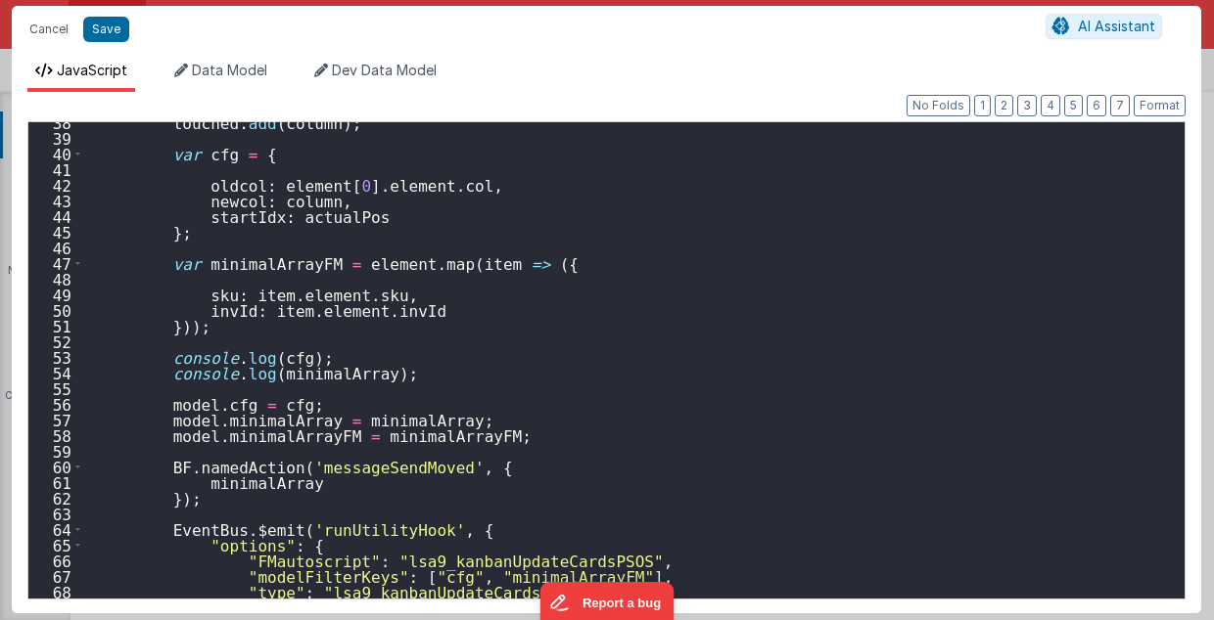
scroll to position [626, 0]
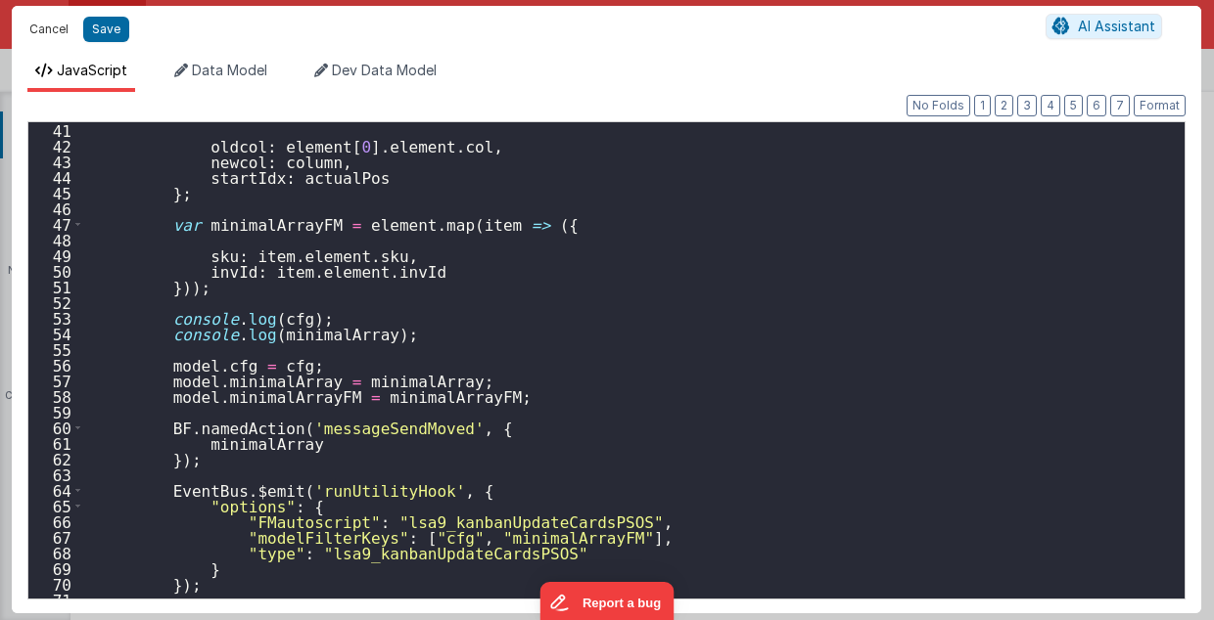
click at [45, 28] on button "Cancel" at bounding box center [49, 29] width 59 height 27
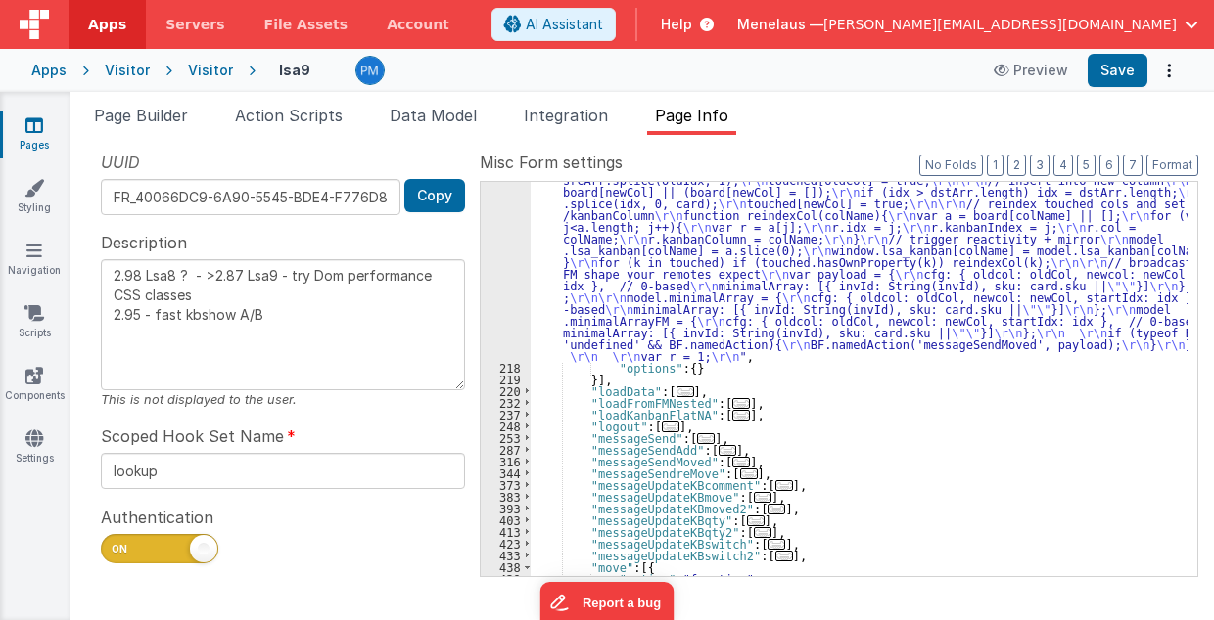
scroll to position [1899, 0]
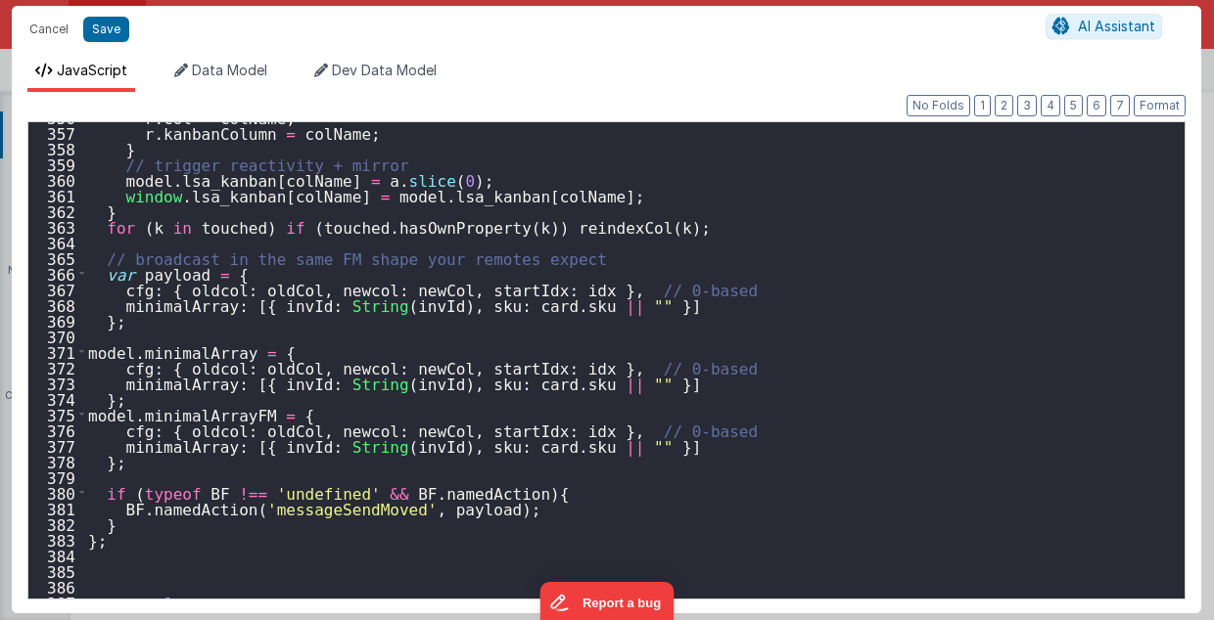
scroll to position [5598, 0]
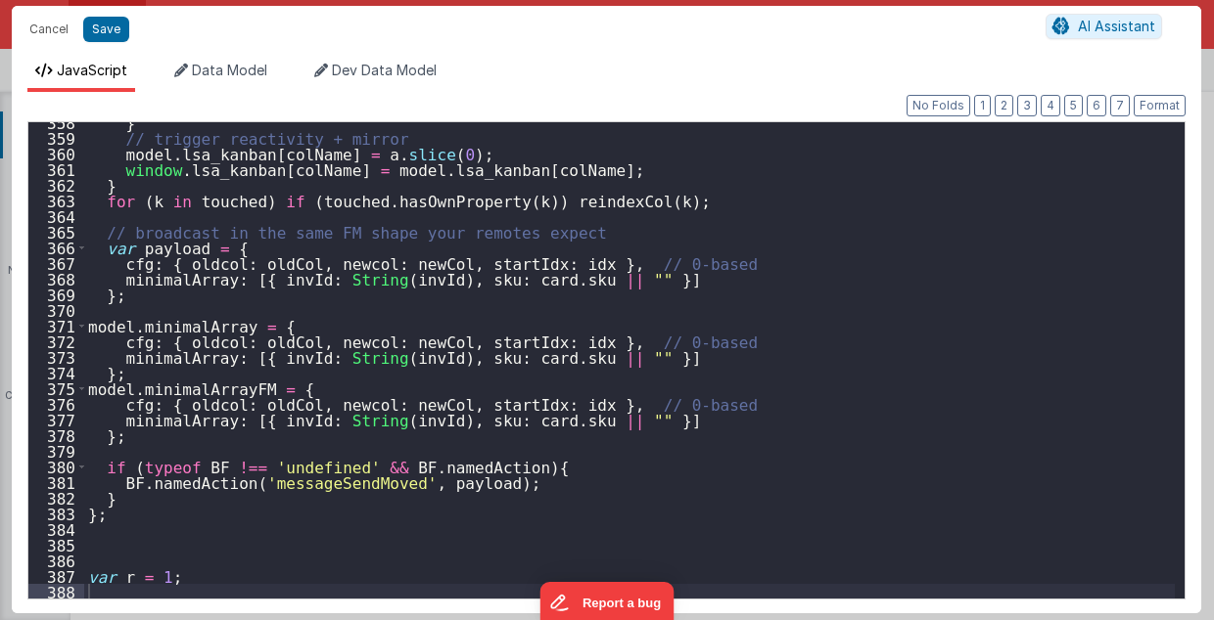
click at [785, 335] on div "} // trigger reactivity + mirror model . lsa_kanban [ colName ] = a . slice ( 0…" at bounding box center [629, 369] width 1091 height 509
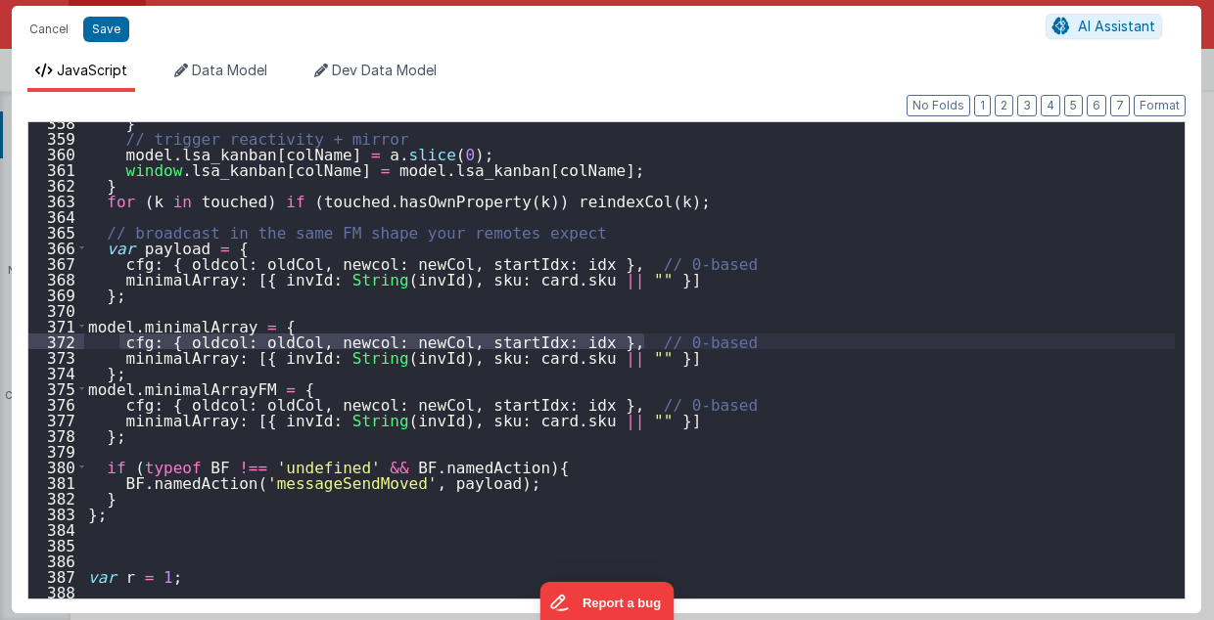
drag, startPoint x: 118, startPoint y: 341, endPoint x: 647, endPoint y: 337, distance: 528.5
click at [647, 337] on div "} // trigger reactivity + mirror model . lsa_kanban [ colName ] = a . slice ( 0…" at bounding box center [629, 369] width 1091 height 509
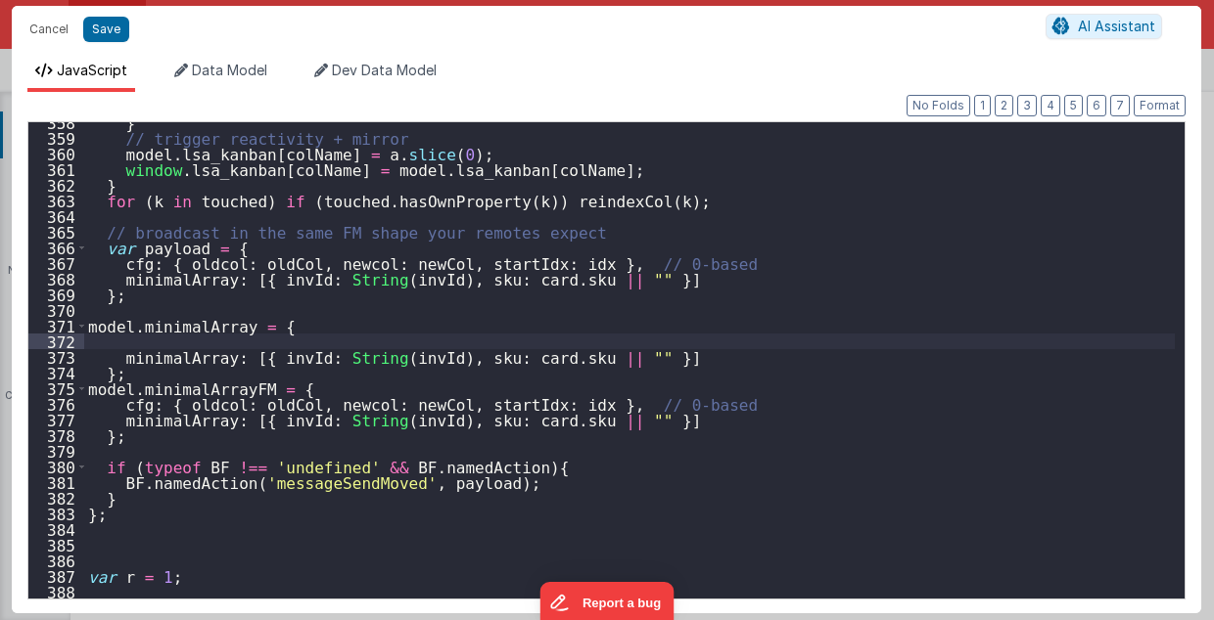
click at [203, 339] on div "} // trigger reactivity + mirror model . lsa_kanban [ colName ] = a . slice ( 0…" at bounding box center [629, 369] width 1091 height 509
click at [276, 312] on div "} // trigger reactivity + mirror model . lsa_kanban [ colName ] = a . slice ( 0…" at bounding box center [629, 369] width 1091 height 509
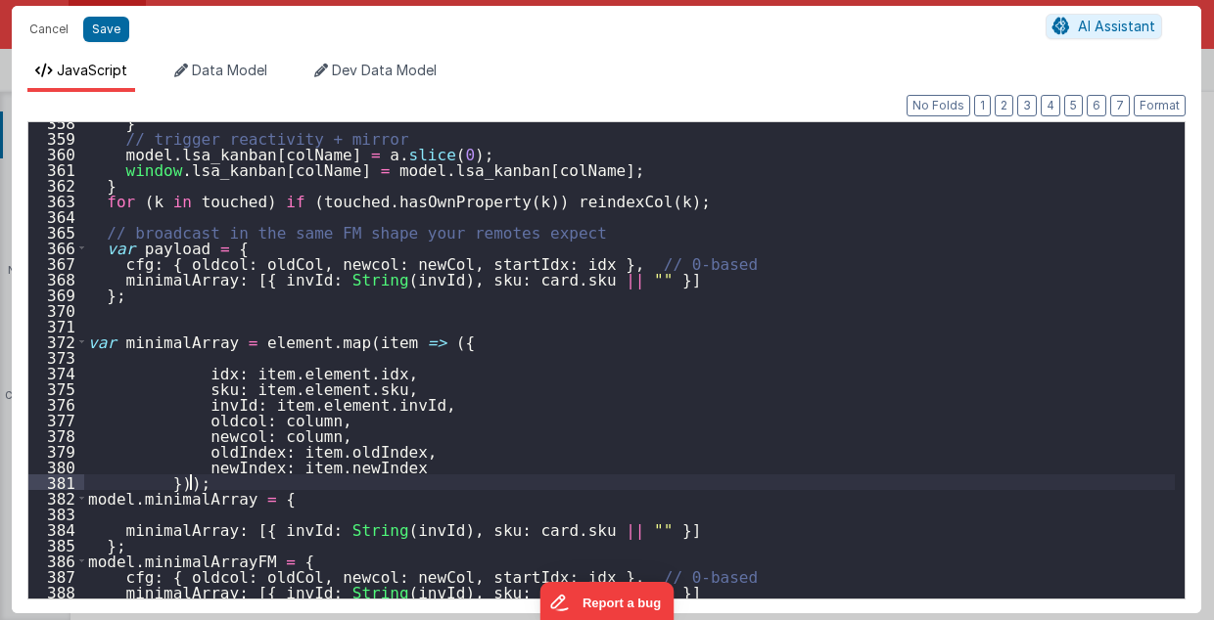
click at [672, 436] on div "} // trigger reactivity + mirror model . lsa_kanban [ colName ] = a . slice ( 0…" at bounding box center [629, 369] width 1091 height 509
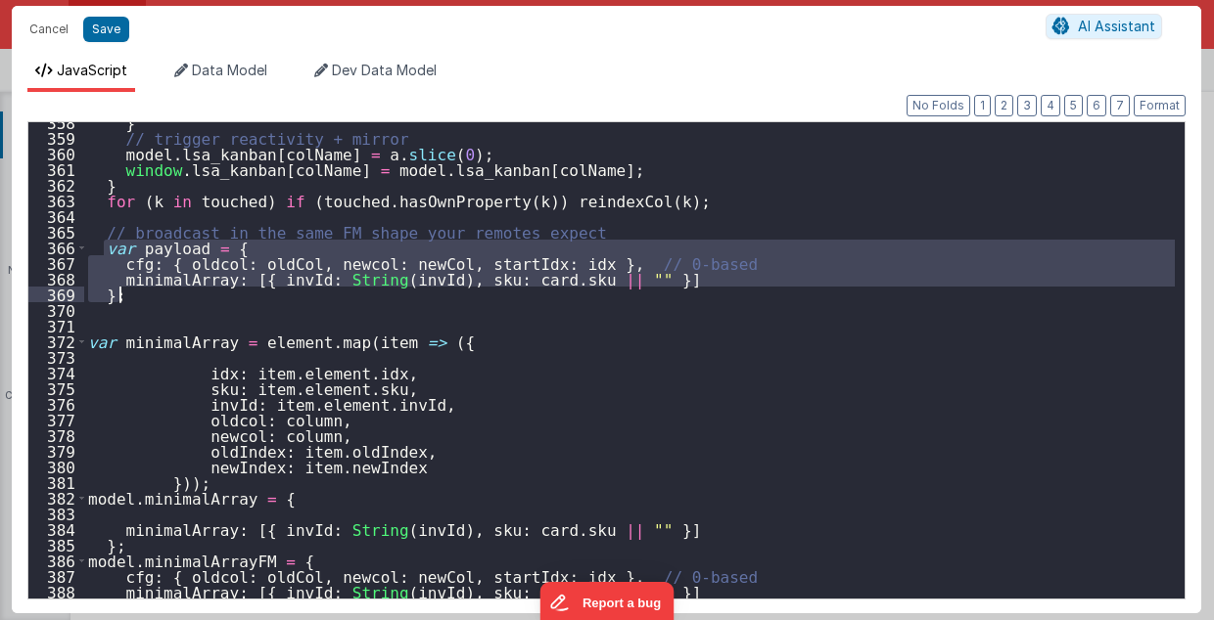
drag, startPoint x: 106, startPoint y: 245, endPoint x: 133, endPoint y: 293, distance: 55.2
click at [133, 293] on div "} // trigger reactivity + mirror model . lsa_kanban [ colName ] = a . slice ( 0…" at bounding box center [629, 369] width 1091 height 509
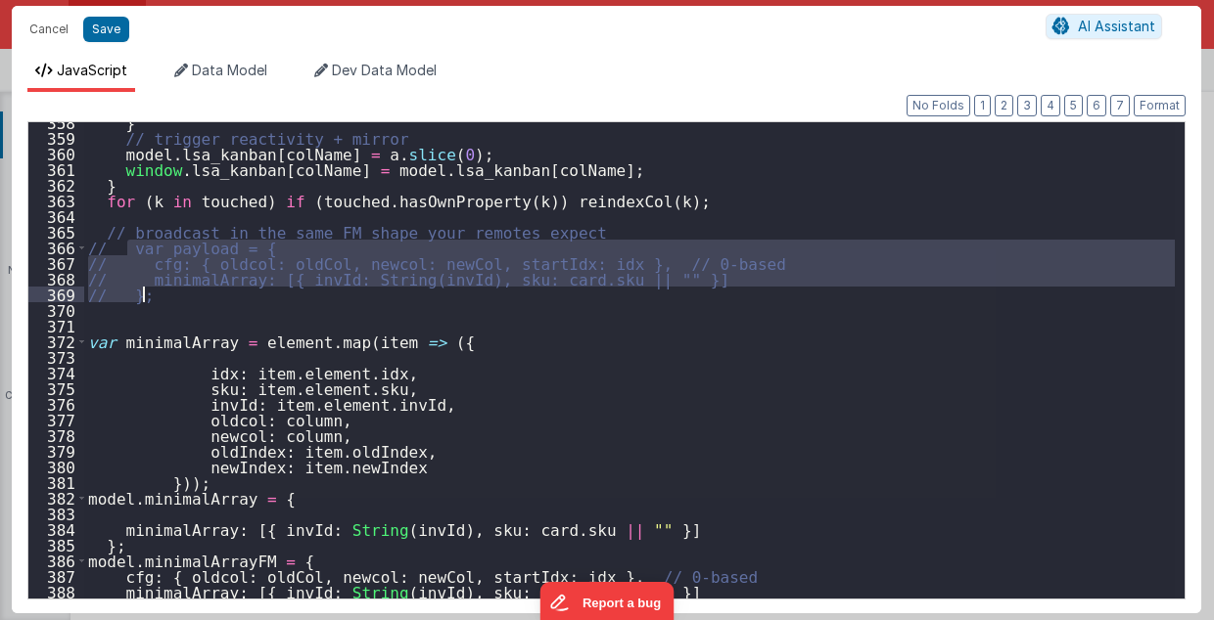
click at [149, 298] on div "} // trigger reactivity + mirror model . lsa_kanban [ colName ] = a . slice ( 0…" at bounding box center [629, 360] width 1090 height 477
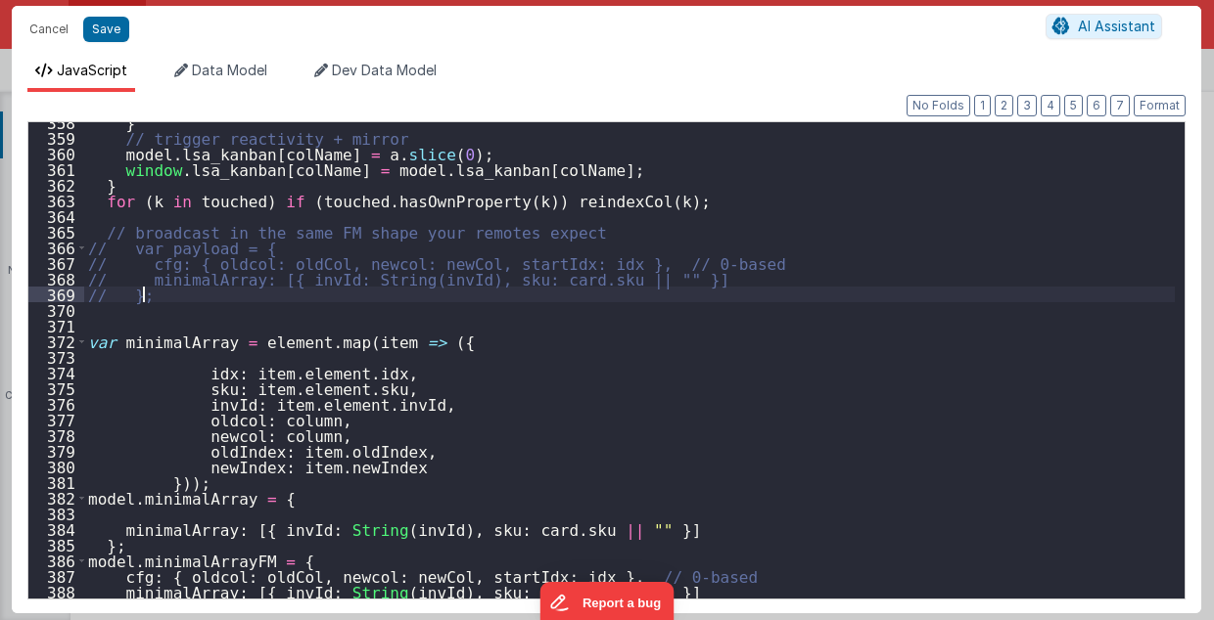
click at [155, 298] on div "} // trigger reactivity + mirror model . lsa_kanban [ colName ] = a . slice ( 0…" at bounding box center [629, 369] width 1091 height 509
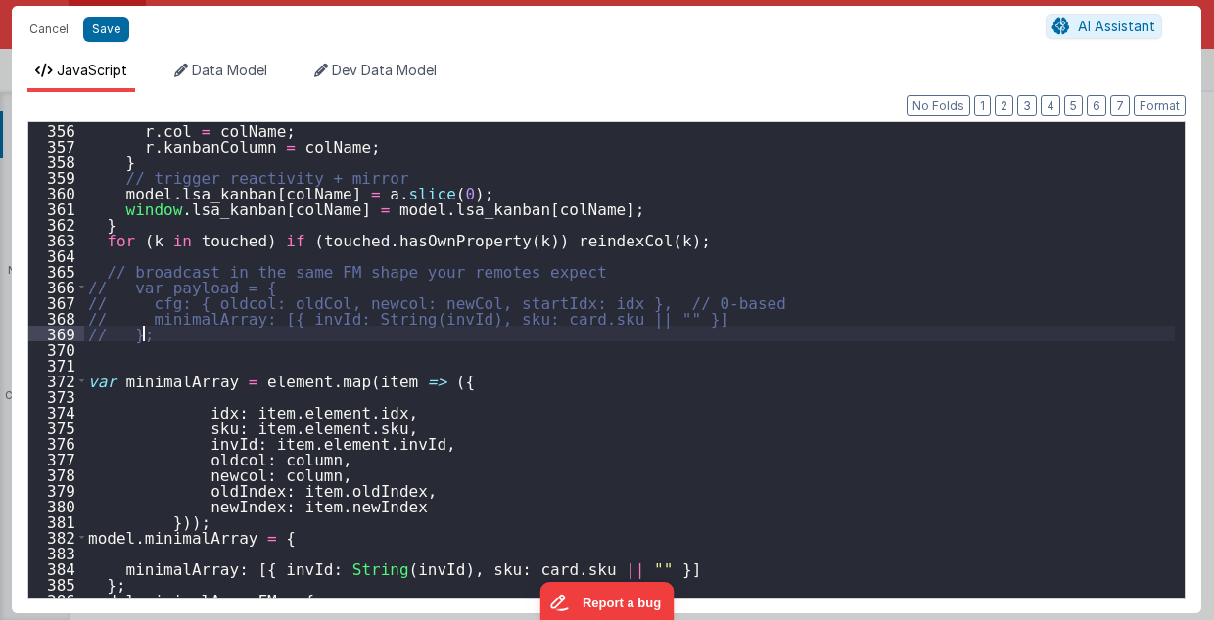
scroll to position [5559, 0]
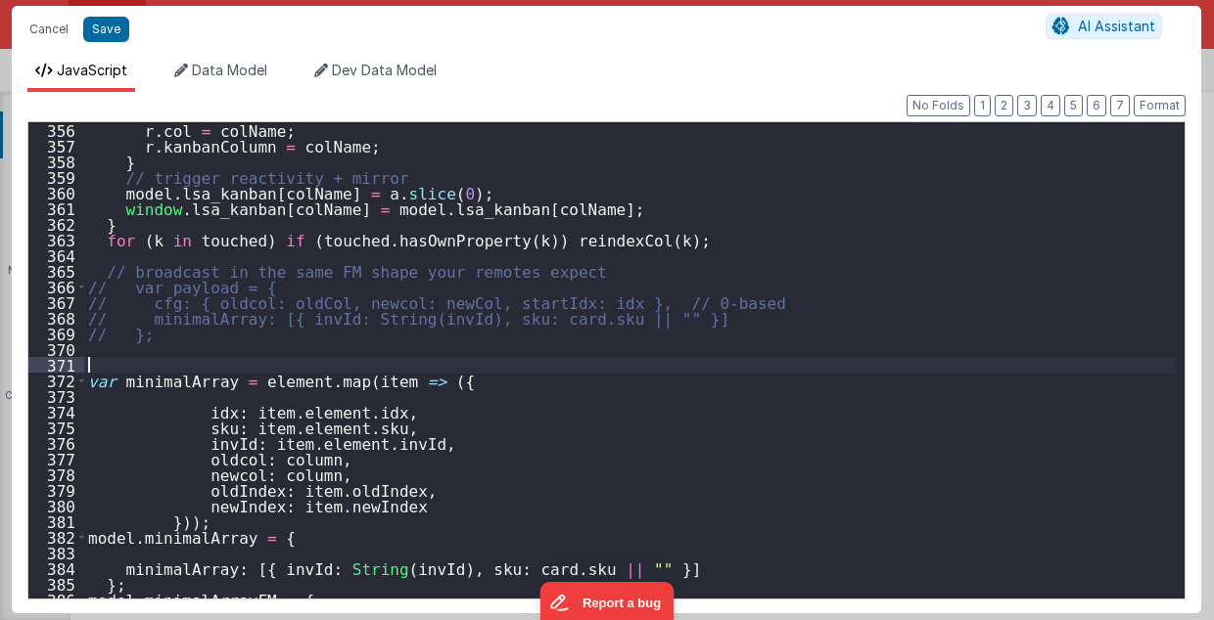
click at [213, 365] on div "r . col = colName ; r . kanbanColumn = colName ; } // trigger reactivity + mirr…" at bounding box center [629, 376] width 1091 height 509
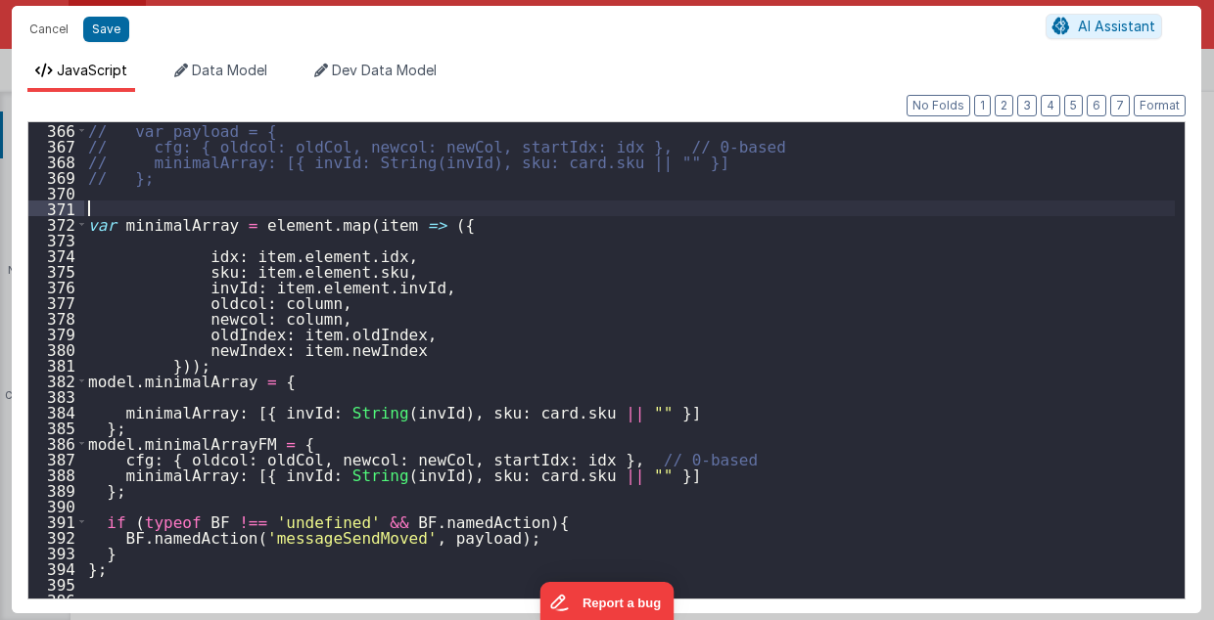
scroll to position [5716, 0]
click at [203, 367] on div "// var payload = { // cfg: { oldcol: oldCol, newcol: newCol, startIdx: idx }, /…" at bounding box center [629, 376] width 1091 height 509
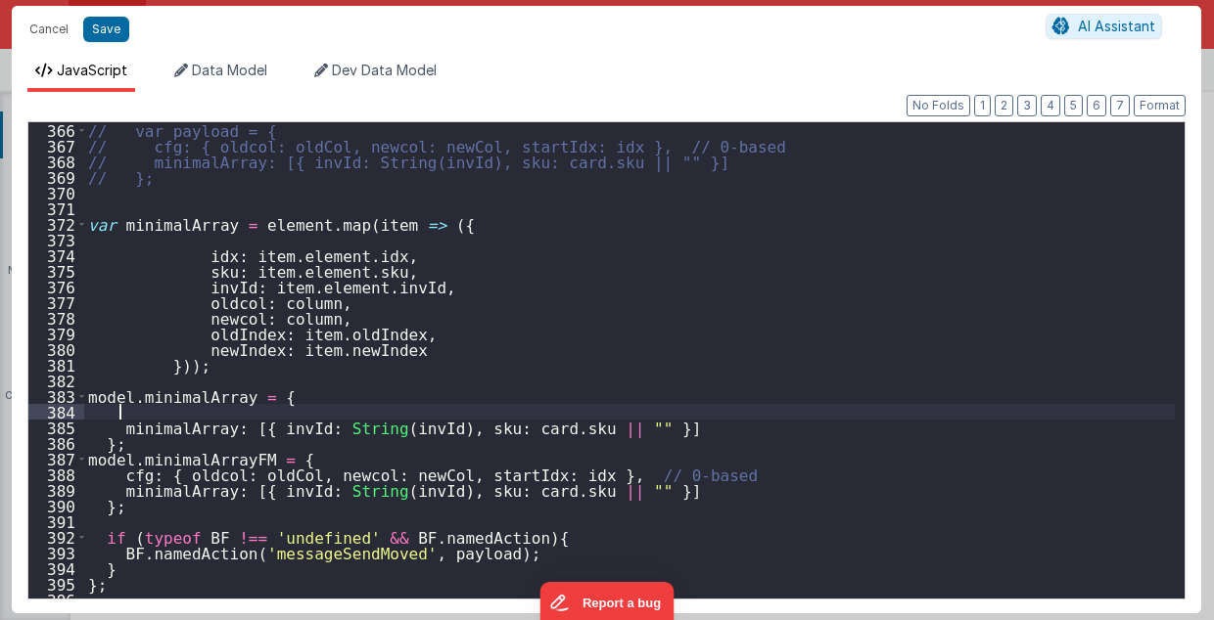
click at [151, 413] on div "// var payload = { // cfg: { oldcol: oldCol, newcol: newCol, startIdx: idx }, /…" at bounding box center [629, 376] width 1091 height 509
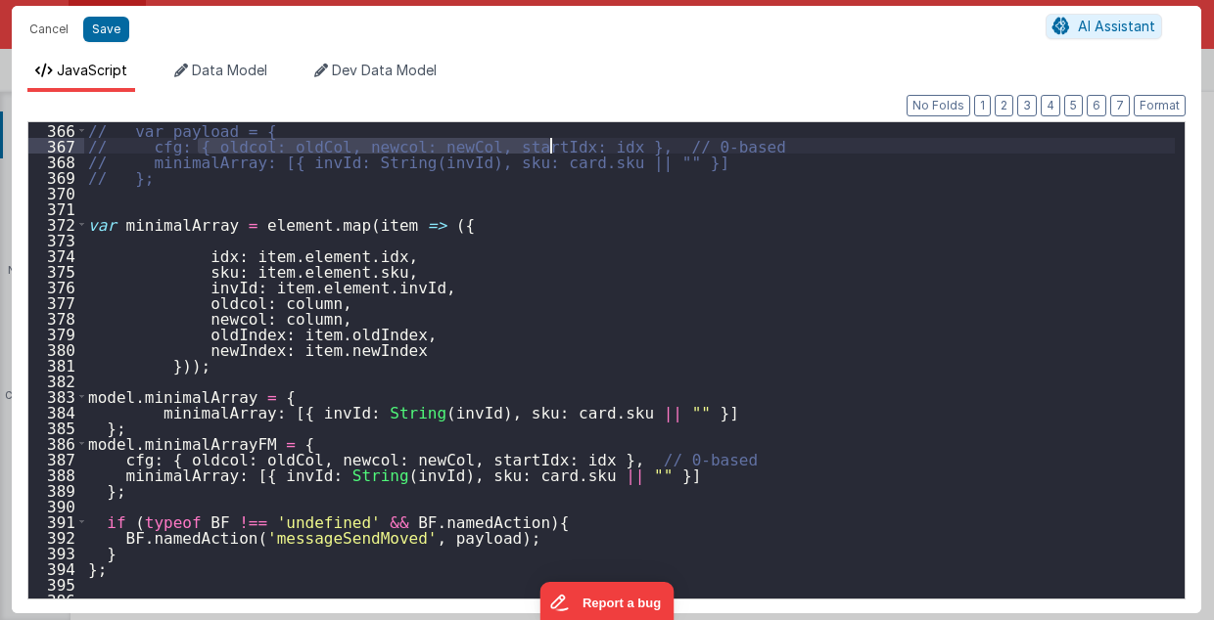
drag, startPoint x: 197, startPoint y: 141, endPoint x: 553, endPoint y: 142, distance: 356.2
click at [553, 142] on div "// var payload = { // cfg: { oldcol: oldCol, newcol: newCol, startIdx: idx }, /…" at bounding box center [629, 376] width 1091 height 509
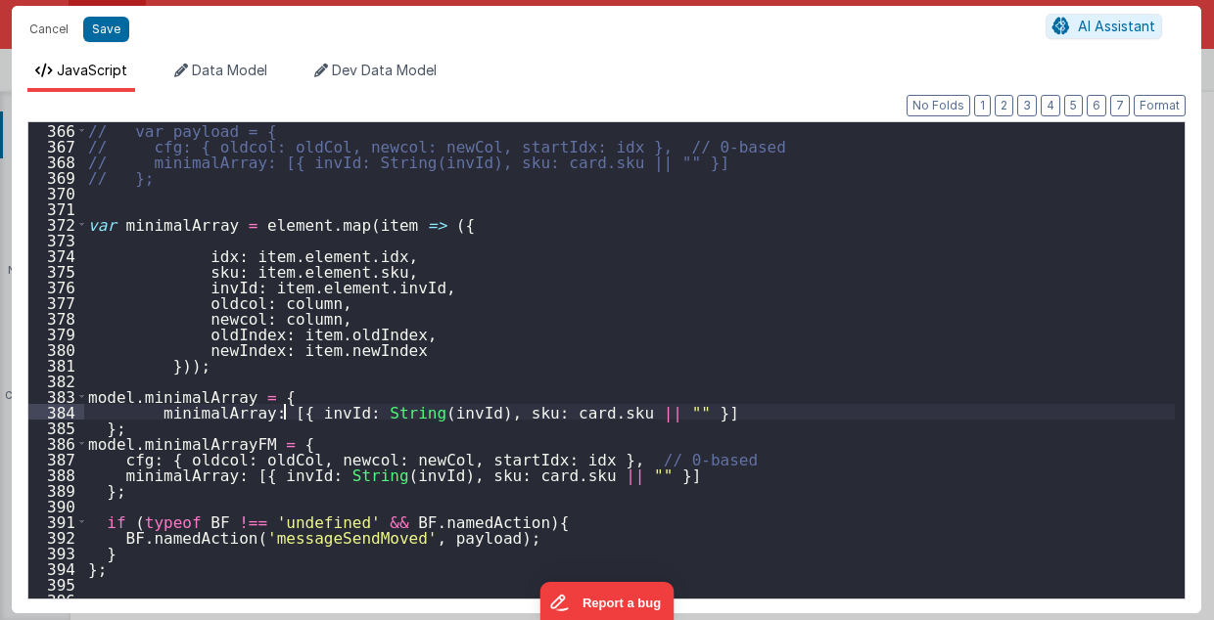
click at [283, 411] on div "// var payload = { // cfg: { oldcol: oldCol, newcol: newCol, startIdx: idx }, /…" at bounding box center [629, 376] width 1091 height 509
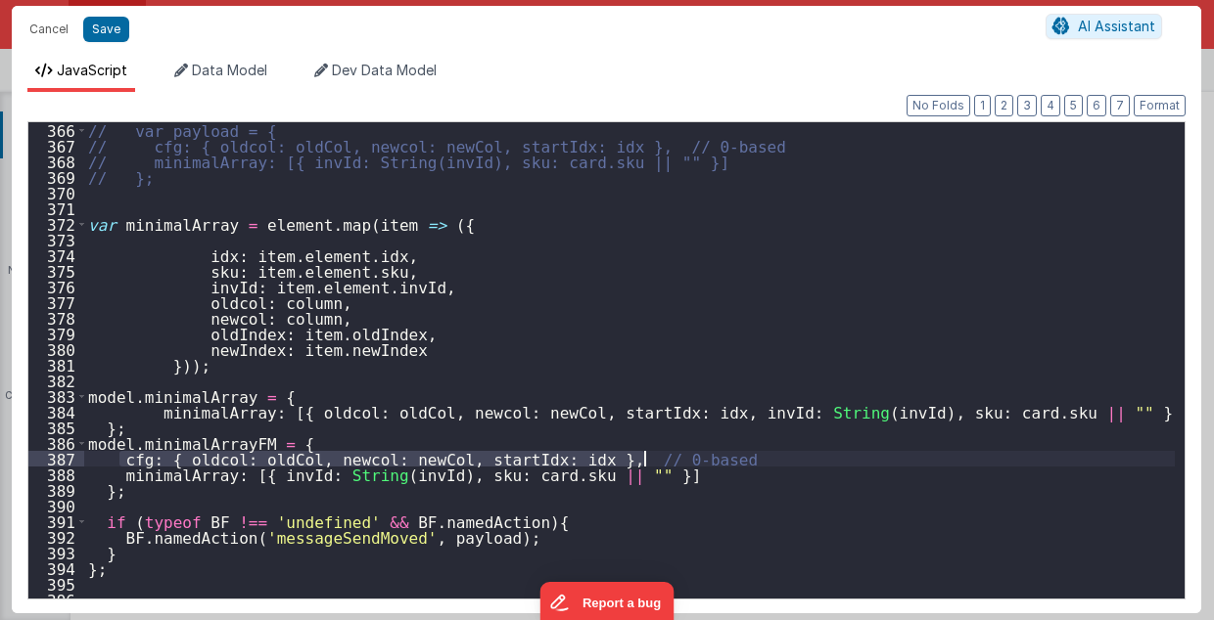
drag, startPoint x: 117, startPoint y: 458, endPoint x: 677, endPoint y: 458, distance: 559.8
click at [677, 458] on div "// var payload = { // cfg: { oldcol: oldCol, newcol: newCol, startIdx: idx }, /…" at bounding box center [629, 376] width 1091 height 509
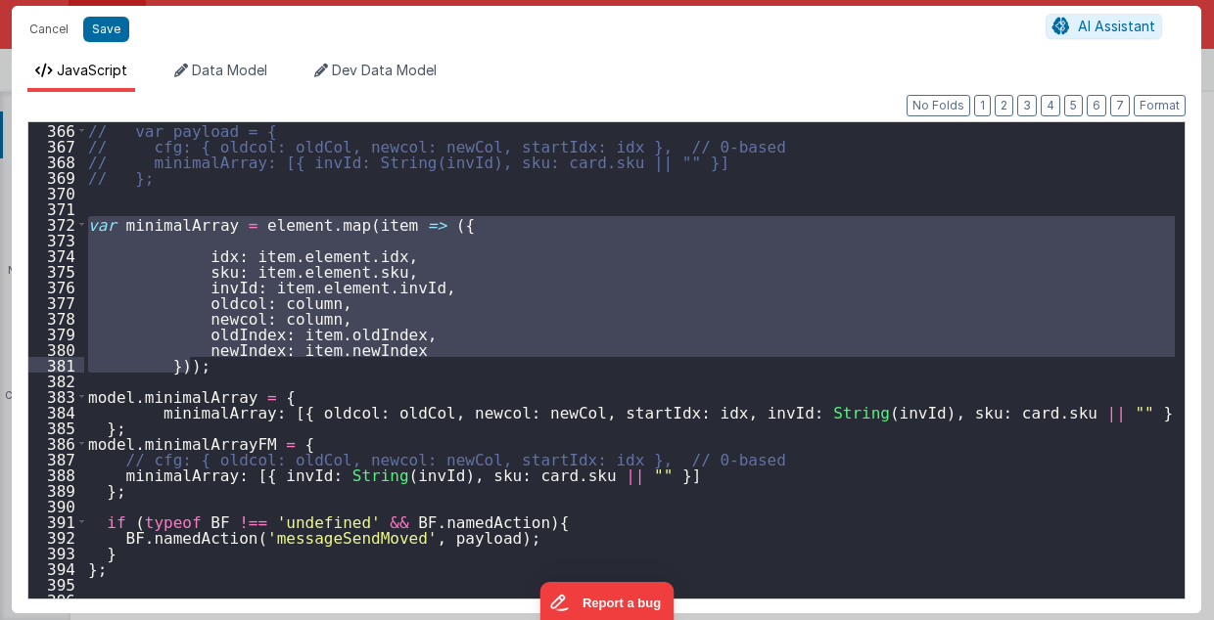
drag, startPoint x: 88, startPoint y: 223, endPoint x: 211, endPoint y: 364, distance: 187.3
click at [211, 364] on div "// var payload = { // cfg: { oldcol: oldCol, newcol: newCol, startIdx: idx }, /…" at bounding box center [629, 376] width 1091 height 509
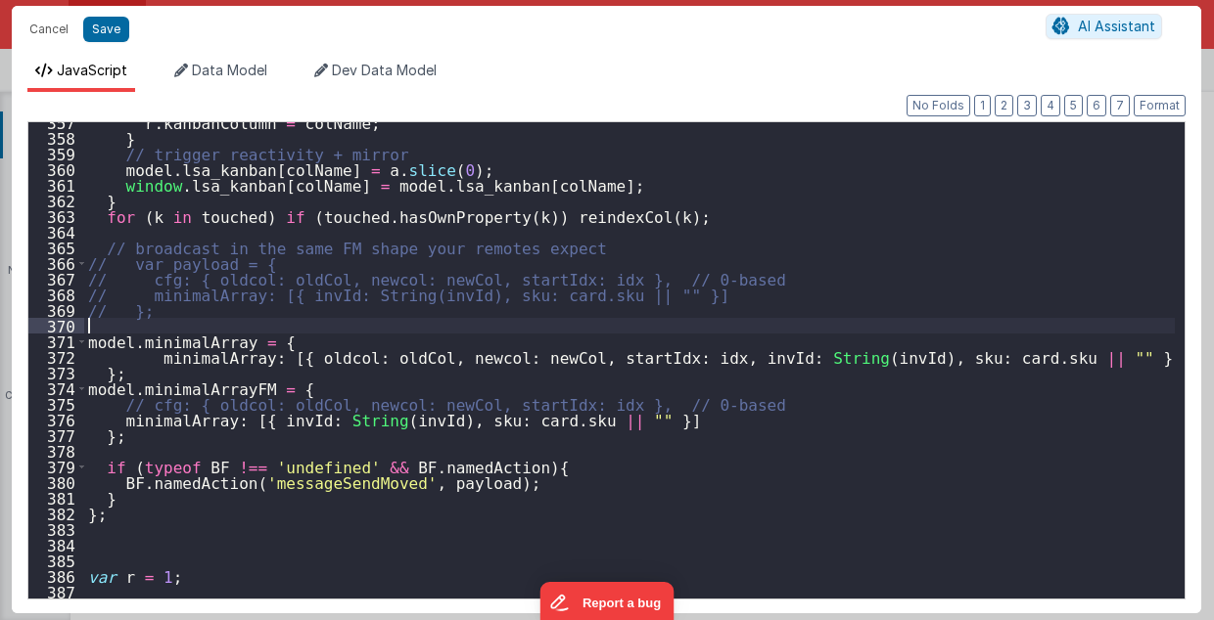
scroll to position [5582, 0]
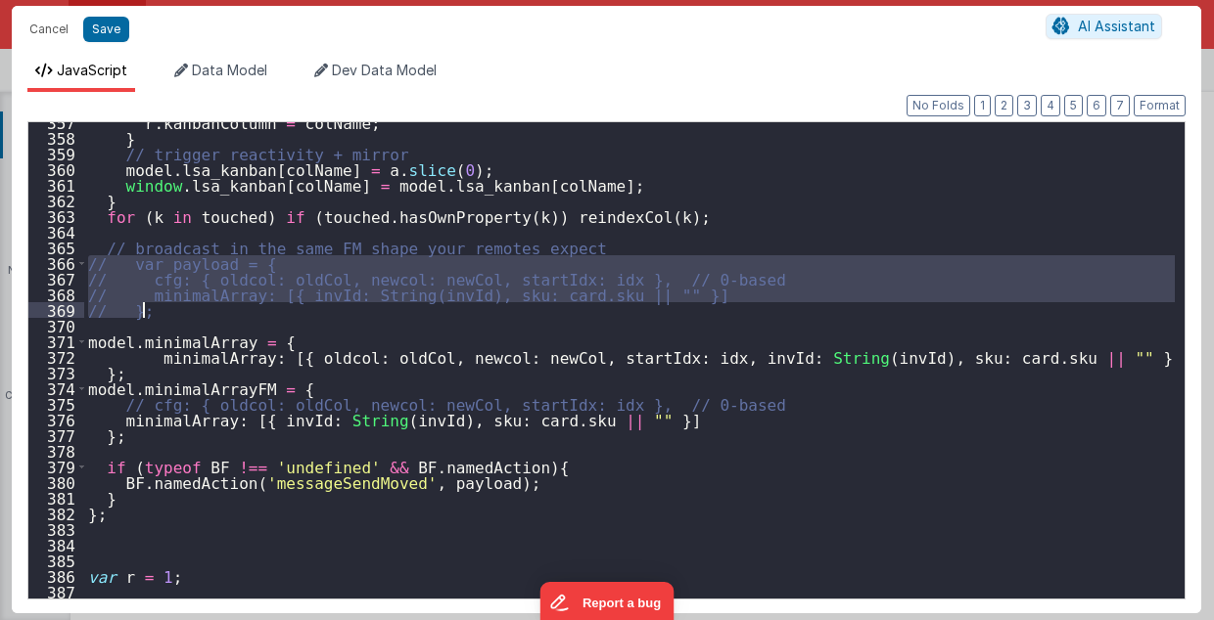
drag, startPoint x: 88, startPoint y: 258, endPoint x: 145, endPoint y: 309, distance: 76.2
click at [145, 309] on div "r . kanbanColumn = colName ; } // trigger reactivity + mirror model . lsa_kanba…" at bounding box center [629, 369] width 1091 height 509
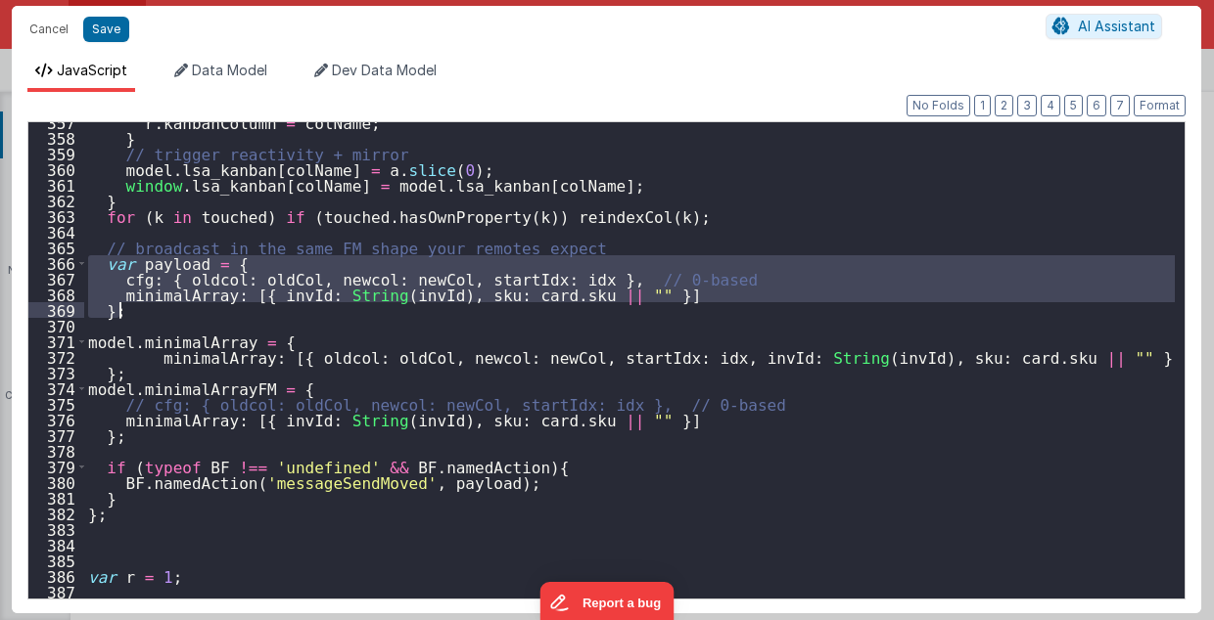
click at [421, 482] on div "r . kanbanColumn = colName ; } // trigger reactivity + mirror model . lsa_kanba…" at bounding box center [629, 369] width 1091 height 509
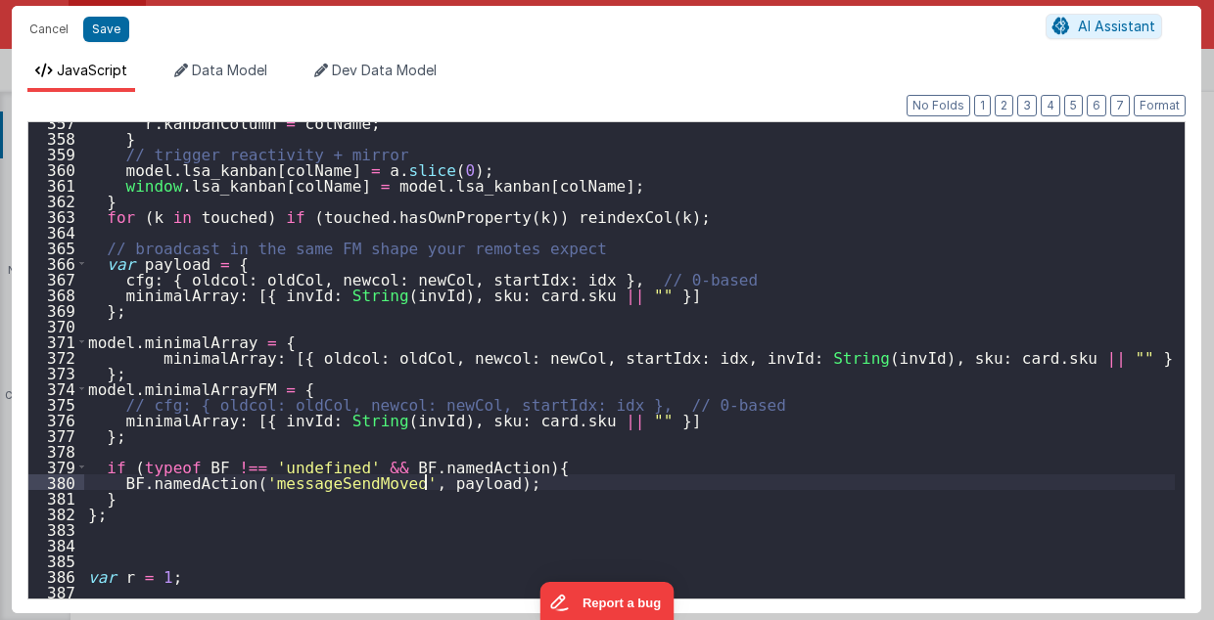
click at [421, 482] on div "r . kanbanColumn = colName ; } // trigger reactivity + mirror model . lsa_kanba…" at bounding box center [629, 369] width 1091 height 509
click at [1166, 104] on button "Format" at bounding box center [1159, 106] width 52 height 22
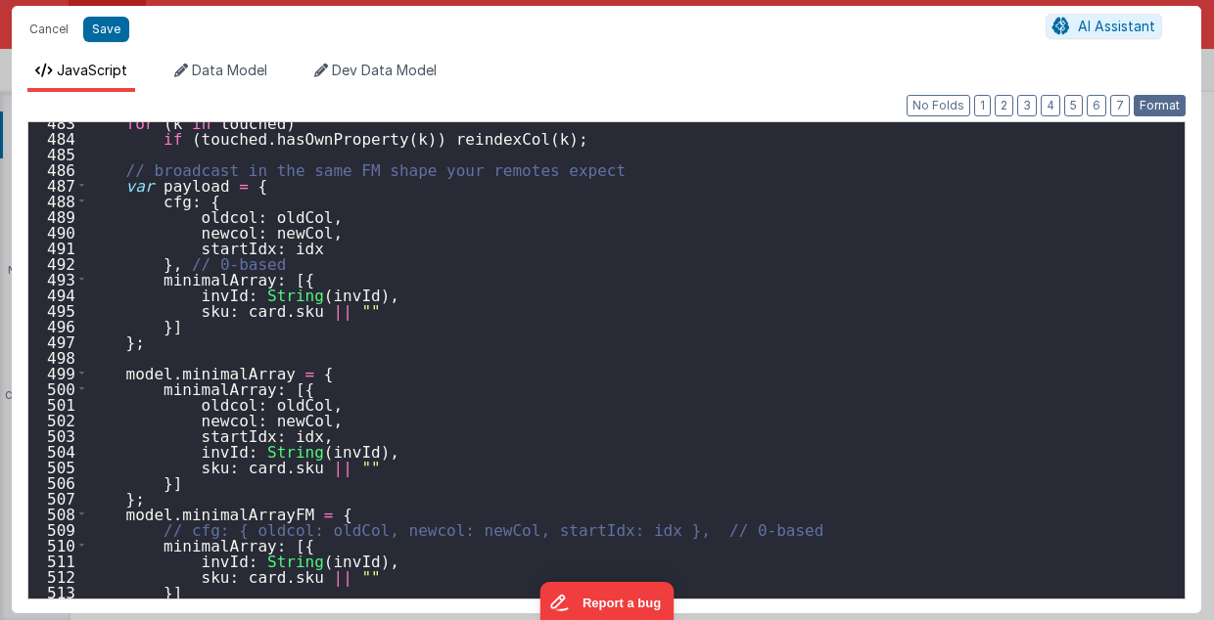
scroll to position [7634, 0]
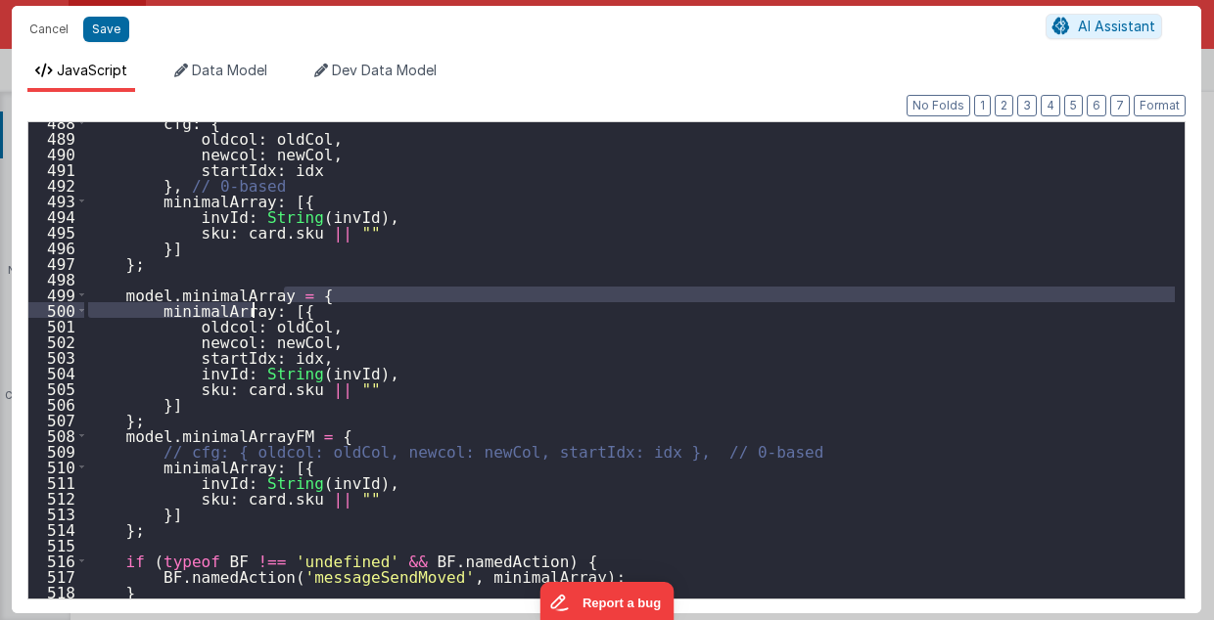
drag, startPoint x: 284, startPoint y: 291, endPoint x: 251, endPoint y: 315, distance: 41.3
click at [251, 315] on div "cfg : { oldcol : oldCol , newcol : newCol , startIdx : idx } , // 0-based minim…" at bounding box center [629, 369] width 1091 height 509
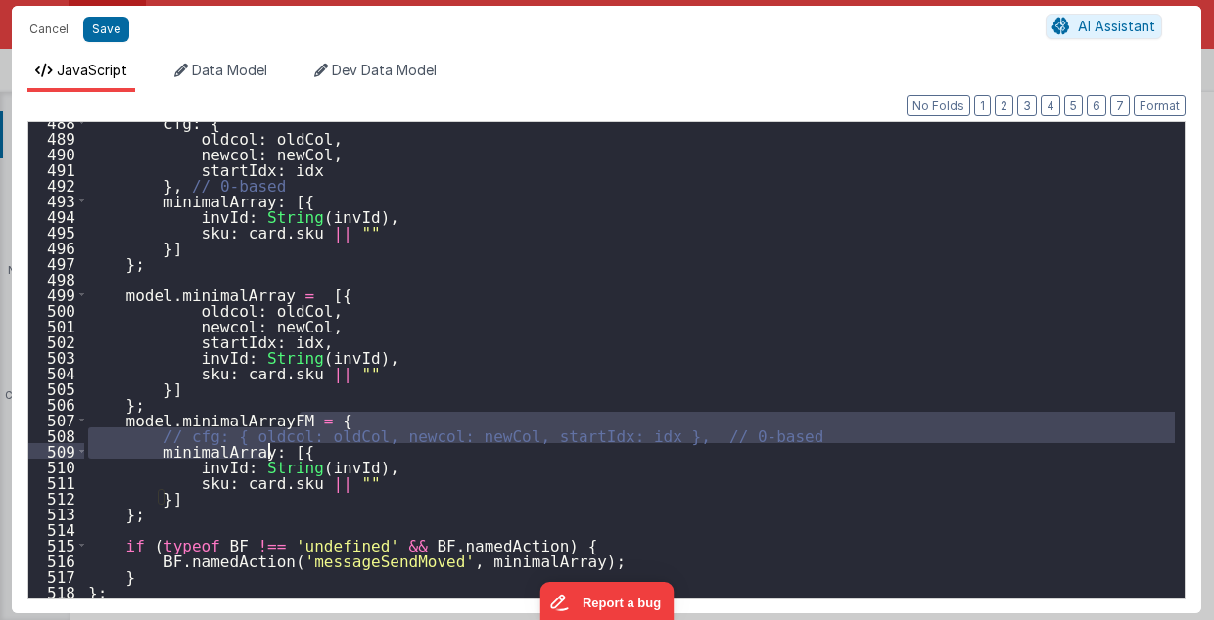
drag, startPoint x: 298, startPoint y: 417, endPoint x: 271, endPoint y: 443, distance: 38.1
click at [271, 443] on div "cfg : { oldcol : oldCol , newcol : newCol , startIdx : idx } , // 0-based minim…" at bounding box center [629, 369] width 1091 height 509
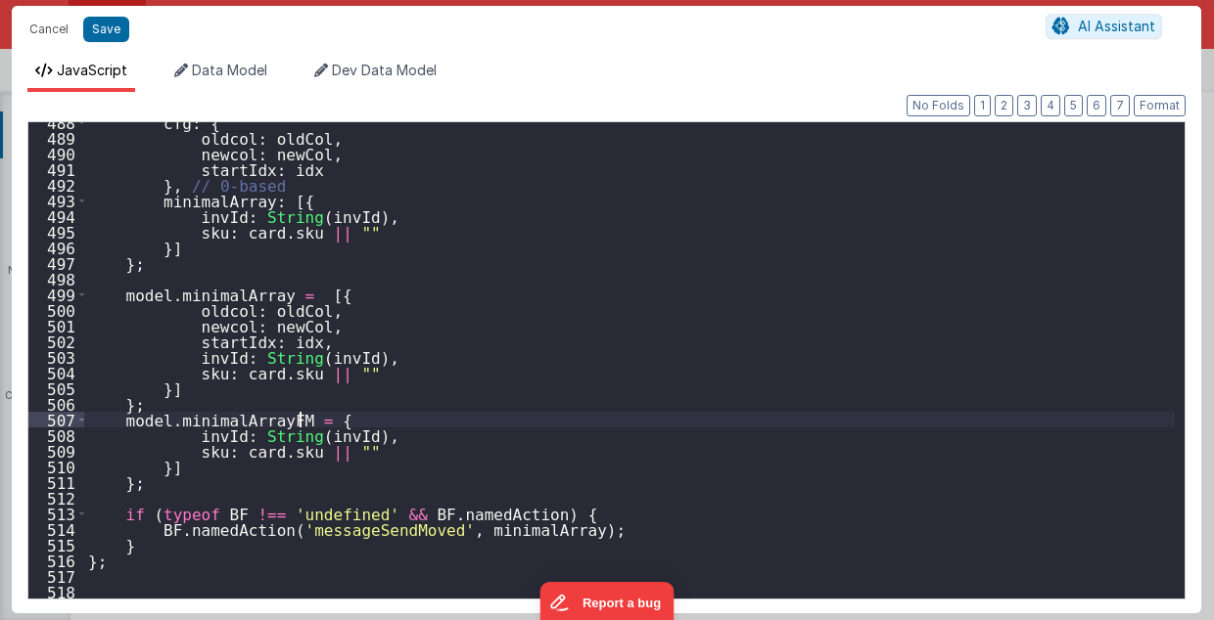
click at [301, 420] on div "cfg : { oldcol : oldCol , newcol : newCol , startIdx : idx } , // 0-based minim…" at bounding box center [629, 369] width 1091 height 509
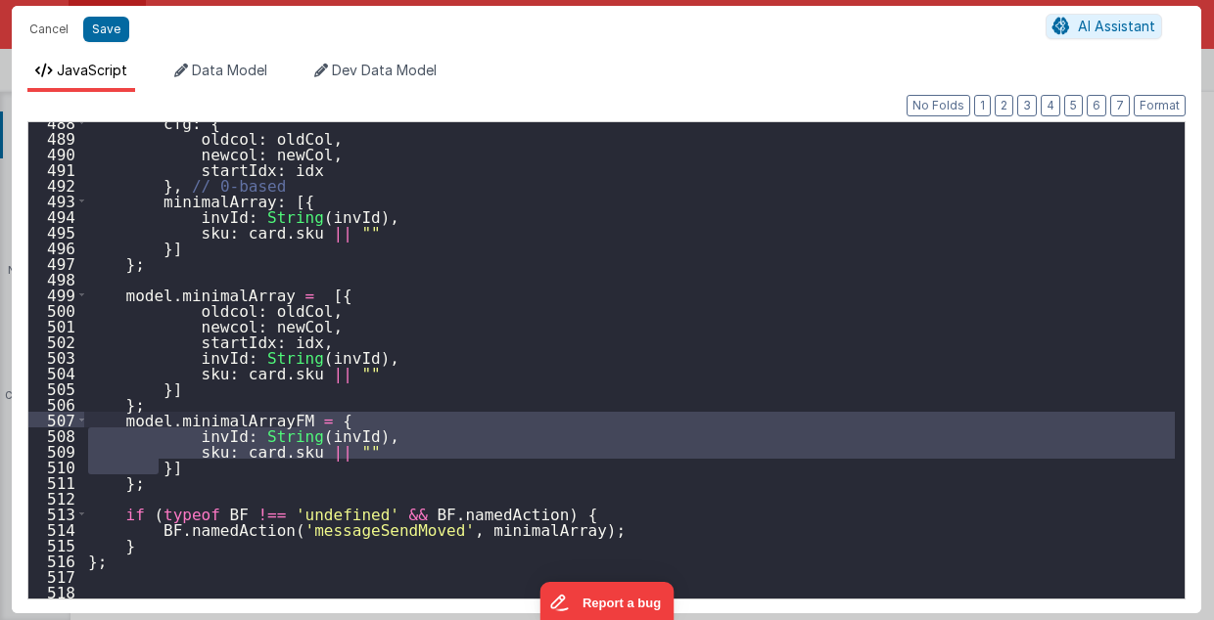
click at [296, 417] on div "cfg : { oldcol : oldCol , newcol : newCol , startIdx : idx } , // 0-based minim…" at bounding box center [629, 360] width 1090 height 477
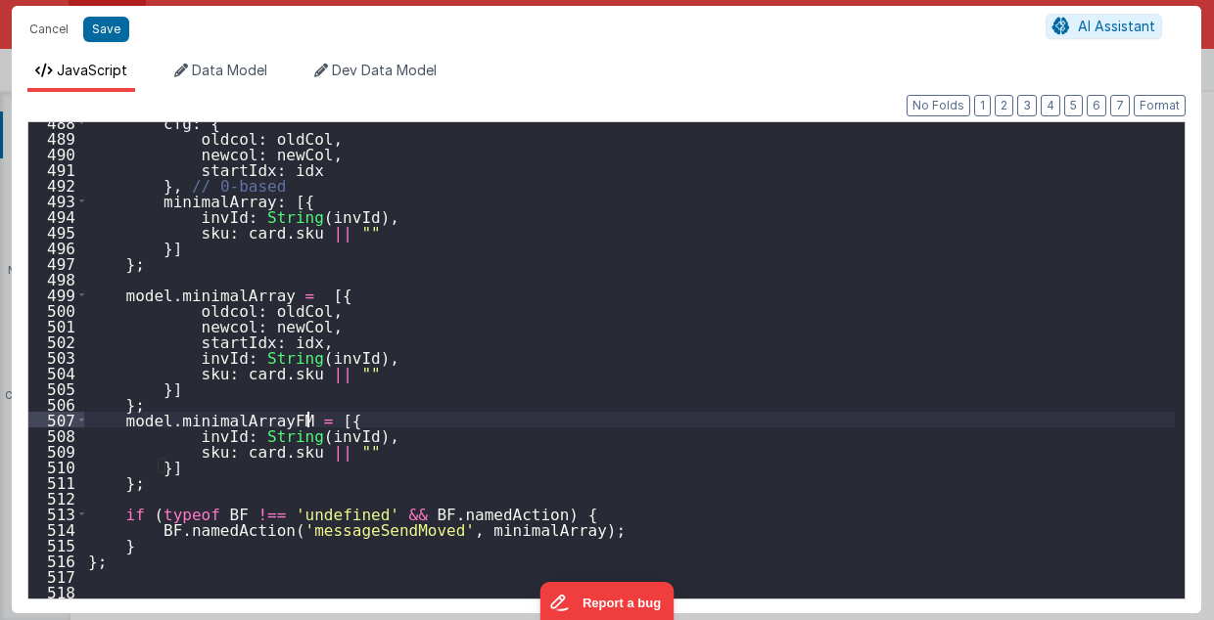
click at [172, 467] on div "cfg : { oldcol : oldCol , newcol : newCol , startIdx : idx } , // 0-based minim…" at bounding box center [629, 369] width 1091 height 509
click at [172, 388] on div "cfg : { oldcol : oldCol , newcol : newCol , startIdx : idx } , // 0-based minim…" at bounding box center [629, 369] width 1091 height 509
drag, startPoint x: 118, startPoint y: 403, endPoint x: 131, endPoint y: 403, distance: 12.7
click at [131, 403] on div "cfg : { oldcol : oldCol , newcol : newCol , startIdx : idx } , // 0-based minim…" at bounding box center [629, 369] width 1091 height 509
click at [88, 403] on div "cfg : { oldcol : oldCol , newcol : newCol , startIdx : idx } , // 0-based minim…" at bounding box center [629, 369] width 1091 height 509
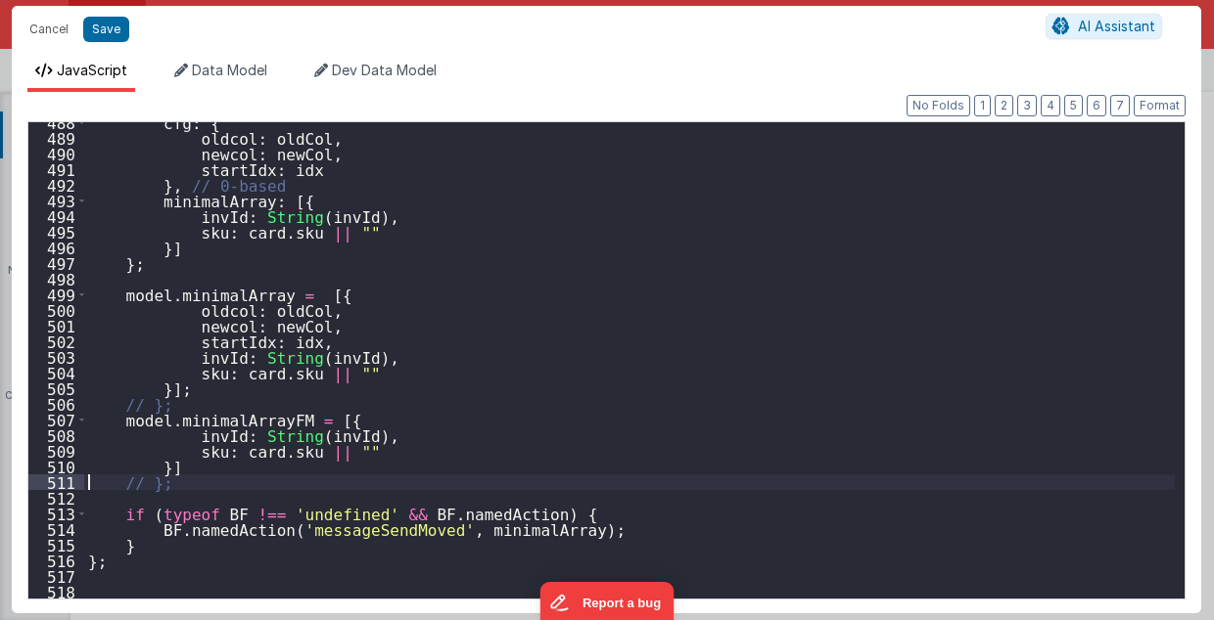
click at [171, 467] on div "cfg : { oldcol : oldCol , newcol : newCol , startIdx : idx } , // 0-based minim…" at bounding box center [629, 369] width 1091 height 509
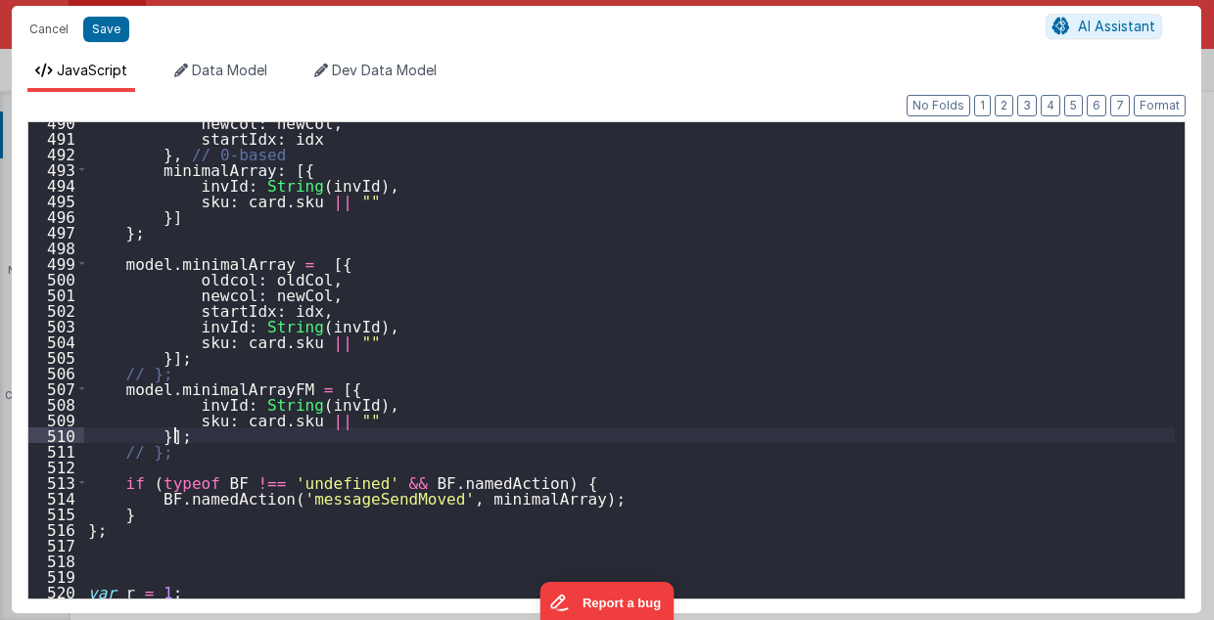
scroll to position [7665, 0]
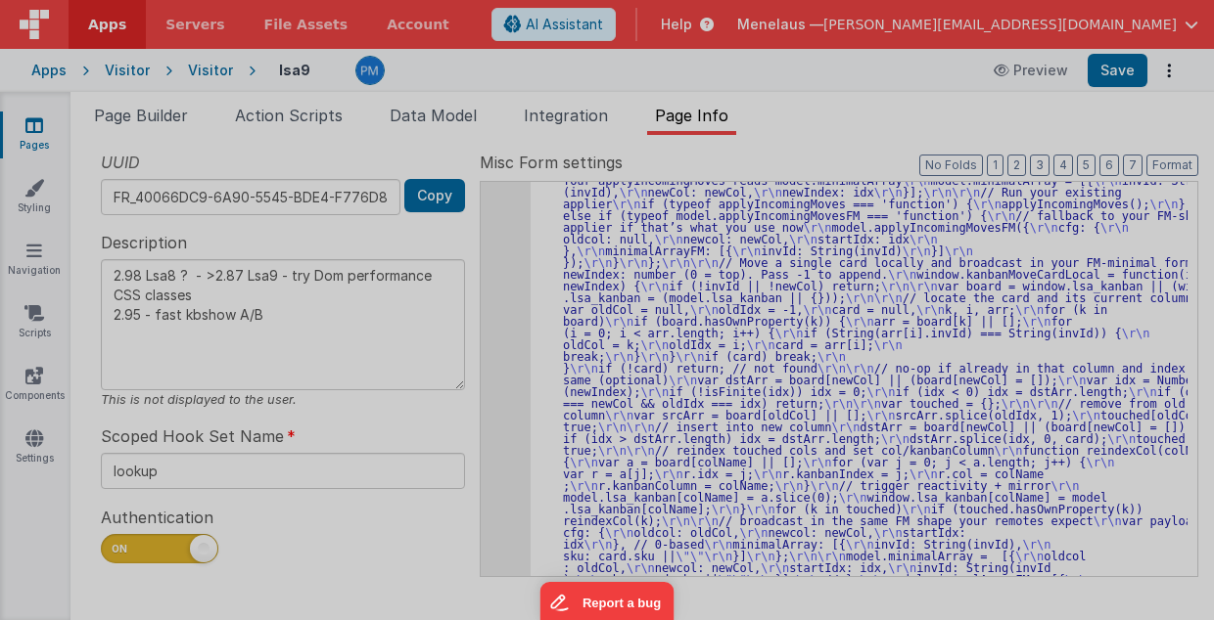
type textarea "2.98 Lsa8 ? - >2.87 Lsa9 - try Dom performance CSS classes 2.95 - fast kbshow A…"
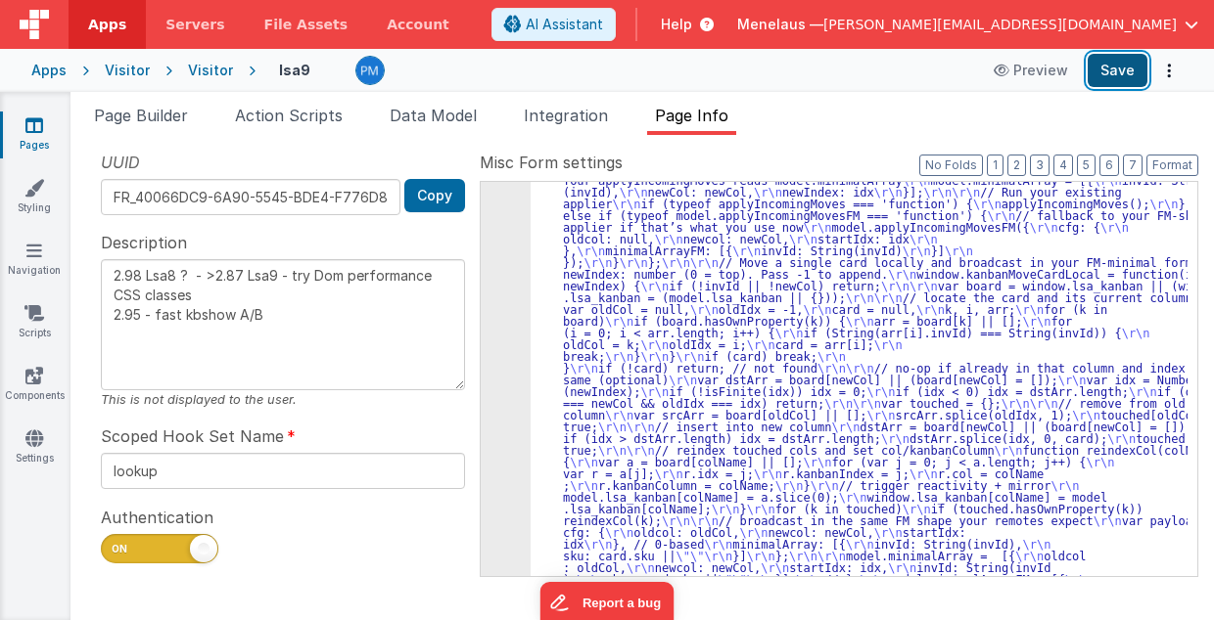
click at [1112, 80] on button "Save" at bounding box center [1117, 70] width 60 height 33
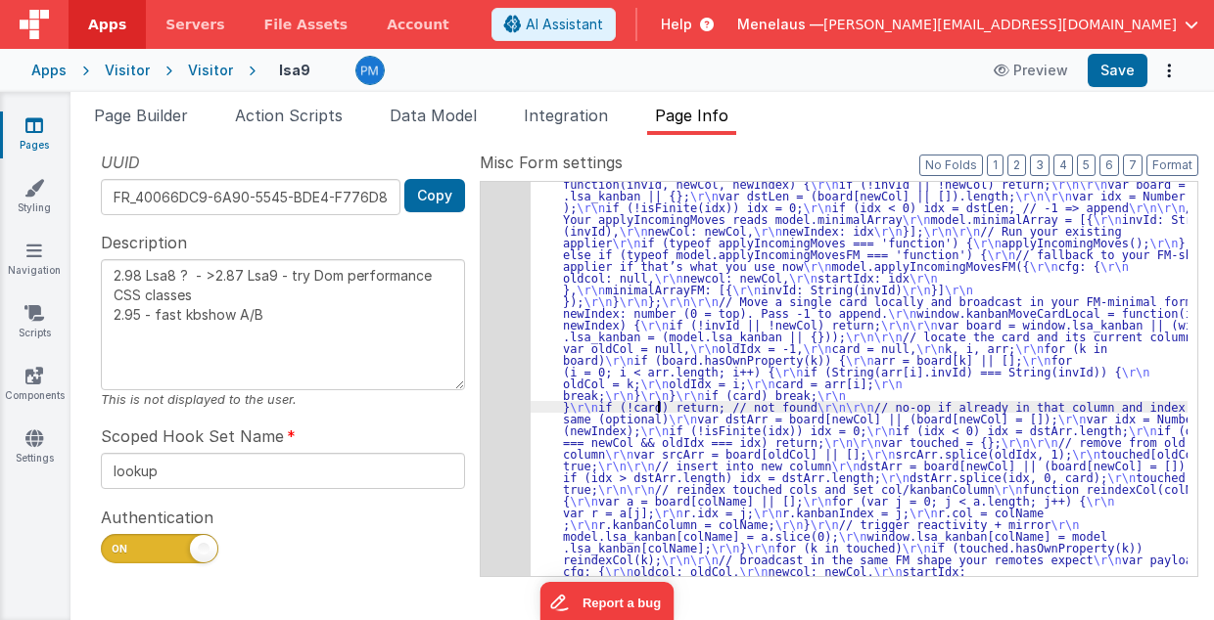
scroll to position [1860, 0]
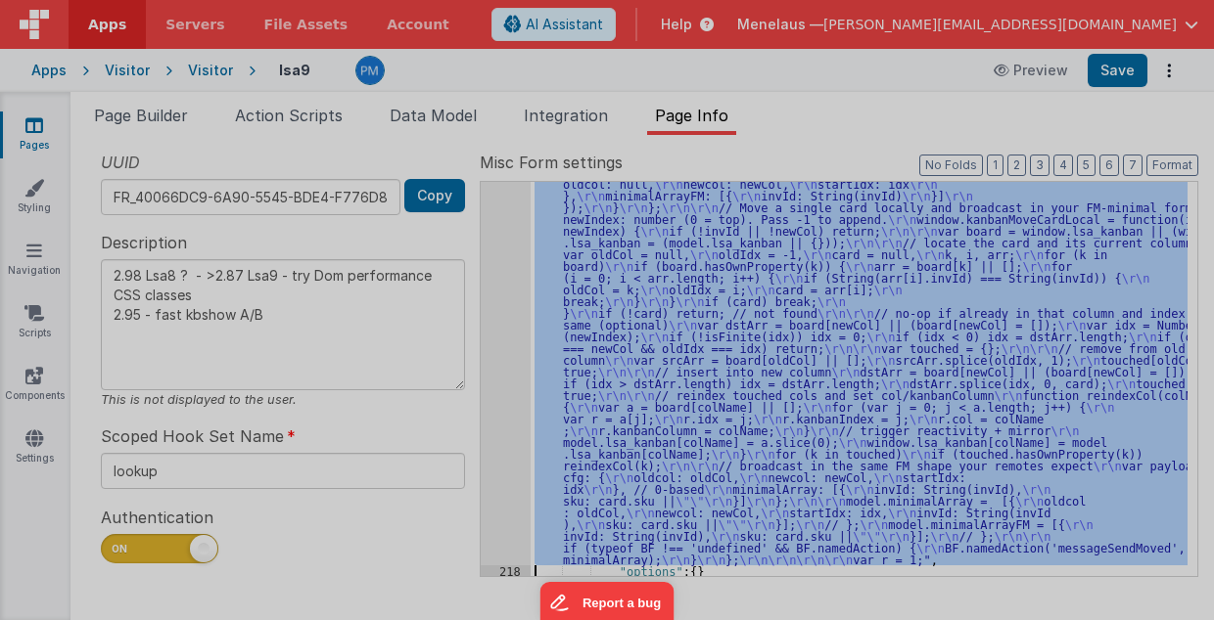
click at [513, 356] on div "// kanbanSetup (ES5/BF-safe with one debug switch for ALL functions) debugger ;…" at bounding box center [629, 357] width 1091 height 509
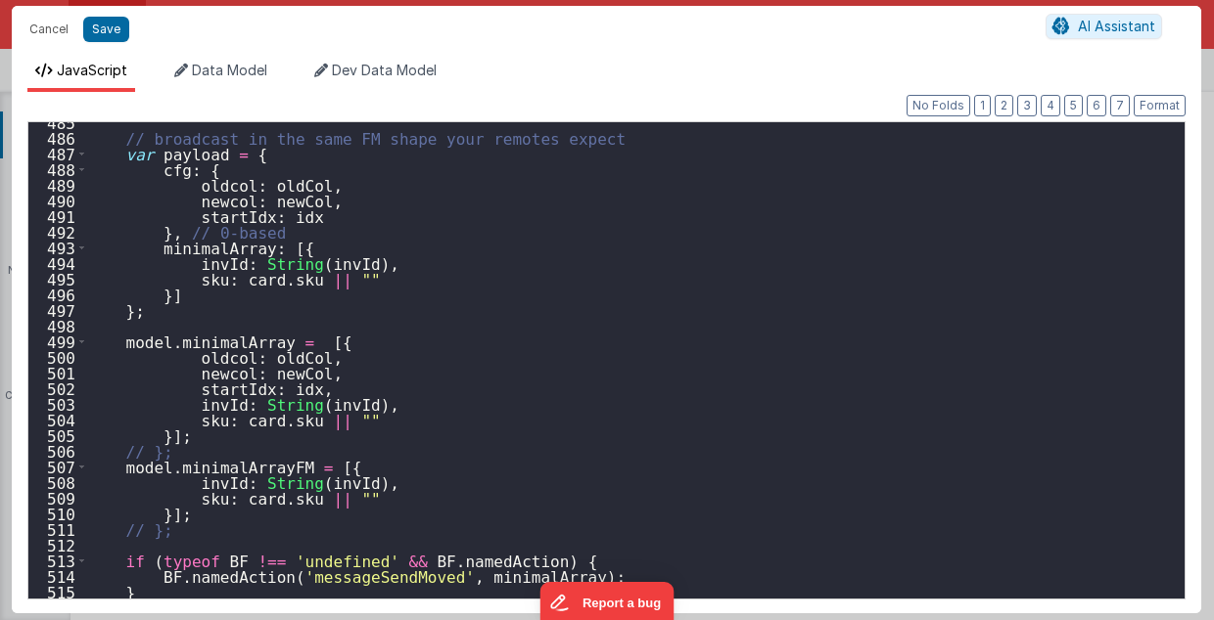
scroll to position [7548, 0]
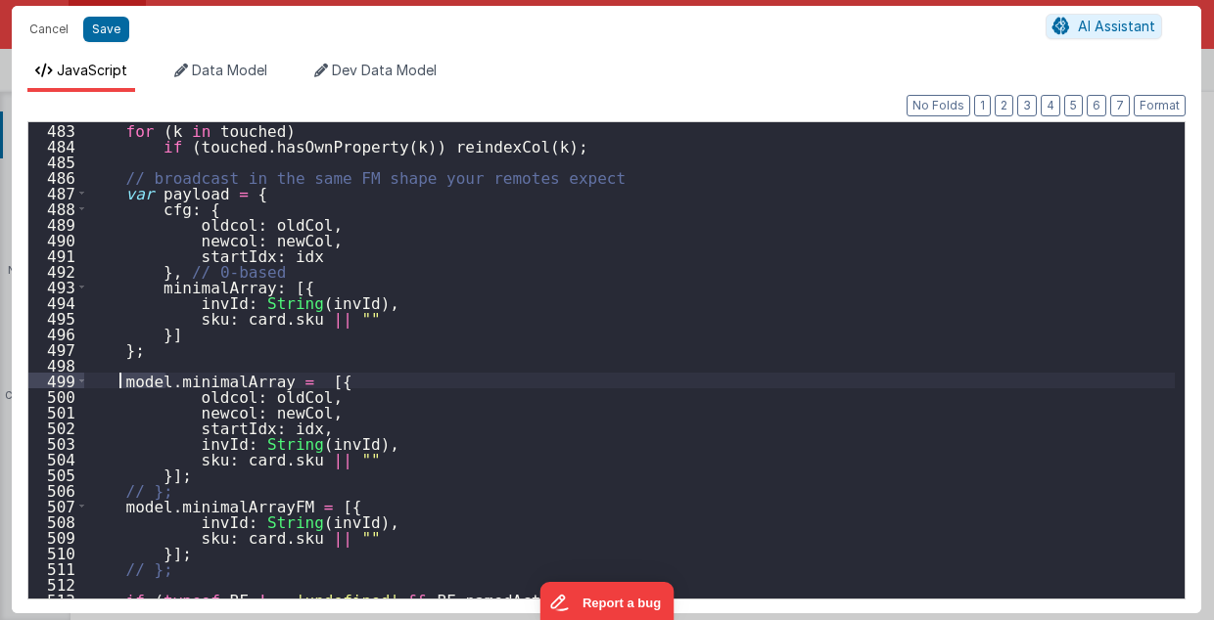
drag, startPoint x: 166, startPoint y: 378, endPoint x: 121, endPoint y: 382, distance: 45.2
click at [121, 382] on div "for ( k in touched ) if ( touched . hasOwnProperty ( k )) reindexCol ( k ) ; //…" at bounding box center [629, 376] width 1091 height 509
click at [194, 491] on div "for ( k in touched ) if ( touched . hasOwnProperty ( k )) reindexCol ( k ) ; //…" at bounding box center [629, 376] width 1091 height 509
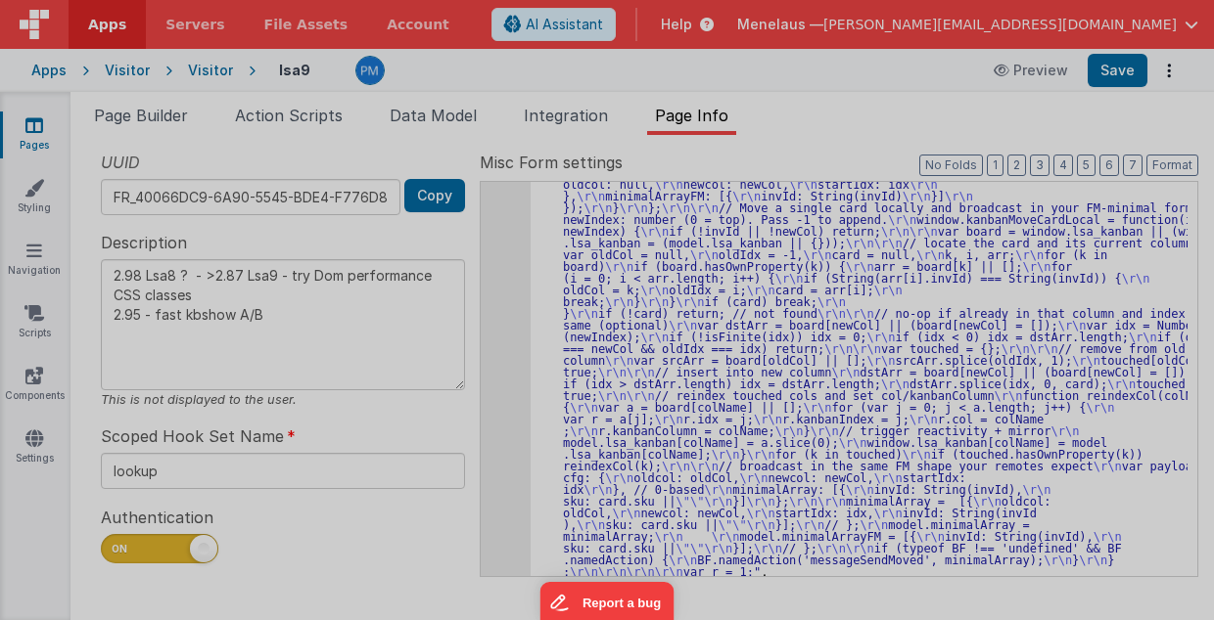
type textarea "2.98 Lsa8 ? - >2.87 Lsa9 - try Dom performance CSS classes 2.95 - fast kbshow A…"
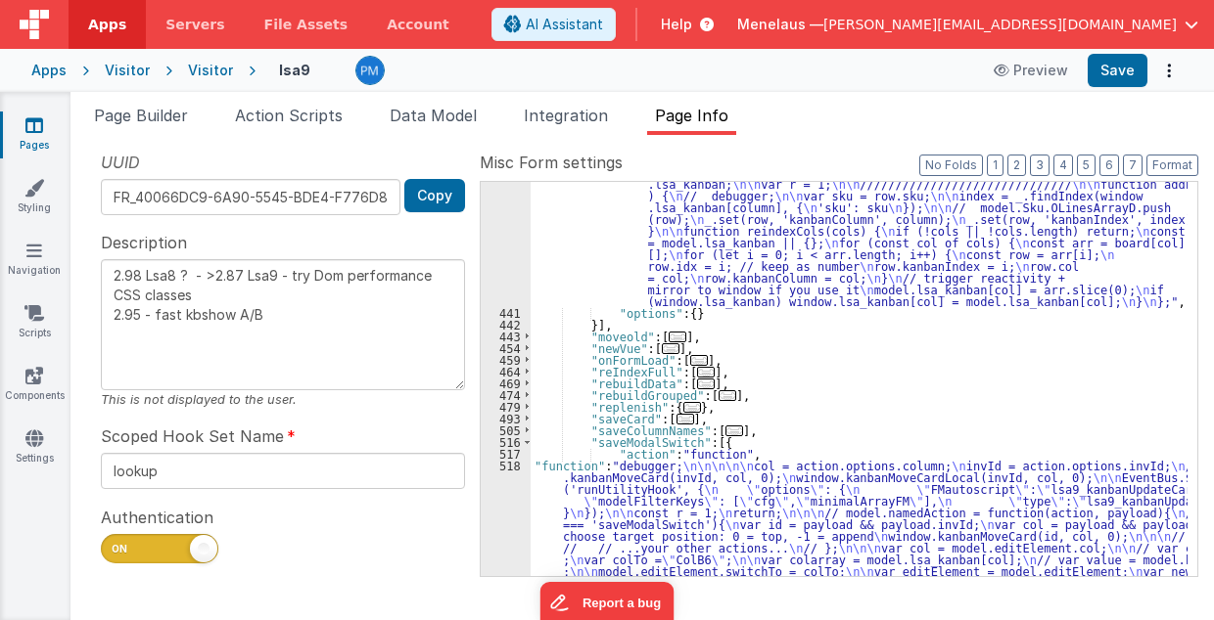
scroll to position [3480, 0]
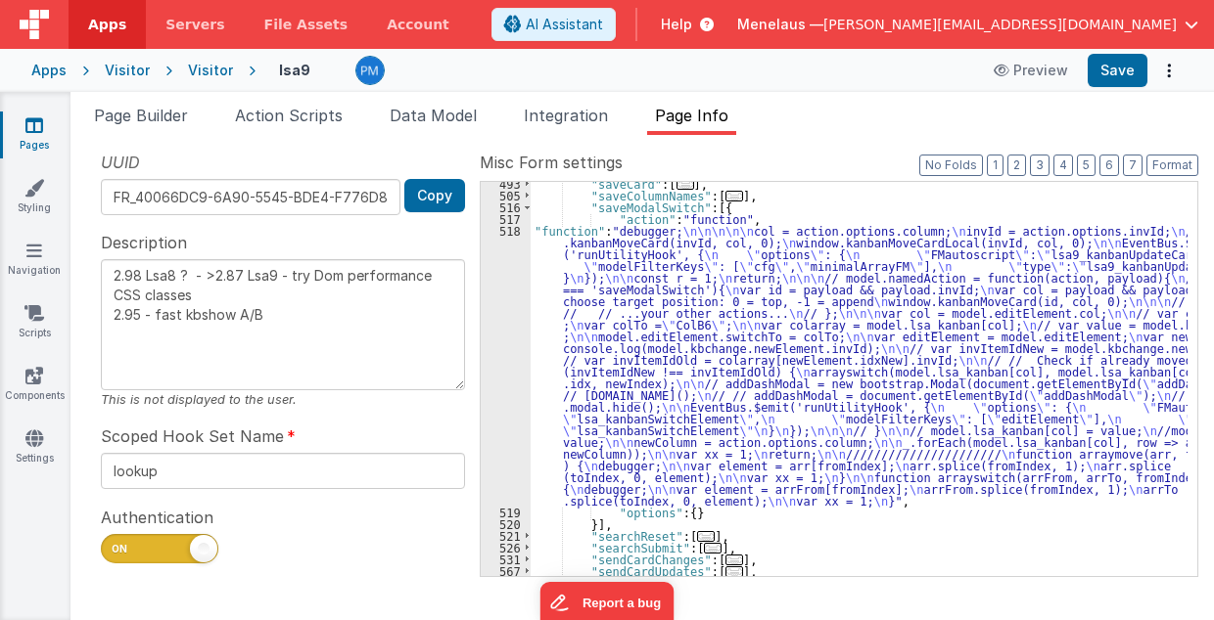
click at [712, 332] on div ""saveCard" : [ ... ] , "saveColumnNames" : [ ... ] , "saveModalSwitch" : [{ "ac…" at bounding box center [859, 387] width 658 height 419
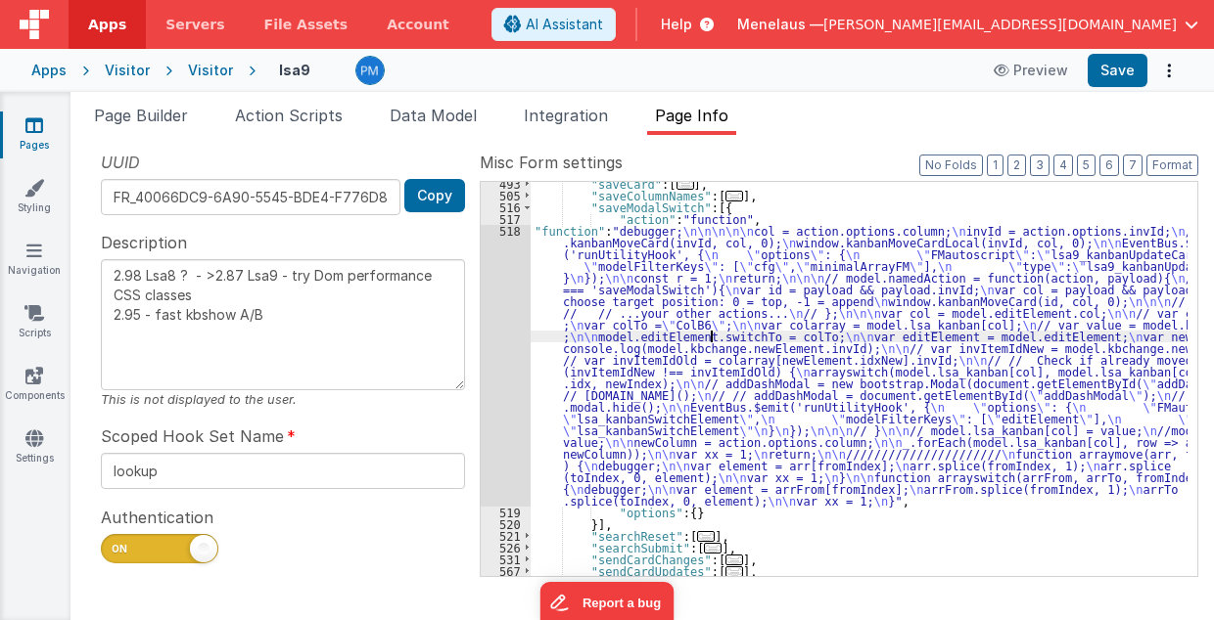
click at [507, 366] on div "518" at bounding box center [506, 366] width 50 height 282
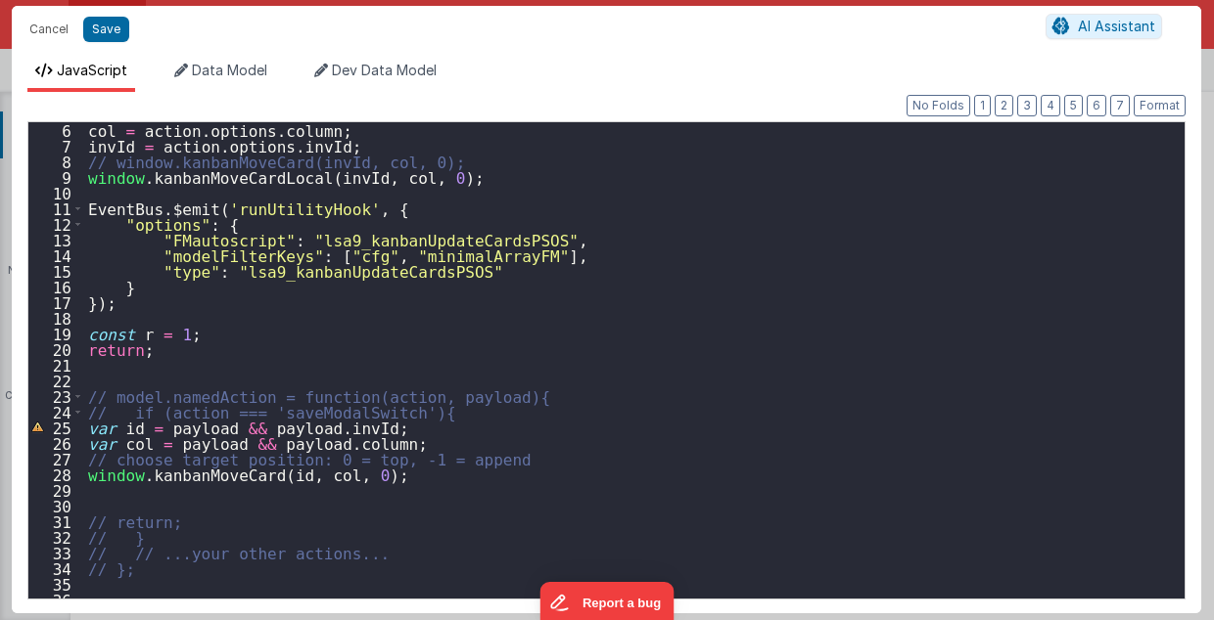
scroll to position [0, 0]
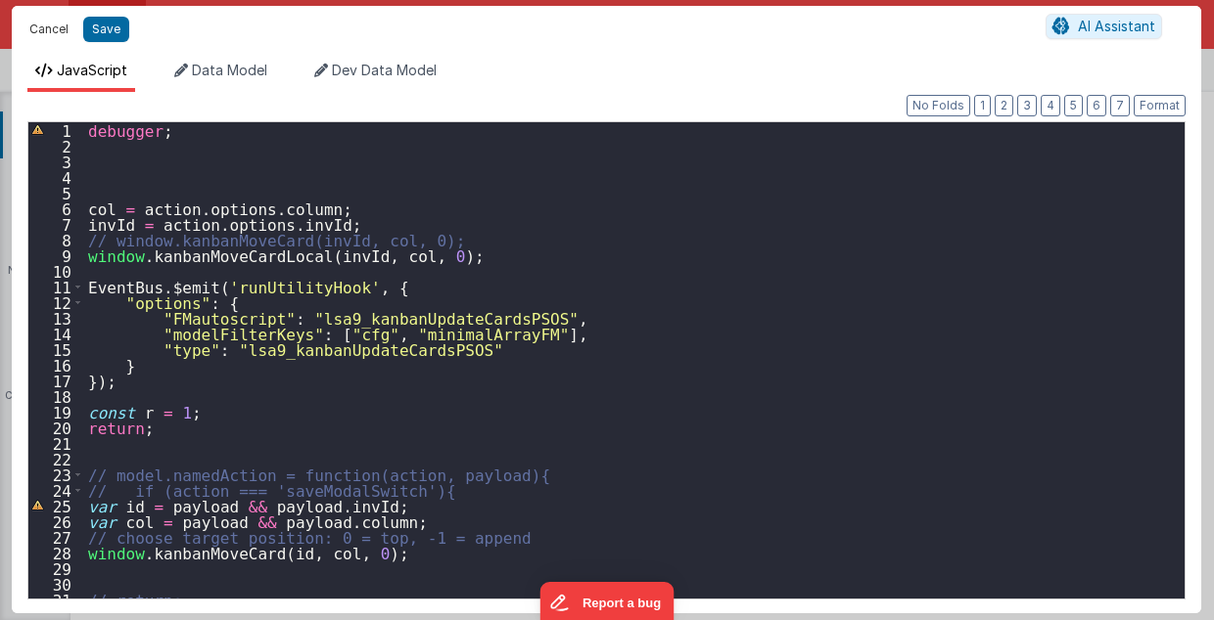
click at [51, 31] on button "Cancel" at bounding box center [49, 29] width 59 height 27
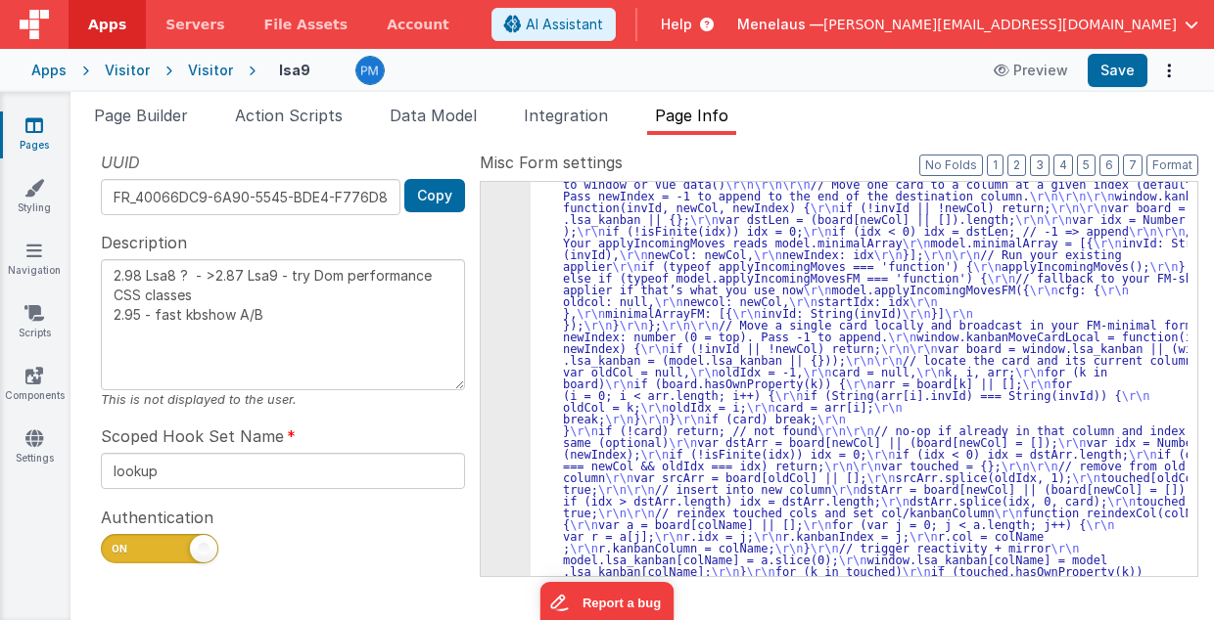
scroll to position [1758, 0]
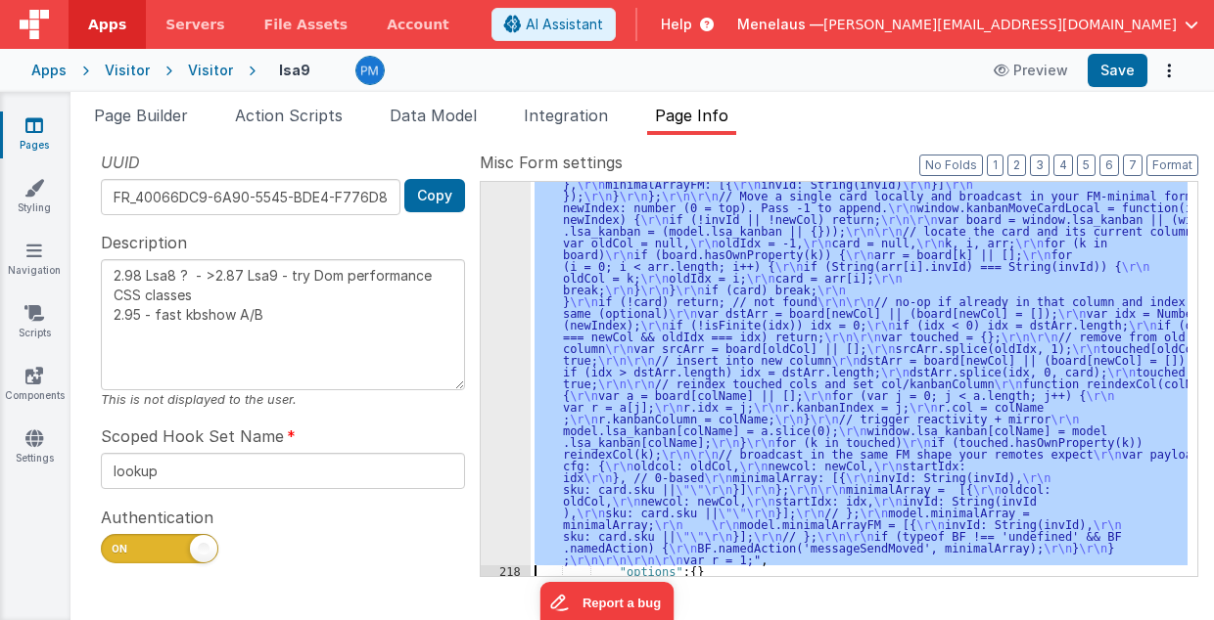
scroll to position [1965, 0]
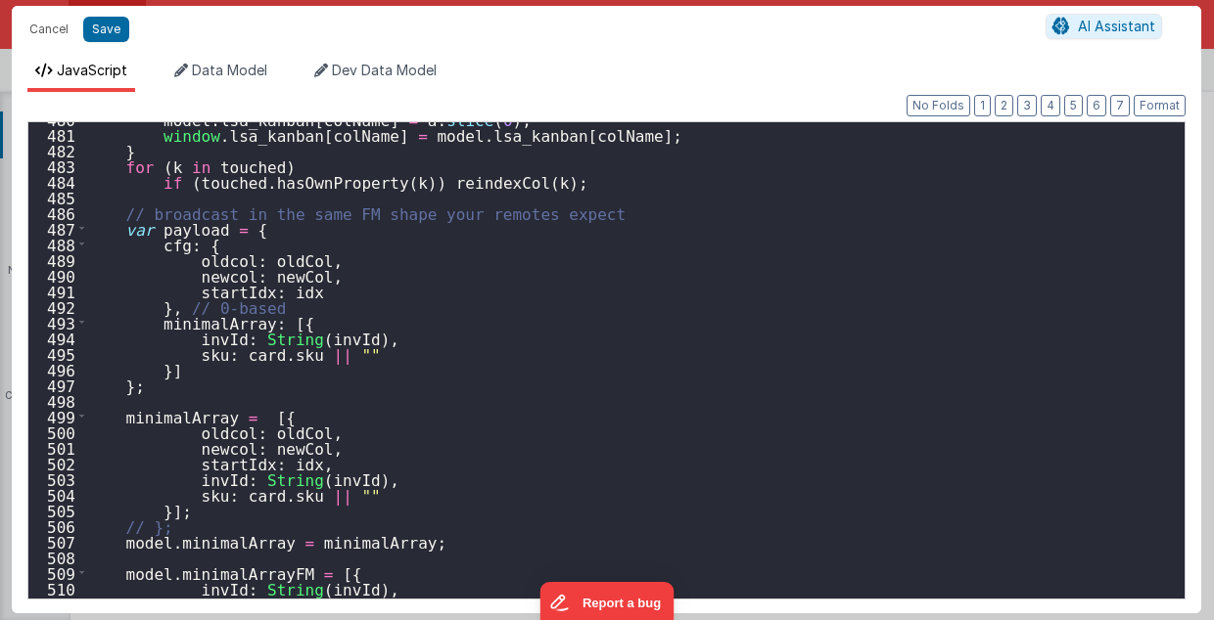
scroll to position [7511, 0]
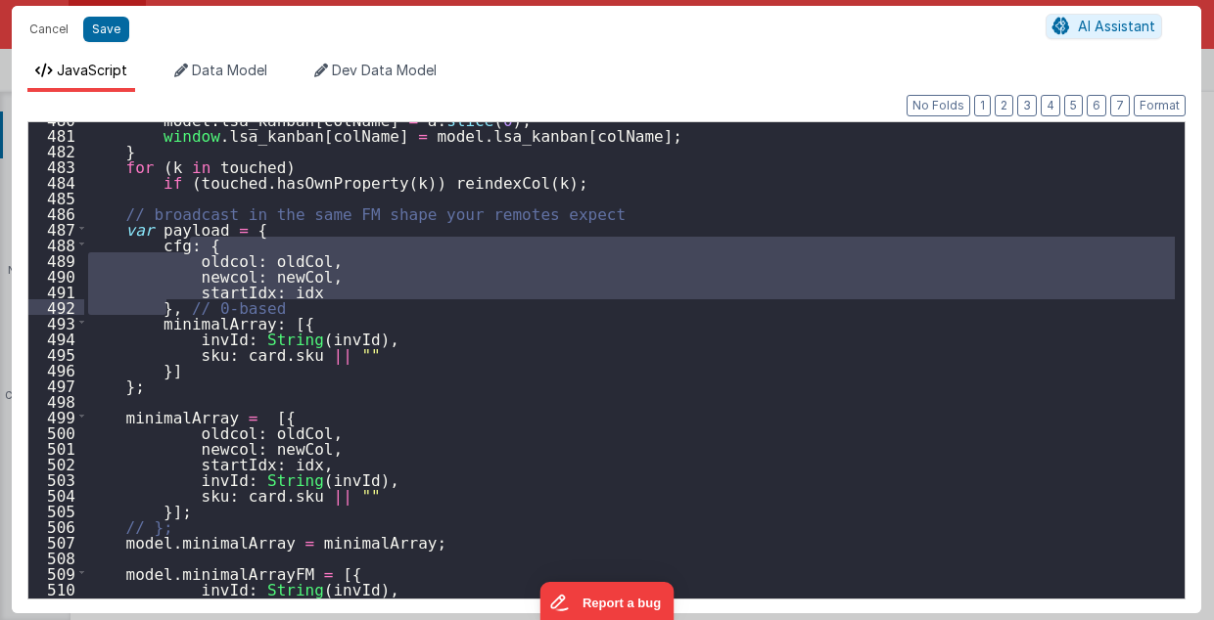
drag, startPoint x: 190, startPoint y: 242, endPoint x: 167, endPoint y: 303, distance: 65.6
click at [167, 303] on div "model . lsa_kanban [ colName ] = a . slice ( 0 ) ; window . lsa_kanban [ colNam…" at bounding box center [629, 366] width 1091 height 509
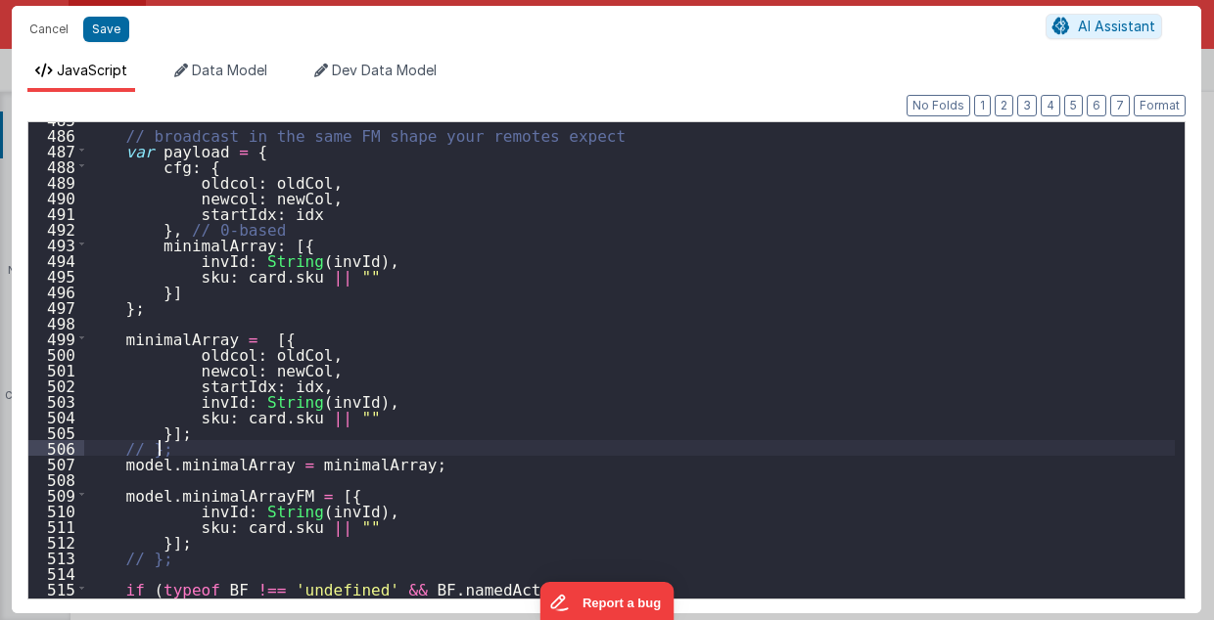
click at [247, 445] on div "// broadcast in the same FM shape your remotes expect var payload = { cfg : { o…" at bounding box center [629, 366] width 1091 height 509
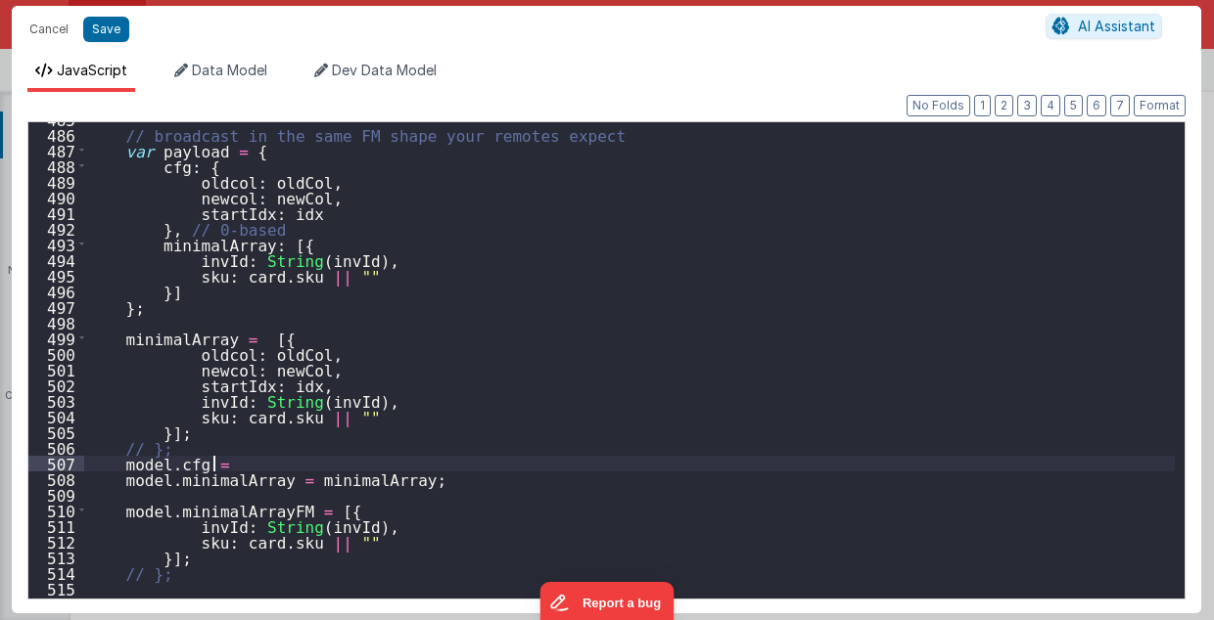
paste textarea
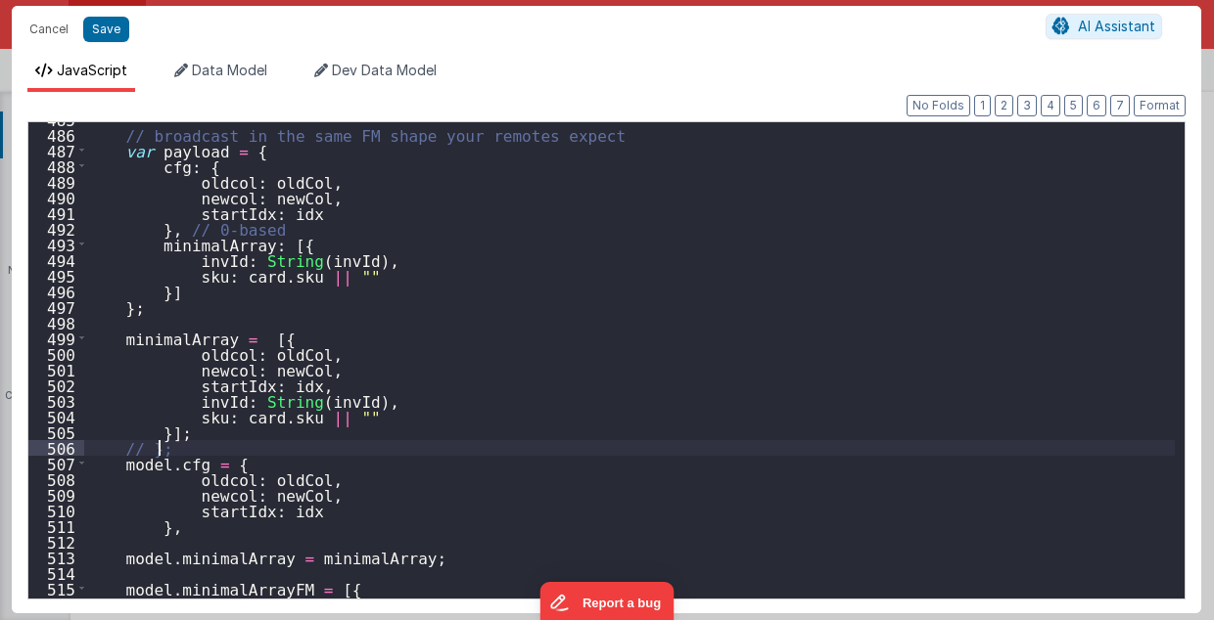
click at [205, 450] on div "// broadcast in the same FM shape your remotes expect var payload = { cfg : { o…" at bounding box center [629, 366] width 1091 height 509
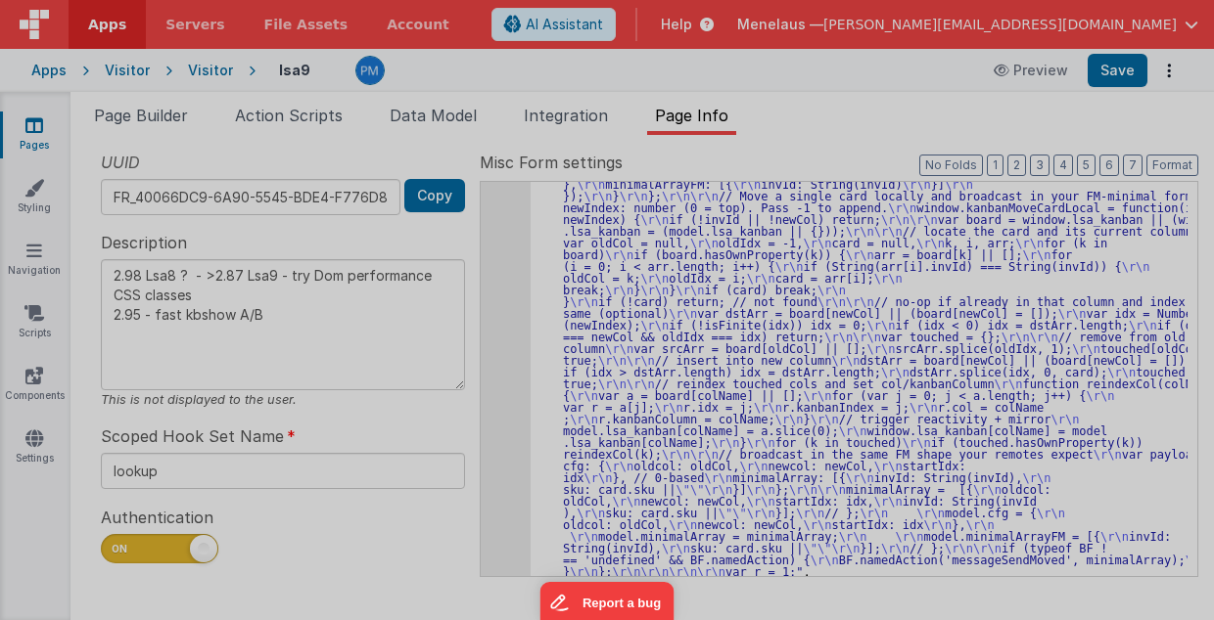
type textarea "2.98 Lsa8 ? - >2.87 Lsa9 - try Dom performance CSS classes 2.95 - fast kbshow A…"
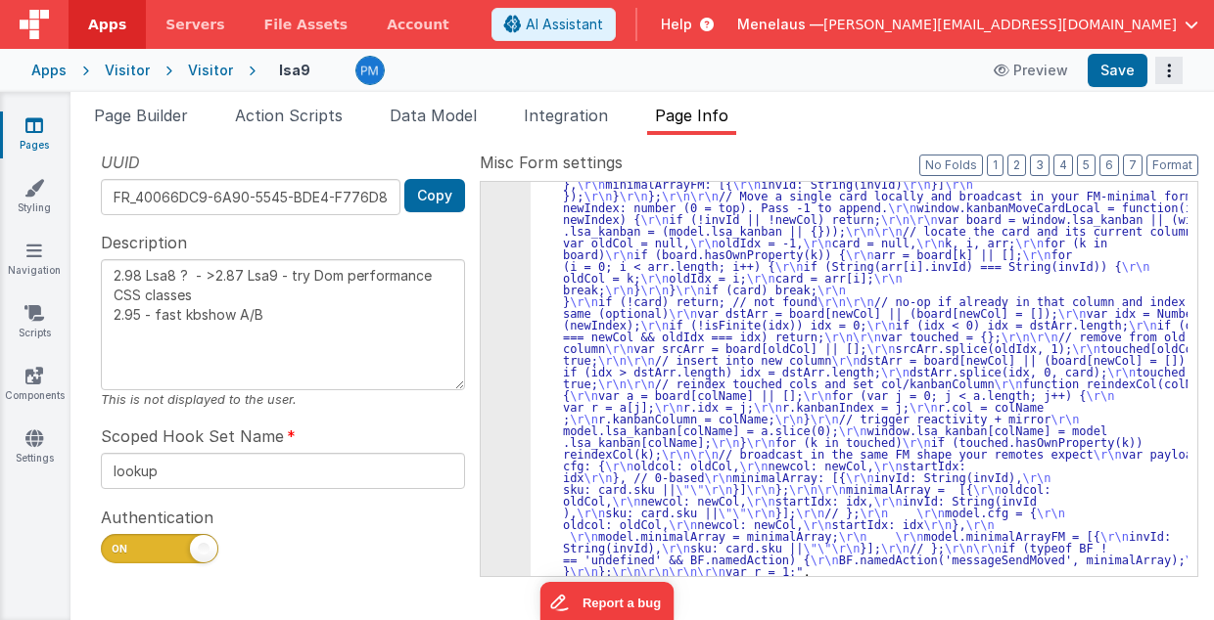
click at [1168, 70] on icon "Options" at bounding box center [1168, 70] width 27 height 1
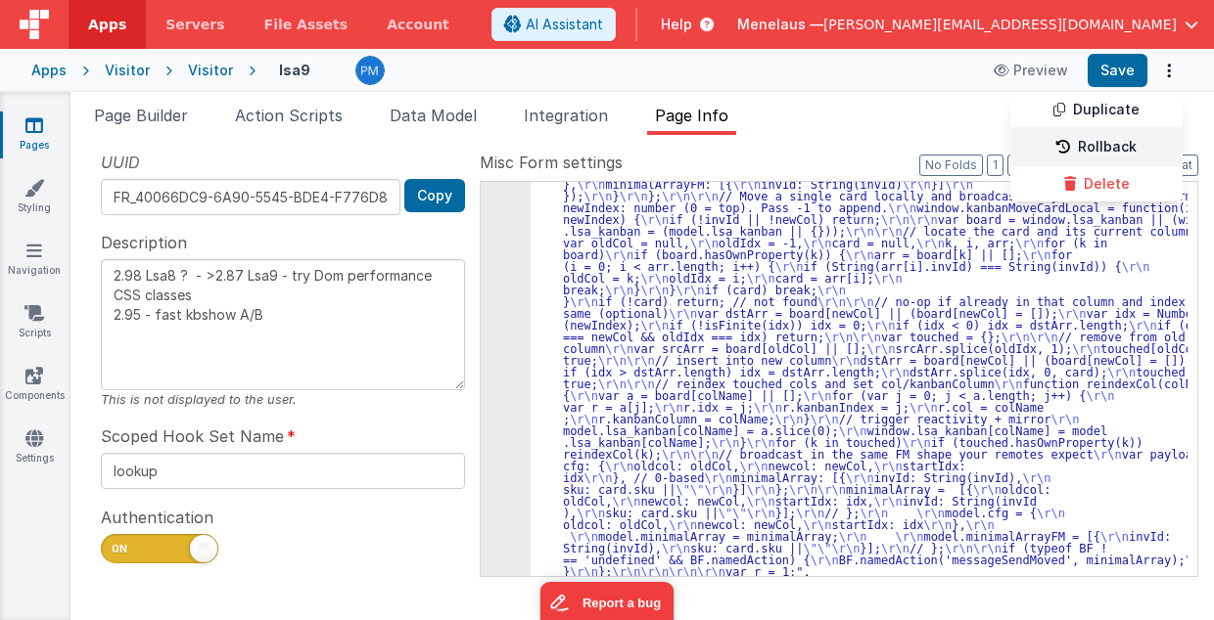
click at [1118, 146] on link "Rollback" at bounding box center [1096, 147] width 172 height 37
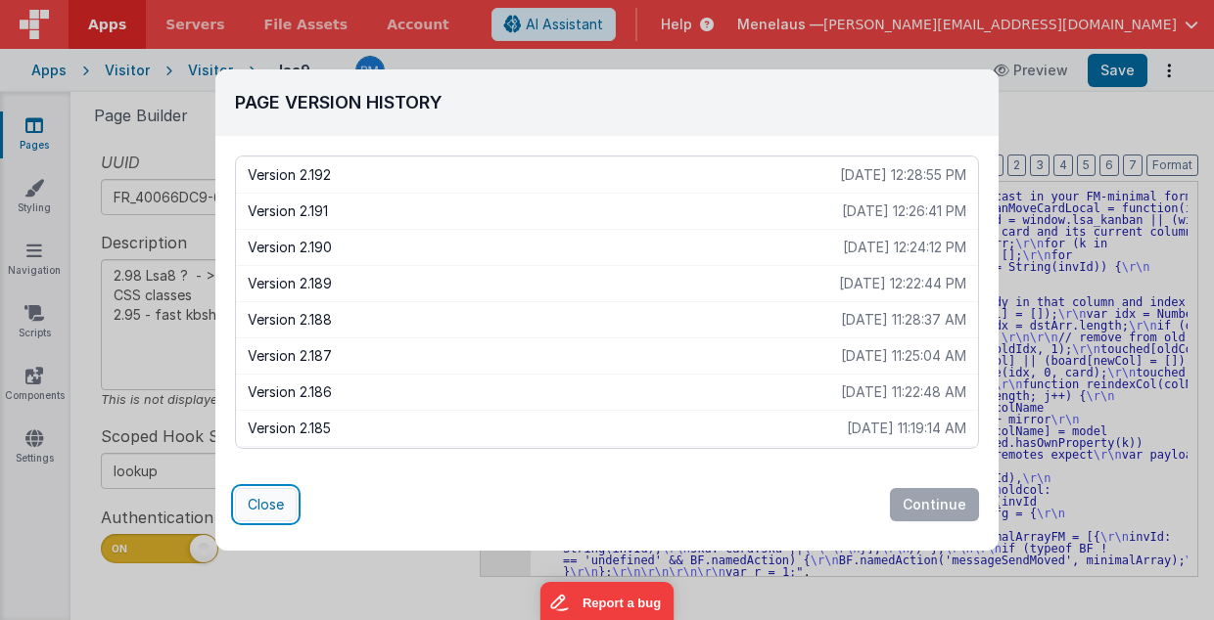
click at [264, 503] on button "Close" at bounding box center [266, 504] width 62 height 33
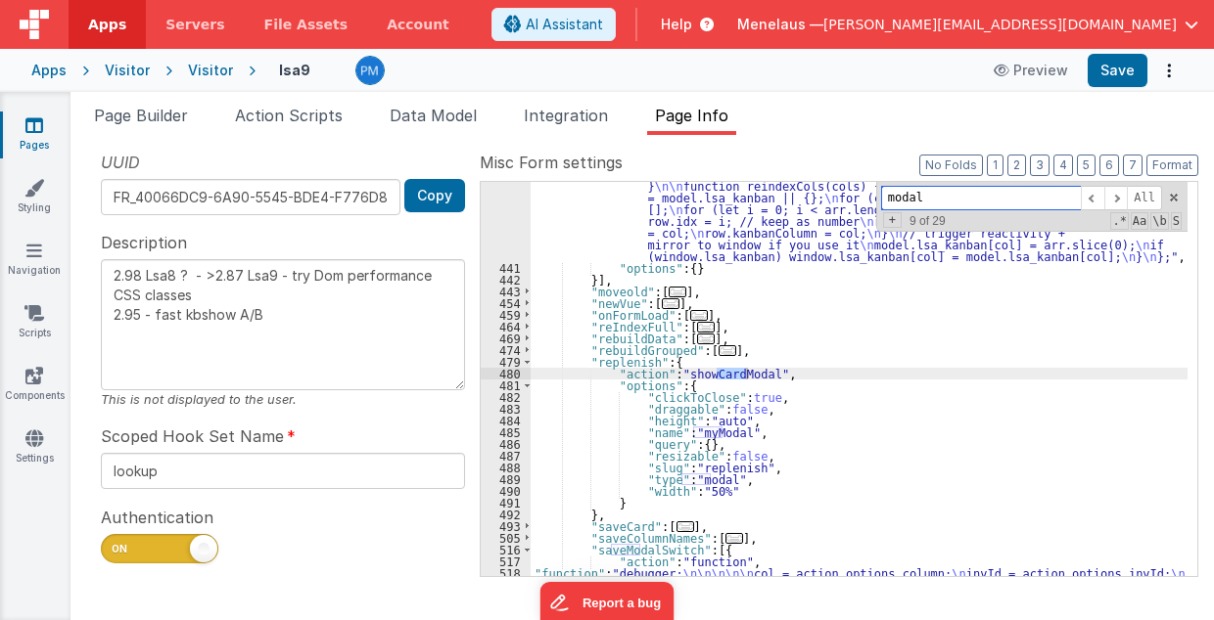
scroll to position [3302, 0]
type input "modal"
click at [1120, 200] on span at bounding box center [1115, 198] width 23 height 24
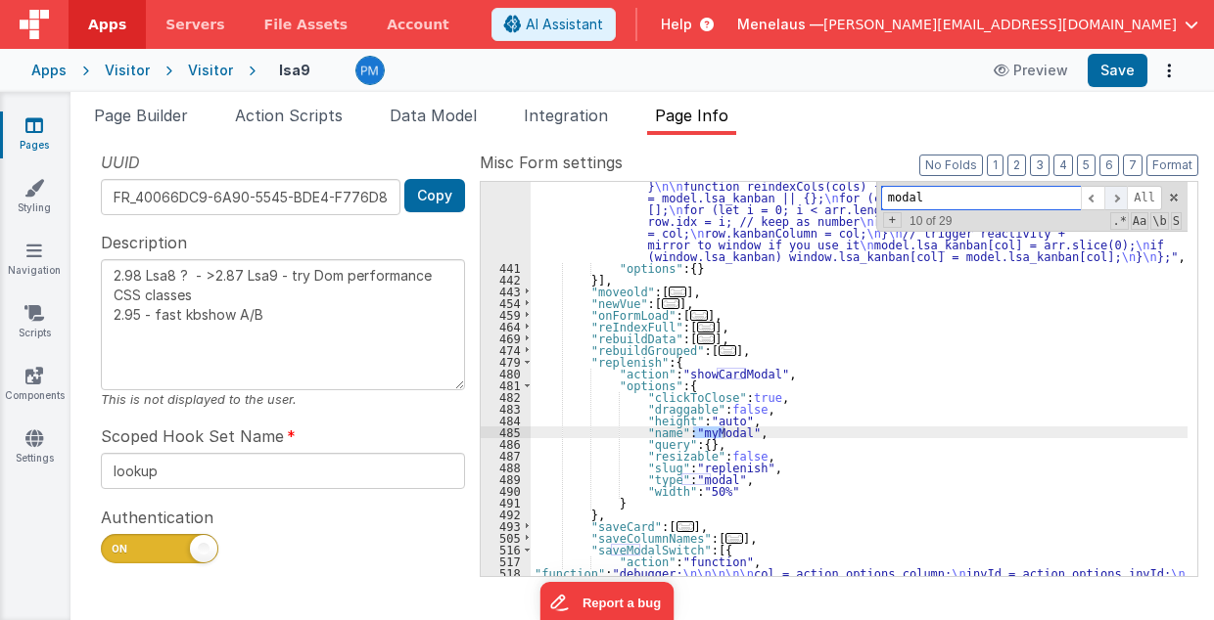
click at [1120, 200] on span at bounding box center [1115, 198] width 23 height 24
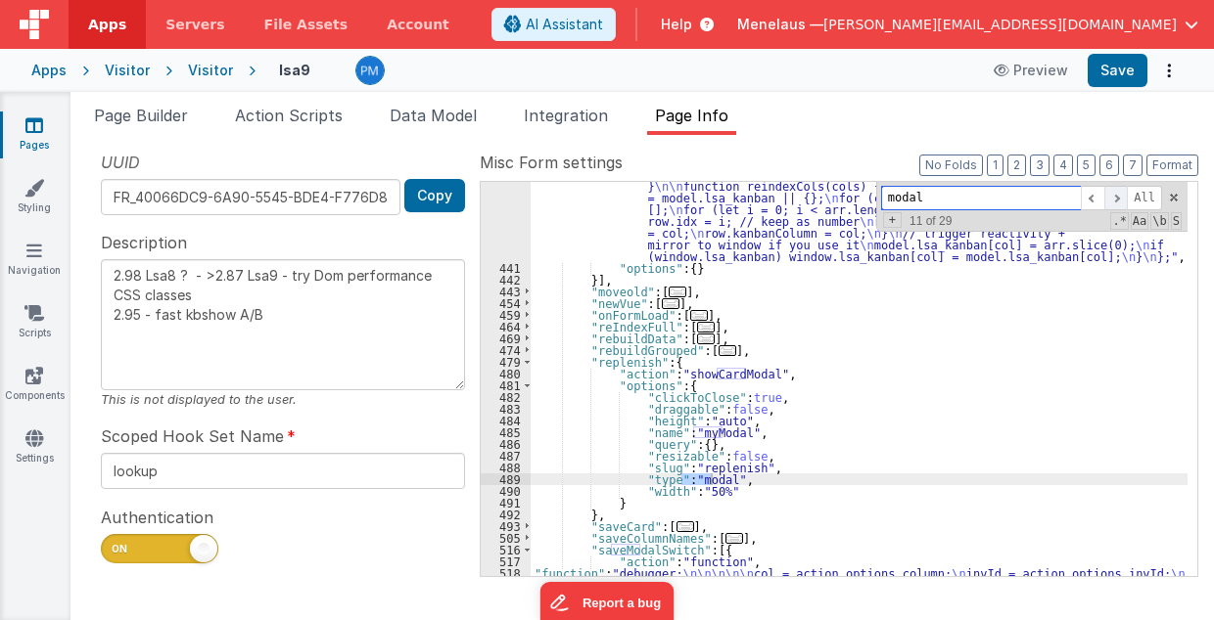
click at [1120, 200] on span at bounding box center [1115, 198] width 23 height 24
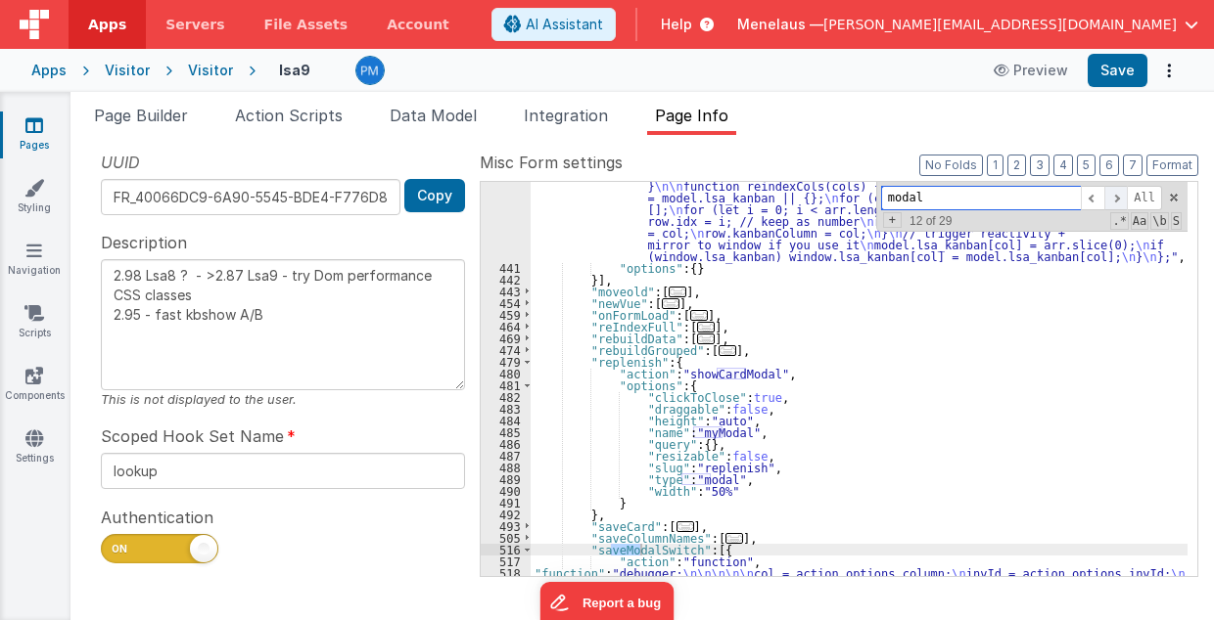
click at [1120, 200] on span at bounding box center [1115, 198] width 23 height 24
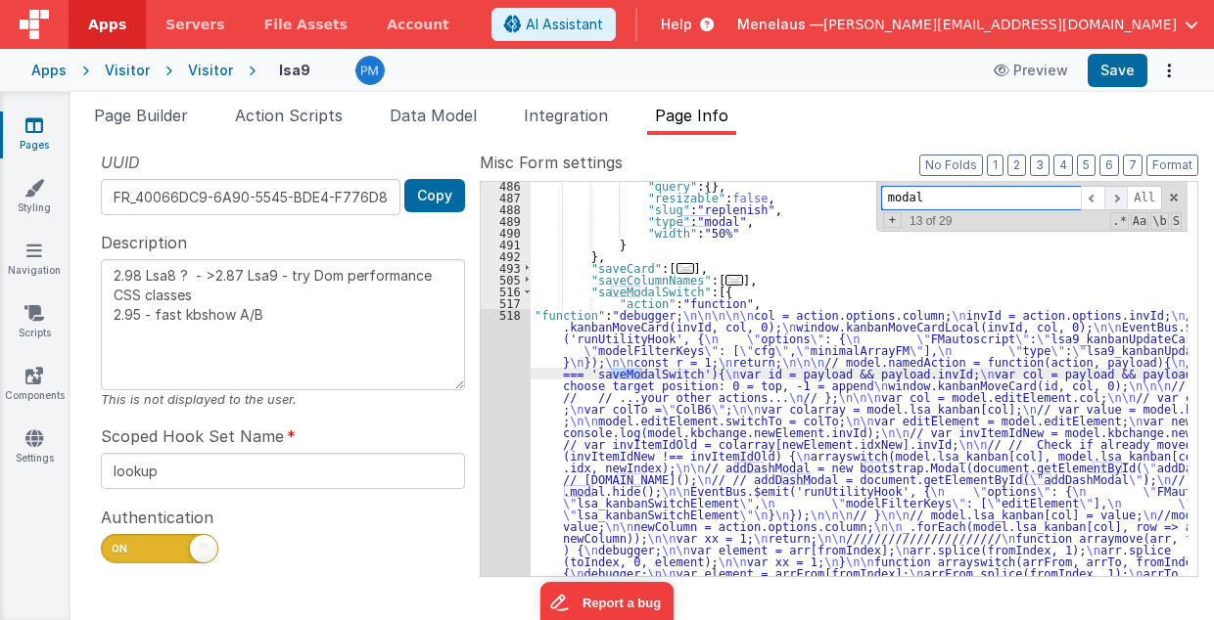
click at [1120, 200] on span at bounding box center [1115, 198] width 23 height 24
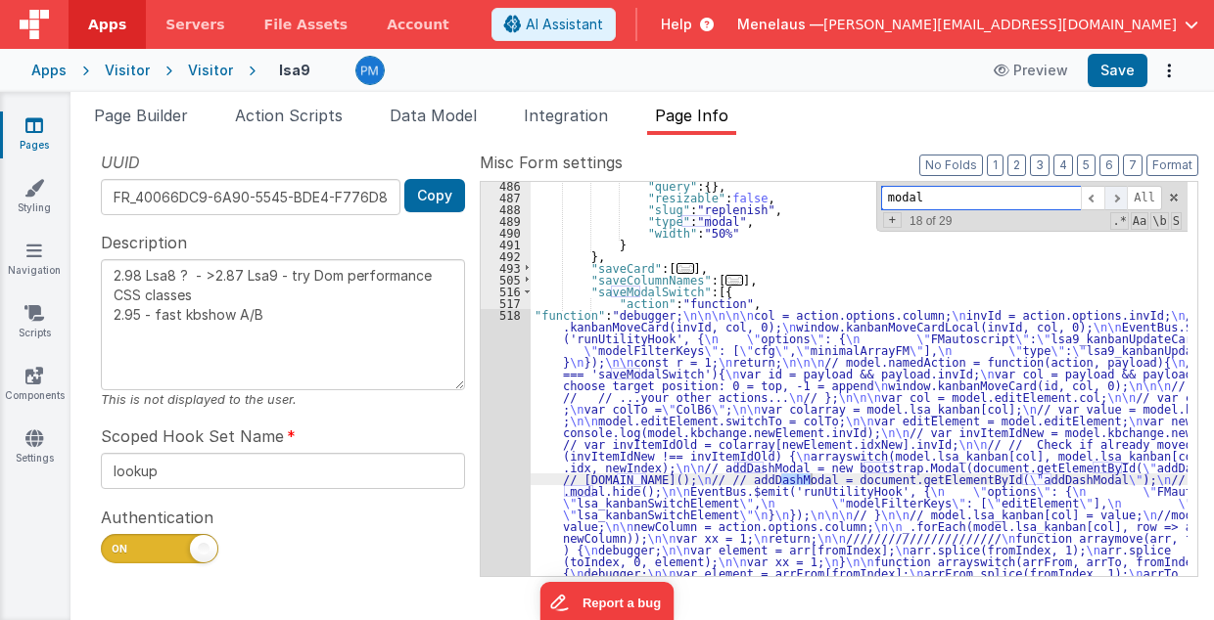
click at [1120, 200] on span at bounding box center [1115, 198] width 23 height 24
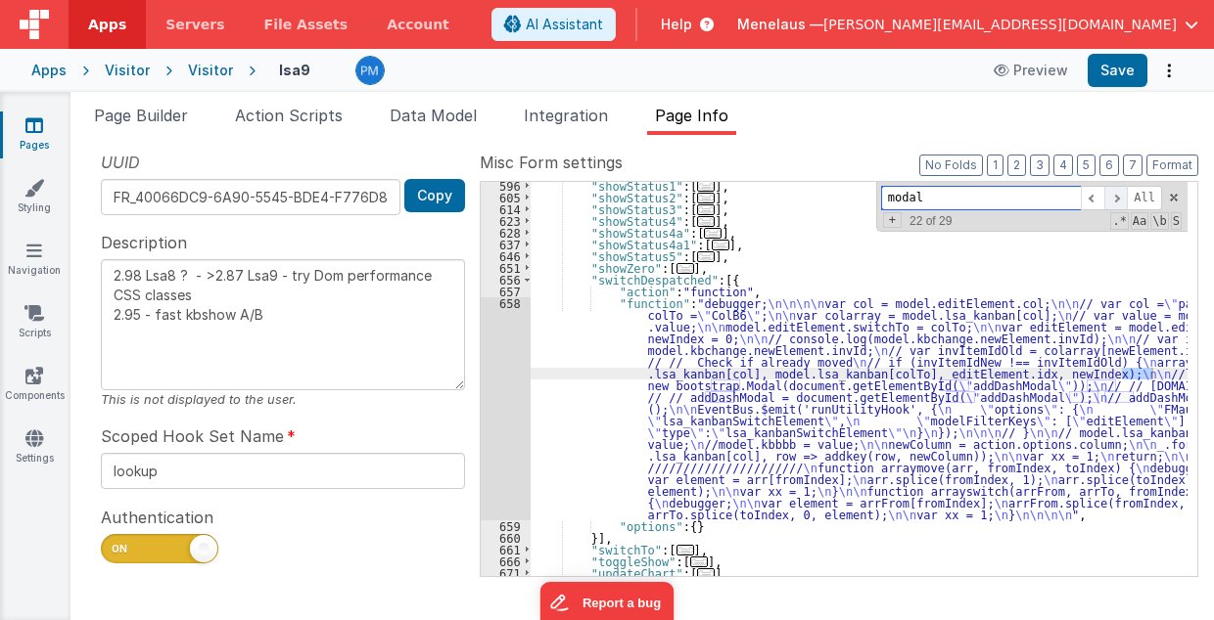
scroll to position [4089, 0]
click at [1121, 196] on span at bounding box center [1115, 198] width 23 height 24
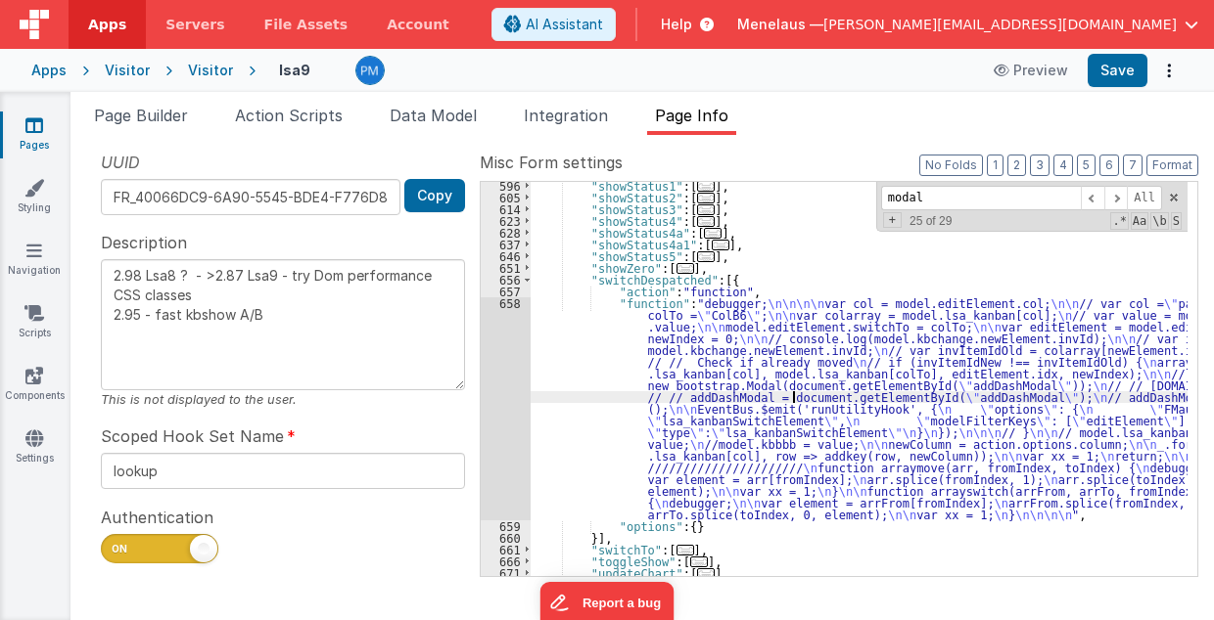
click at [793, 400] on div ""showStatus1" : [ ... ] , "showStatus2" : [ ... ] , "showStatus3" : [ ... ] , "…" at bounding box center [859, 389] width 658 height 419
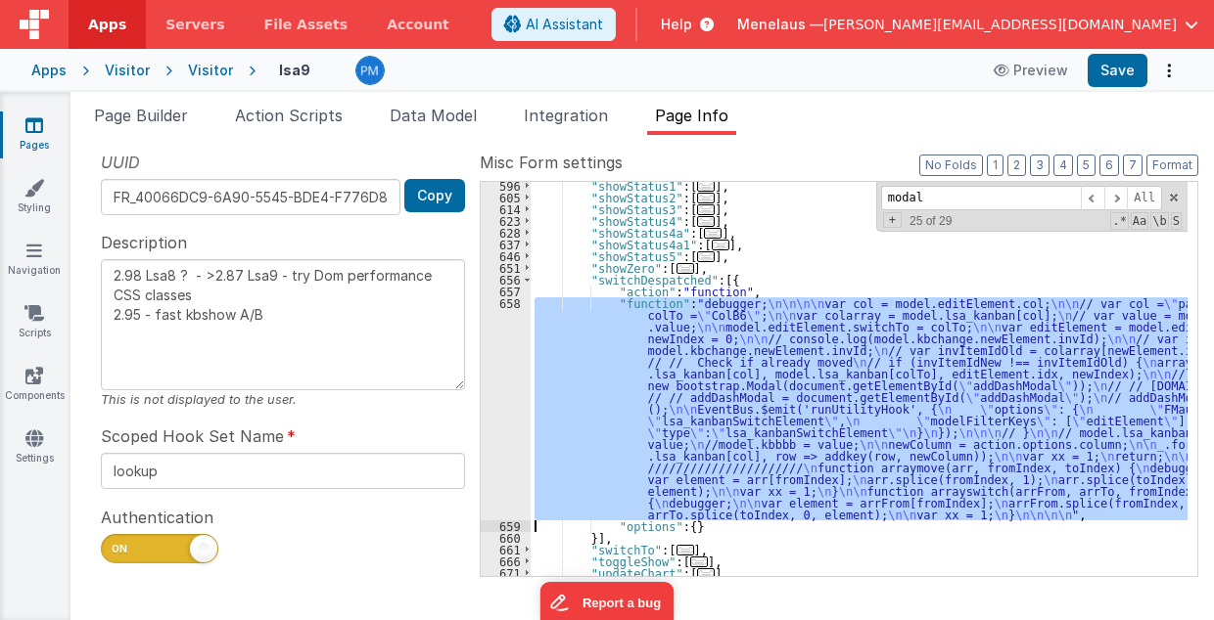
click at [496, 401] on div "658" at bounding box center [506, 409] width 50 height 223
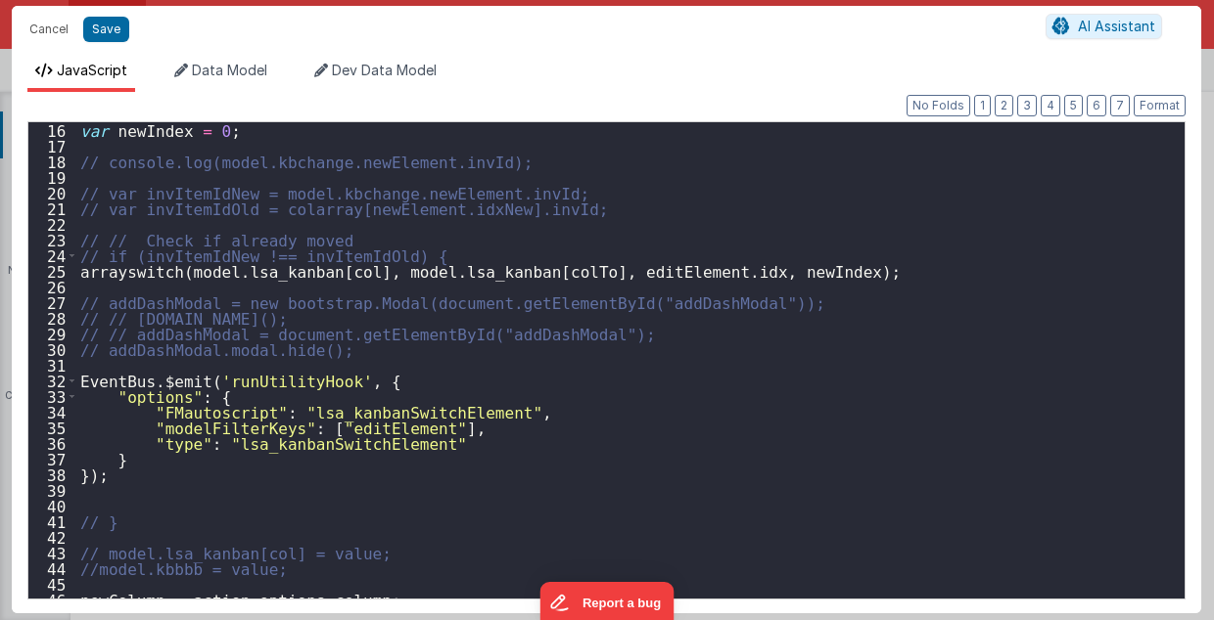
scroll to position [313, 0]
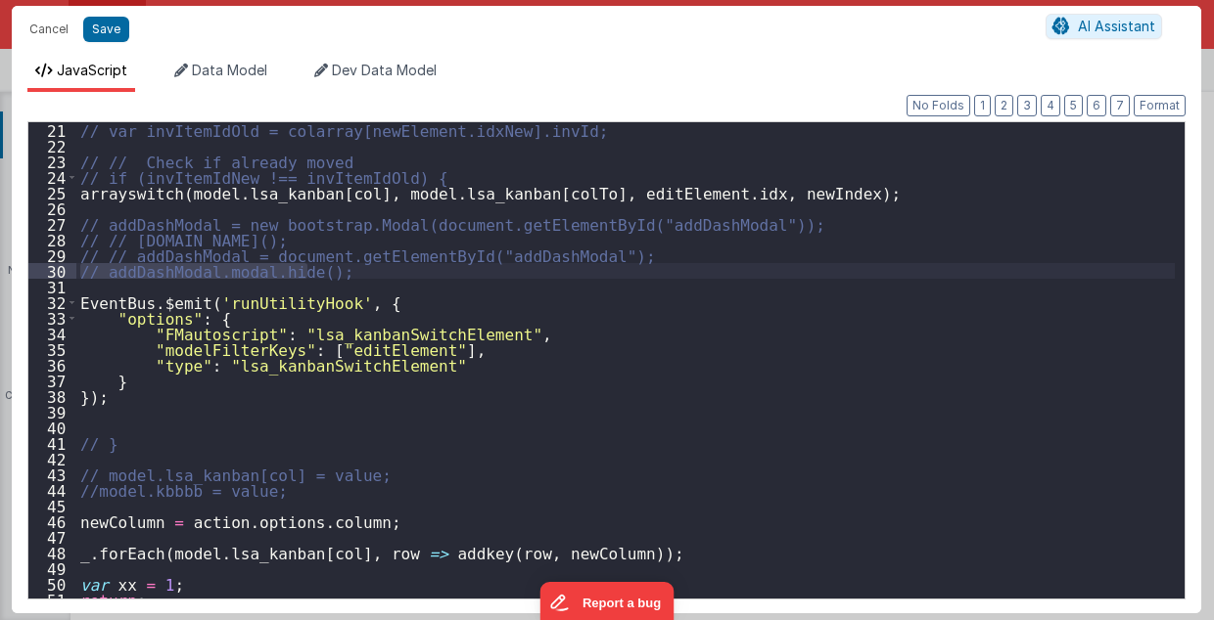
drag, startPoint x: 81, startPoint y: 270, endPoint x: 309, endPoint y: 276, distance: 228.1
click at [309, 276] on div "// var invItemIdOld = colarray[newElement.idxNew].invId; // // Check if already…" at bounding box center [625, 376] width 1099 height 509
click at [31, 29] on button "Cancel" at bounding box center [49, 29] width 59 height 27
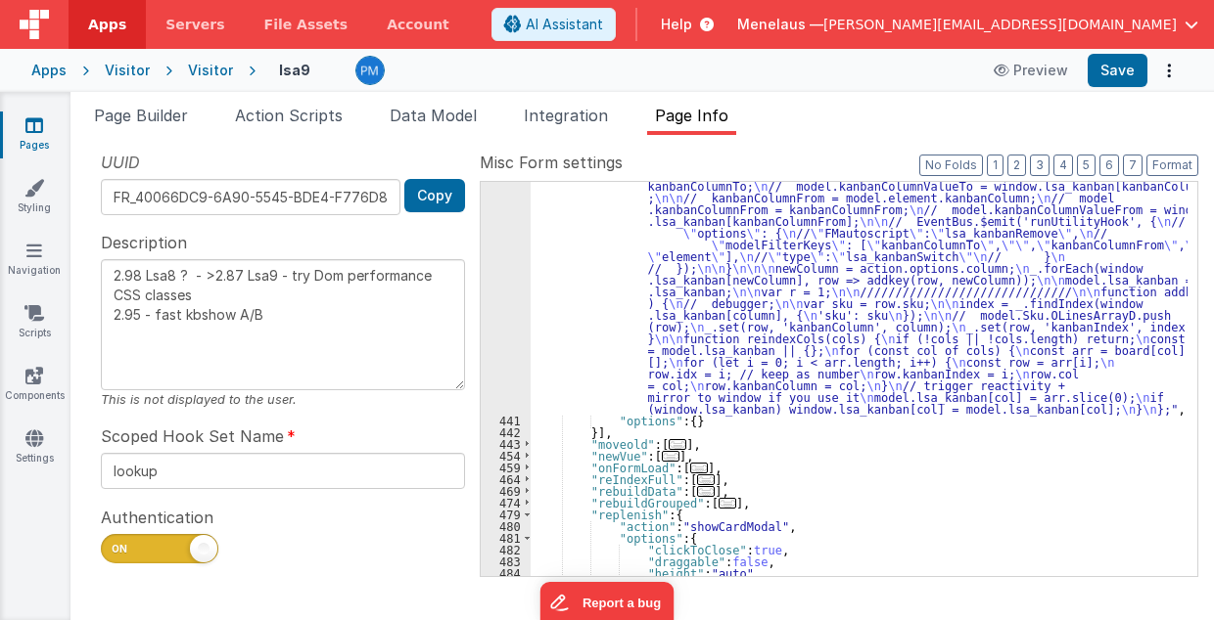
scroll to position [3384, 0]
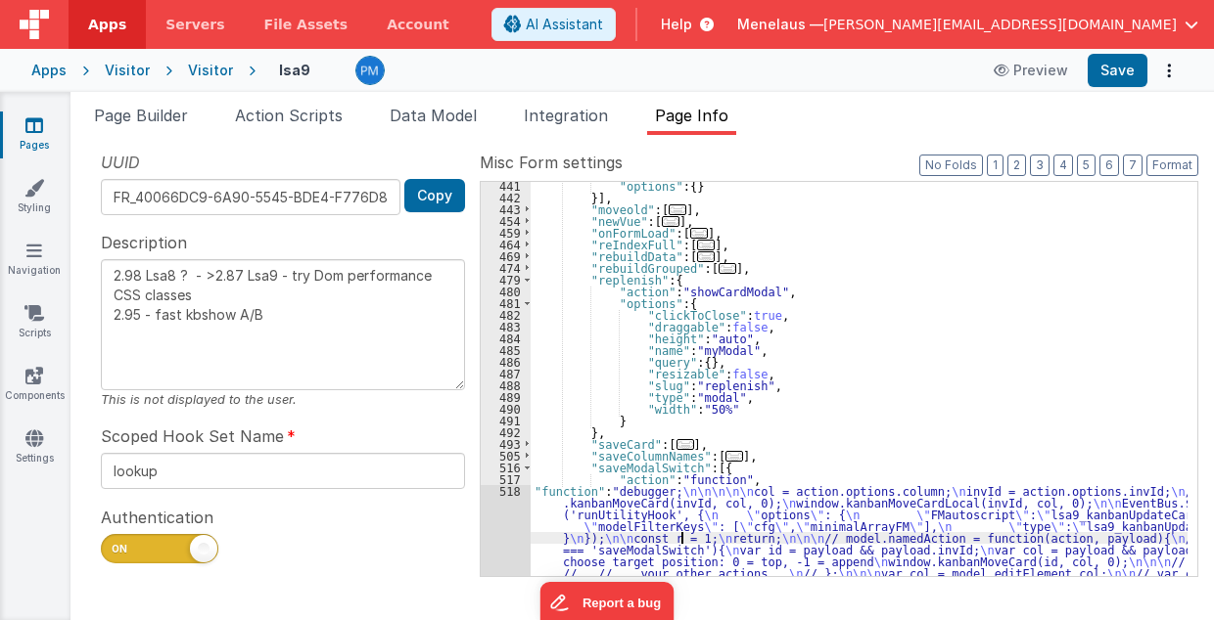
click at [683, 542] on div ""options" : { } }] , "moveold" : [ ... ] , "newVue" : [ ... ] , "onFormLoad" : …" at bounding box center [859, 524] width 658 height 689
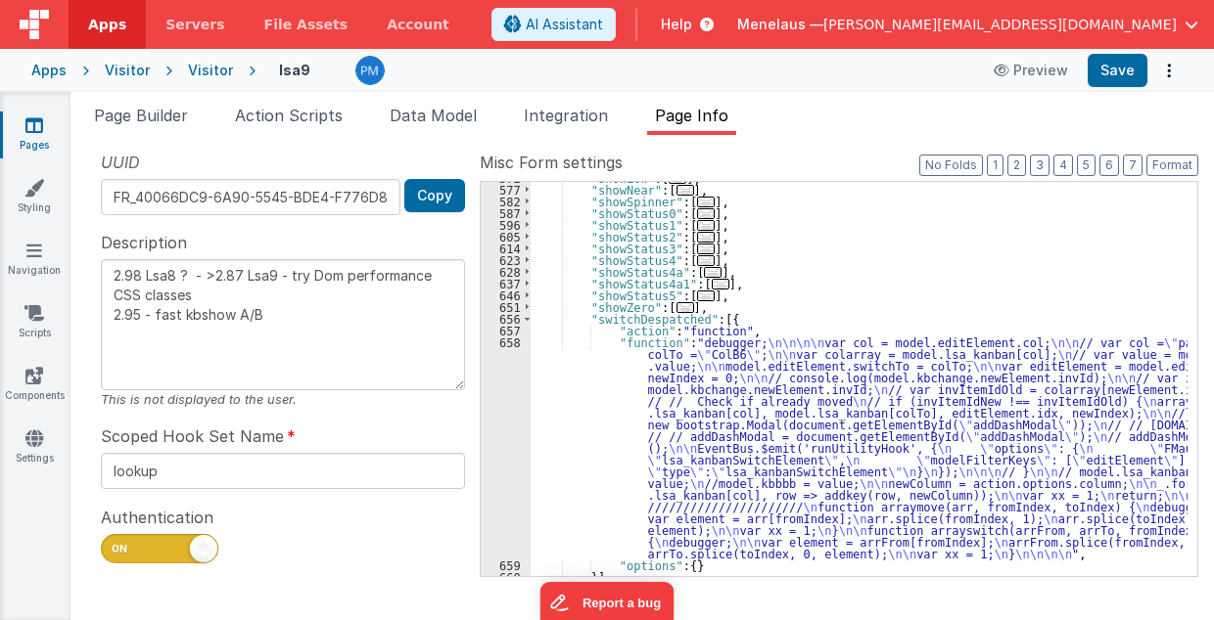
scroll to position [4167, 0]
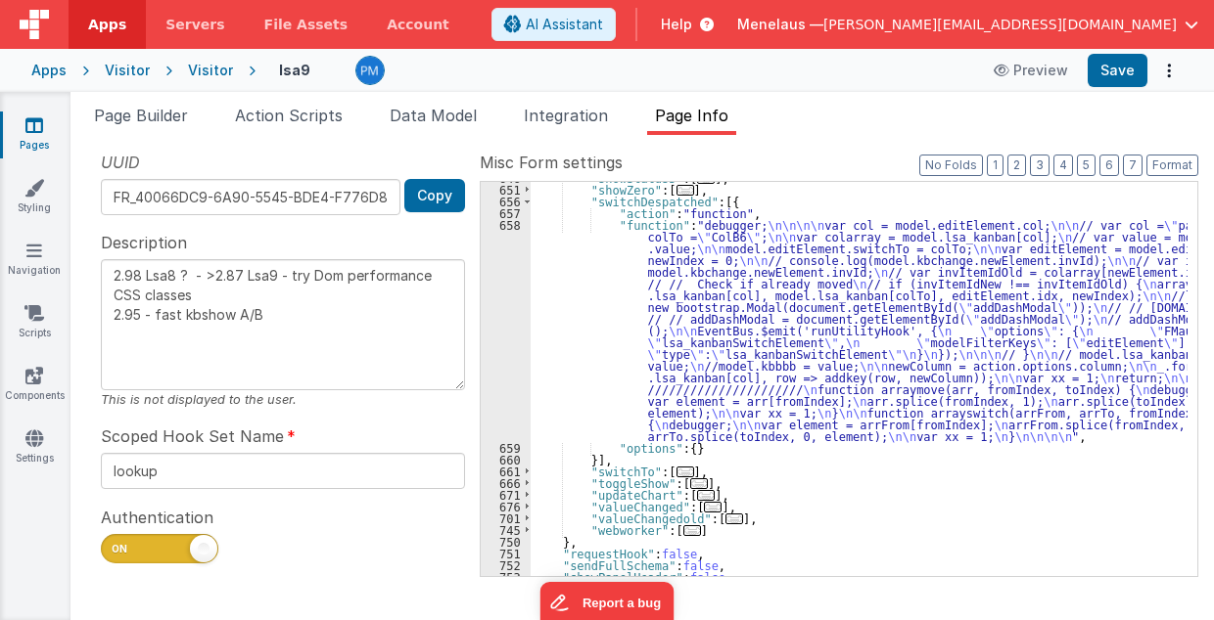
click at [718, 335] on div ""showStatus5" : [ ... ] , "showZero" : [ ... ] , "switchDespatched" : [{ "actio…" at bounding box center [859, 381] width 658 height 419
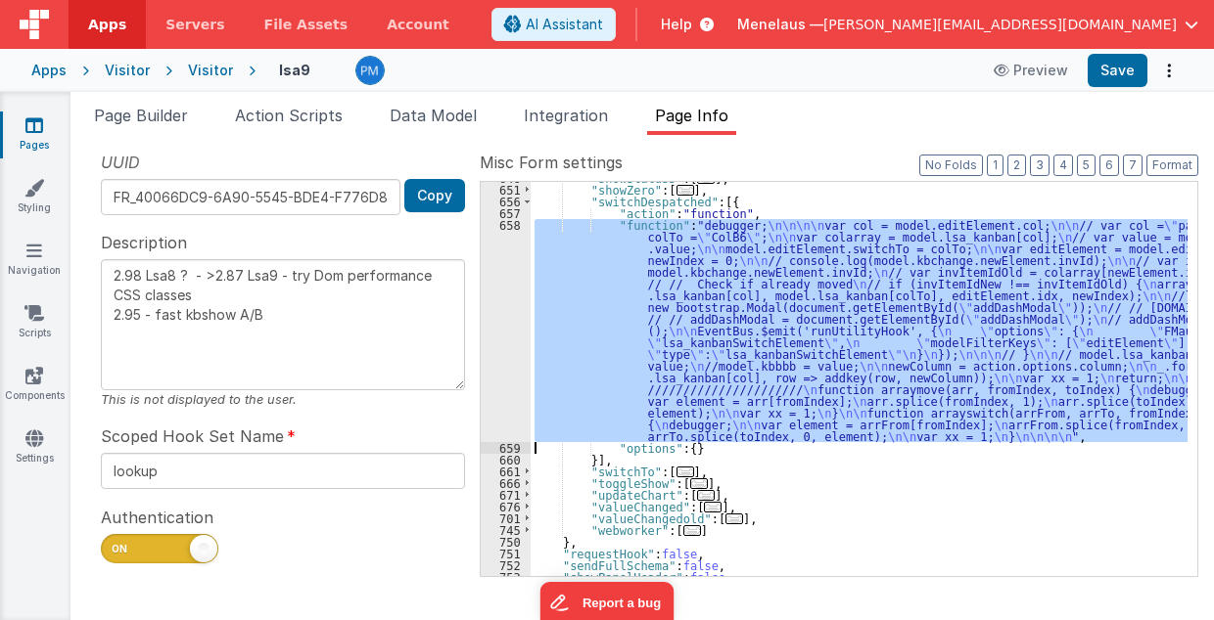
click at [509, 359] on div "658" at bounding box center [506, 330] width 50 height 223
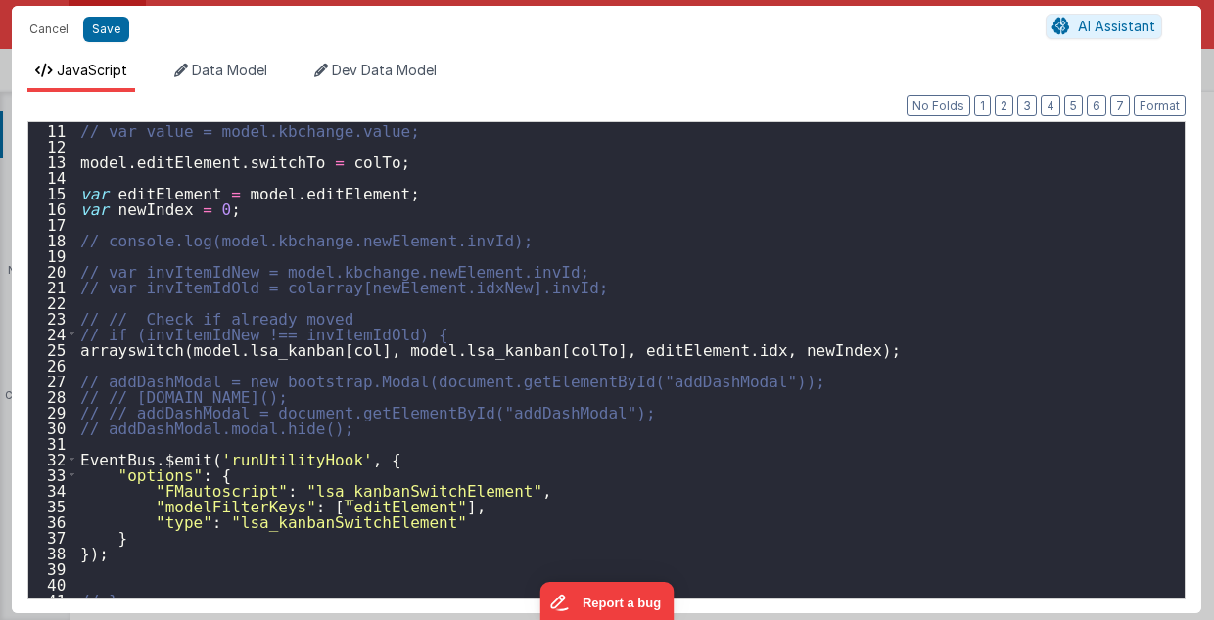
scroll to position [157, 0]
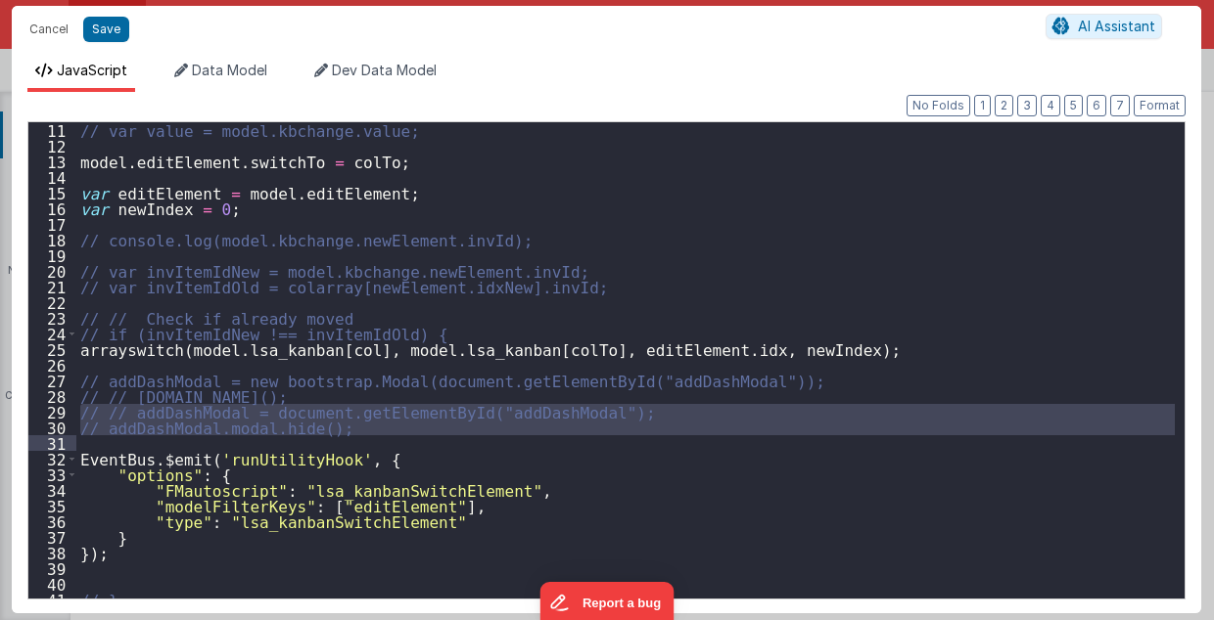
drag, startPoint x: 82, startPoint y: 410, endPoint x: 311, endPoint y: 435, distance: 230.3
click at [311, 435] on div "// var value = model.kbchange.value; model . editElement . switchTo = colTo ; v…" at bounding box center [625, 376] width 1099 height 509
click at [54, 33] on button "Cancel" at bounding box center [49, 29] width 59 height 27
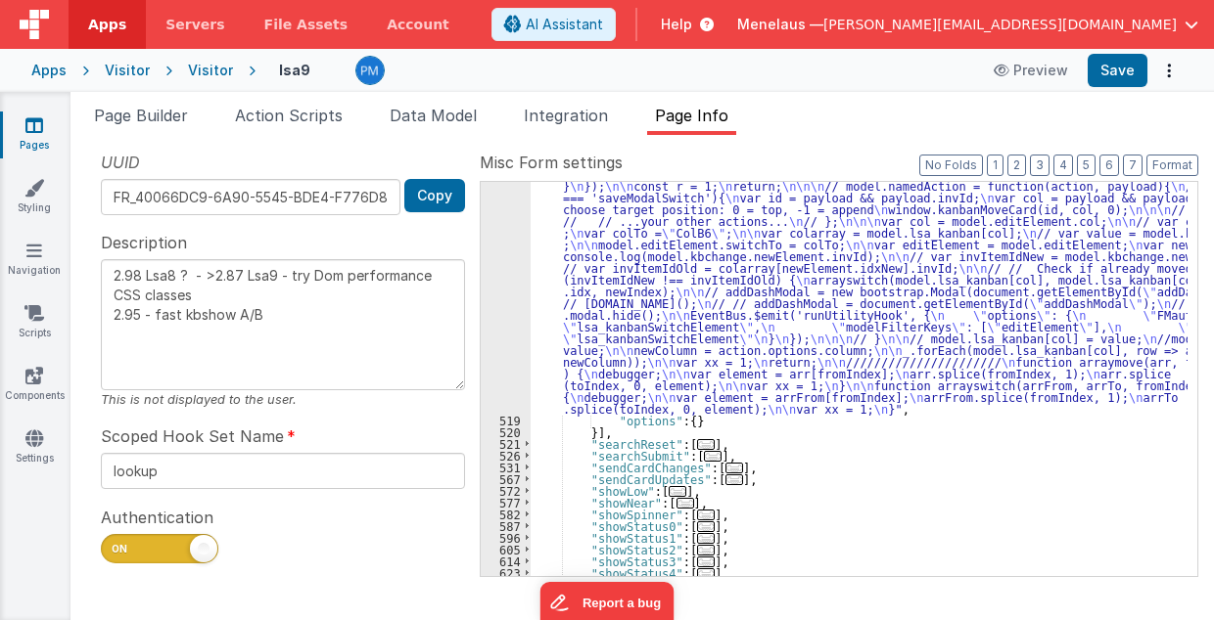
scroll to position [3737, 0]
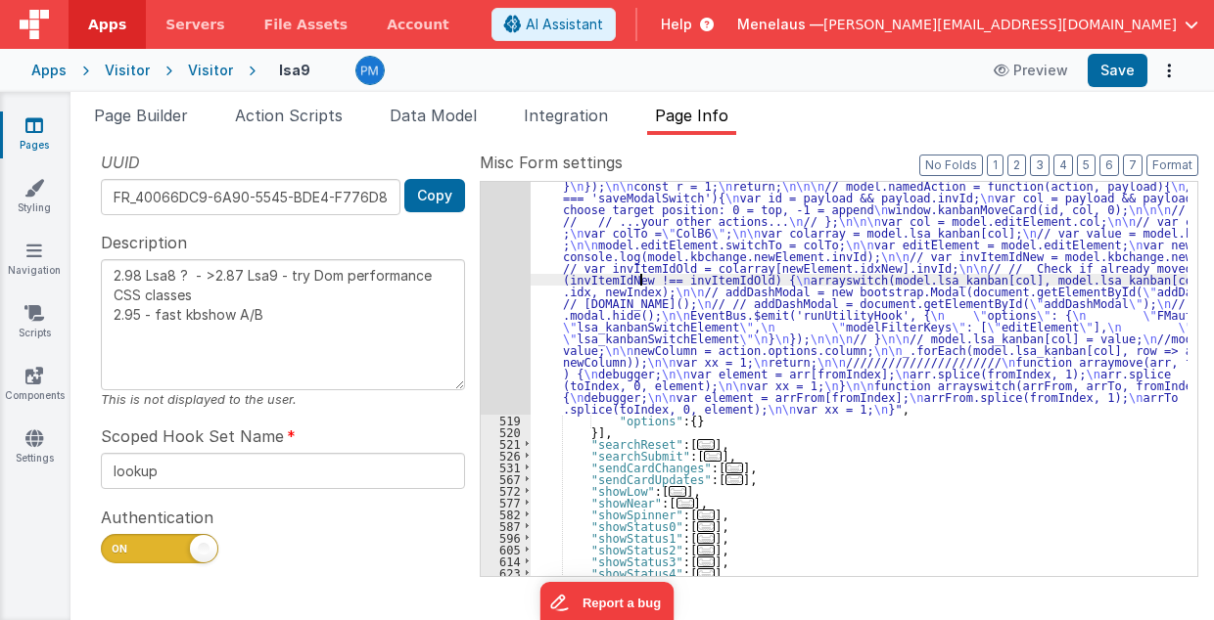
click at [640, 274] on div ""function" : "debugger; \n\n\n\n\n col = action.options.column; \n invId = acti…" at bounding box center [859, 477] width 658 height 689
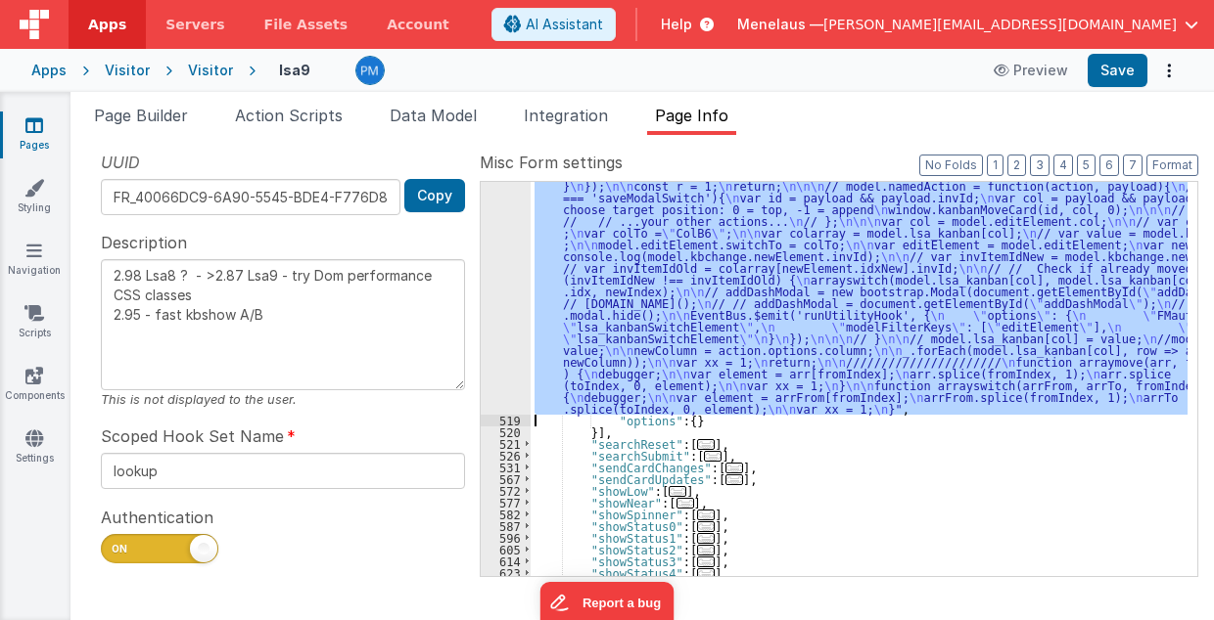
click at [496, 288] on div "518" at bounding box center [506, 274] width 50 height 282
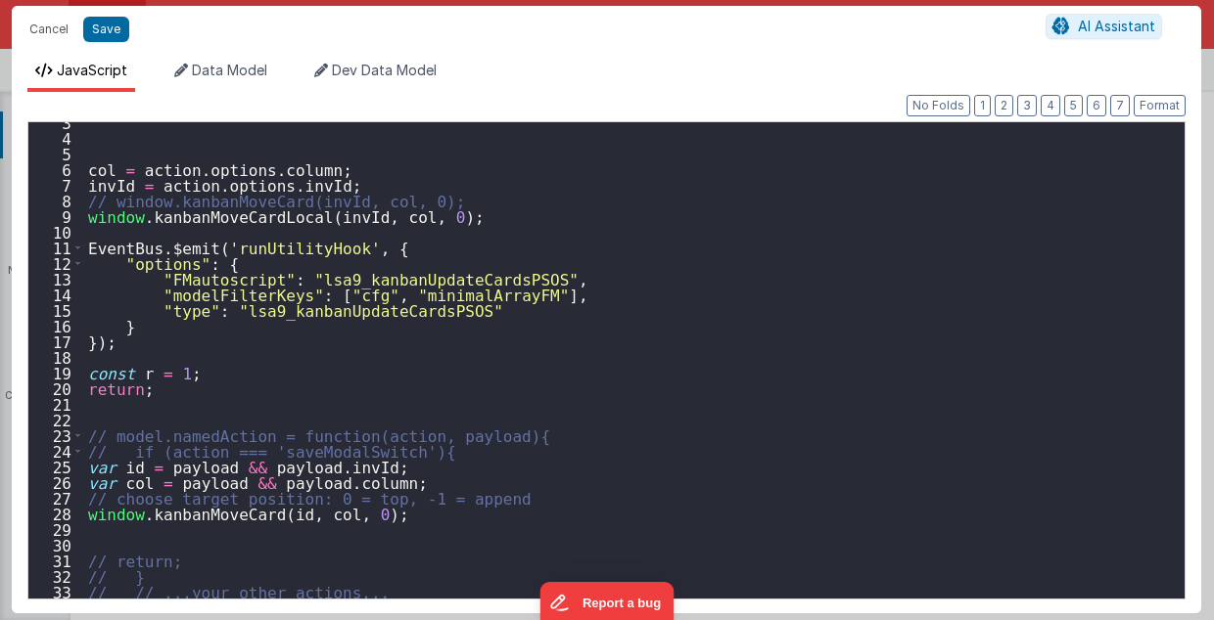
scroll to position [157, 0]
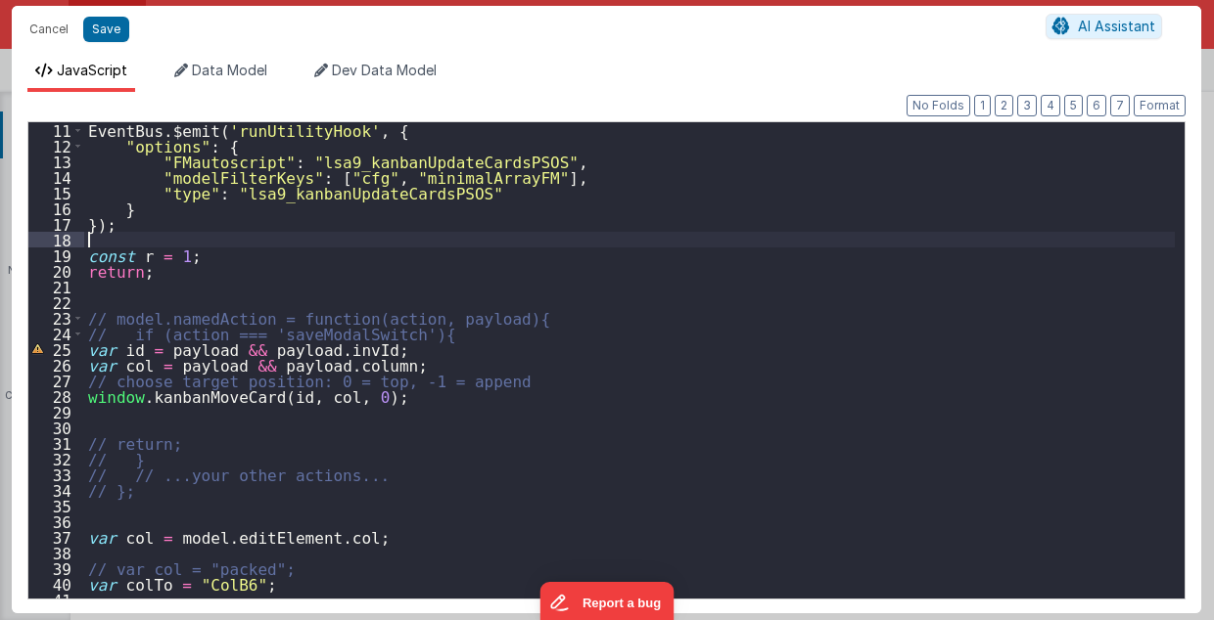
click at [243, 231] on div "EventBus . $emit ( 'runUtilityHook' , { "options" : { "FMautoscript" : "lsa9_ka…" at bounding box center [629, 376] width 1091 height 509
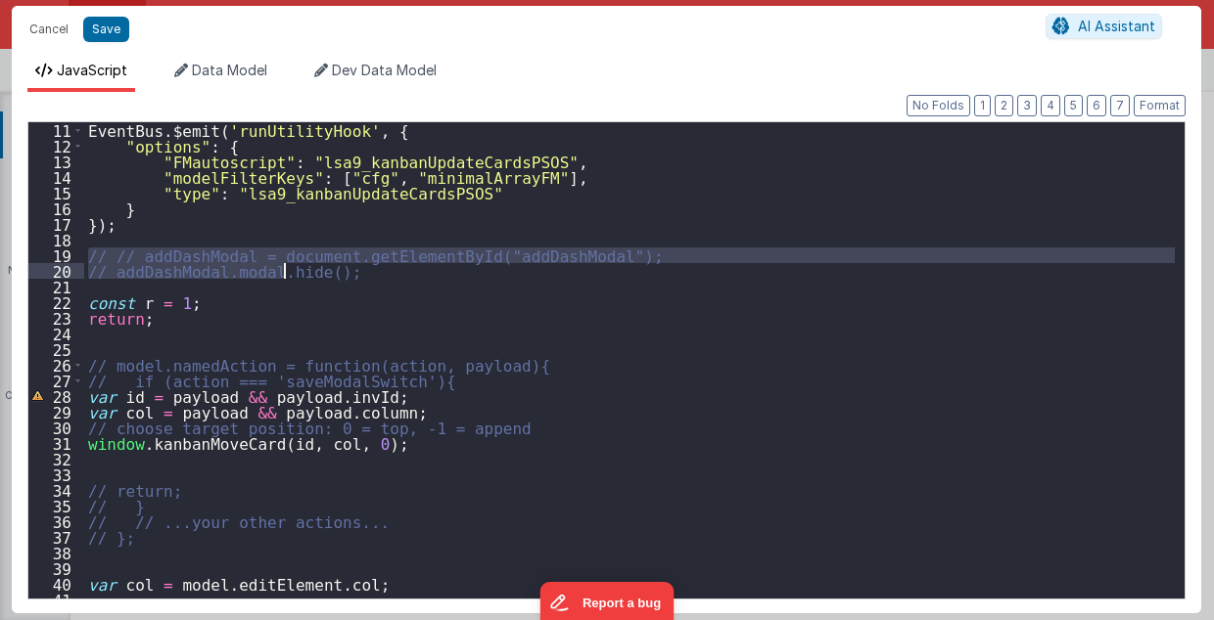
drag, startPoint x: 84, startPoint y: 253, endPoint x: 281, endPoint y: 274, distance: 197.8
click at [281, 274] on div "EventBus . $emit ( 'runUtilityHook' , { "options" : { "FMautoscript" : "lsa9_ka…" at bounding box center [629, 376] width 1091 height 509
click at [87, 251] on div "EventBus . $emit ( 'runUtilityHook' , { "options" : { "FMautoscript" : "lsa9_ka…" at bounding box center [629, 360] width 1090 height 477
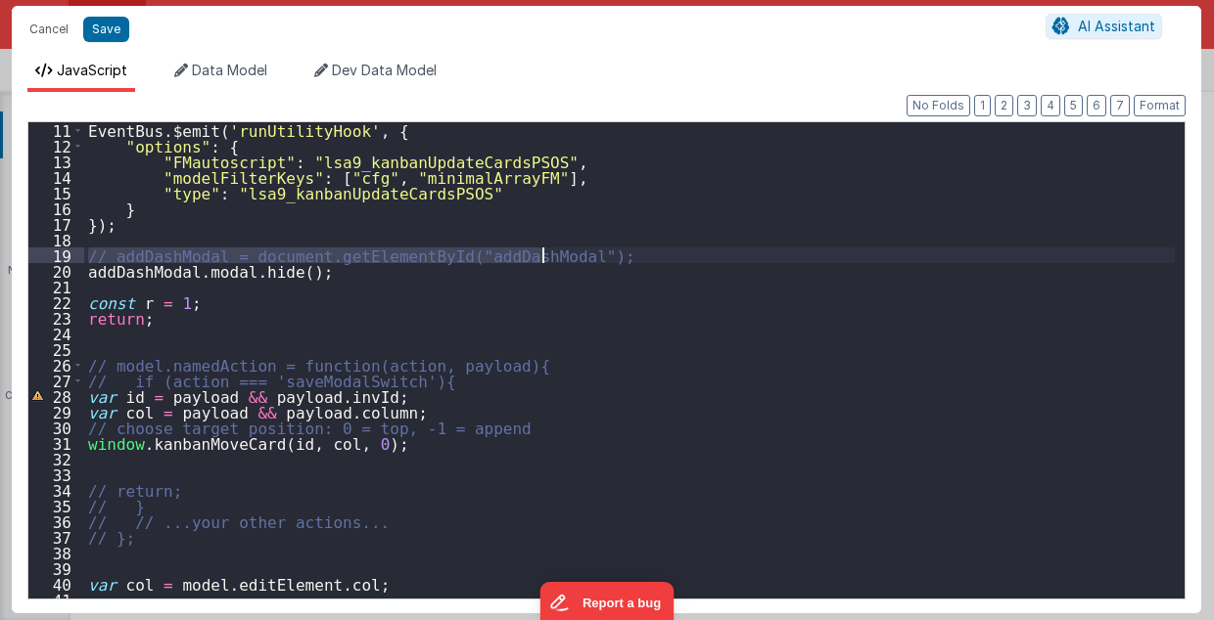
drag, startPoint x: 87, startPoint y: 251, endPoint x: 545, endPoint y: 249, distance: 458.0
click at [545, 249] on div "EventBus . $emit ( 'runUtilityHook' , { "options" : { "FMautoscript" : "lsa9_ka…" at bounding box center [629, 376] width 1091 height 509
type textarea "2.98 Lsa8 ? - >2.87 Lsa9 - try Dom performance CSS classes 2.95 - fast kbshow A…"
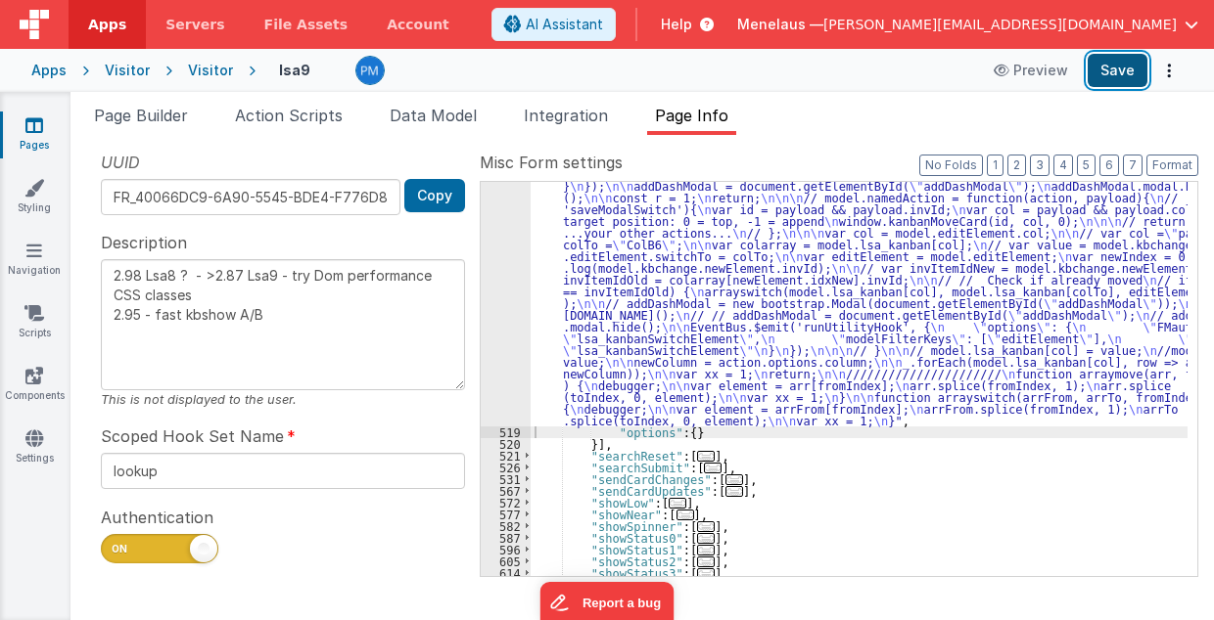
click at [1107, 77] on button "Save" at bounding box center [1117, 70] width 60 height 33
click at [656, 344] on div ""function" : "debugger; \n\n\n\n\n col = action.options.column; \n invId = acti…" at bounding box center [859, 483] width 658 height 701
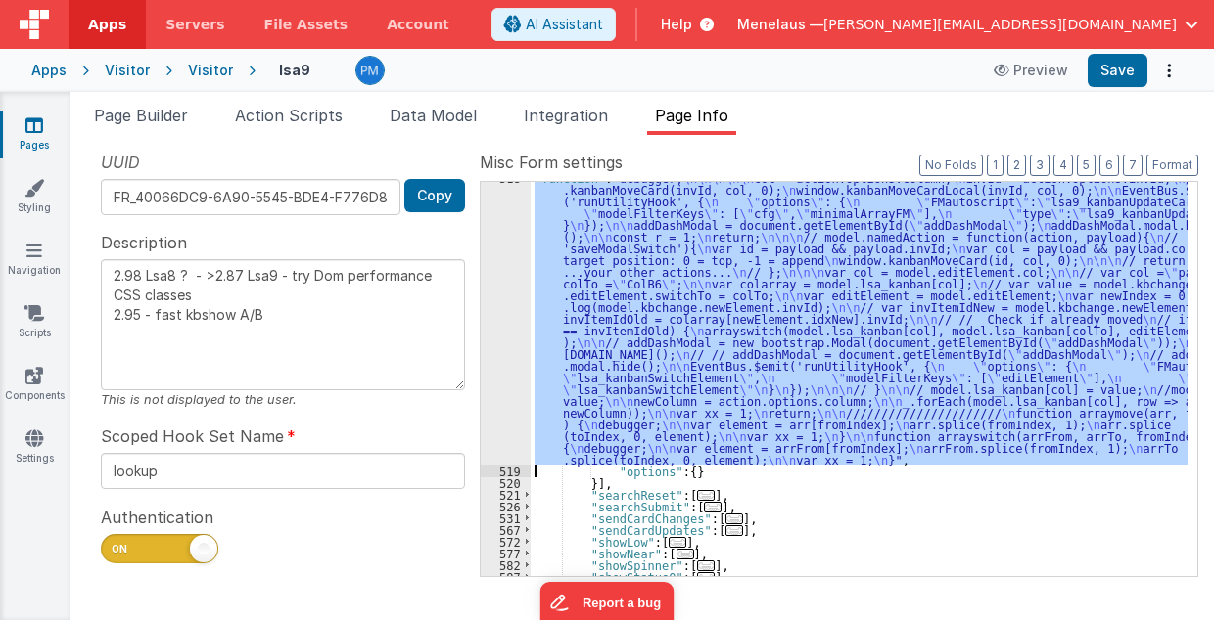
click at [500, 317] on div "518" at bounding box center [506, 319] width 50 height 294
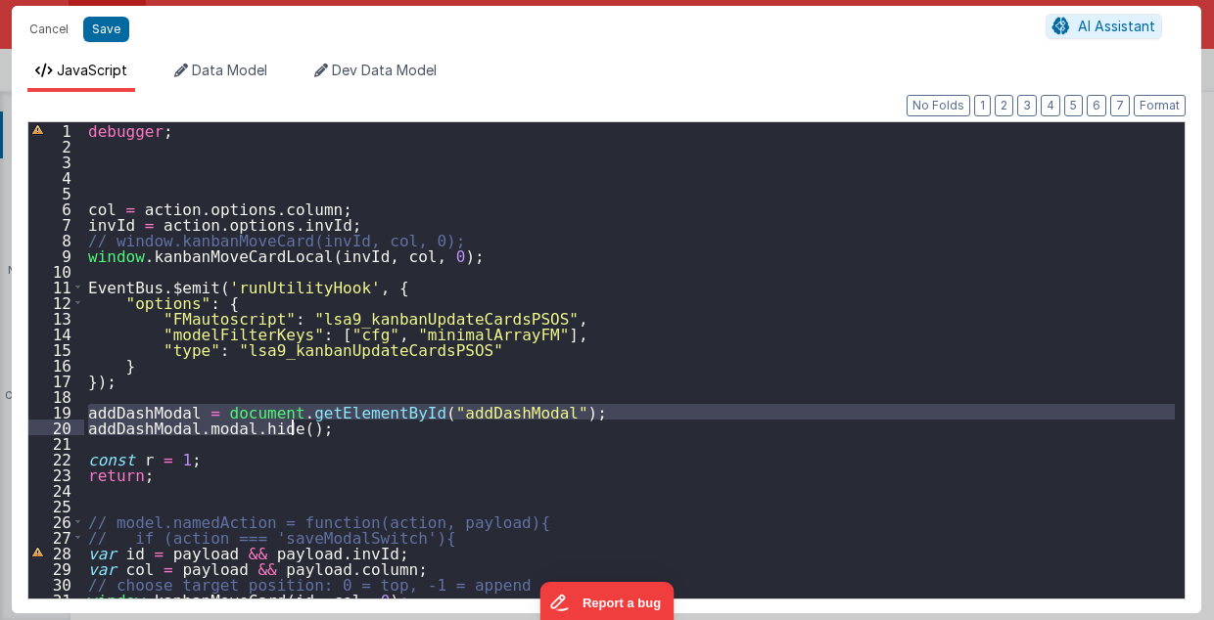
drag, startPoint x: 87, startPoint y: 410, endPoint x: 307, endPoint y: 427, distance: 220.8
click at [307, 427] on div "debugger ; col = action . options . column ; invId = action . options . invId ;…" at bounding box center [629, 376] width 1091 height 509
click at [309, 427] on div "debugger ; col = action . options . column ; invId = action . options . invId ;…" at bounding box center [629, 360] width 1090 height 477
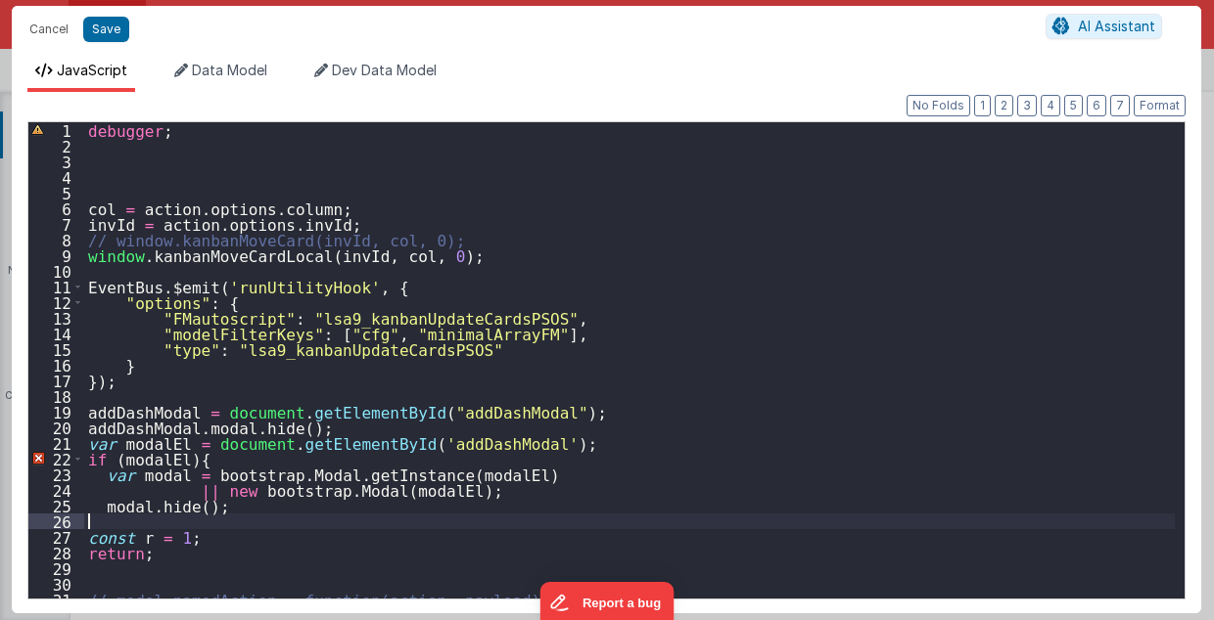
click at [107, 520] on div "debugger ; col = action . options . column ; invId = action . options . invId ;…" at bounding box center [629, 376] width 1091 height 509
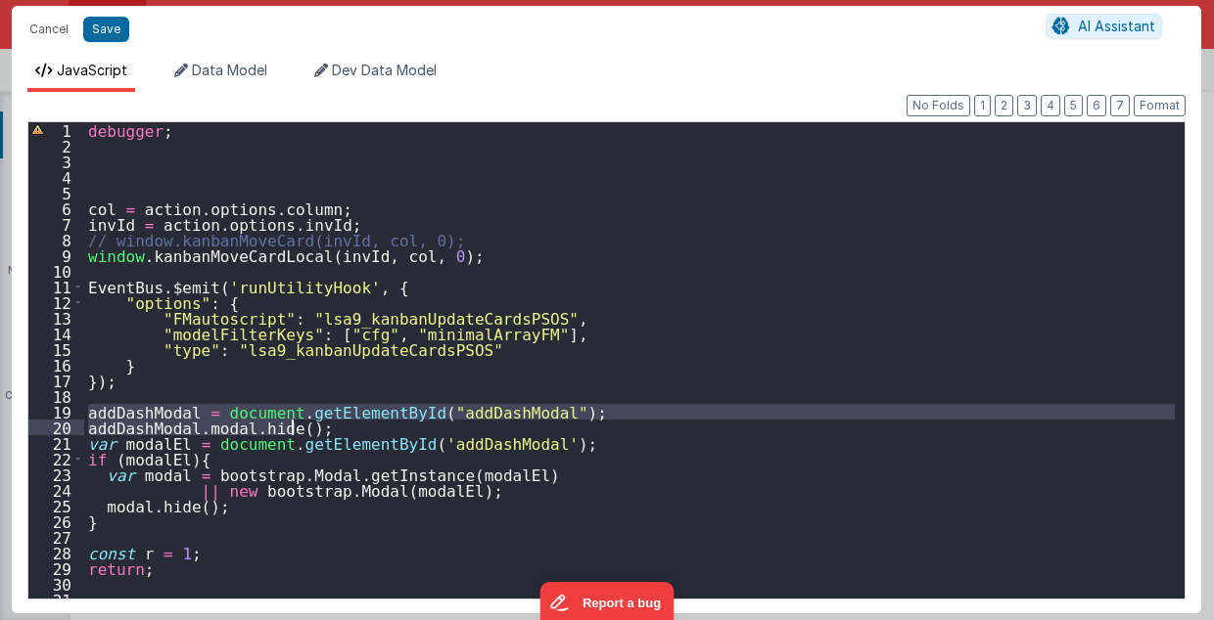
drag, startPoint x: 88, startPoint y: 406, endPoint x: 388, endPoint y: 423, distance: 299.9
click at [388, 423] on div "debugger ; col = action . options . column ; invId = action . options . invId ;…" at bounding box center [629, 376] width 1091 height 509
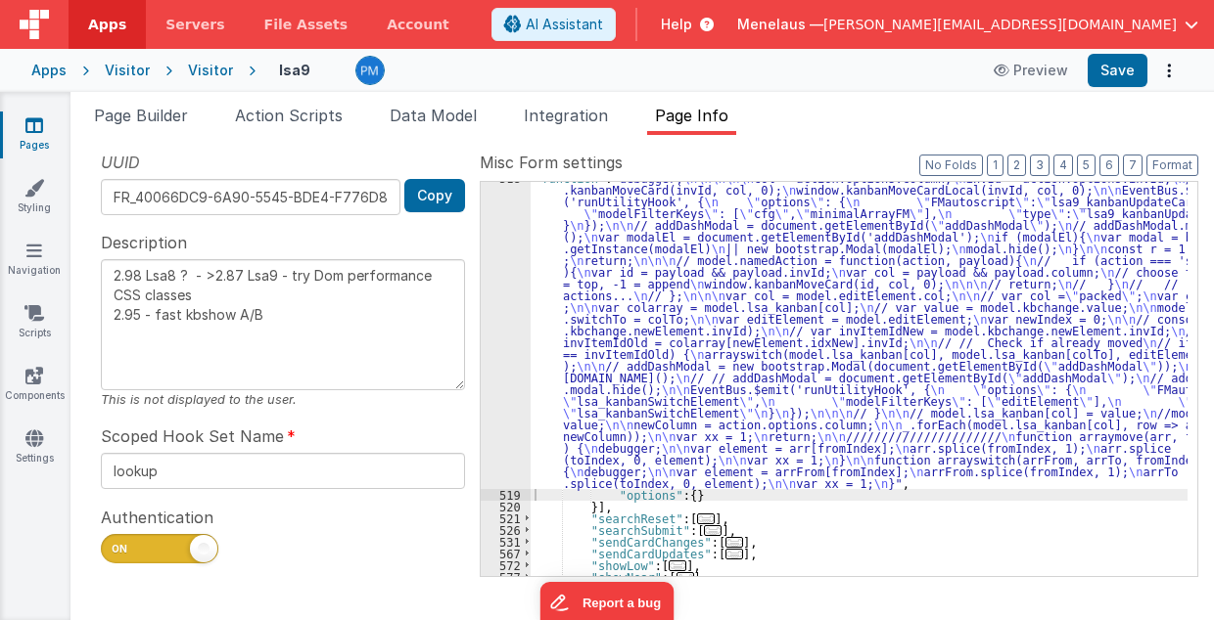
click at [660, 348] on div ""function" : "debugger; \n\n\n\n\n col = action.options.column; \n invId = acti…" at bounding box center [859, 534] width 658 height 724
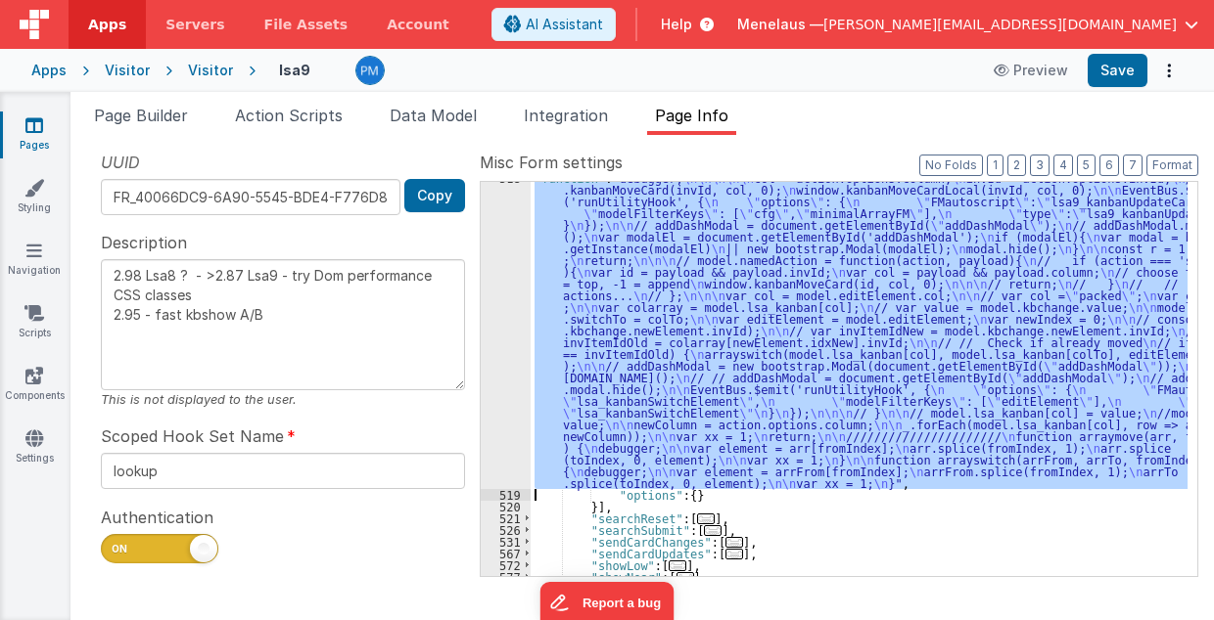
click at [495, 342] on div "518" at bounding box center [506, 330] width 50 height 317
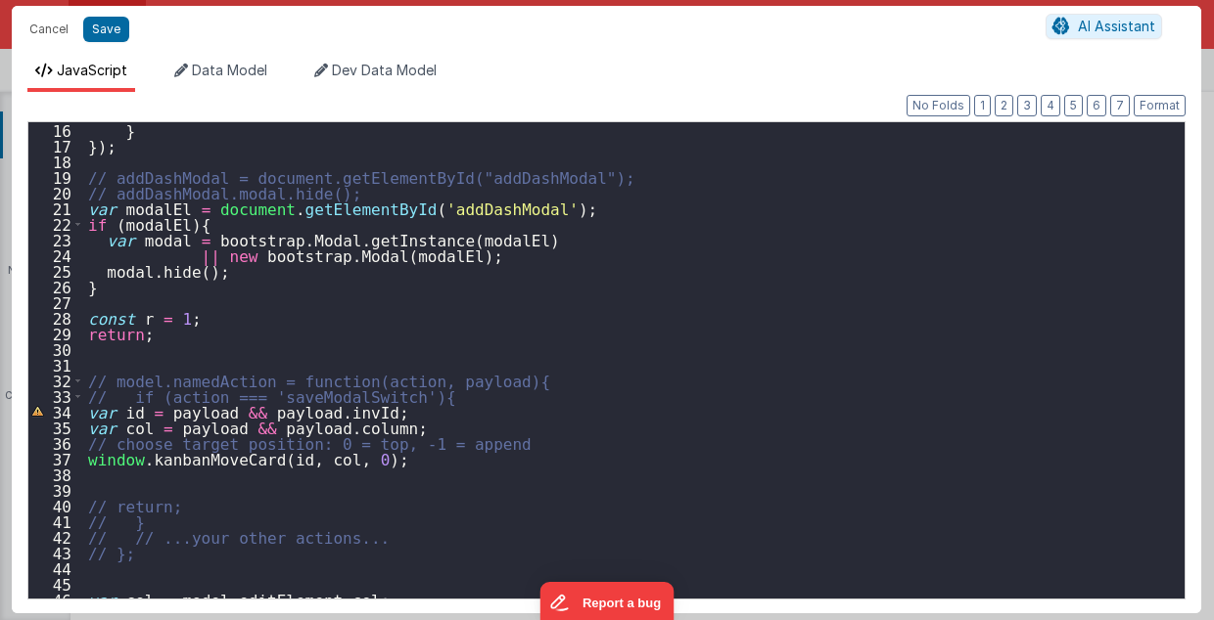
scroll to position [157, 0]
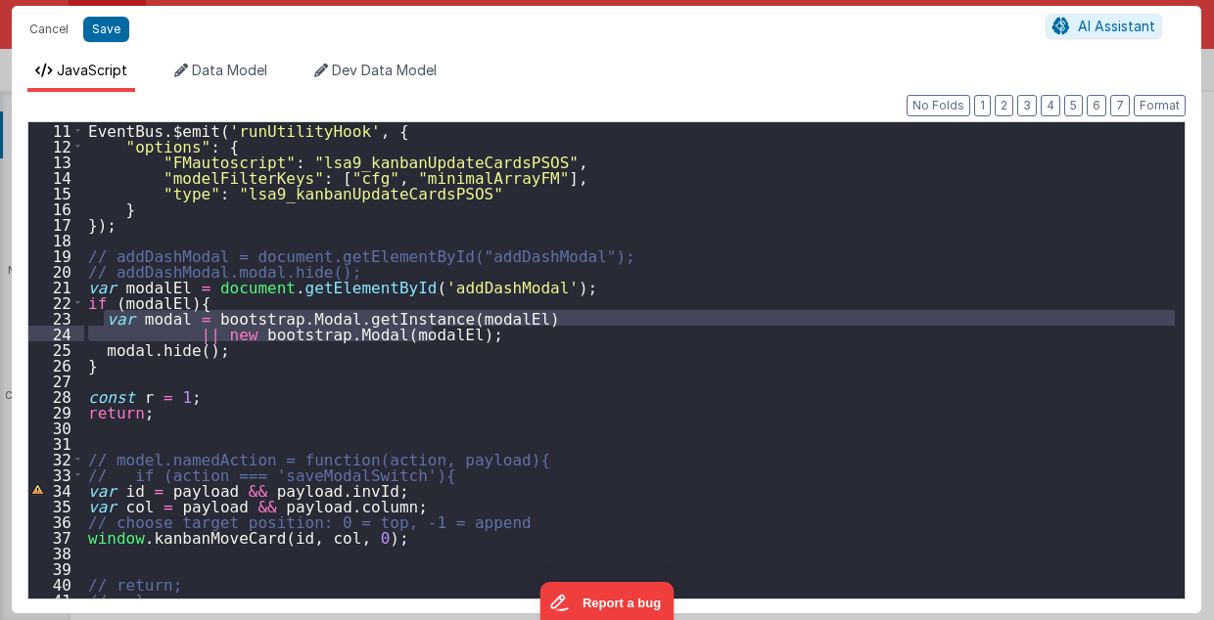
drag, startPoint x: 105, startPoint y: 317, endPoint x: 436, endPoint y: 337, distance: 332.4
click at [436, 337] on div "EventBus . $emit ( 'runUtilityHook' , { "options" : { "FMautoscript" : "lsa9_ka…" at bounding box center [629, 376] width 1091 height 509
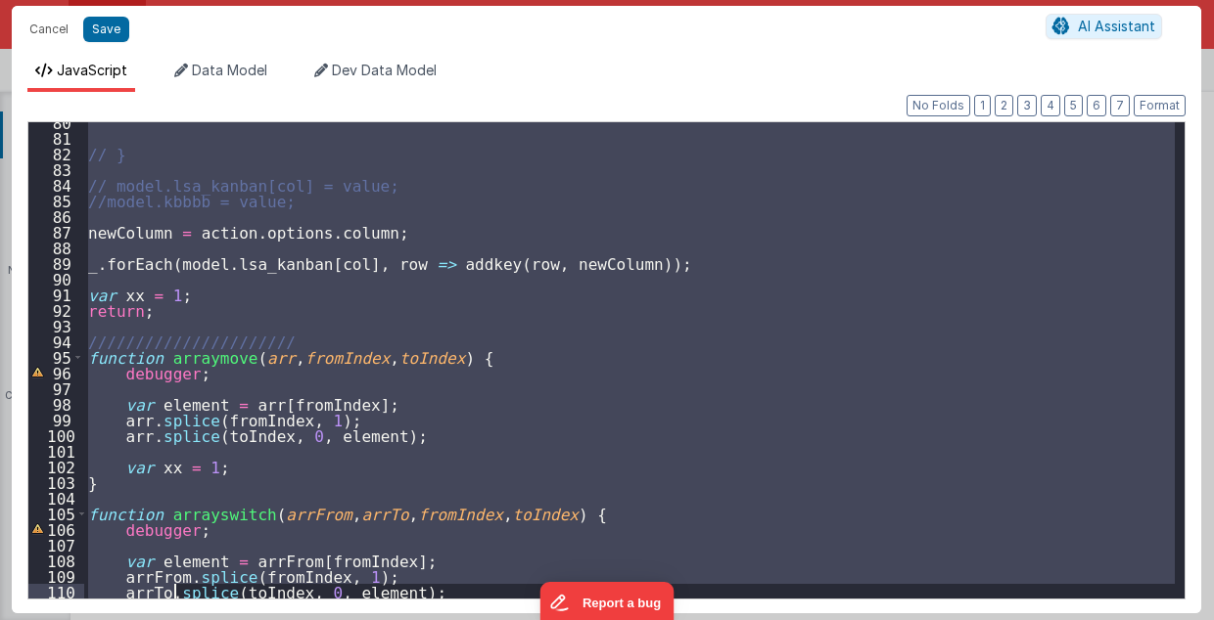
scroll to position [1292, 0]
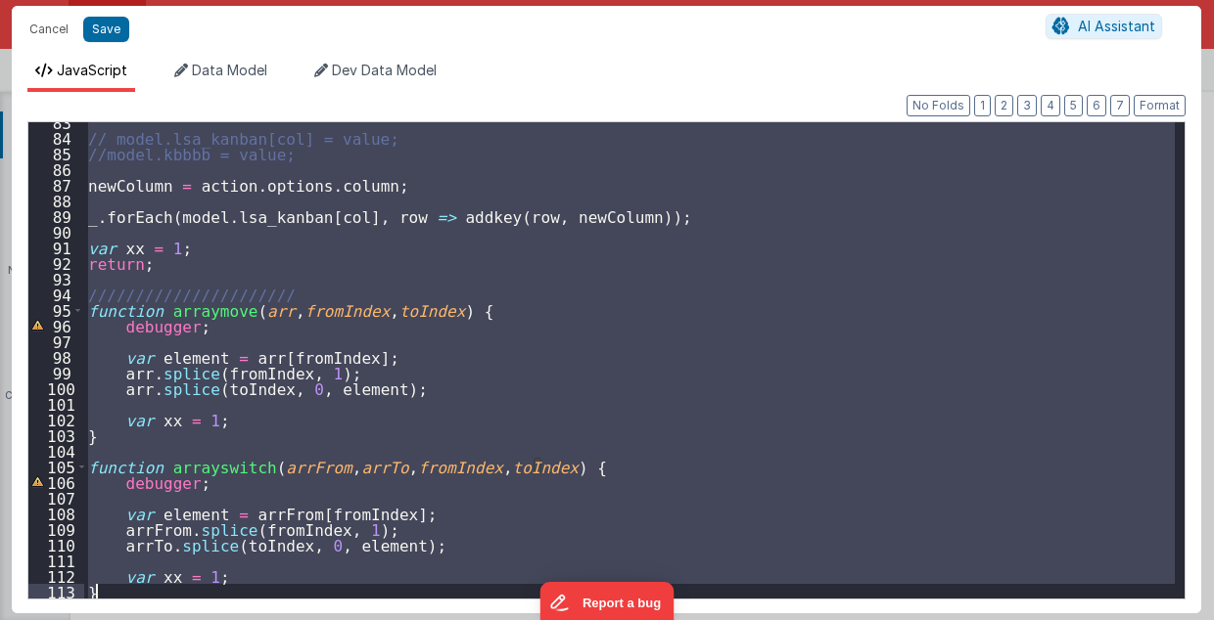
drag, startPoint x: 90, startPoint y: 439, endPoint x: 172, endPoint y: 712, distance: 285.2
click at [172, 620] on html "Cancel Save AI Assistant JavaScript Data Model Dev Data Model Format 7 6 5 4 3 …" at bounding box center [607, 310] width 1214 height 620
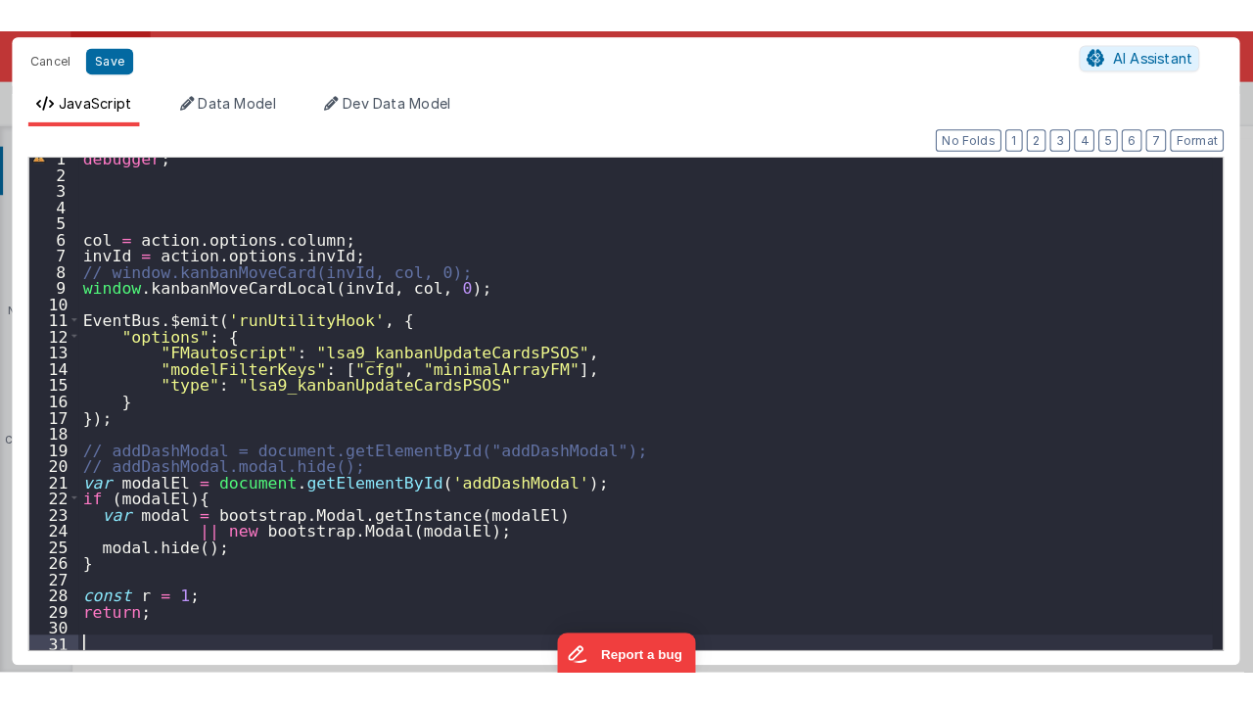
scroll to position [8, 0]
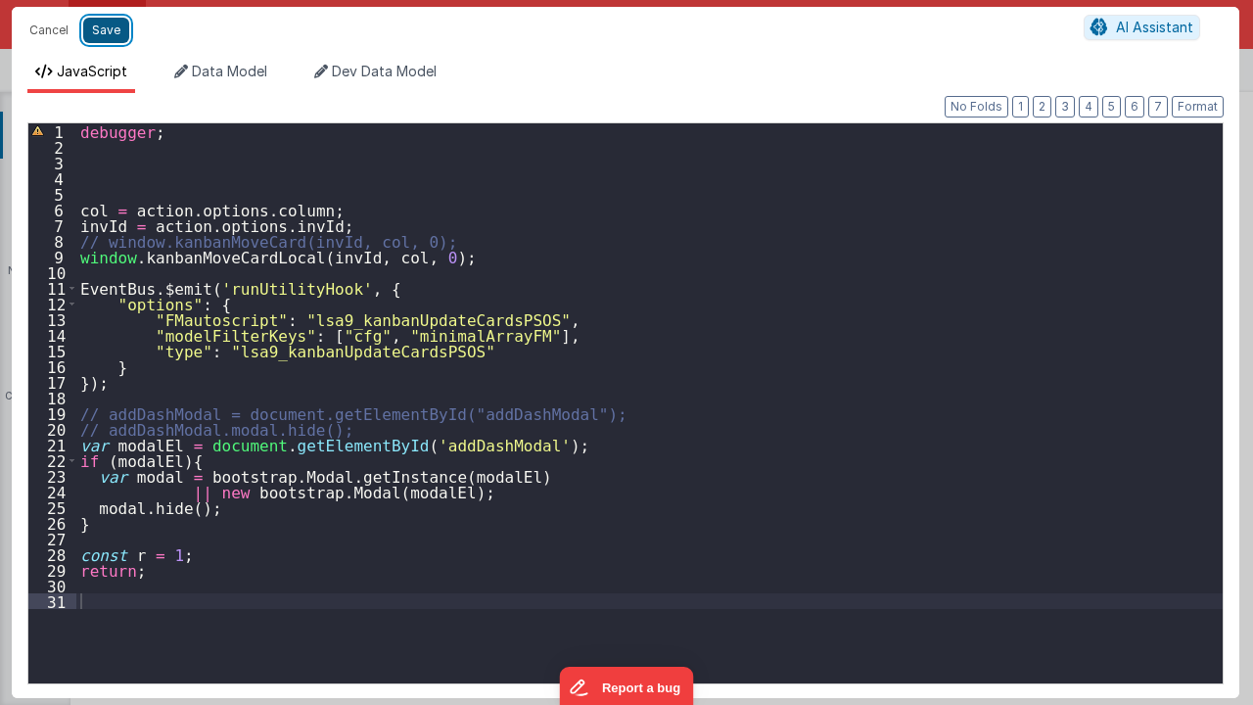
click at [104, 30] on button "Save" at bounding box center [106, 30] width 46 height 25
type textarea "2.98 Lsa8 ? - >2.87 Lsa9 - try Dom performance CSS classes 2.95 - fast kbshow A…"
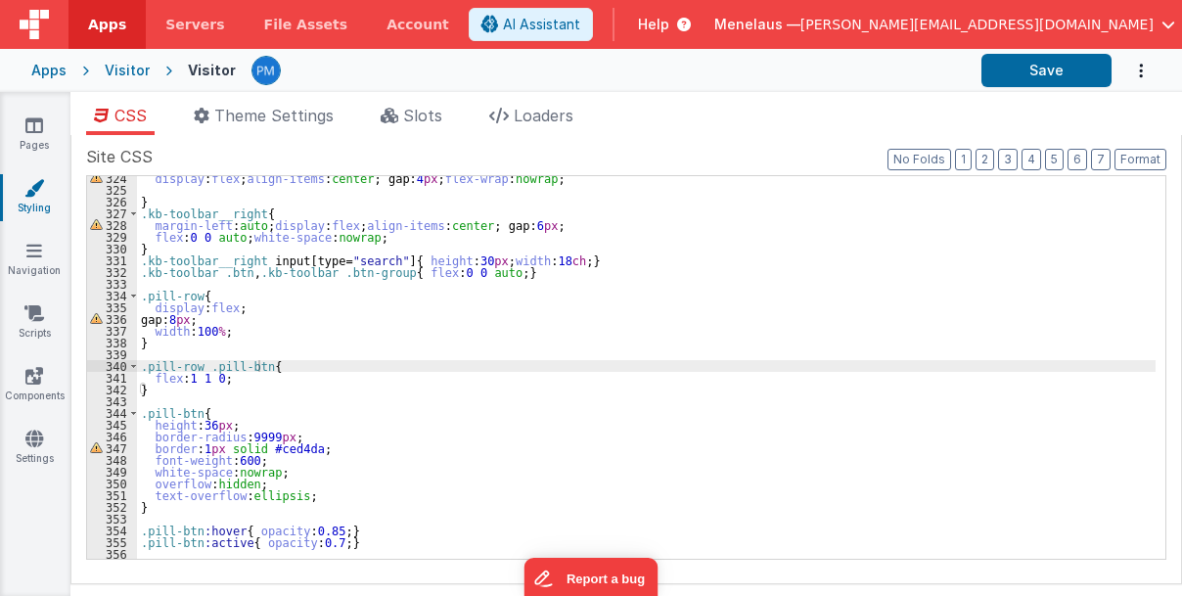
scroll to position [3796, 0]
